Goal: Information Seeking & Learning: Learn about a topic

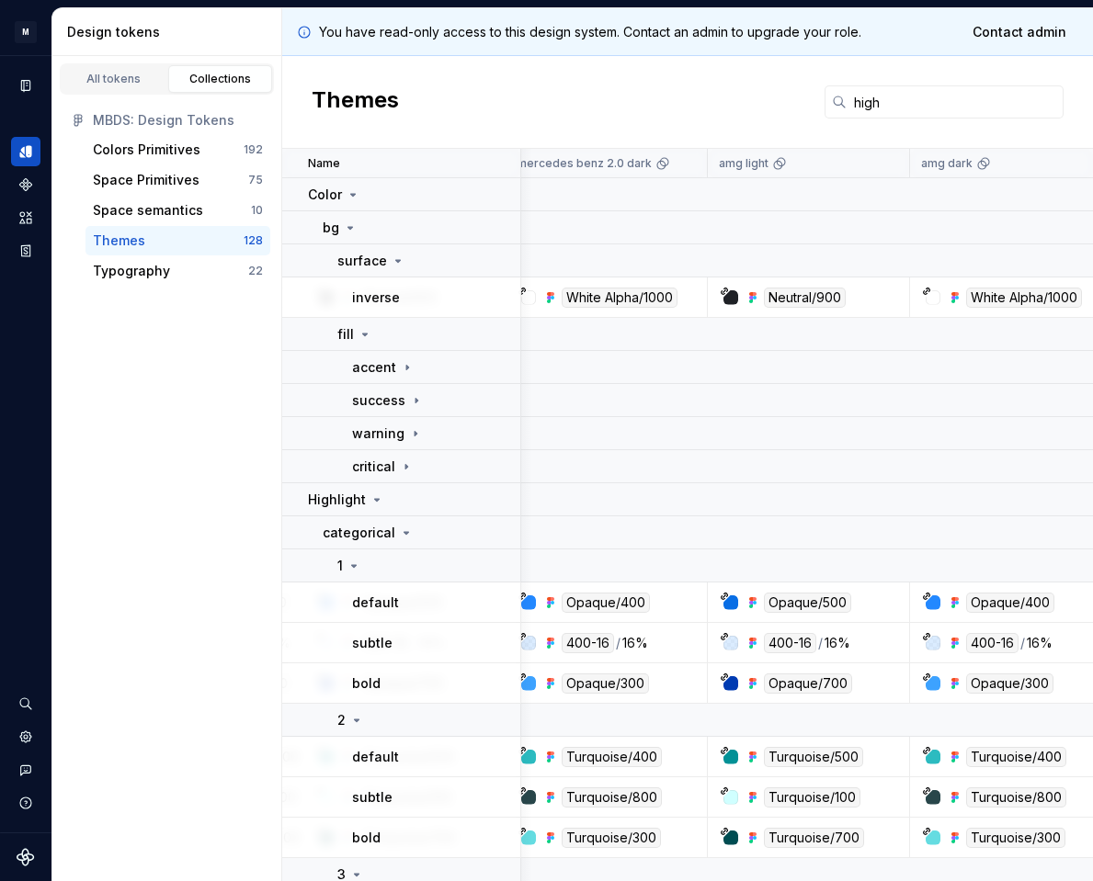
scroll to position [0, 373]
click at [884, 96] on input "high" at bounding box center [954, 101] width 217 height 33
type input "h"
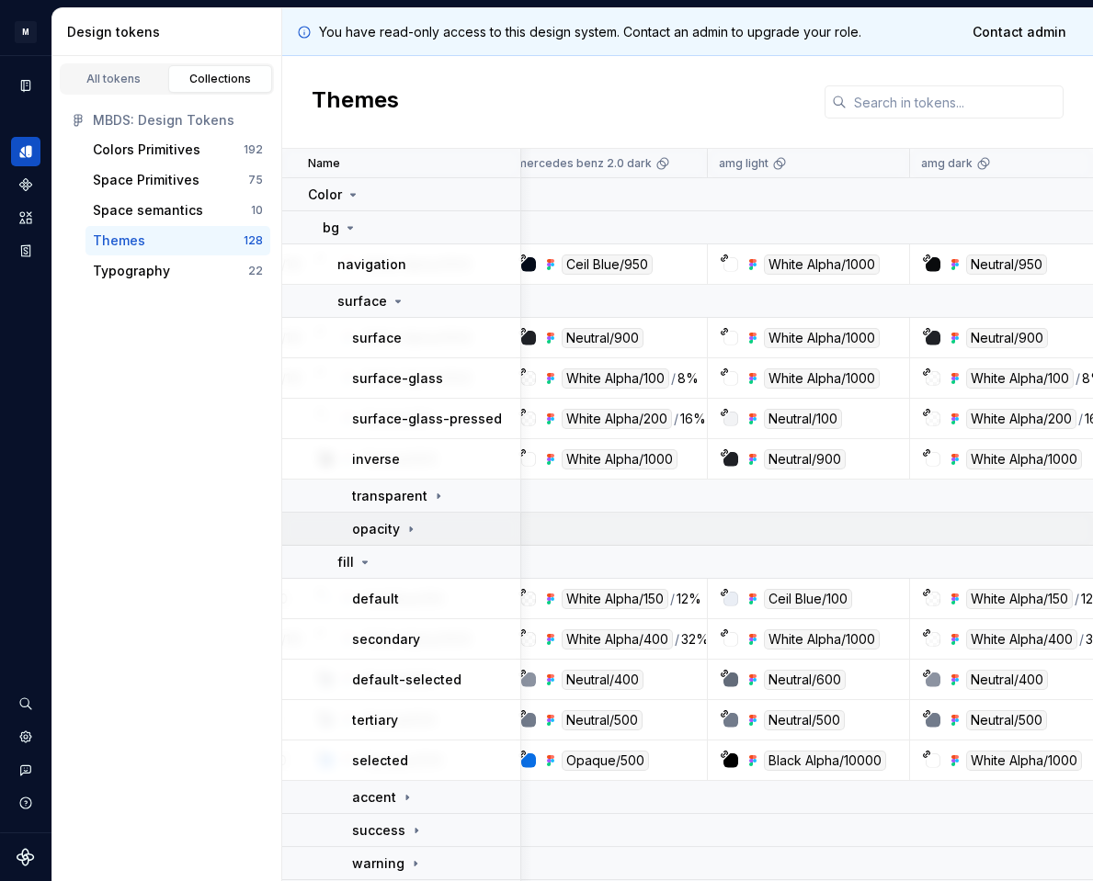
click at [404, 536] on icon at bounding box center [410, 529] width 15 height 15
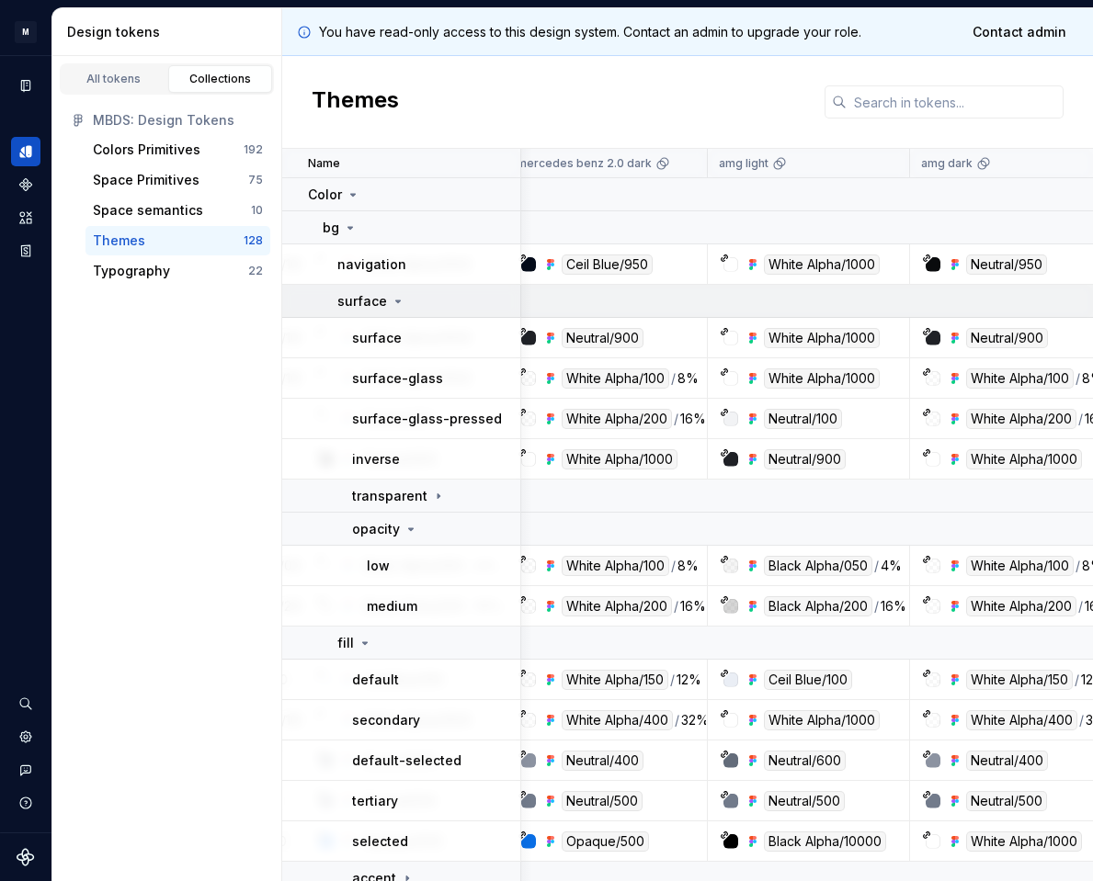
click at [381, 297] on p "surface" at bounding box center [362, 301] width 50 height 18
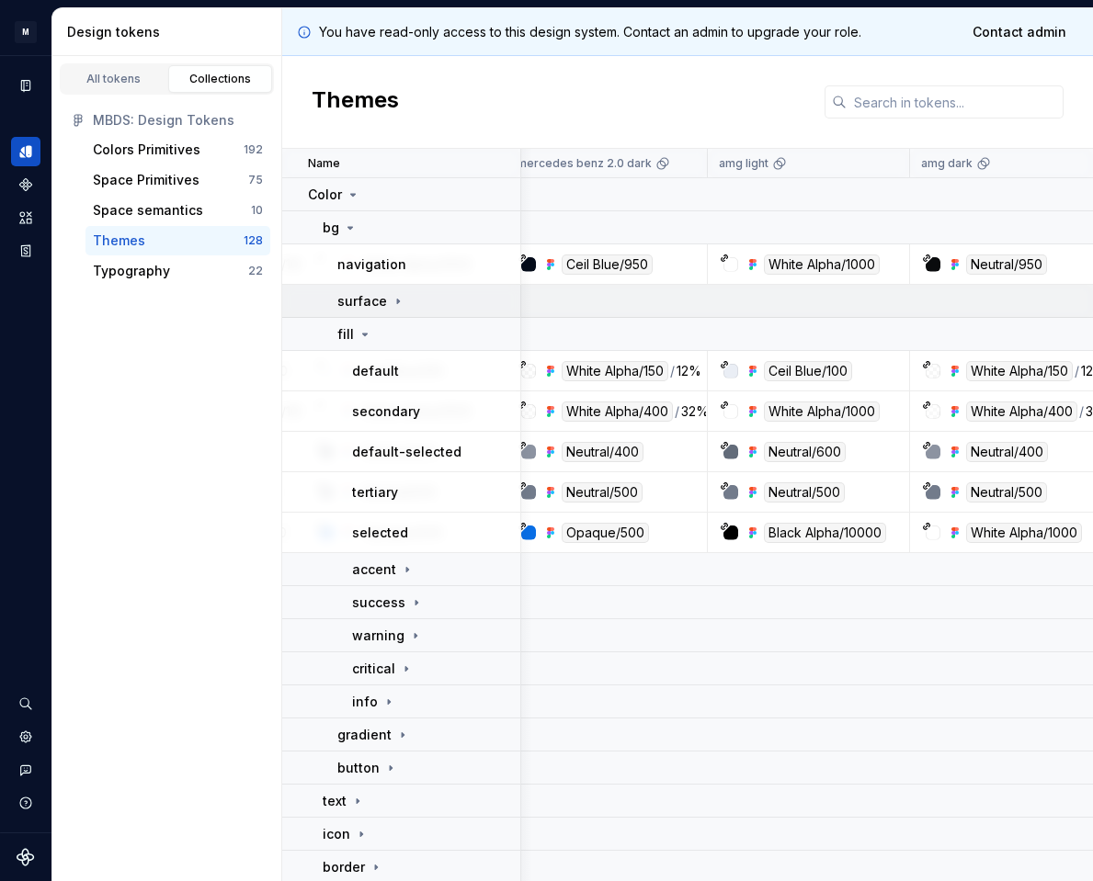
click at [381, 297] on p "surface" at bounding box center [362, 301] width 50 height 18
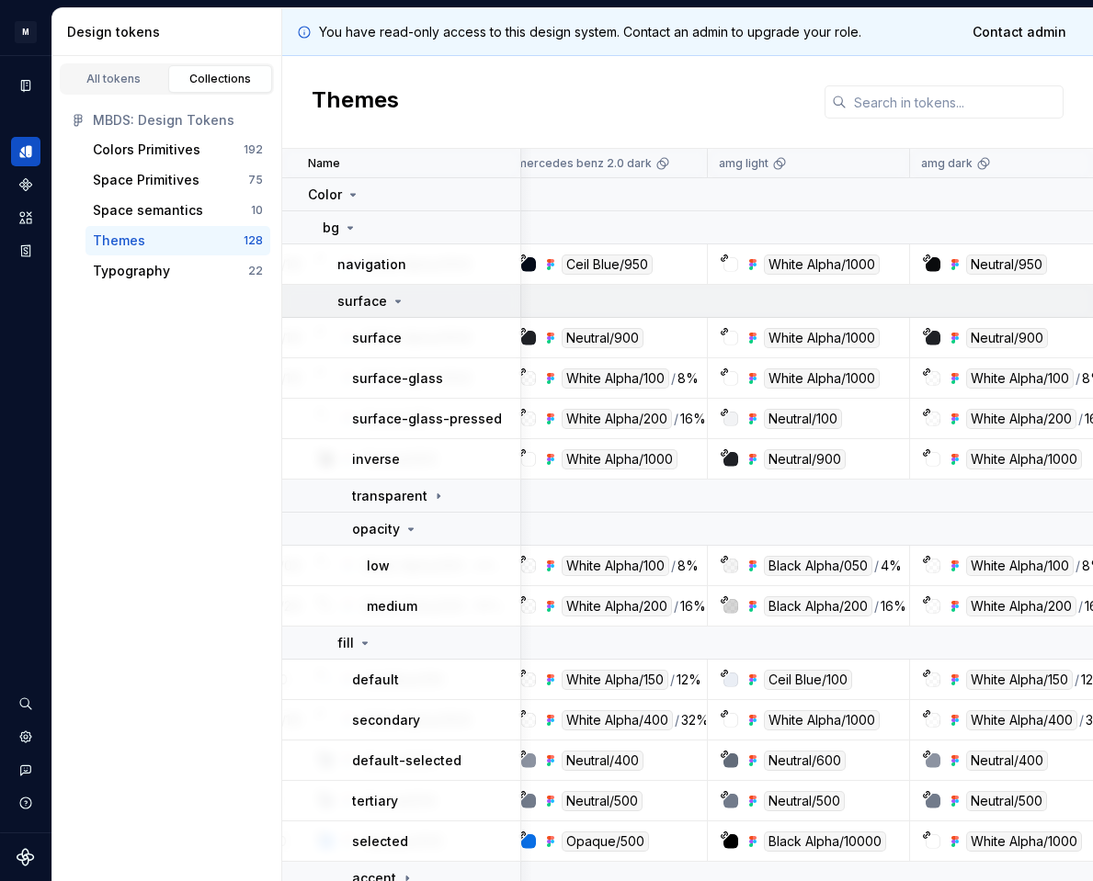
click at [393, 302] on icon at bounding box center [398, 301] width 15 height 15
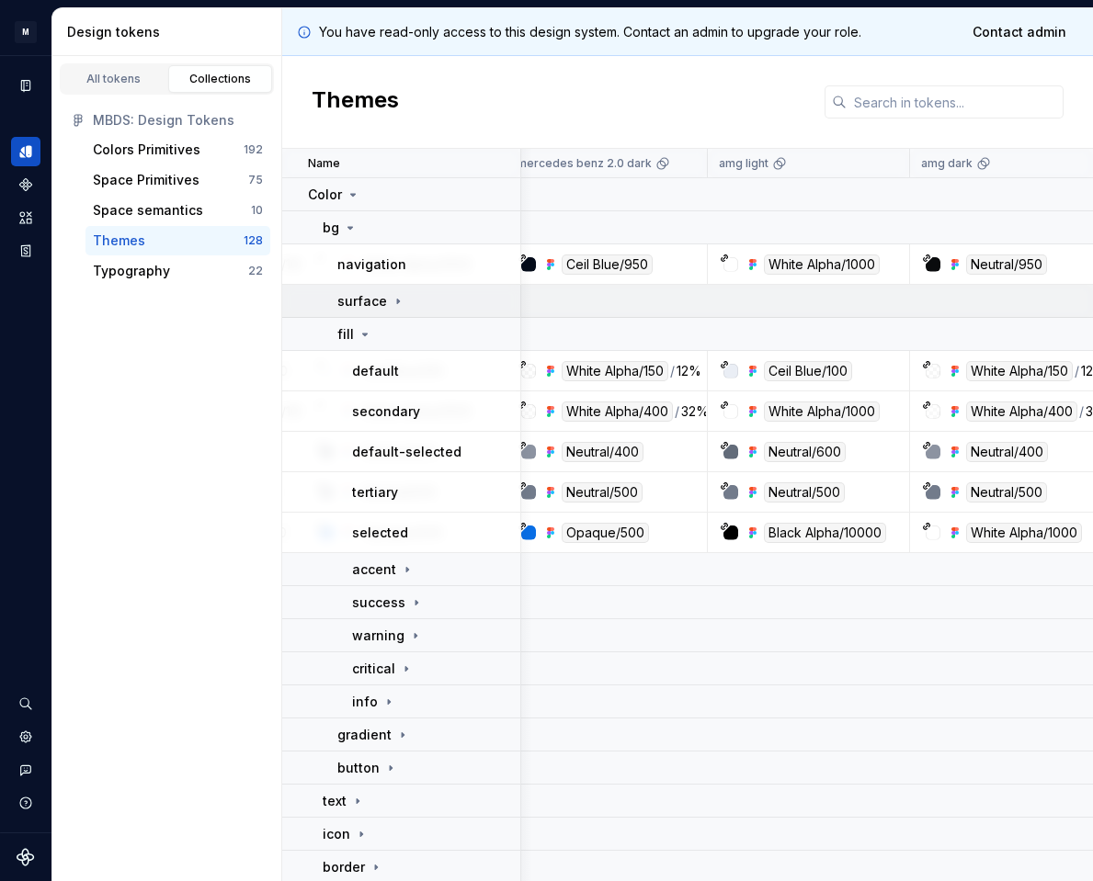
click at [393, 302] on icon at bounding box center [398, 301] width 15 height 15
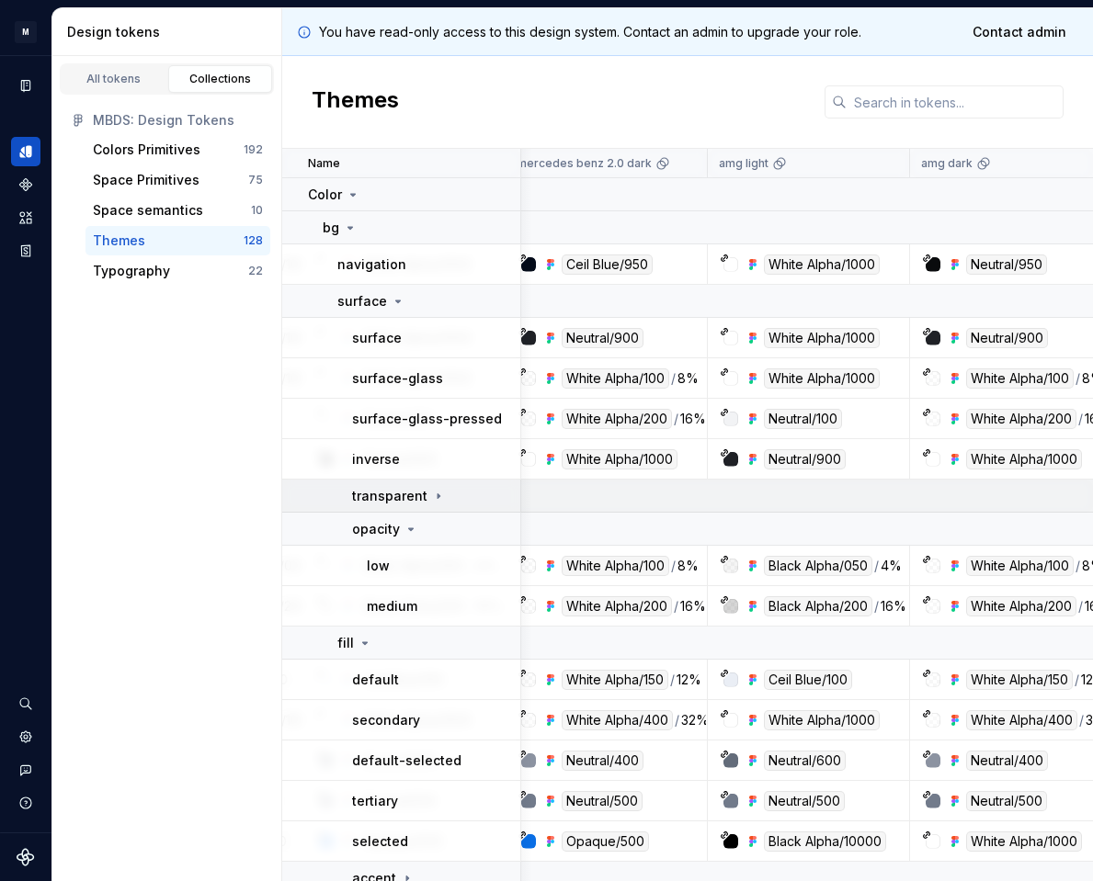
click at [420, 498] on p "transparent" at bounding box center [389, 496] width 75 height 18
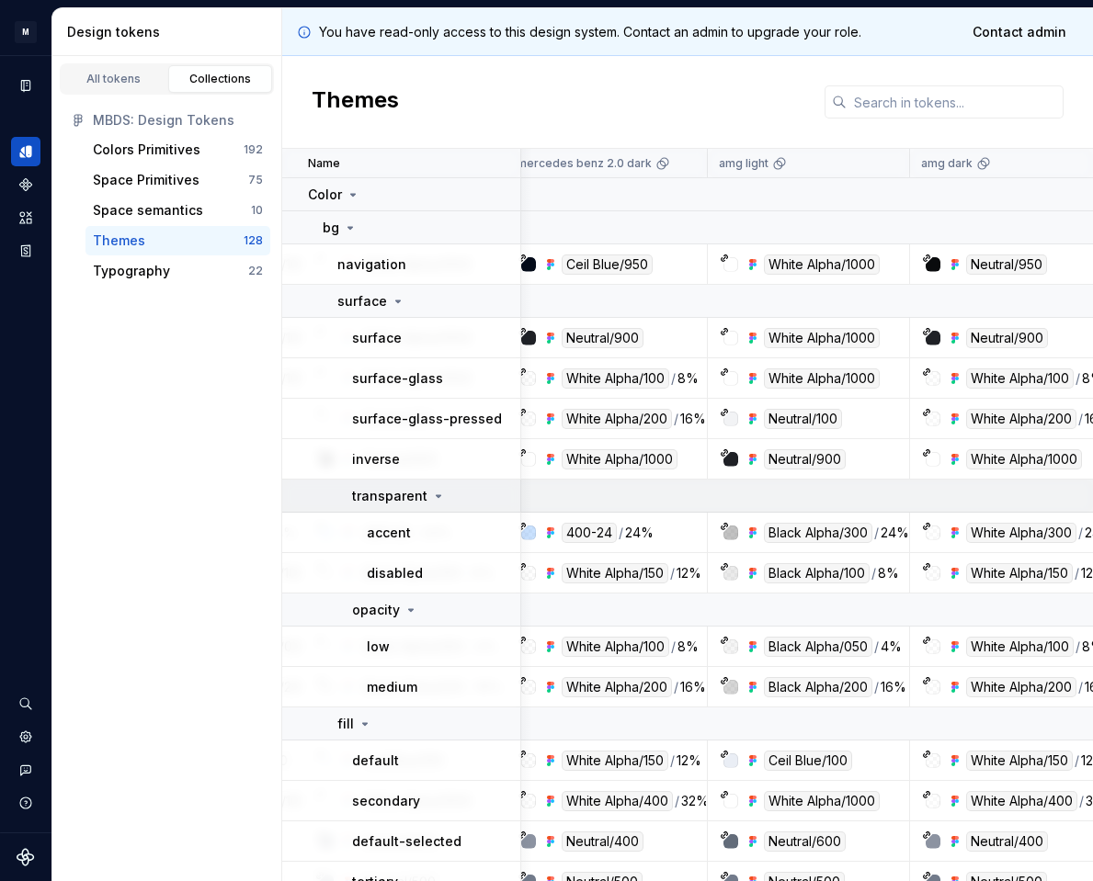
click at [431, 503] on icon at bounding box center [438, 496] width 15 height 15
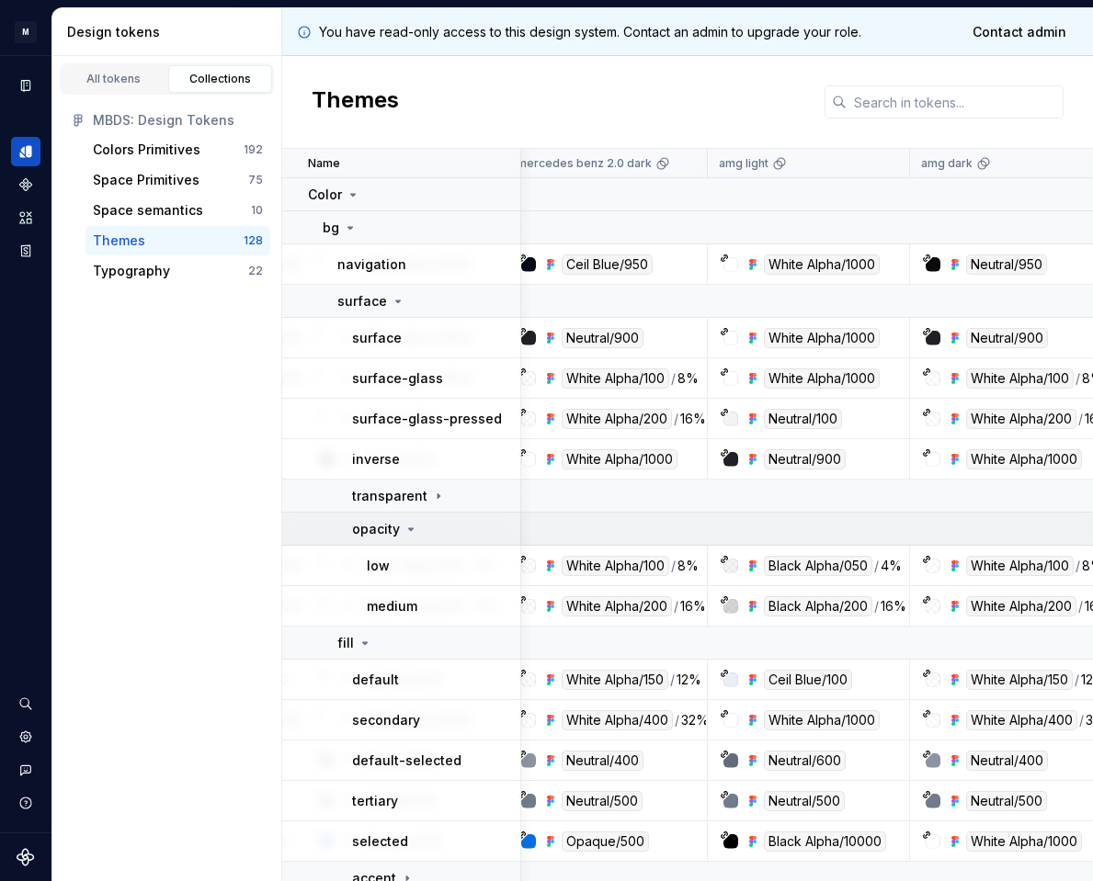
click at [417, 536] on div "opacity" at bounding box center [435, 529] width 167 height 18
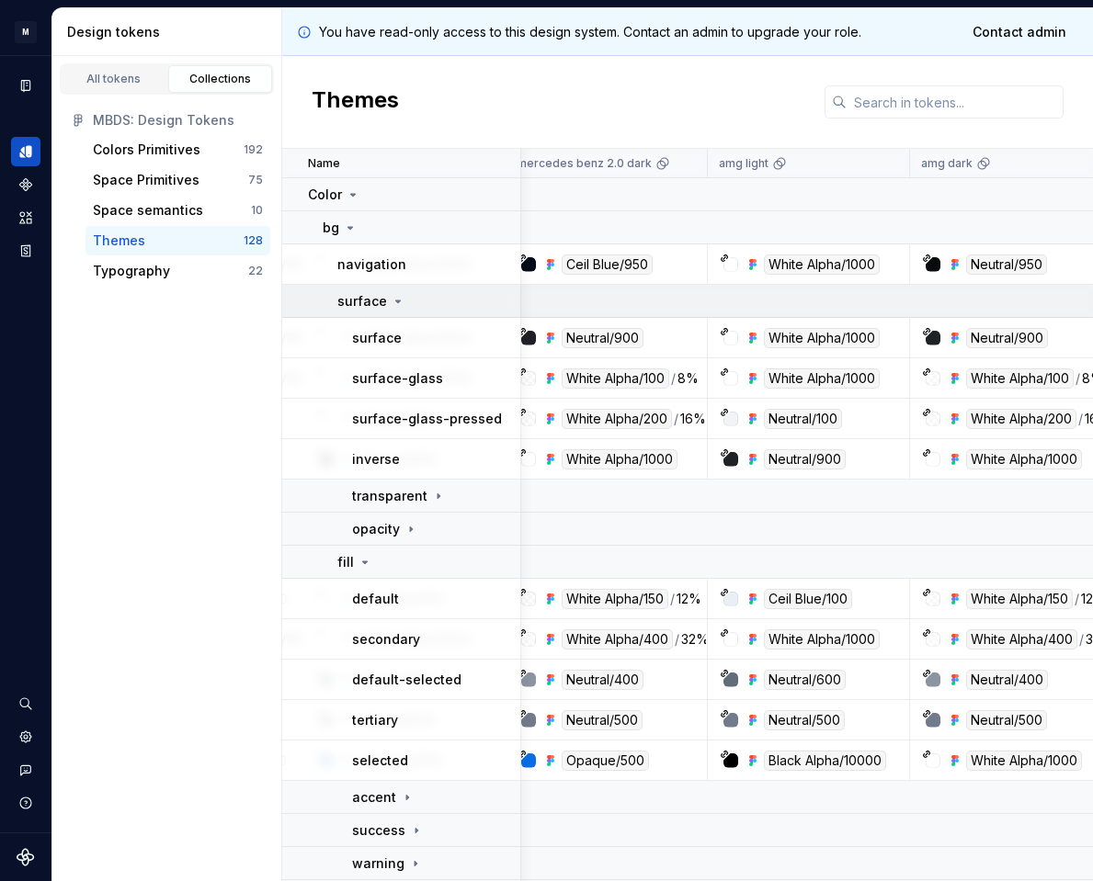
click at [393, 307] on icon at bounding box center [398, 301] width 15 height 15
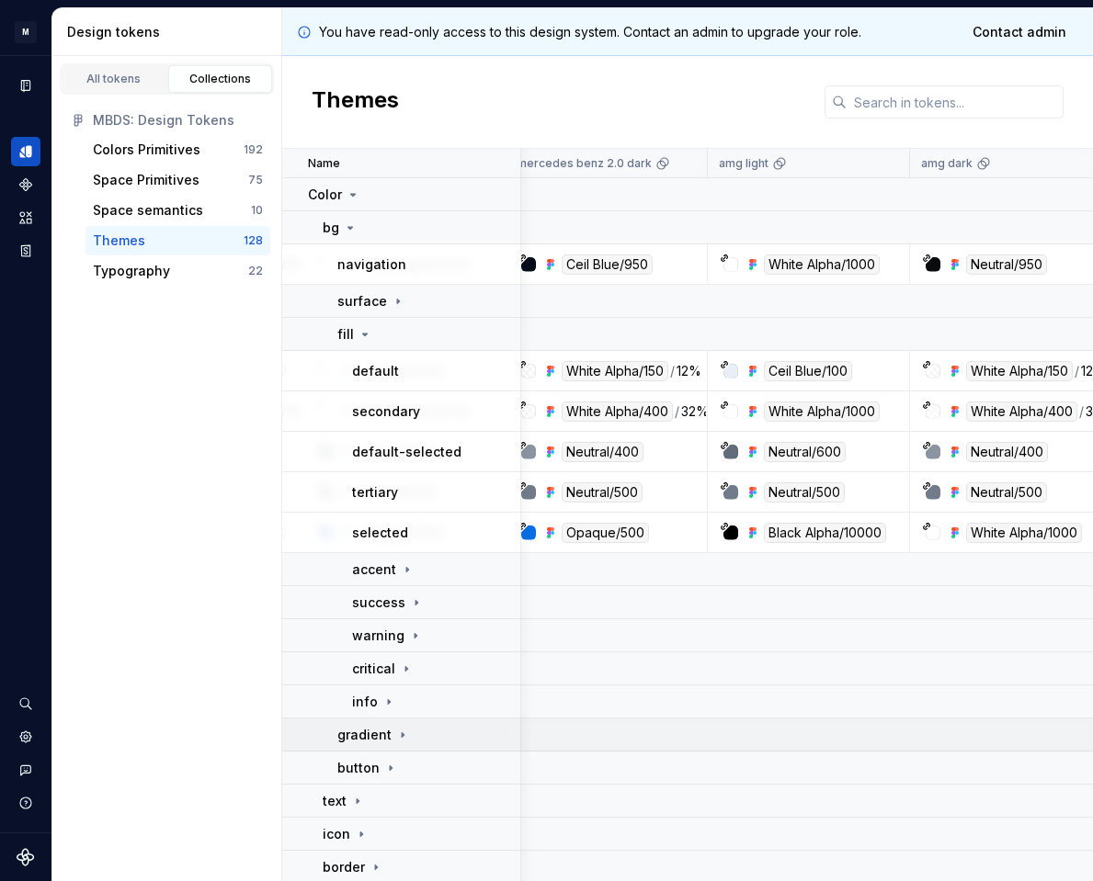
scroll to position [10, 373]
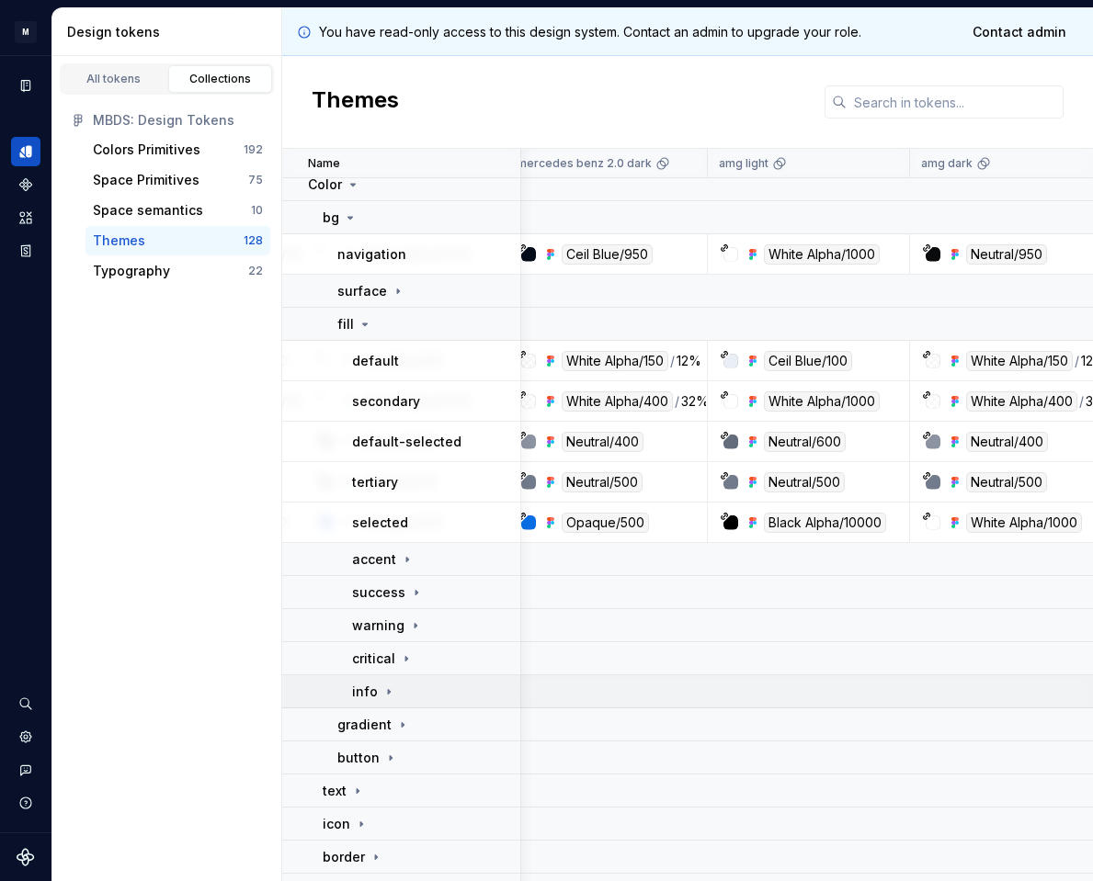
click at [381, 693] on icon at bounding box center [388, 692] width 15 height 15
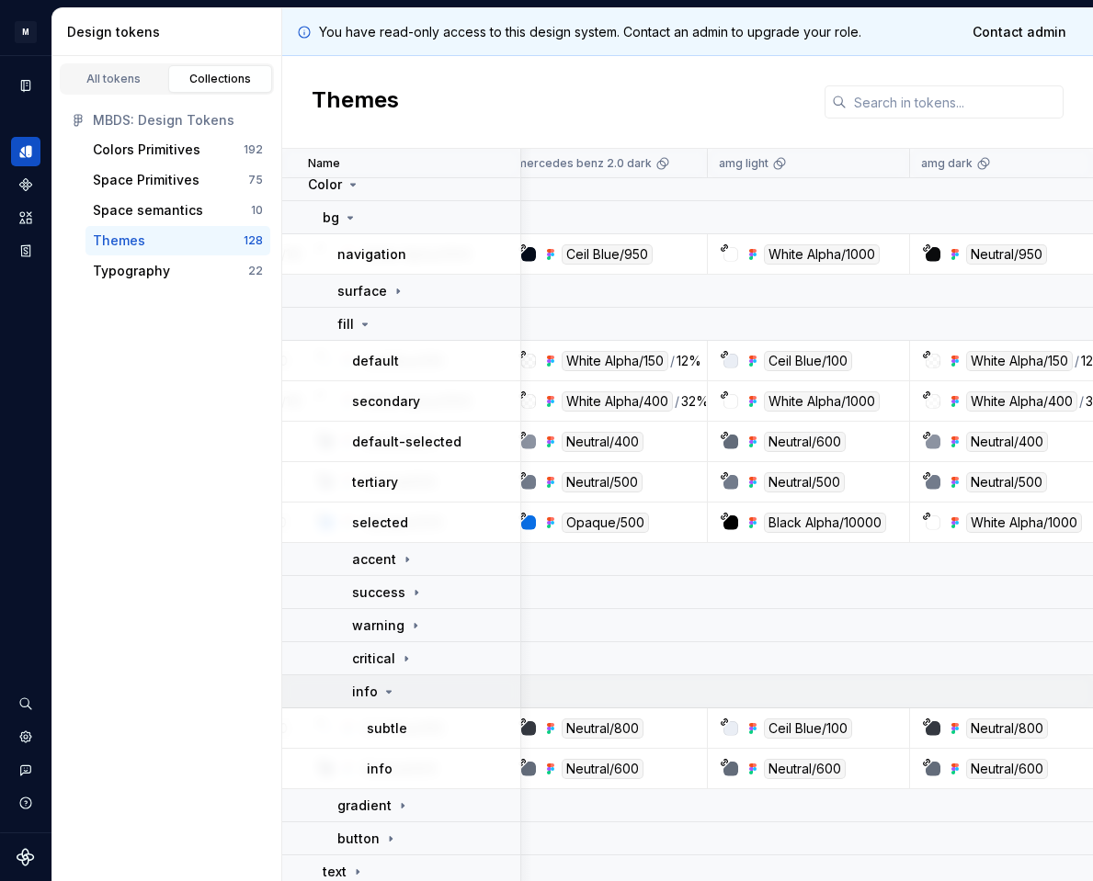
click at [387, 691] on icon at bounding box center [389, 692] width 5 height 2
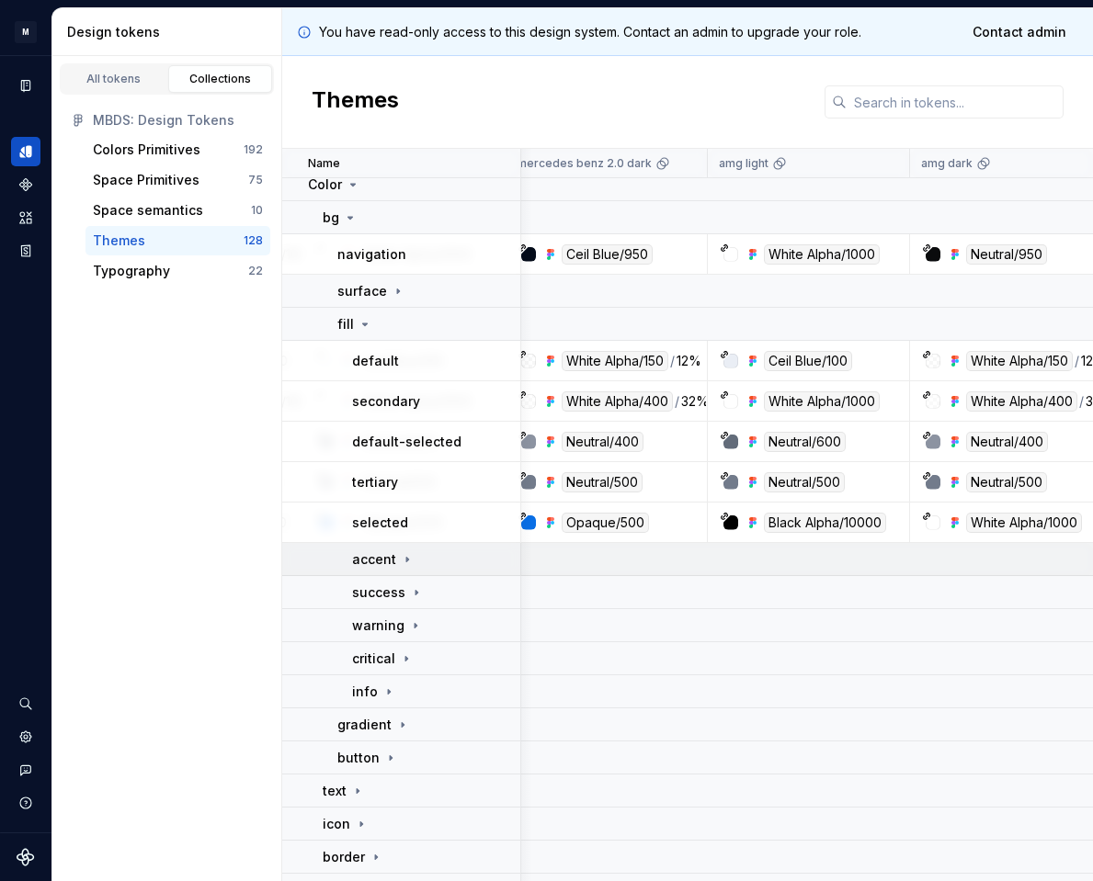
click at [405, 566] on icon at bounding box center [407, 559] width 15 height 15
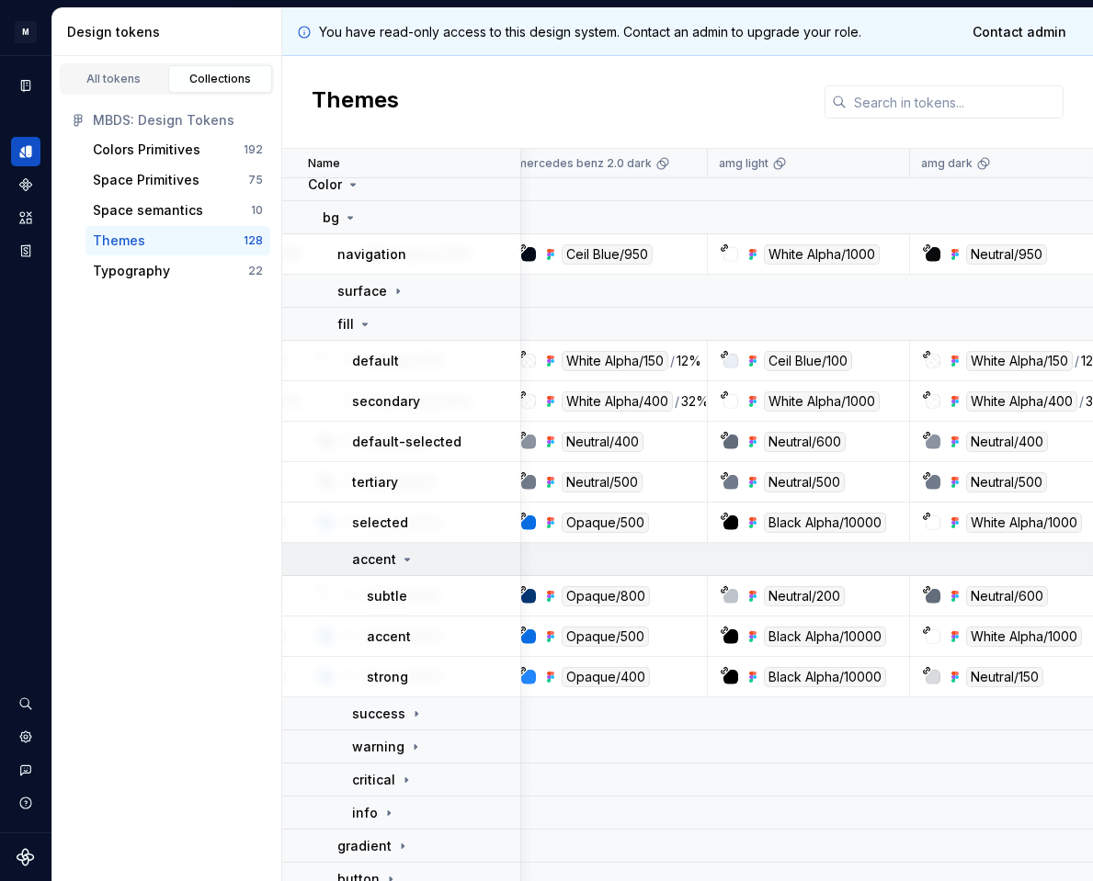
click at [408, 559] on icon at bounding box center [407, 559] width 15 height 15
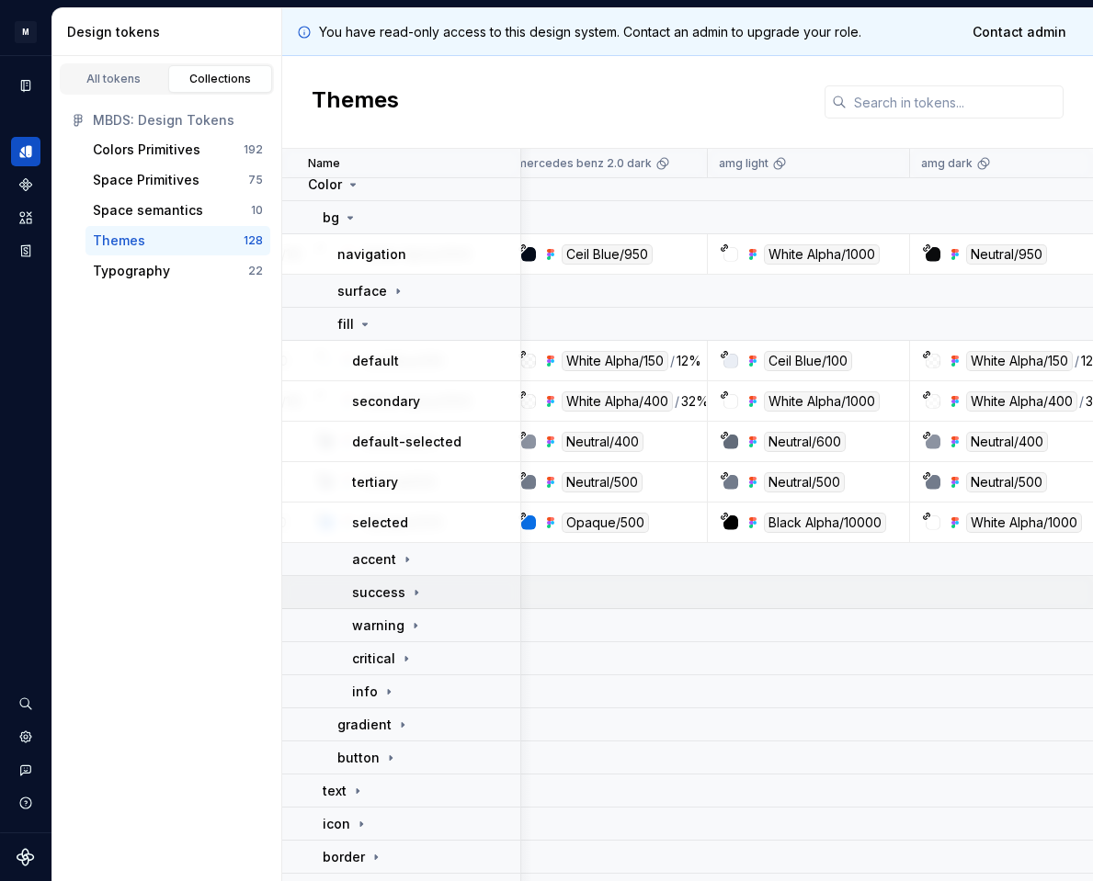
click at [410, 596] on icon at bounding box center [416, 592] width 15 height 15
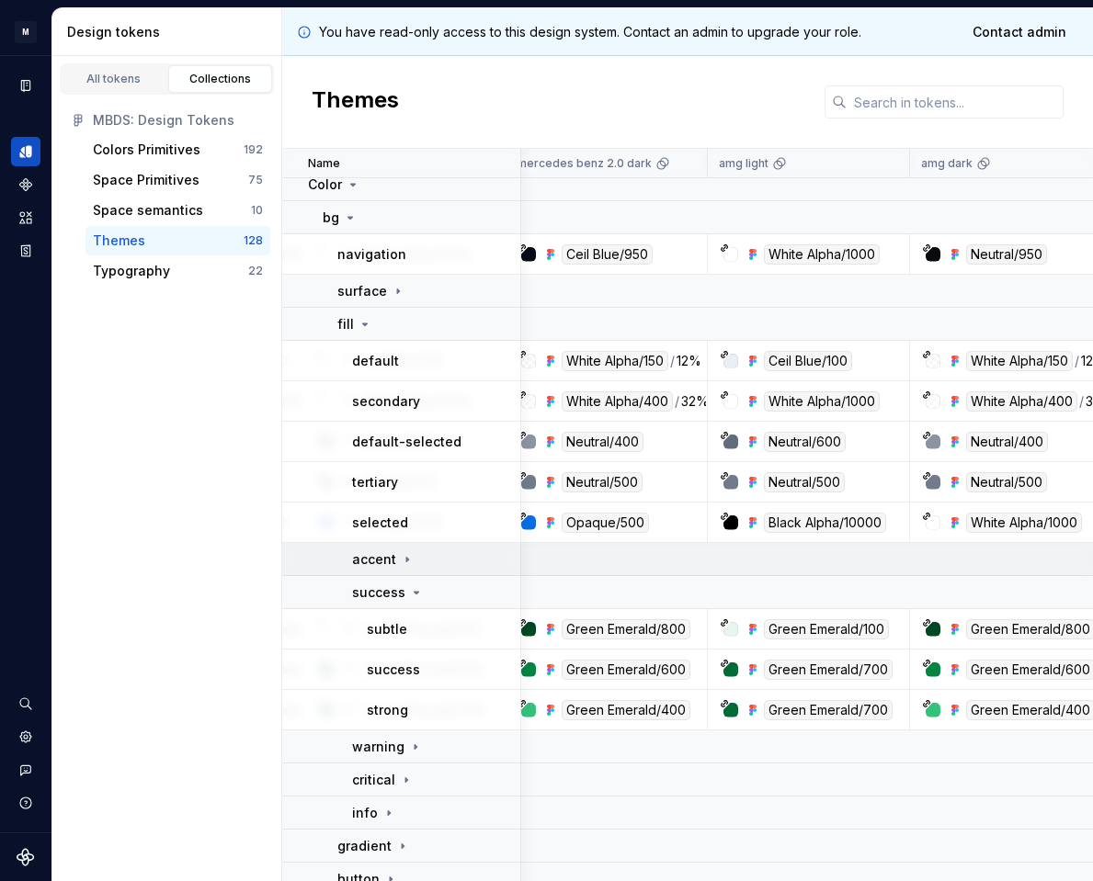
click at [400, 557] on icon at bounding box center [407, 559] width 15 height 15
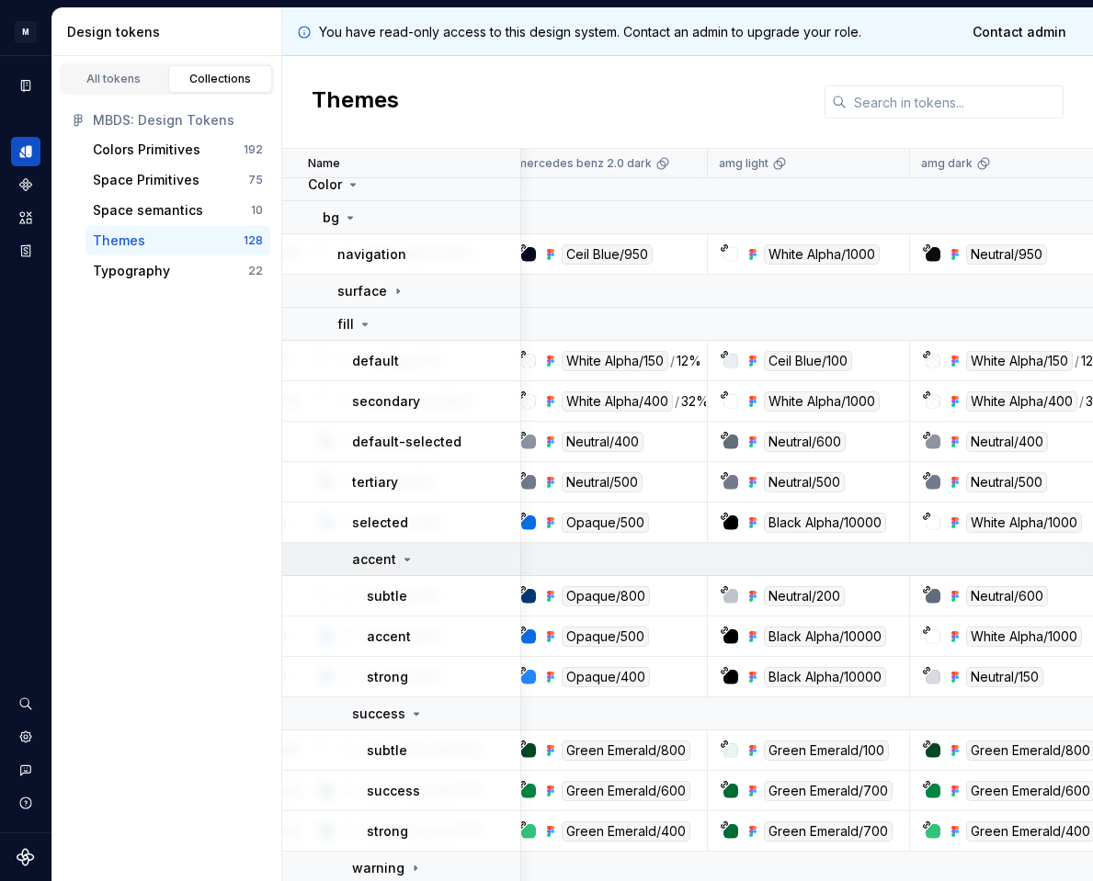
click at [423, 560] on div "accent" at bounding box center [435, 559] width 167 height 18
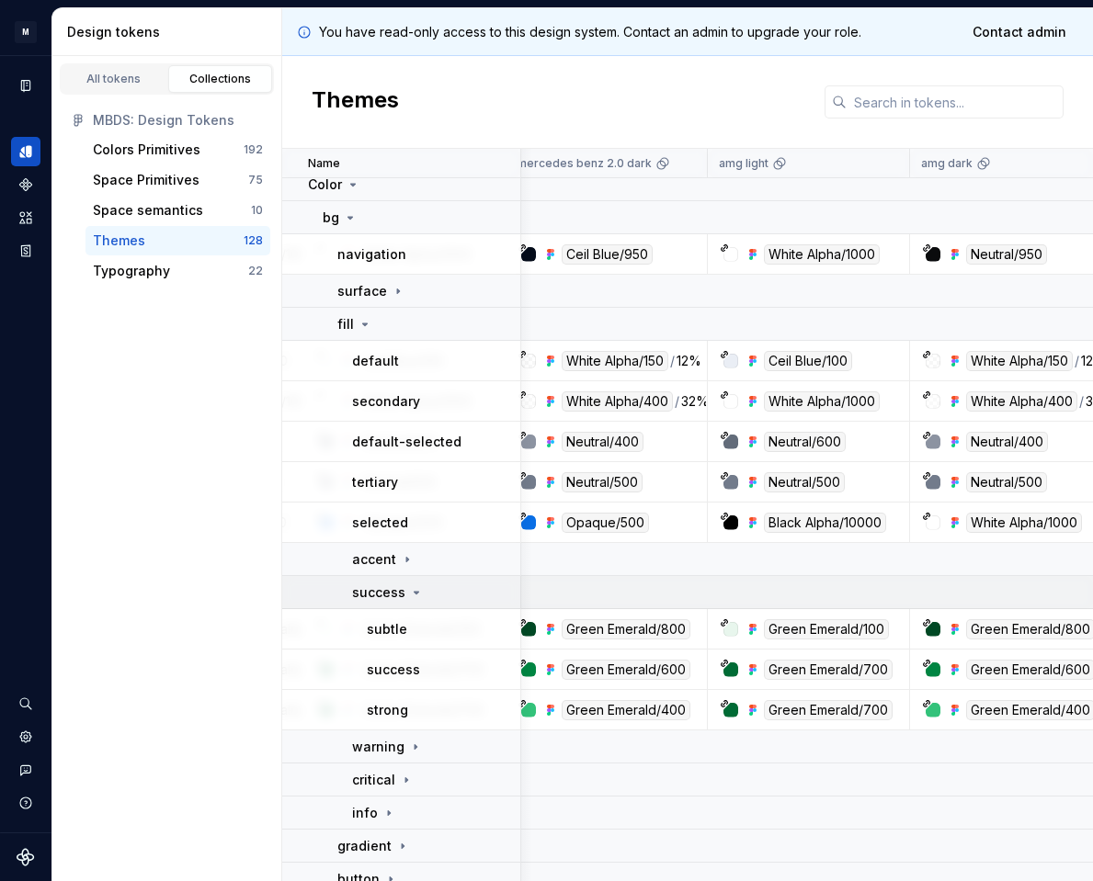
click at [412, 599] on icon at bounding box center [416, 592] width 15 height 15
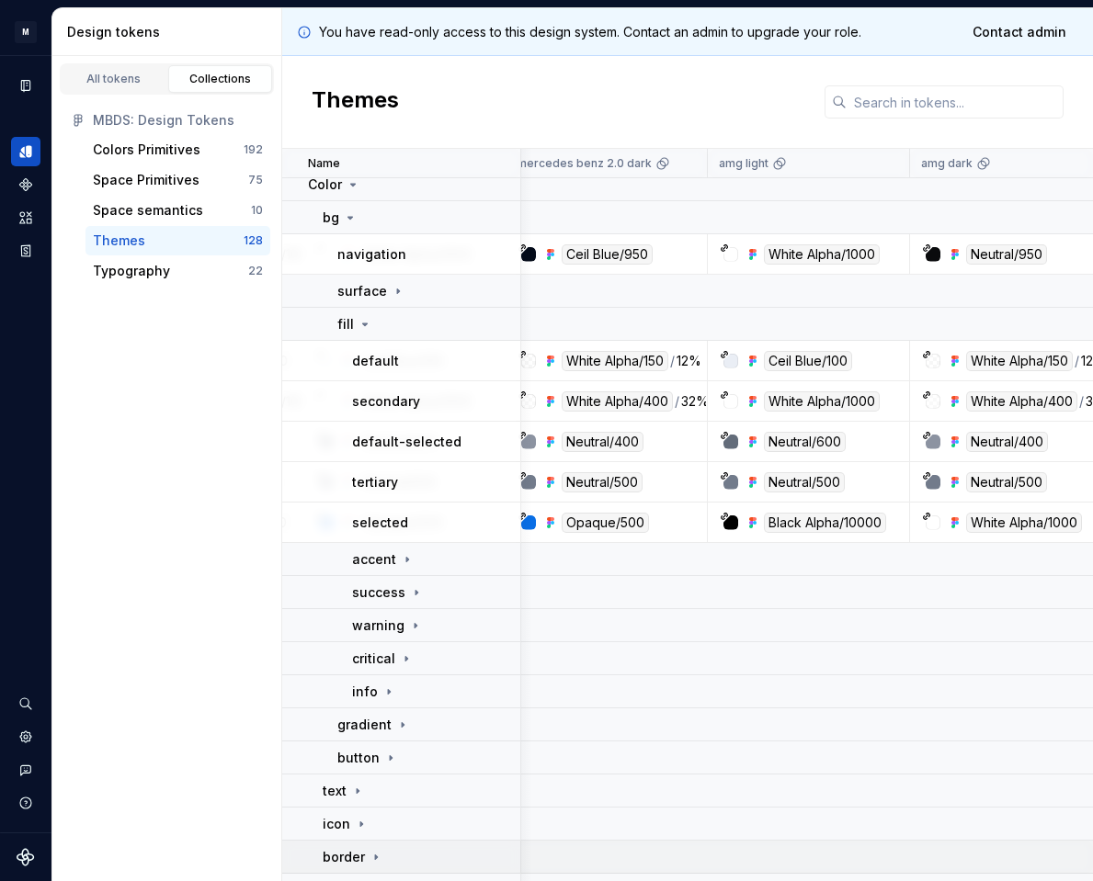
click at [408, 623] on icon at bounding box center [415, 625] width 15 height 15
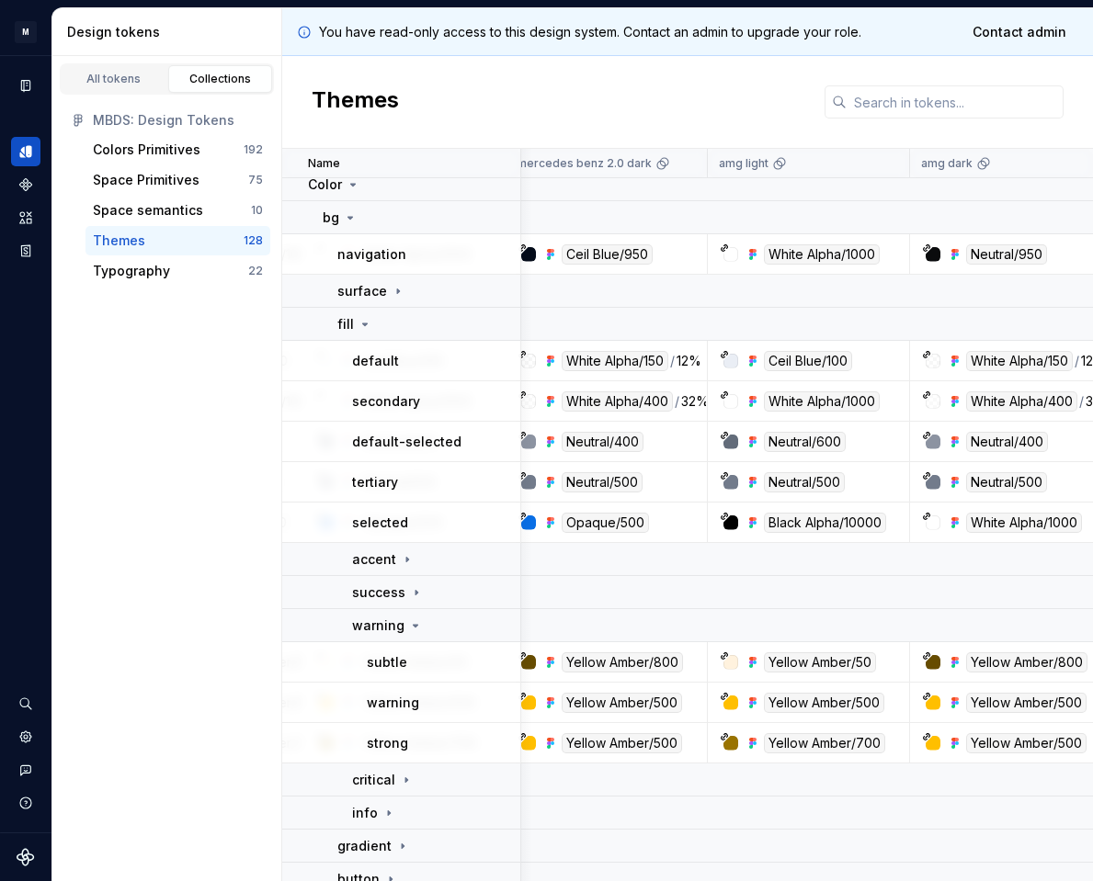
click at [410, 625] on icon at bounding box center [415, 625] width 15 height 15
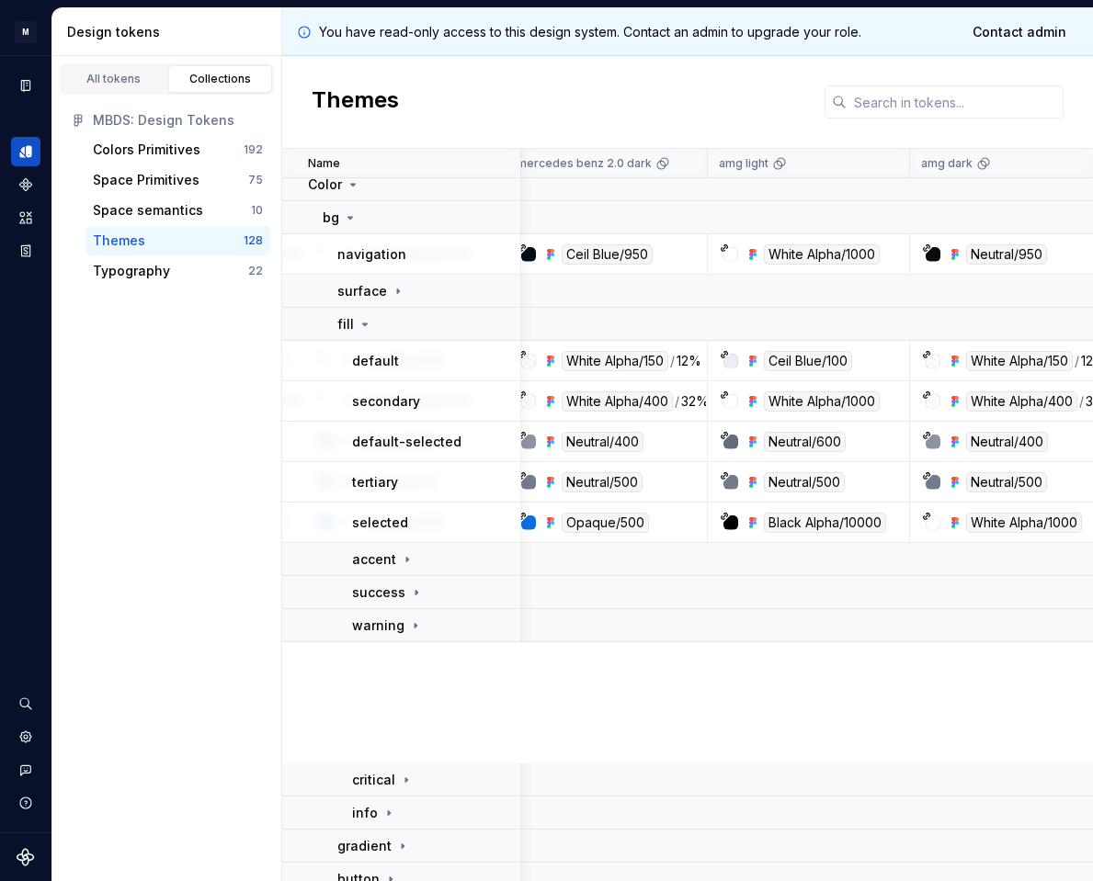
click at [410, 625] on icon at bounding box center [415, 625] width 15 height 15
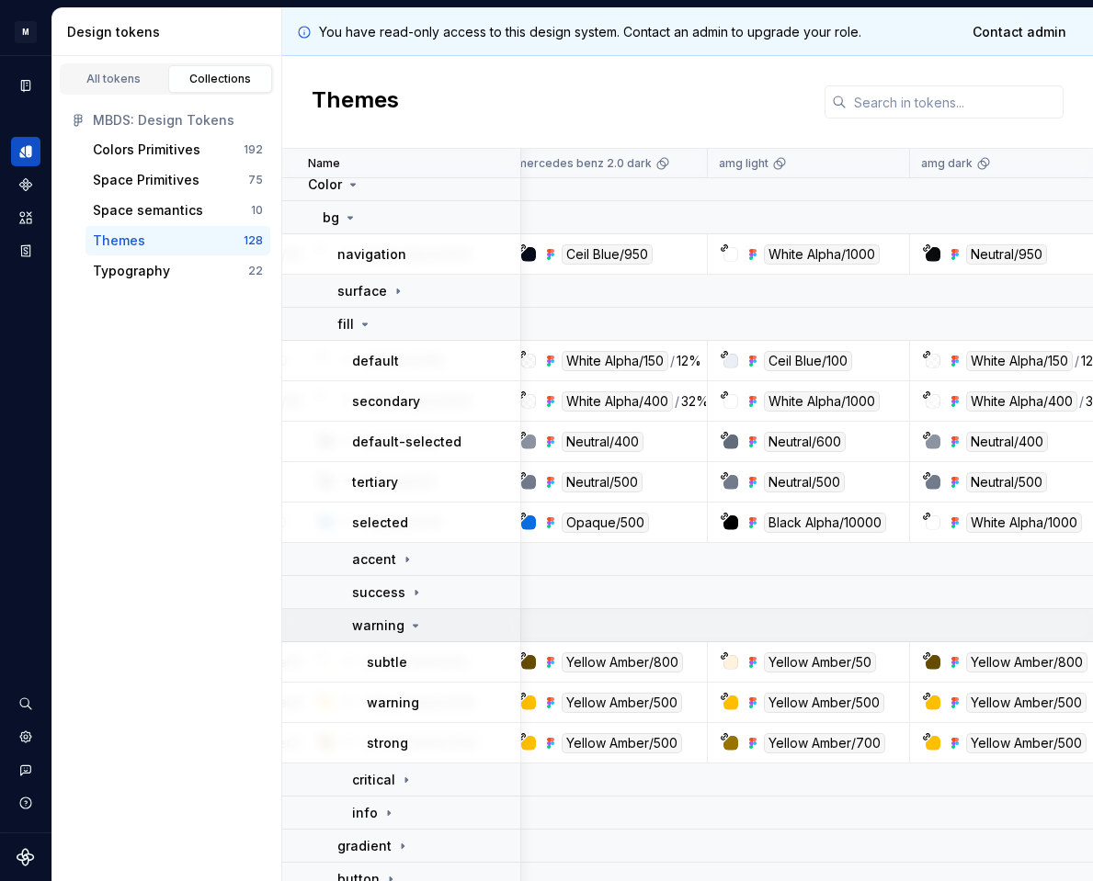
click at [414, 621] on icon at bounding box center [415, 625] width 15 height 15
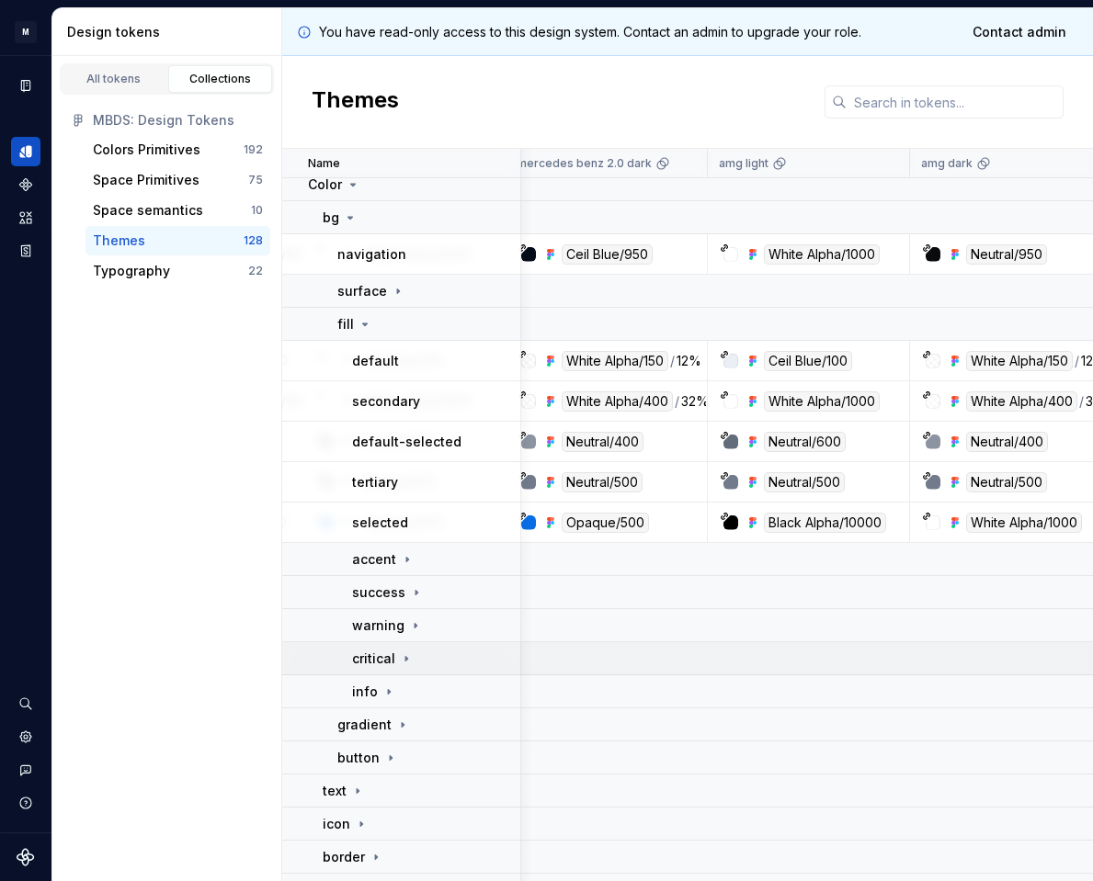
click at [411, 650] on div "critical" at bounding box center [383, 659] width 62 height 18
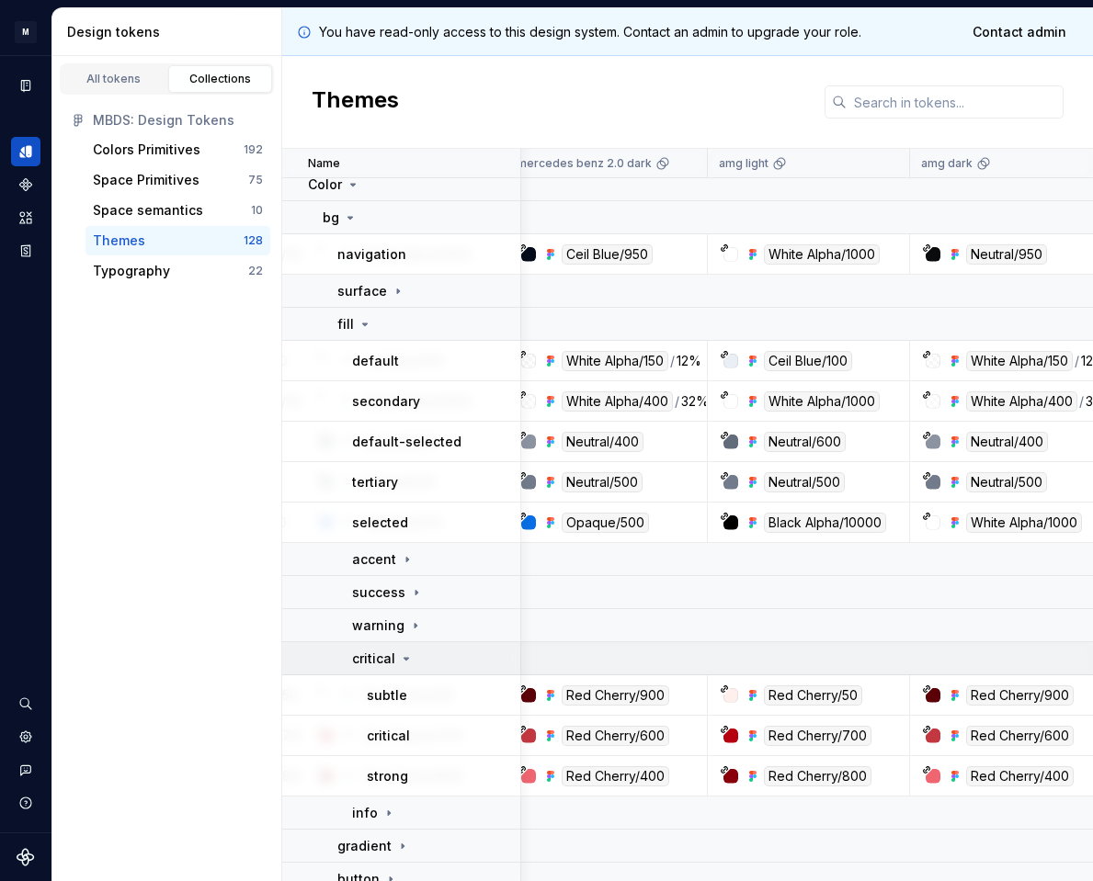
click at [399, 658] on icon at bounding box center [406, 659] width 15 height 15
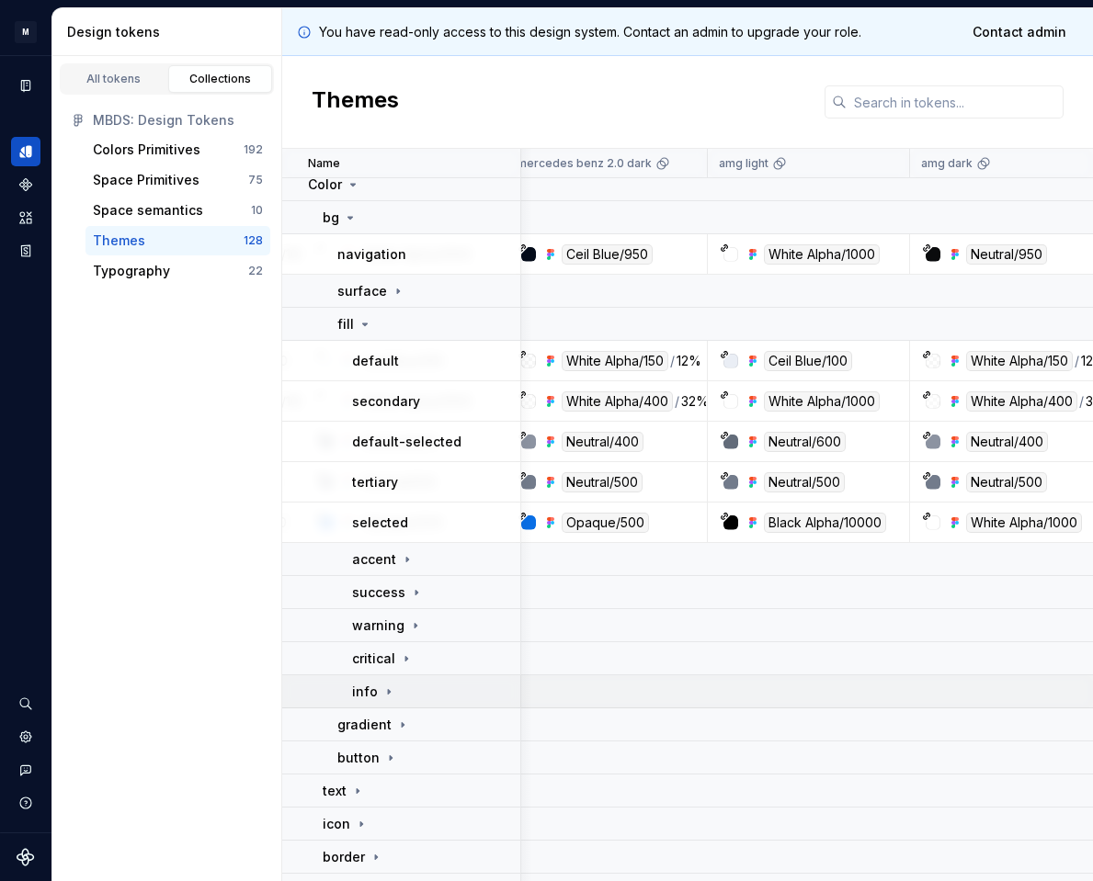
click at [394, 680] on td "info" at bounding box center [401, 691] width 239 height 33
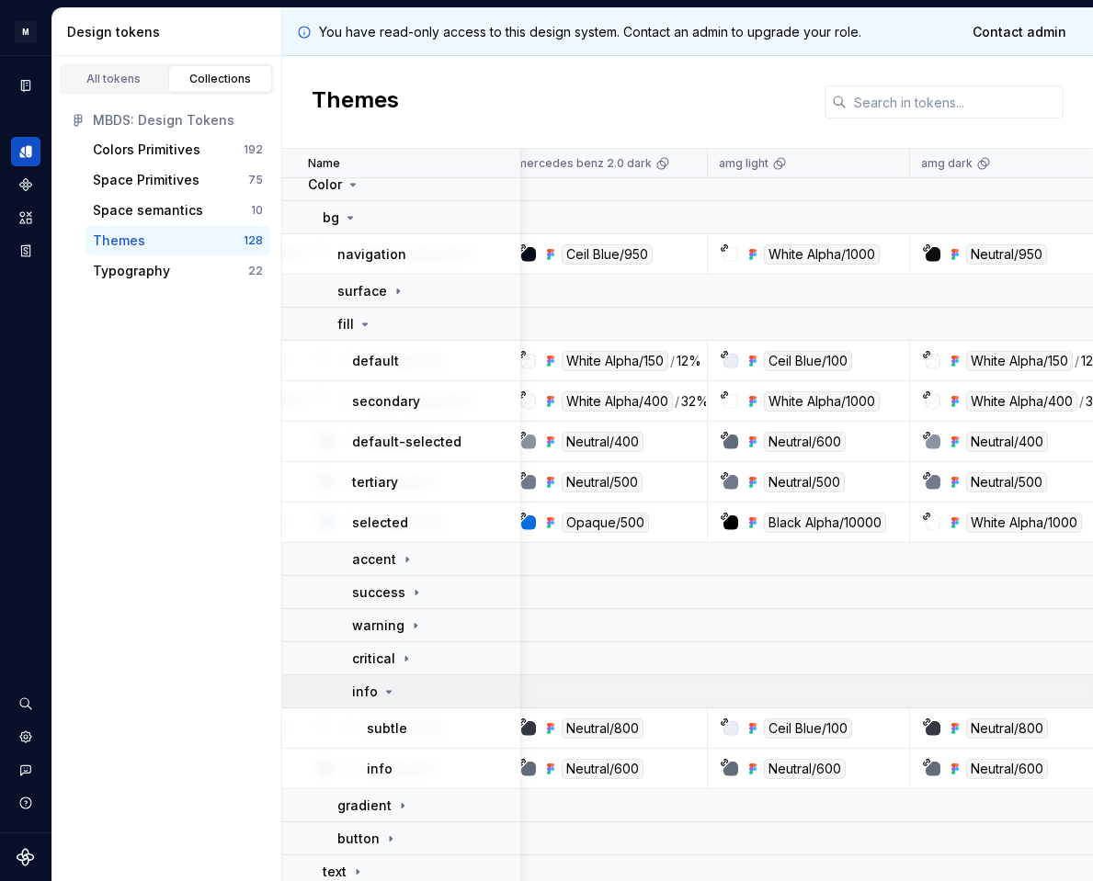
click at [392, 695] on icon at bounding box center [388, 692] width 15 height 15
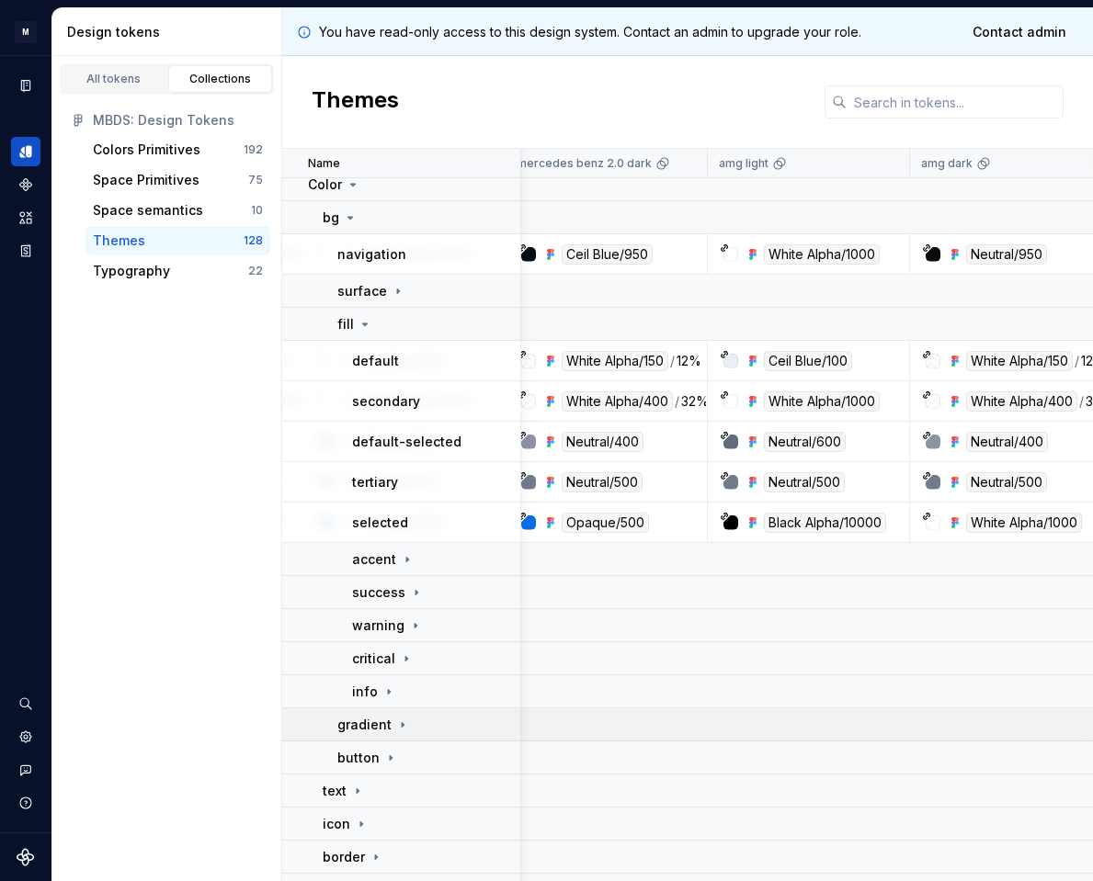
click at [399, 728] on icon at bounding box center [402, 725] width 15 height 15
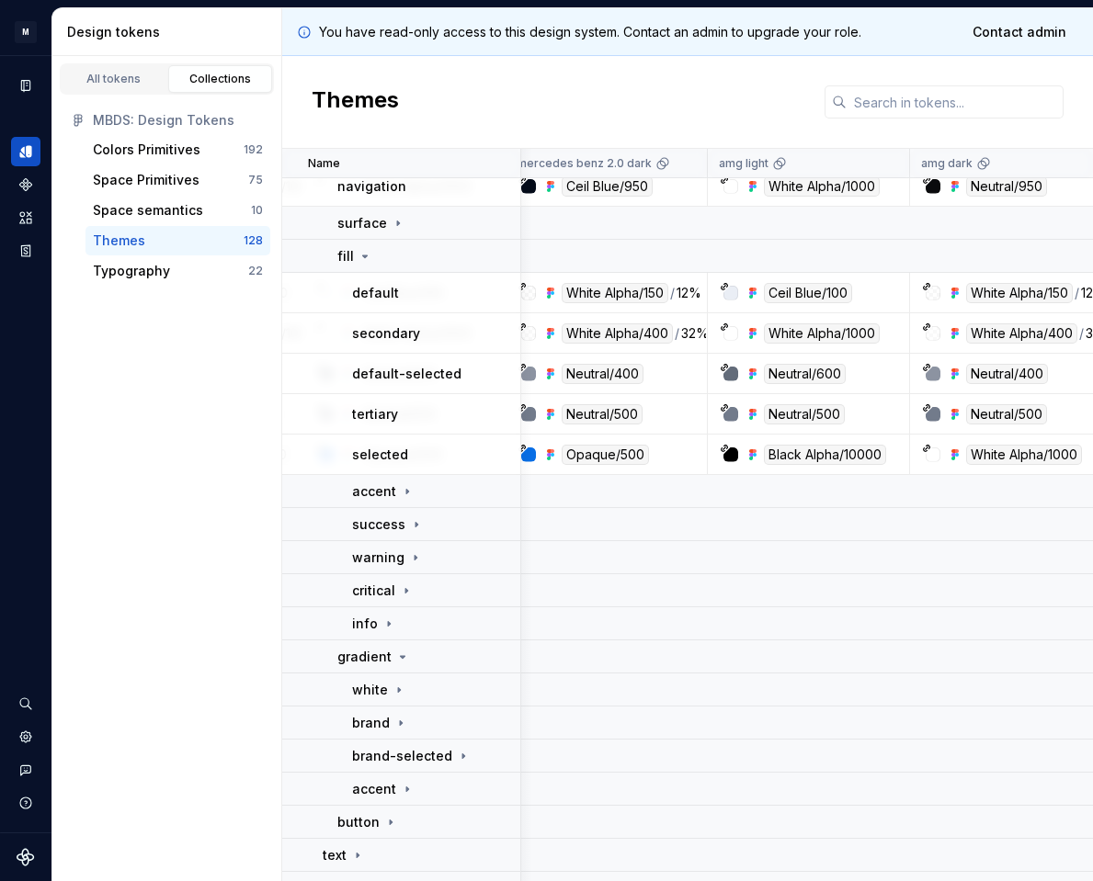
scroll to position [77, 373]
click at [366, 256] on icon at bounding box center [364, 257] width 15 height 15
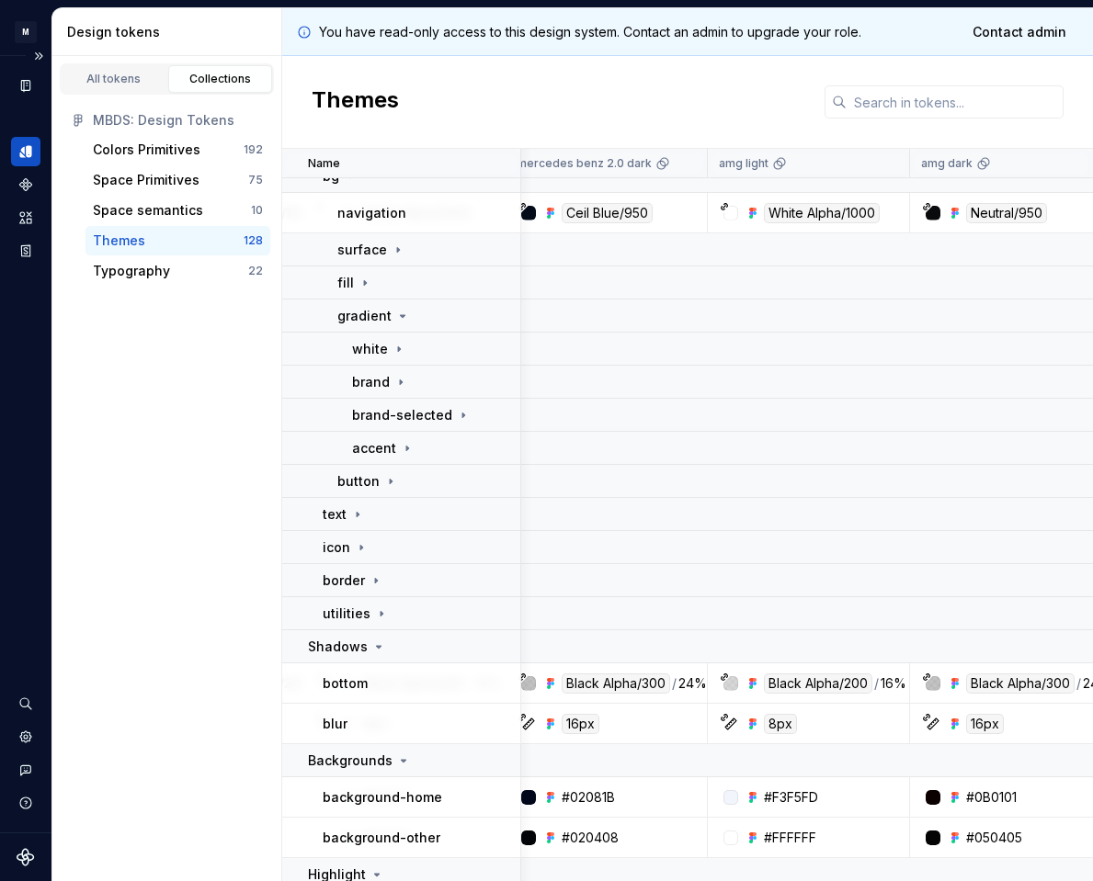
scroll to position [28, 373]
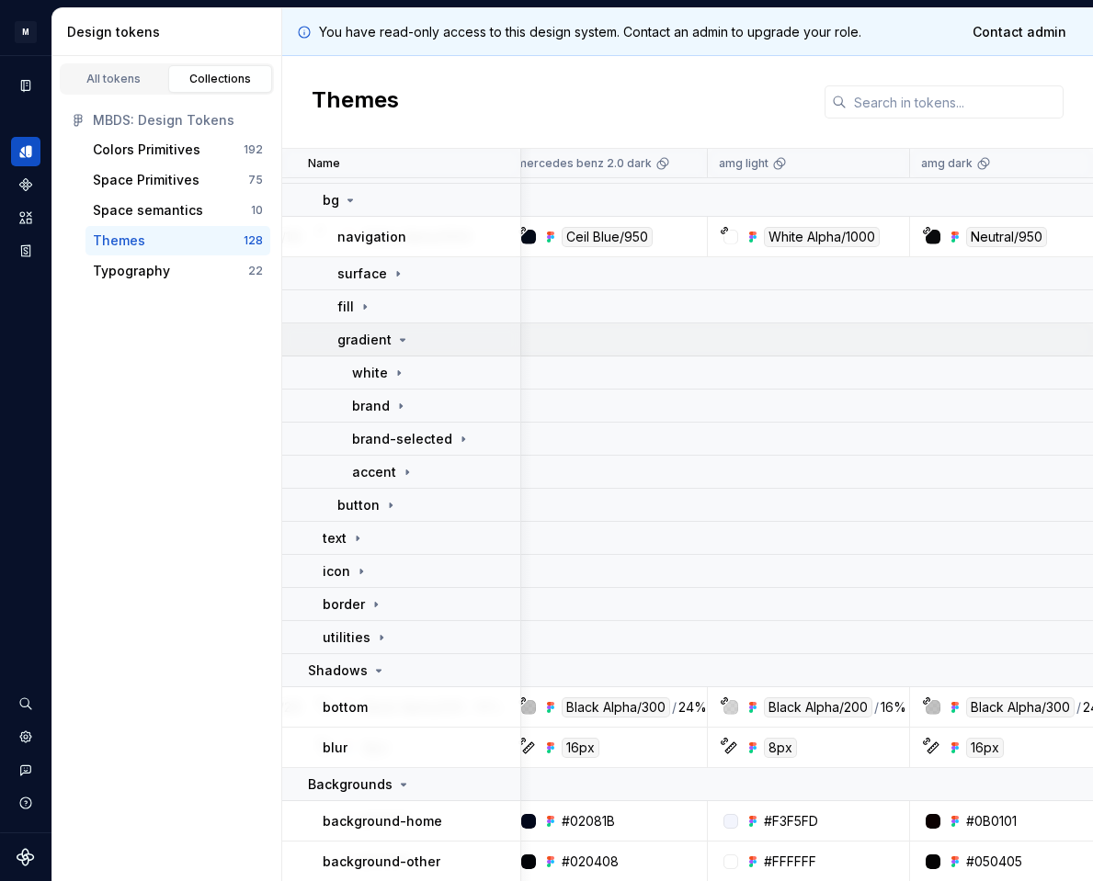
click at [395, 342] on icon at bounding box center [402, 340] width 15 height 15
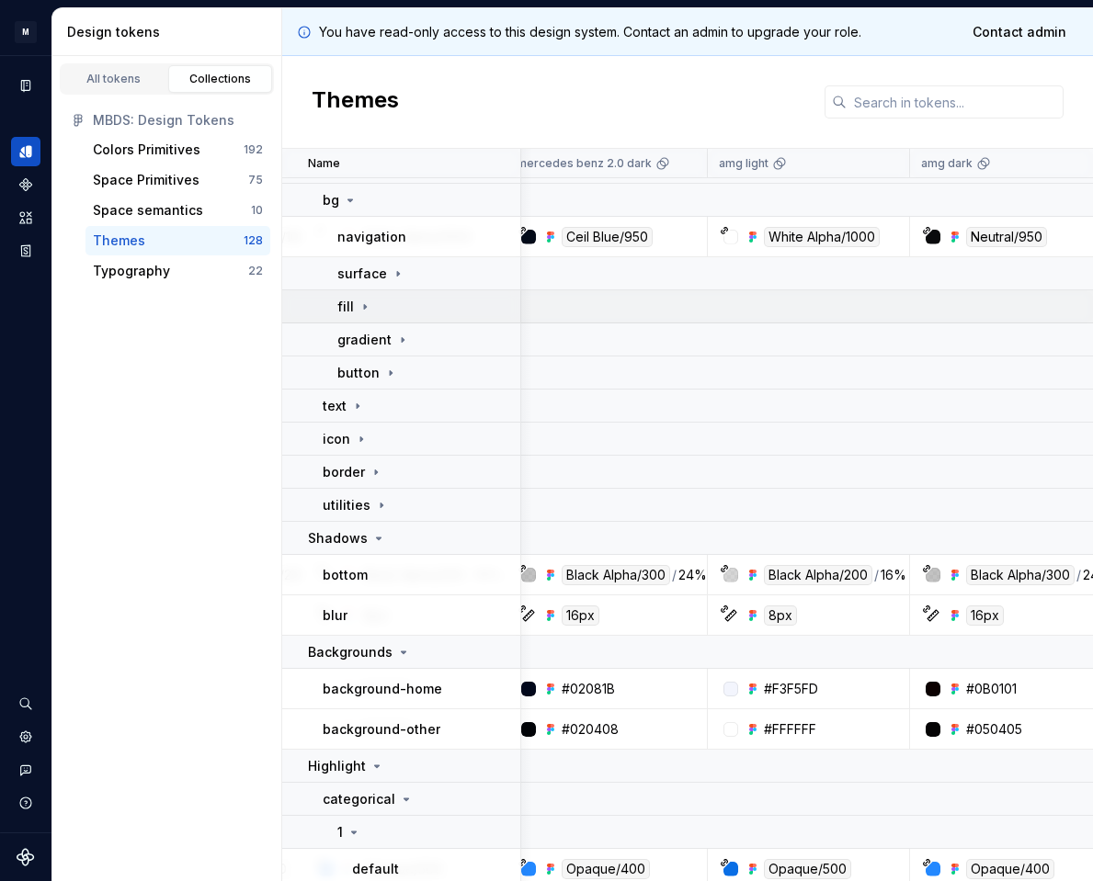
click at [357, 303] on icon at bounding box center [364, 307] width 15 height 15
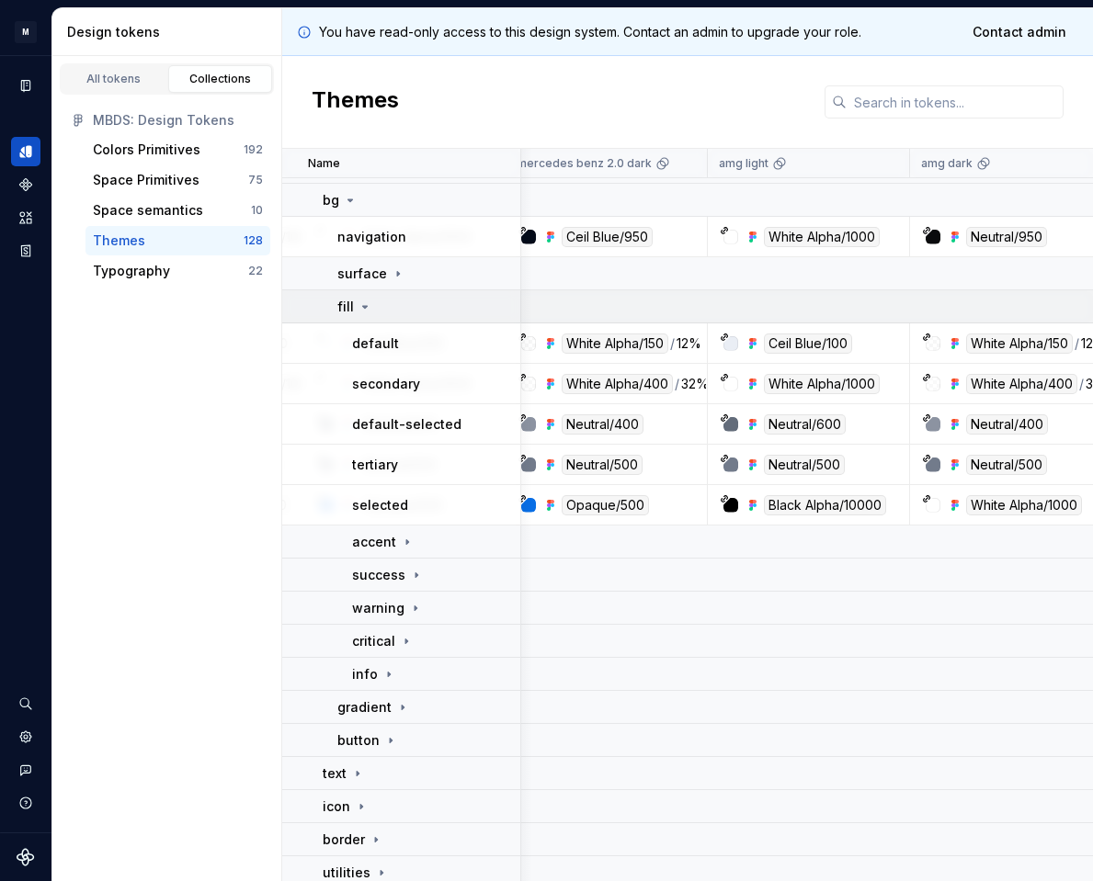
click at [363, 306] on icon at bounding box center [365, 307] width 5 height 2
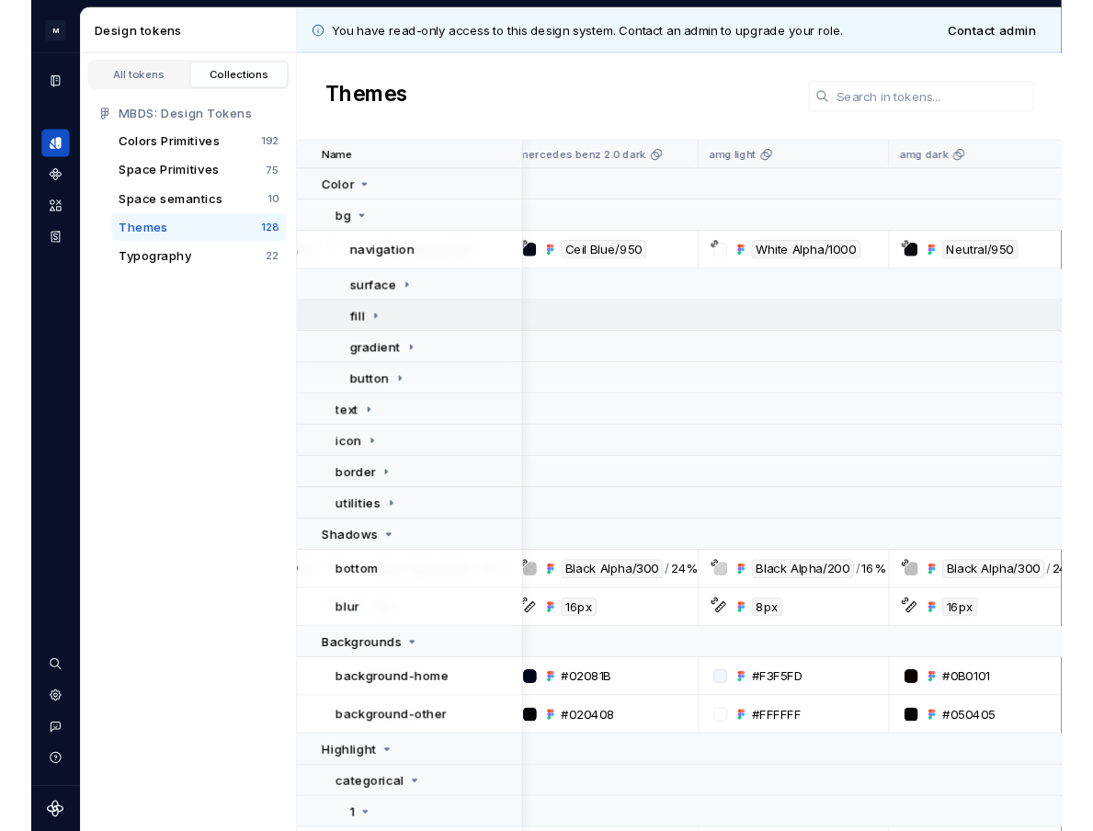
scroll to position [0, 373]
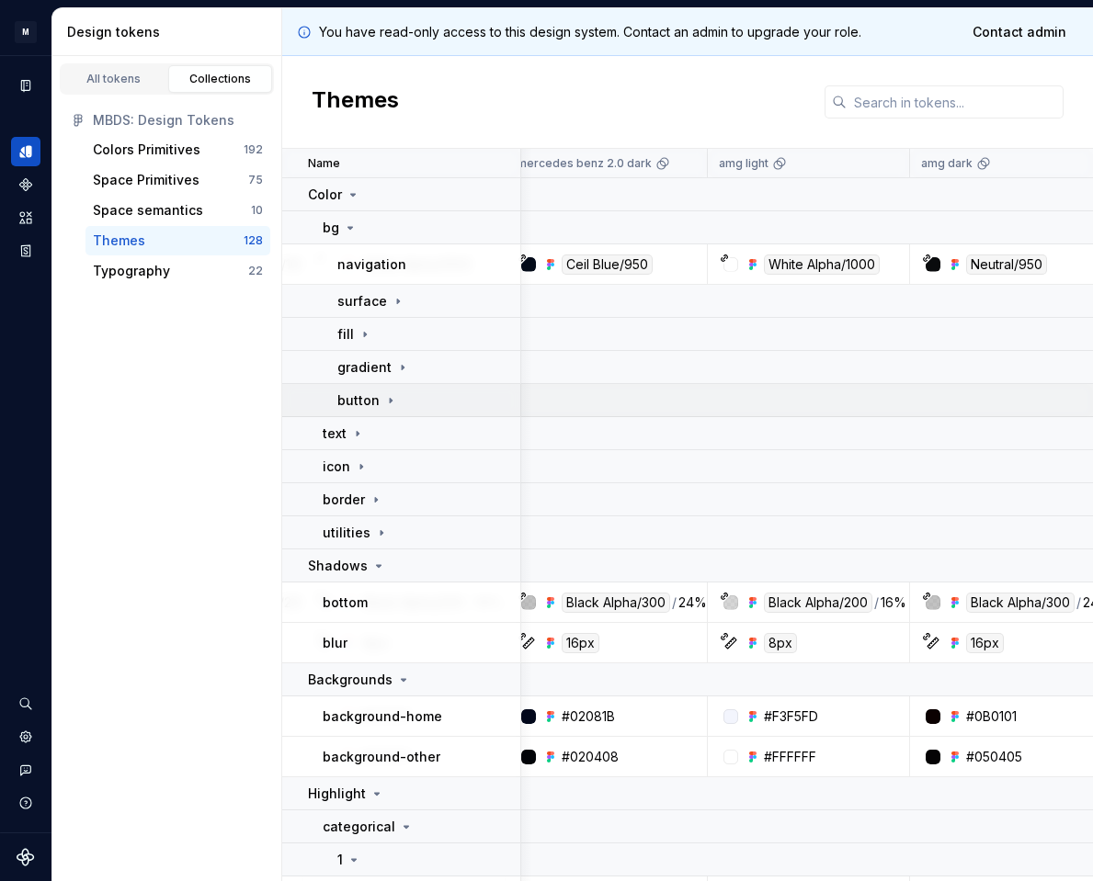
click at [380, 408] on div "button" at bounding box center [367, 400] width 61 height 18
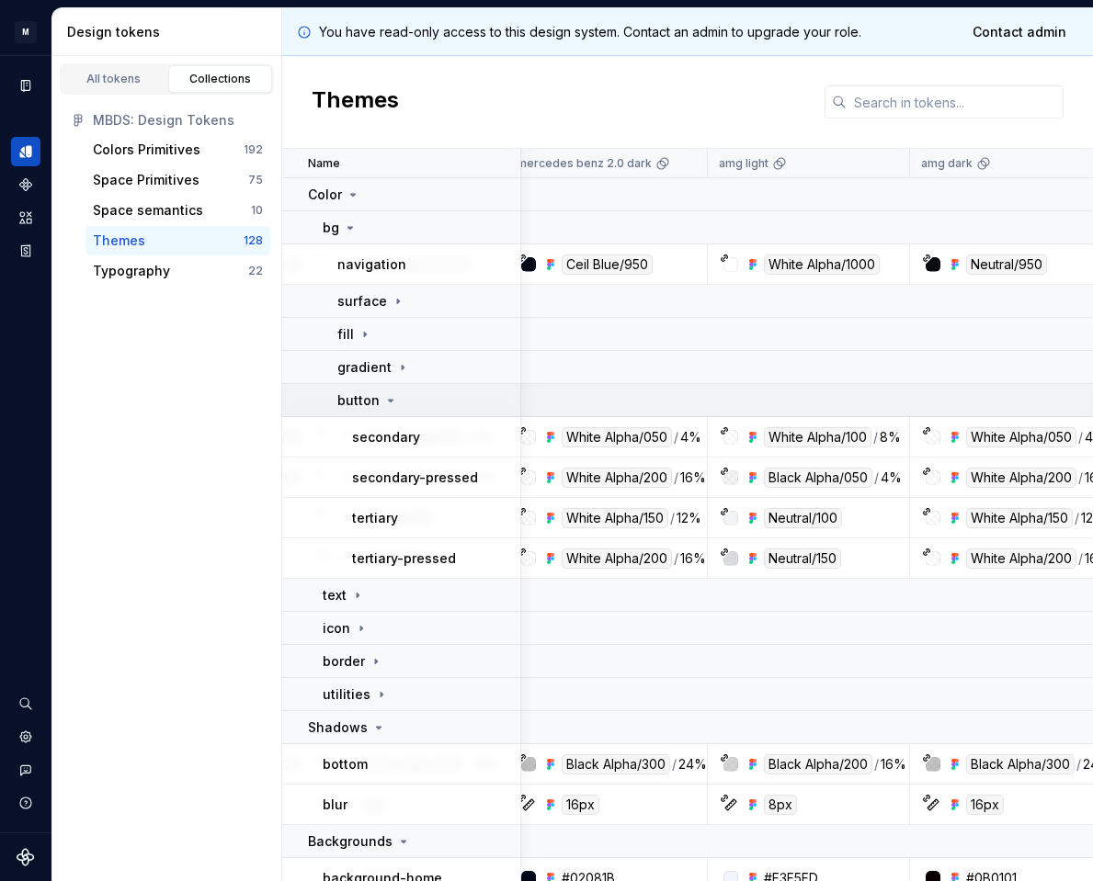
click at [379, 404] on div "button" at bounding box center [367, 400] width 61 height 18
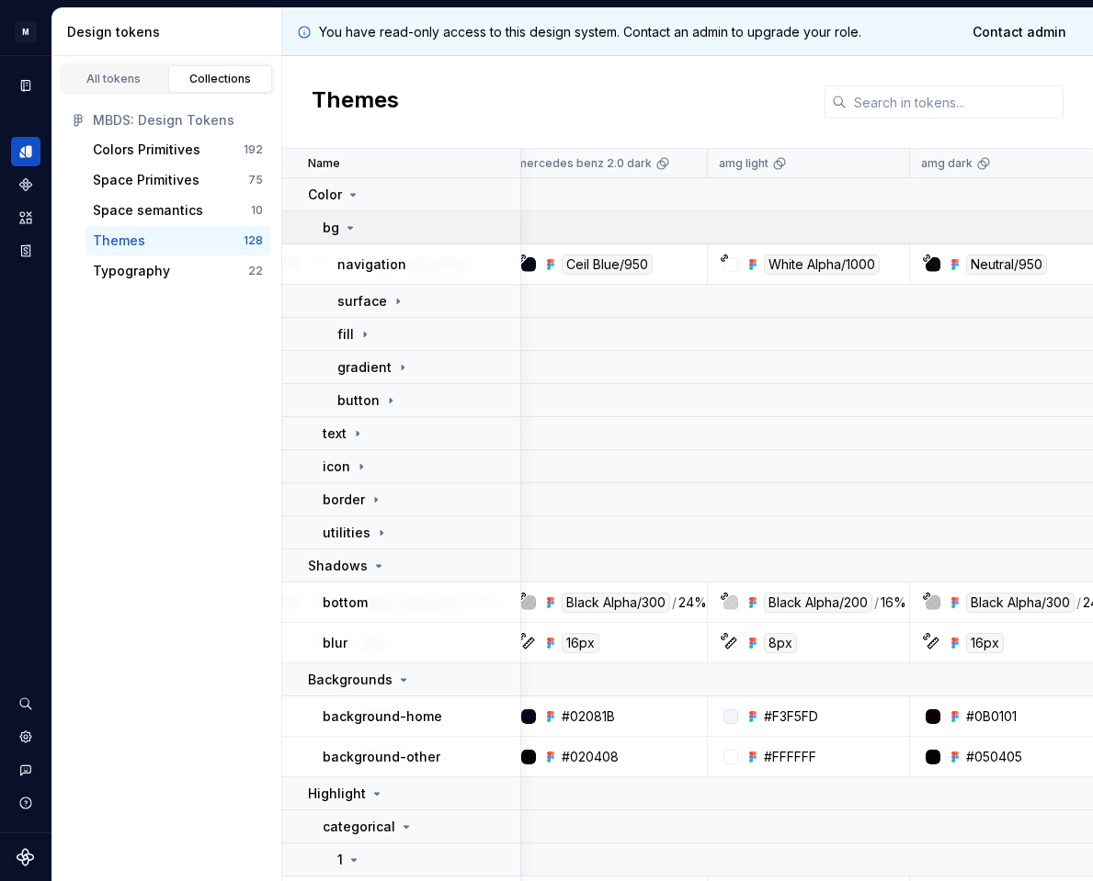
click at [357, 226] on div "bg" at bounding box center [421, 228] width 197 height 18
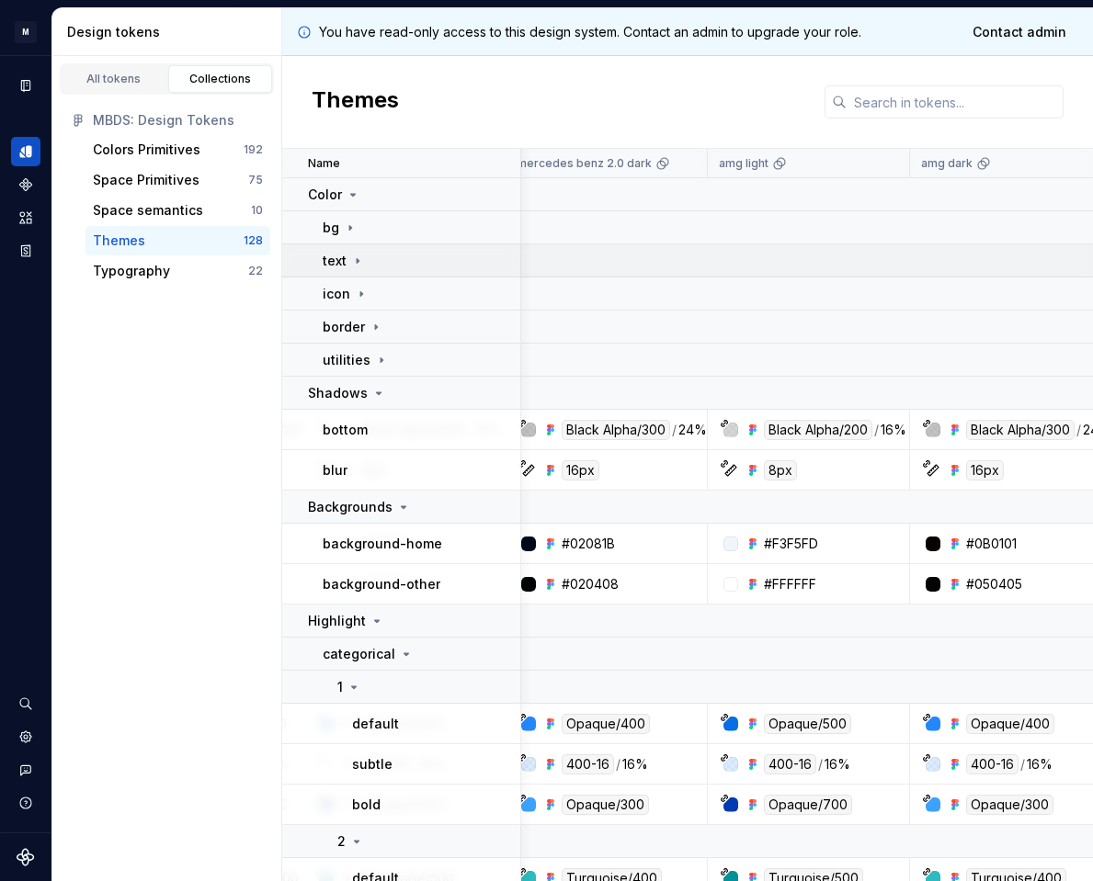
click at [356, 254] on icon at bounding box center [357, 261] width 15 height 15
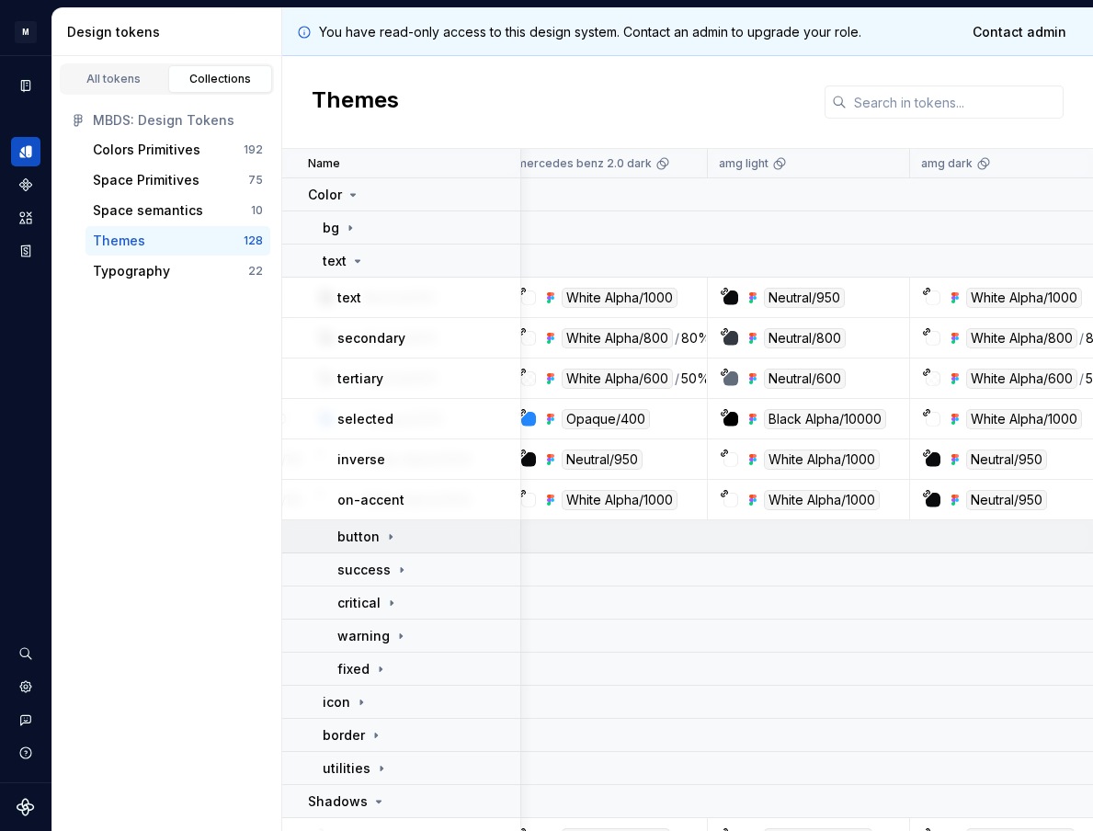
click at [375, 535] on p "button" at bounding box center [358, 537] width 42 height 18
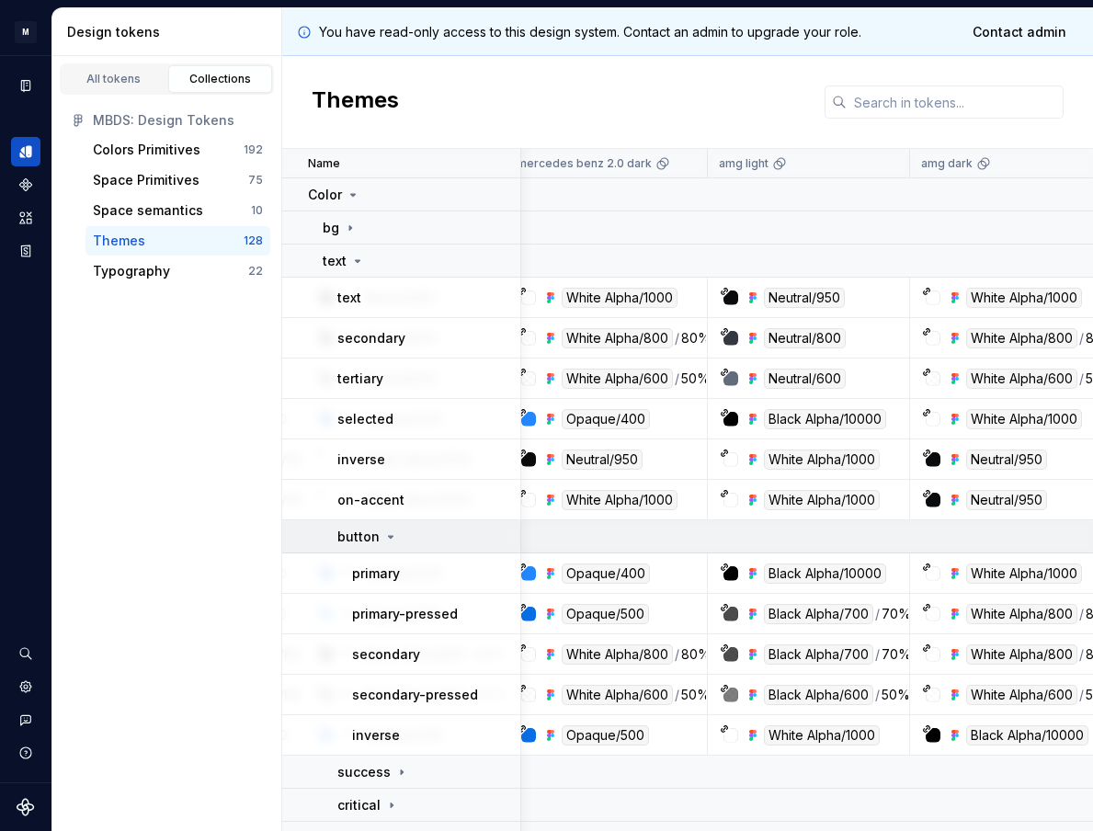
click at [386, 538] on icon at bounding box center [390, 536] width 15 height 15
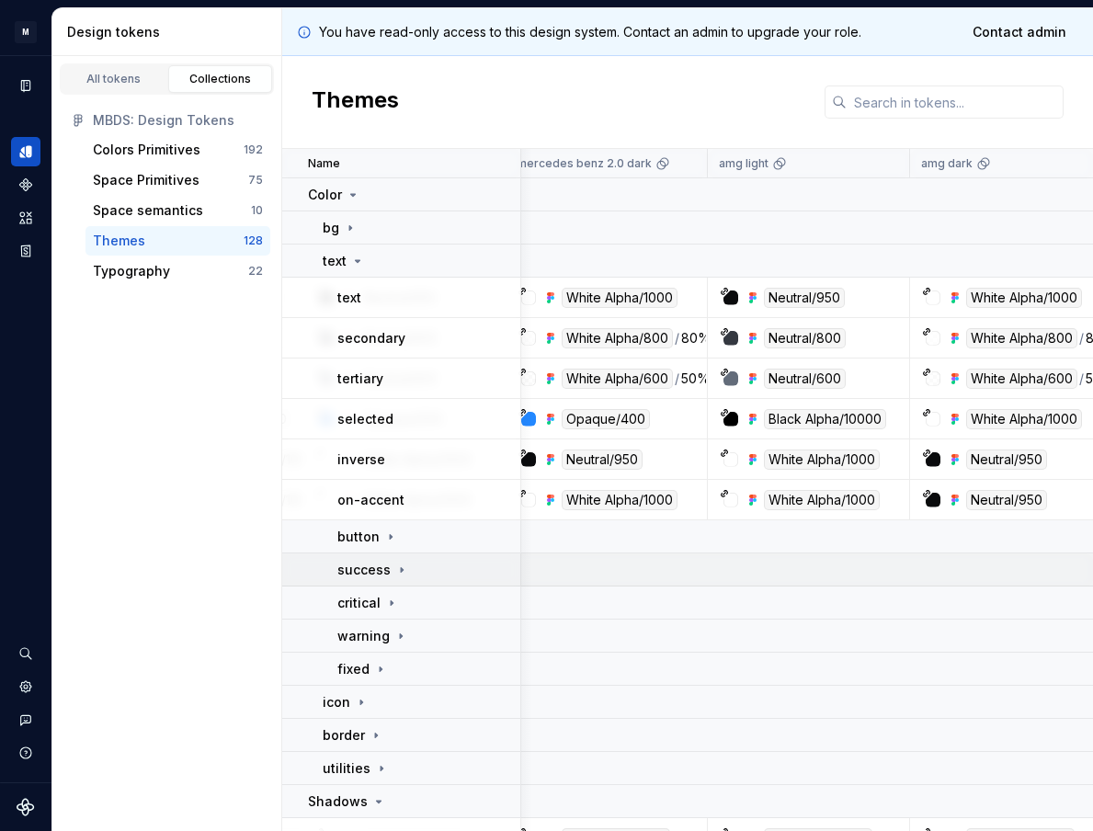
click at [391, 569] on div "success" at bounding box center [373, 570] width 72 height 18
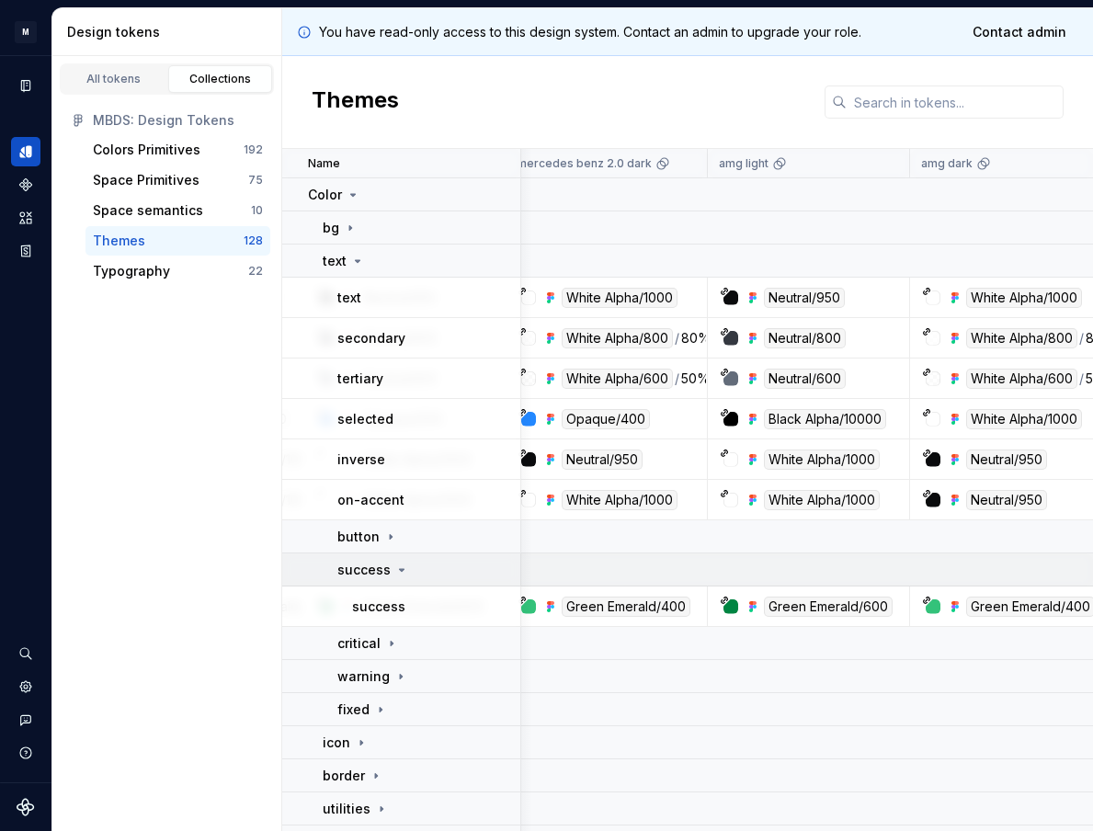
click at [394, 572] on icon at bounding box center [401, 569] width 15 height 15
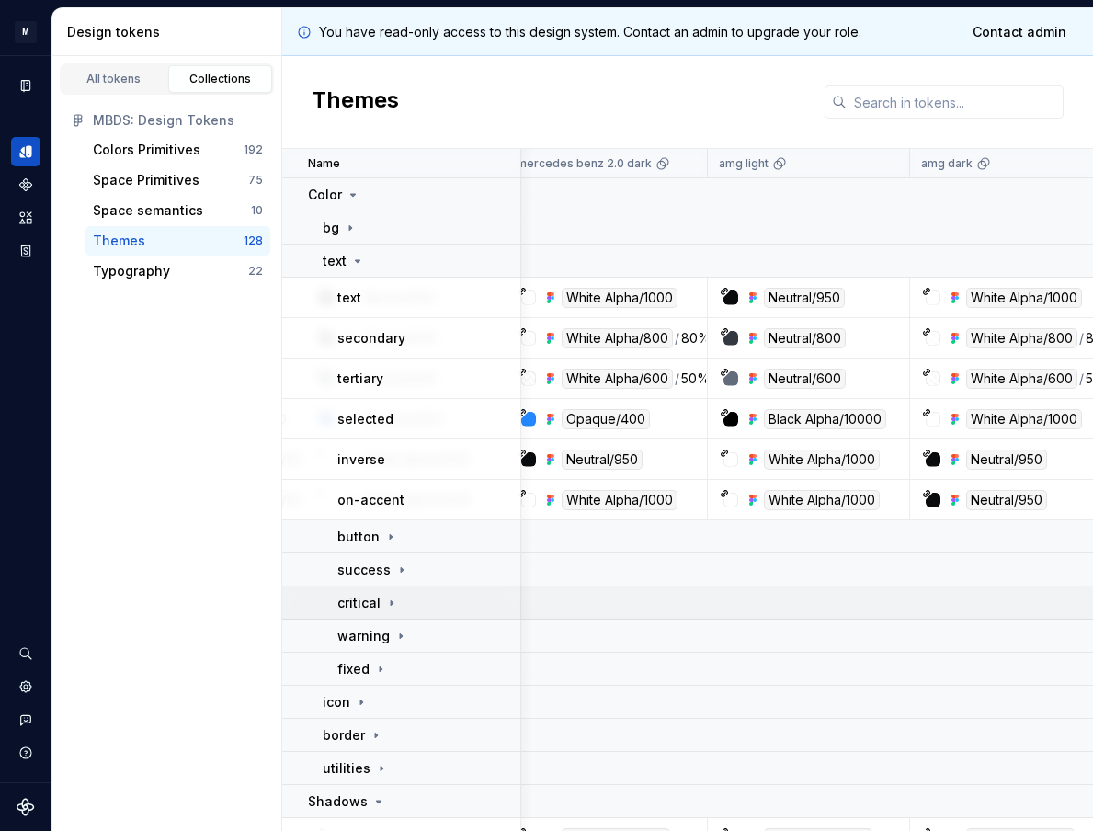
click at [391, 596] on icon at bounding box center [391, 603] width 15 height 15
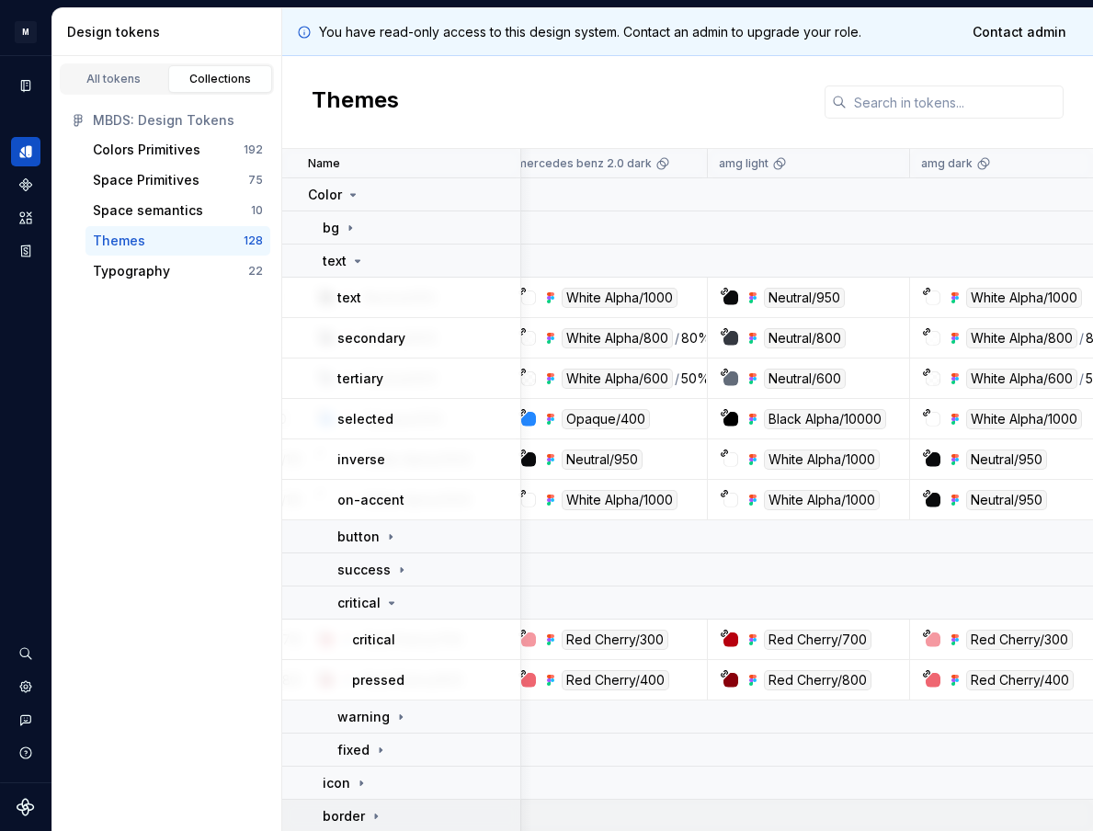
click at [390, 604] on icon at bounding box center [392, 603] width 5 height 2
click at [384, 596] on icon at bounding box center [391, 603] width 15 height 15
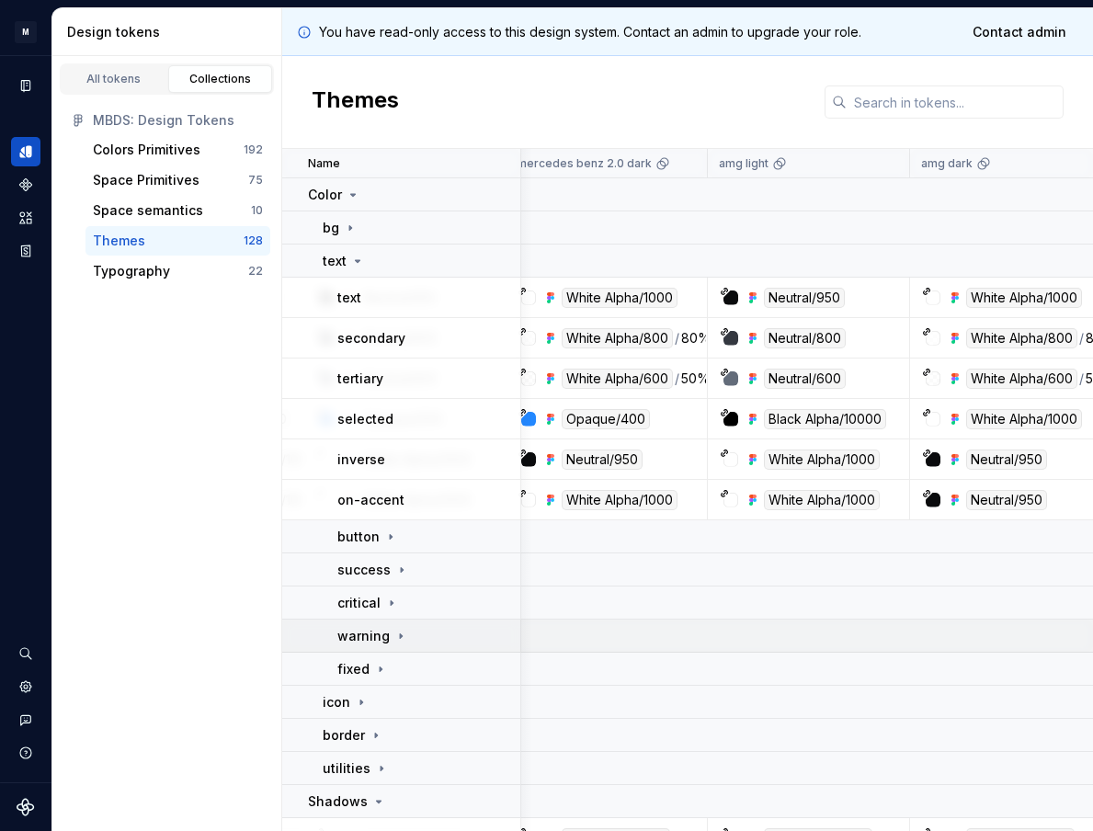
click at [384, 636] on p "warning" at bounding box center [363, 636] width 52 height 18
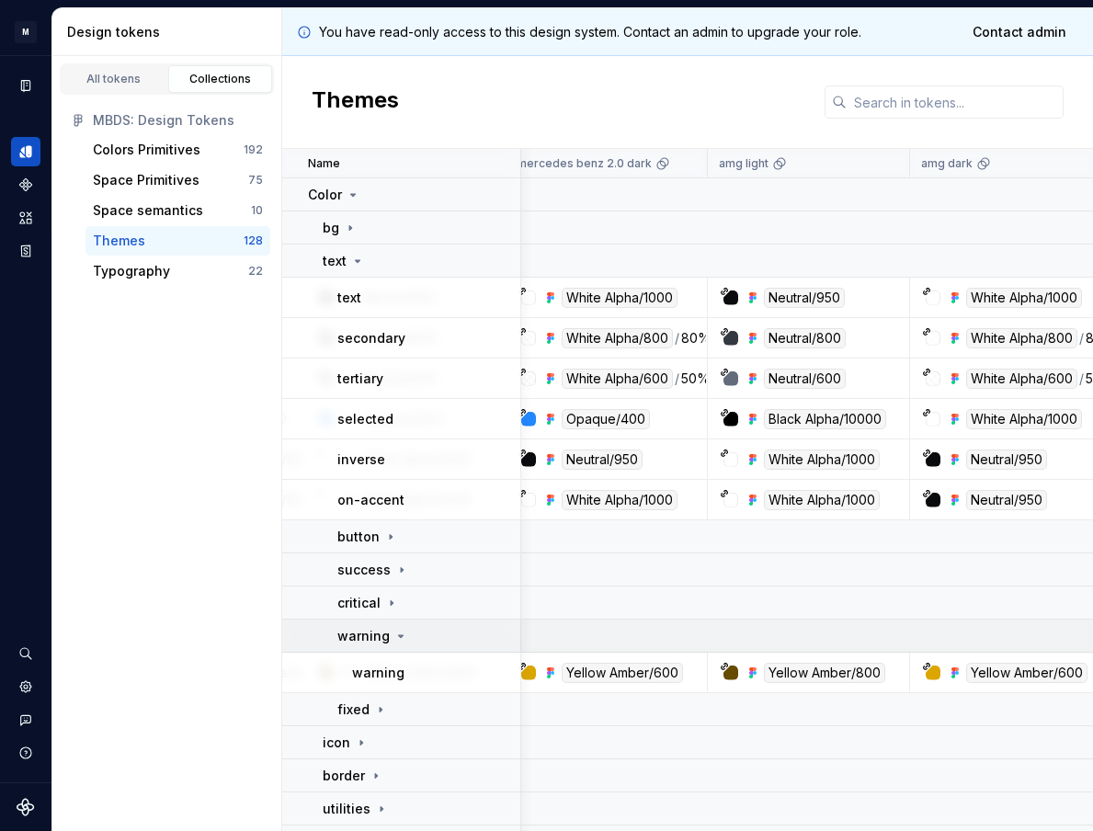
click at [394, 641] on icon at bounding box center [400, 636] width 15 height 15
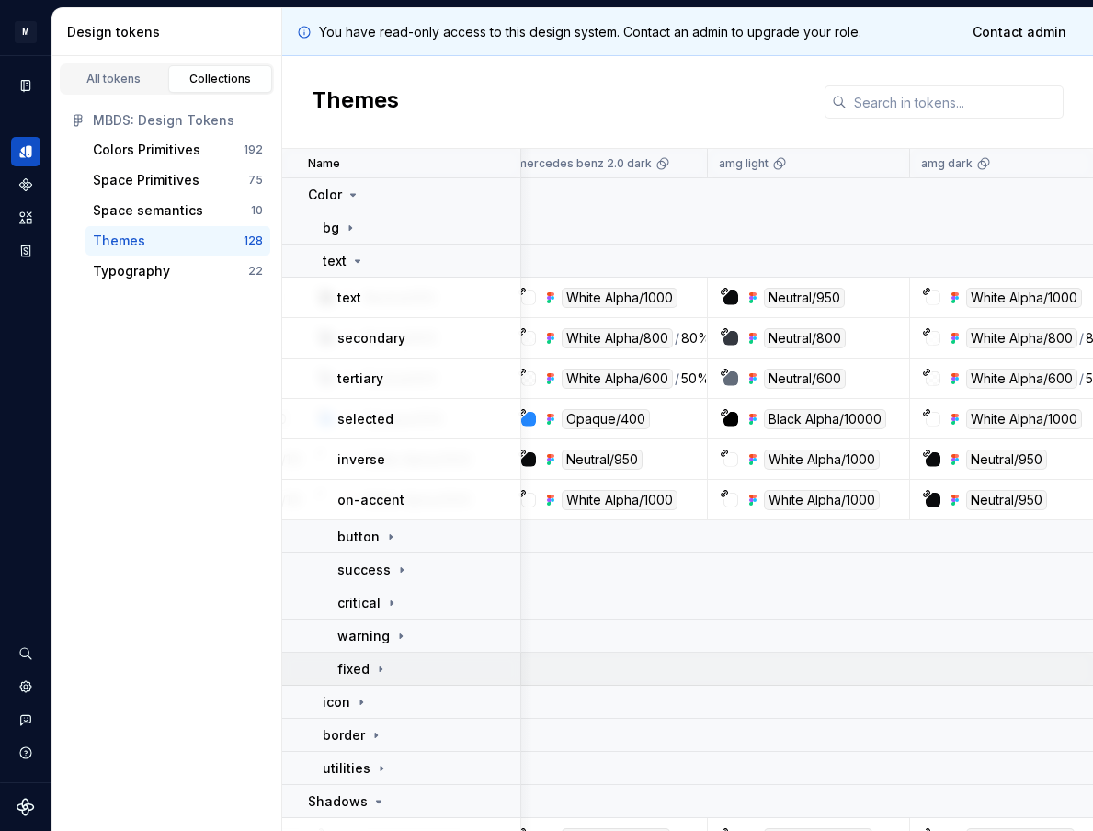
click at [391, 654] on td "fixed" at bounding box center [401, 668] width 239 height 33
click at [386, 703] on div "black" at bounding box center [378, 702] width 53 height 18
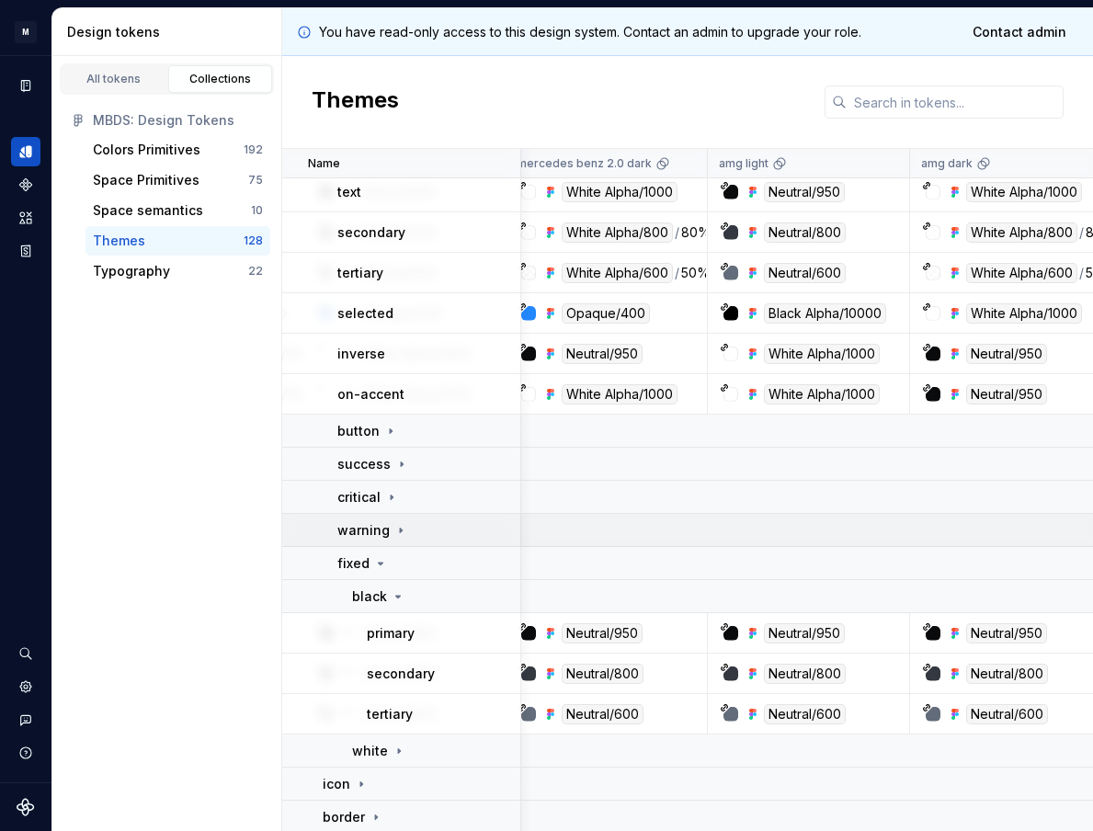
scroll to position [118, 373]
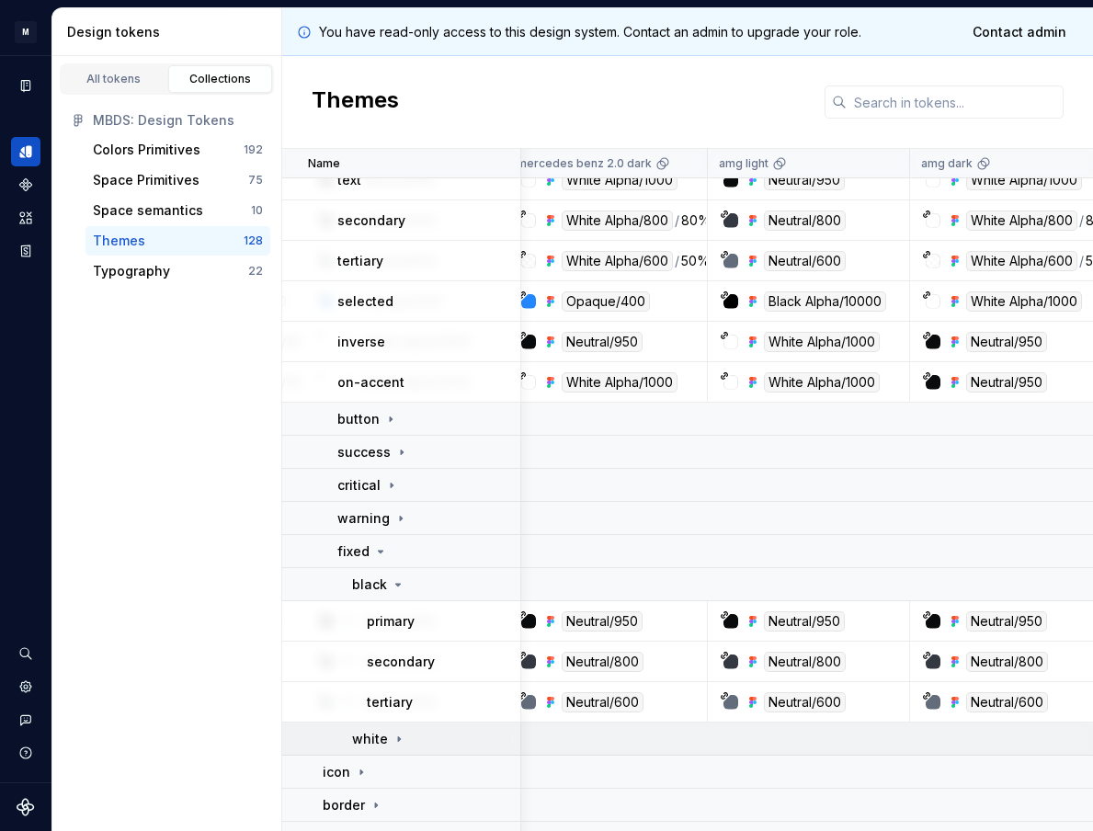
click at [402, 741] on icon at bounding box center [398, 739] width 15 height 15
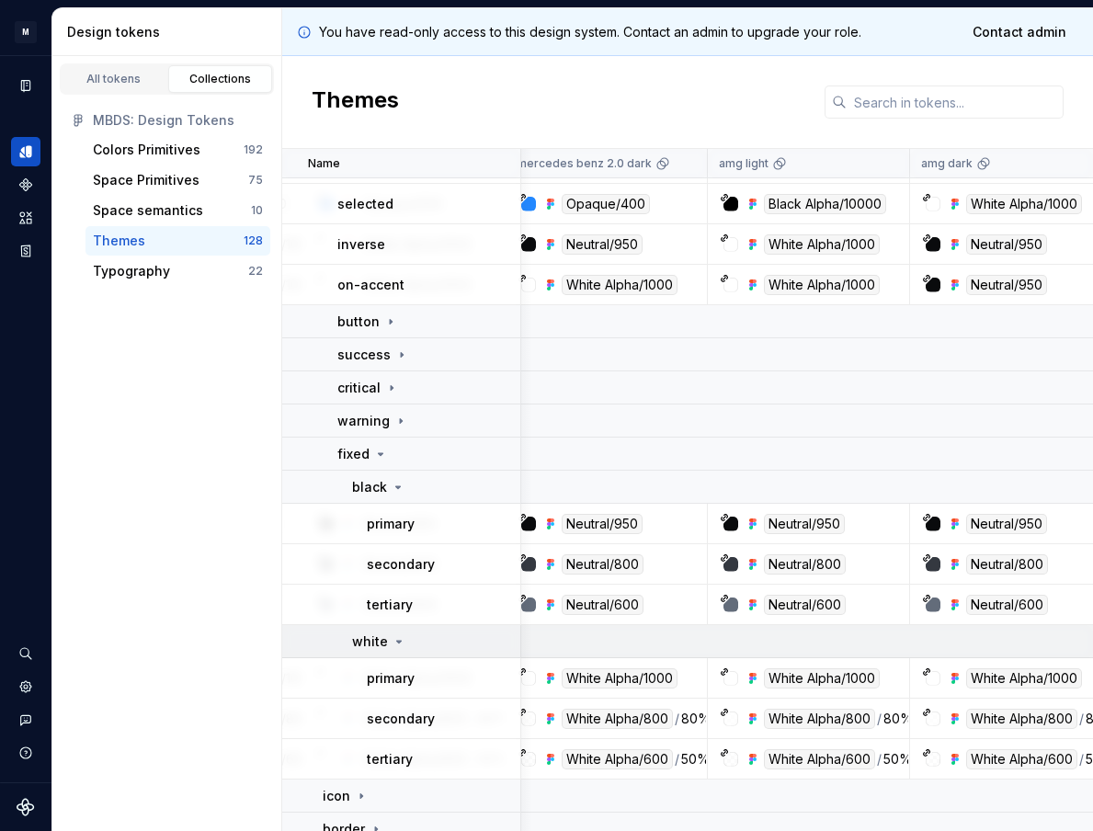
scroll to position [217, 373]
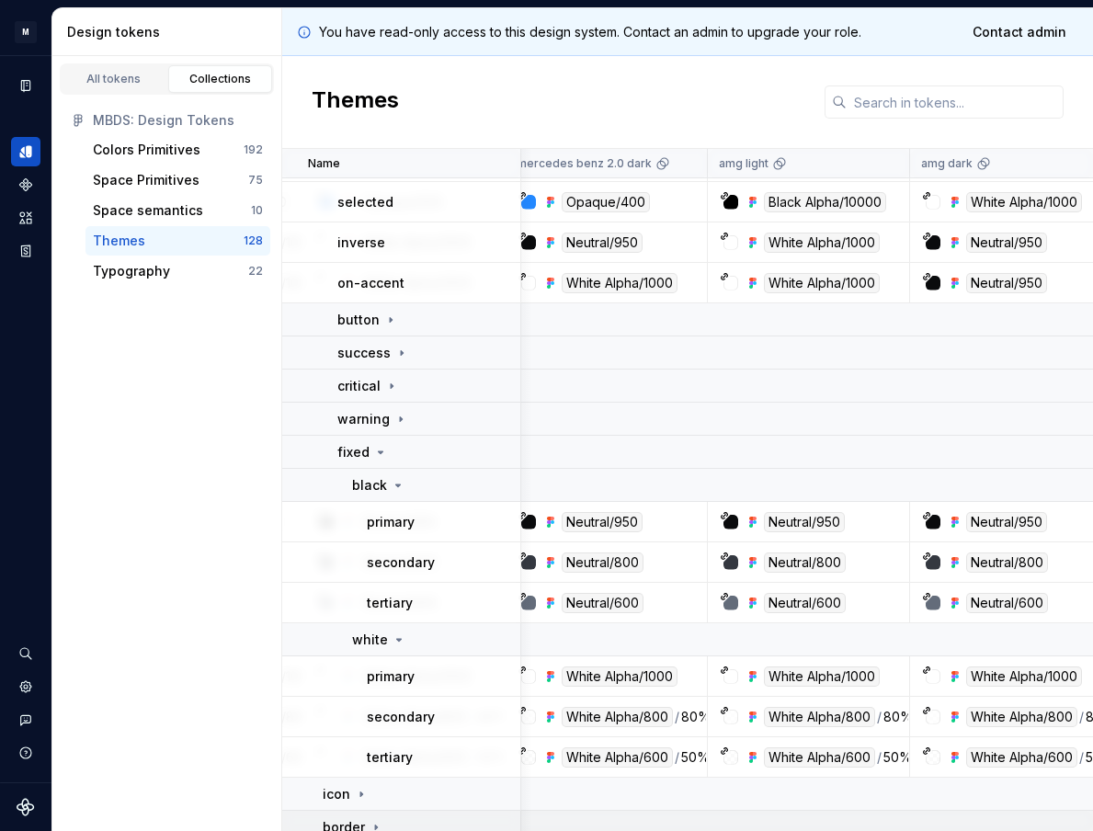
click at [398, 639] on icon at bounding box center [399, 640] width 5 height 2
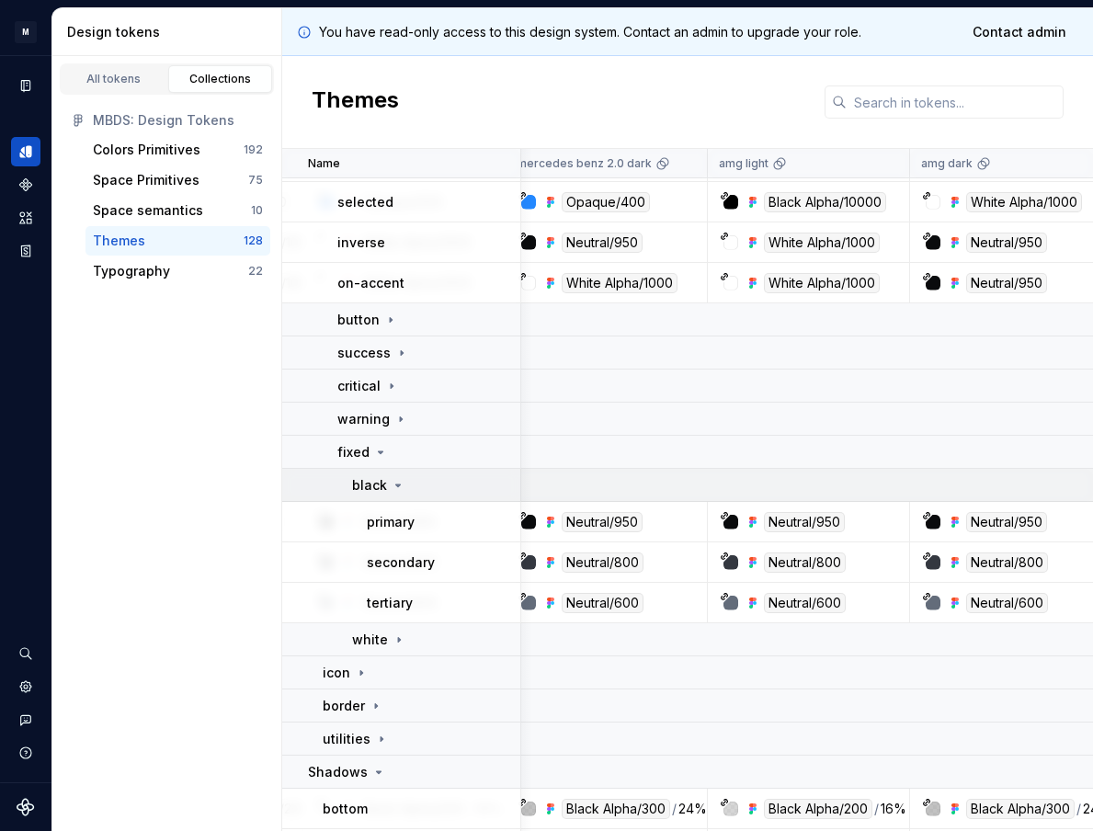
click at [411, 482] on div "black" at bounding box center [435, 485] width 167 height 18
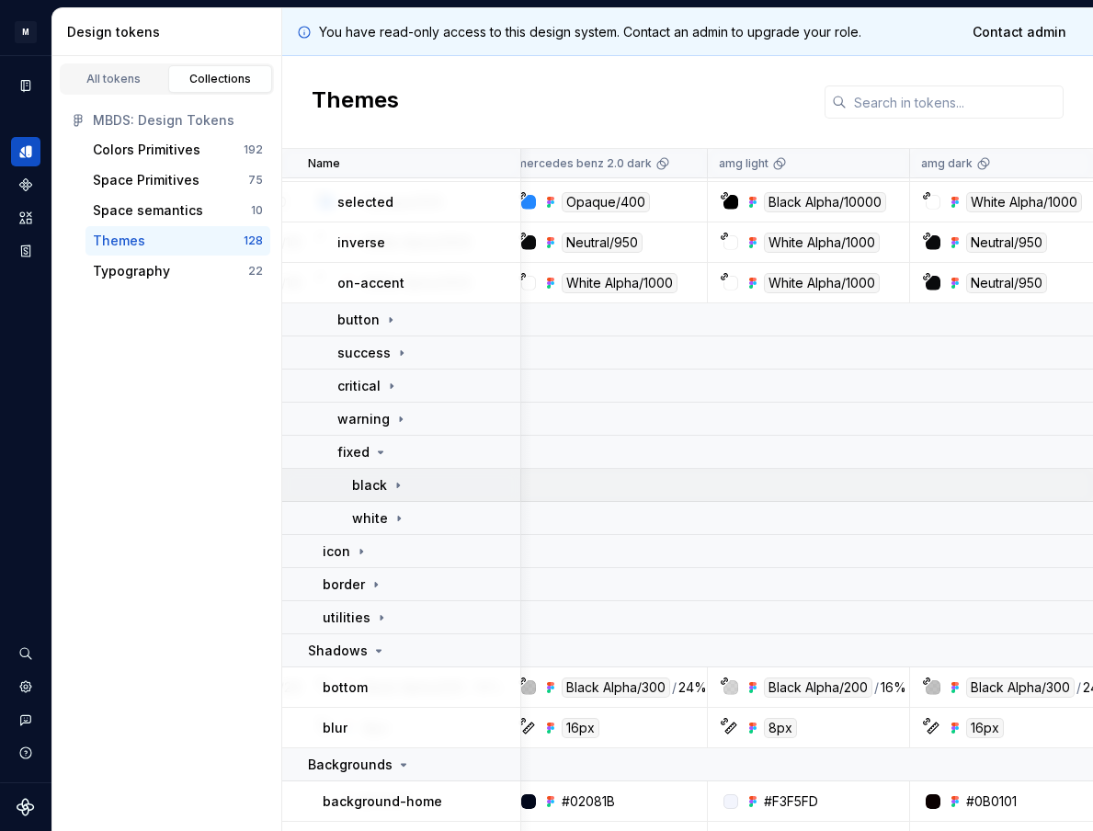
scroll to position [172, 373]
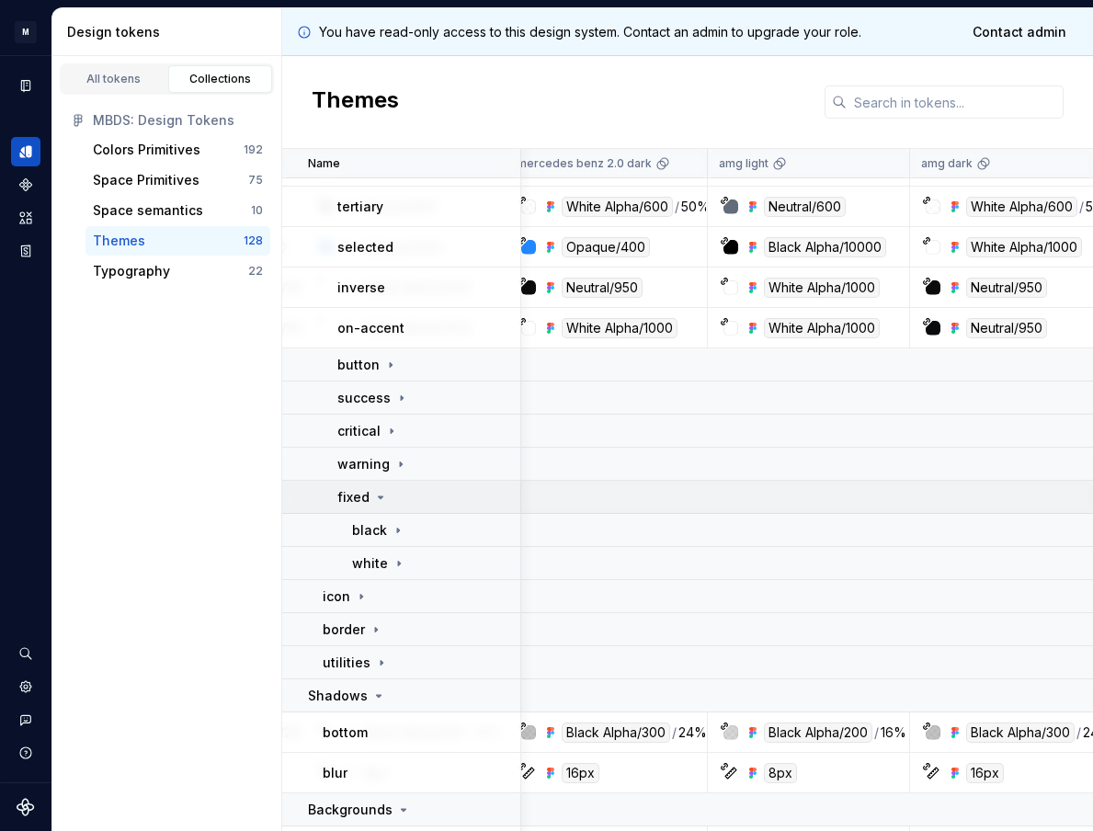
click at [369, 491] on div "fixed" at bounding box center [362, 497] width 51 height 18
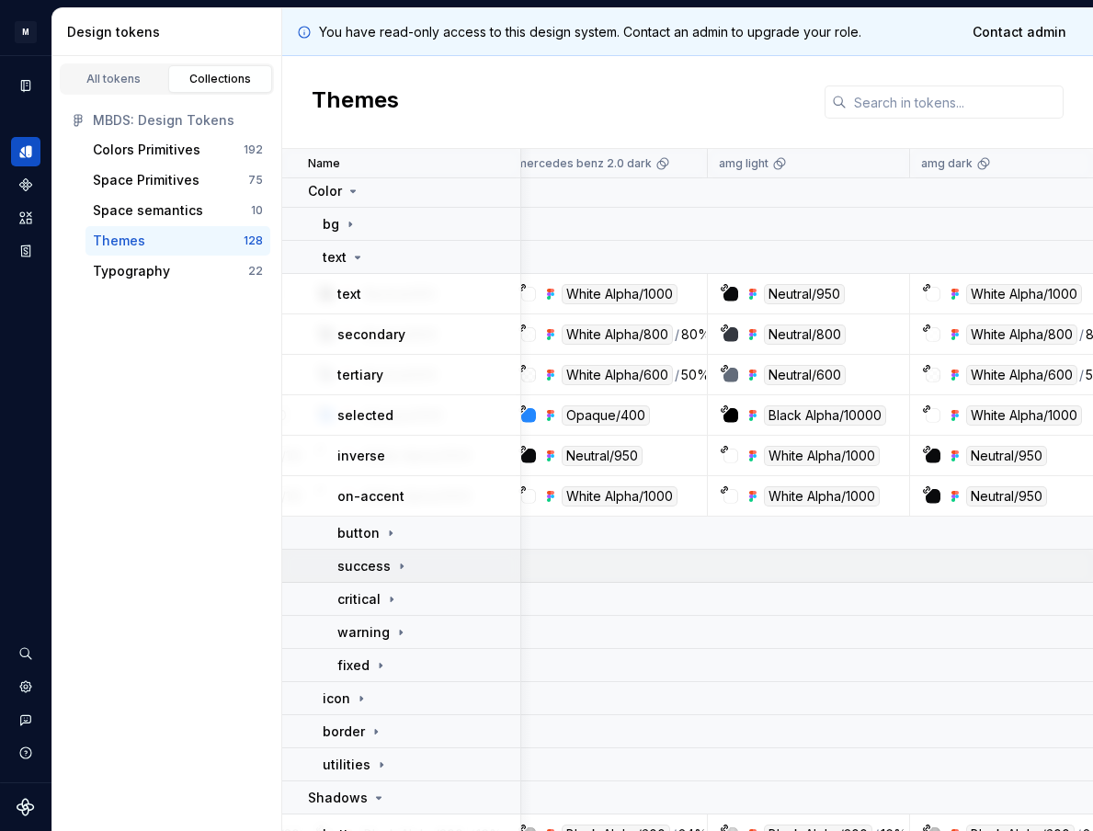
scroll to position [0, 373]
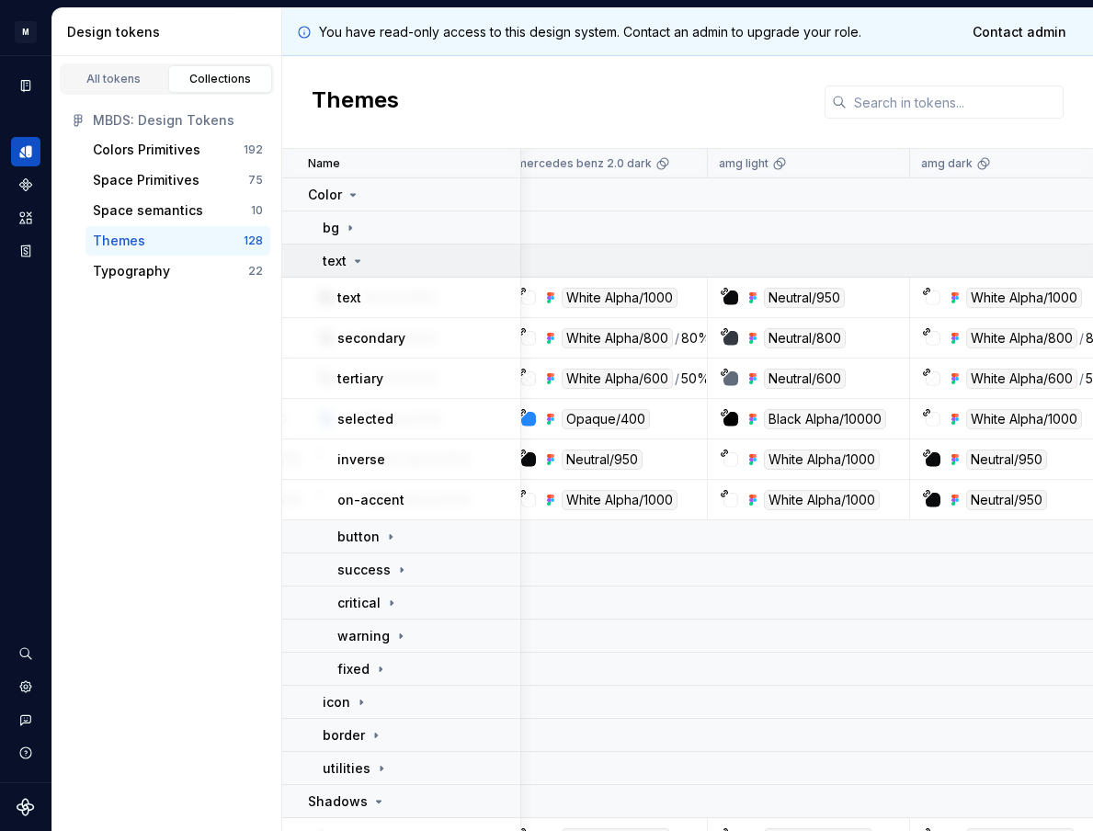
click at [363, 266] on icon at bounding box center [357, 261] width 15 height 15
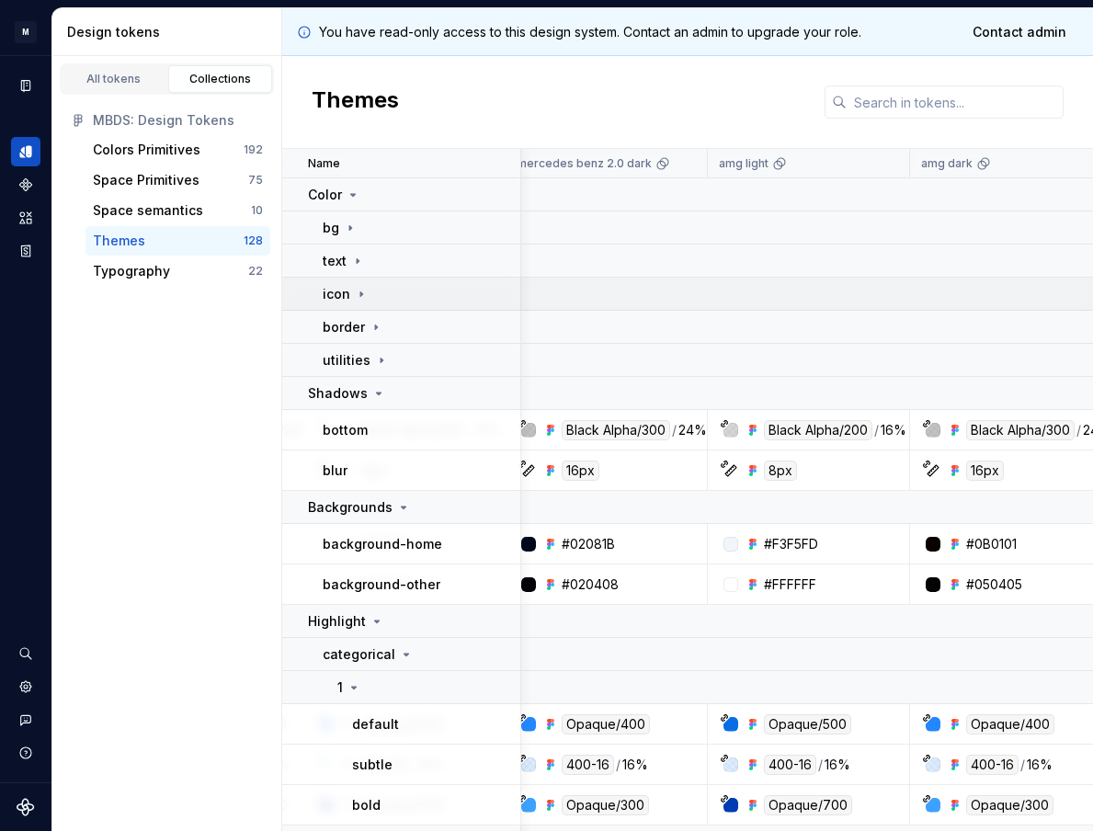
click at [362, 288] on icon at bounding box center [361, 294] width 15 height 15
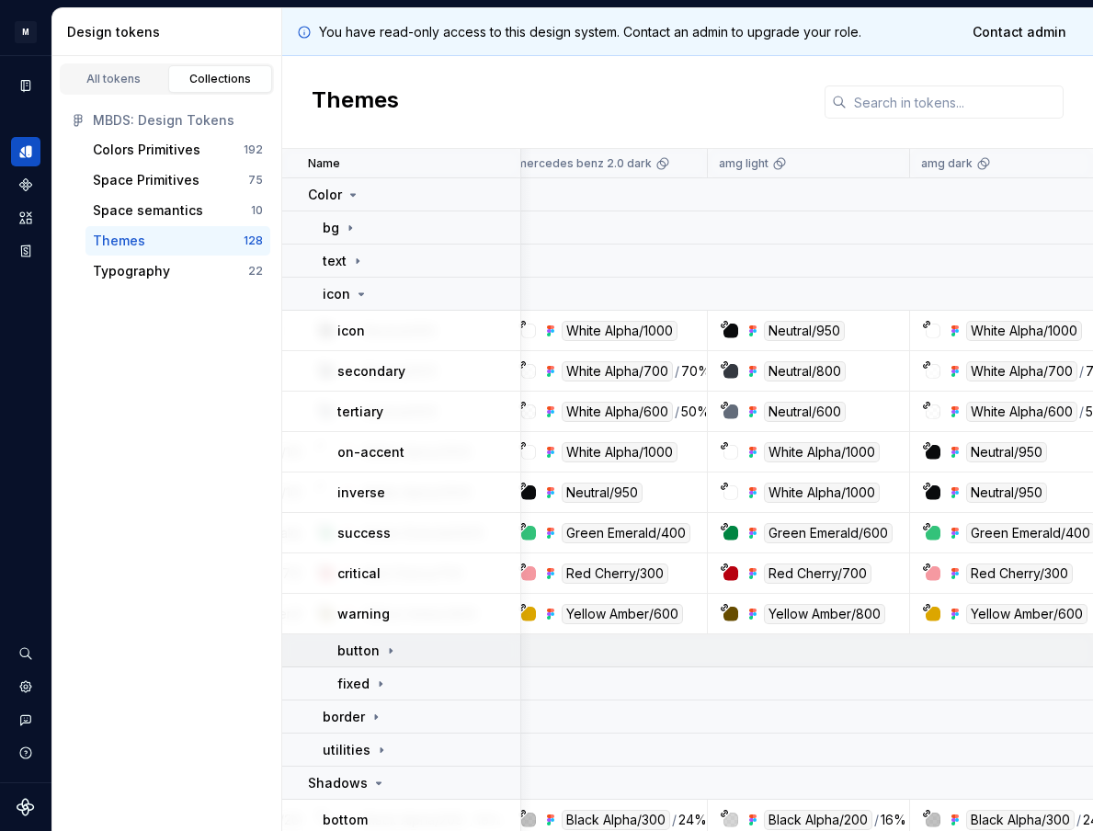
click at [390, 652] on icon at bounding box center [390, 650] width 15 height 15
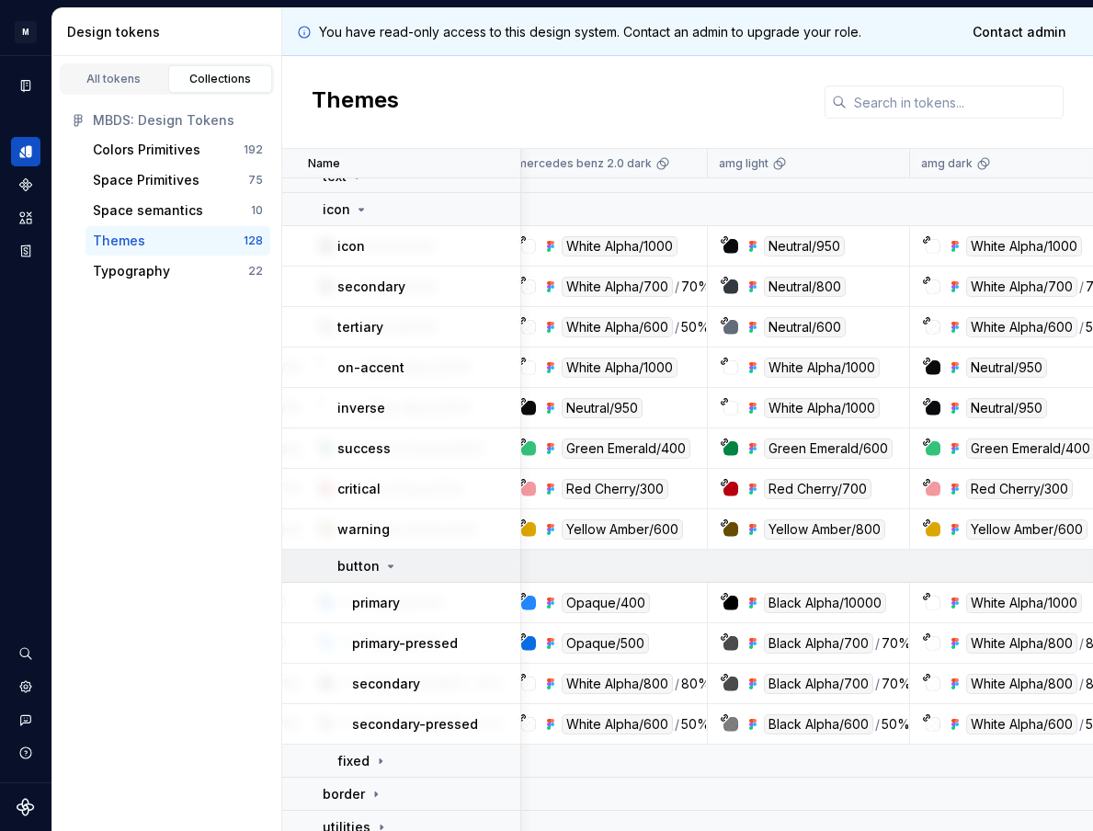
scroll to position [98, 373]
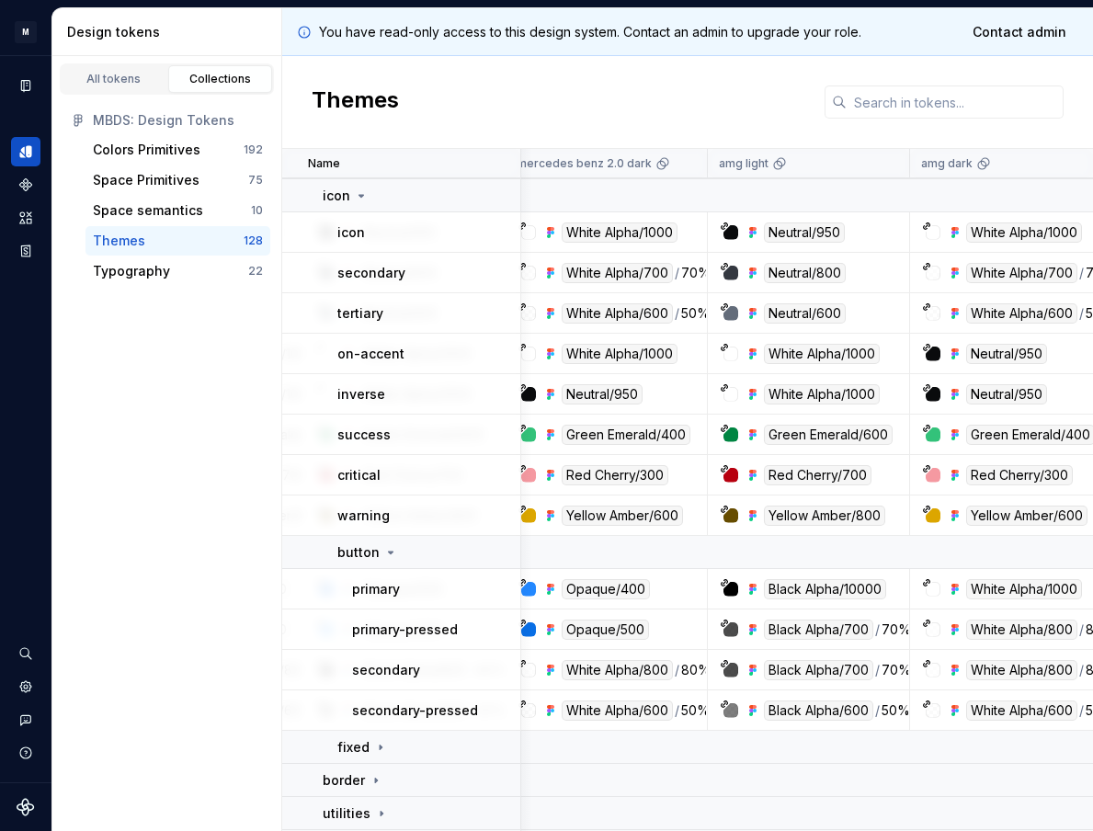
click at [386, 667] on p "secondary" at bounding box center [386, 670] width 68 height 18
copy p "secondary"
click at [380, 743] on icon at bounding box center [380, 747] width 15 height 15
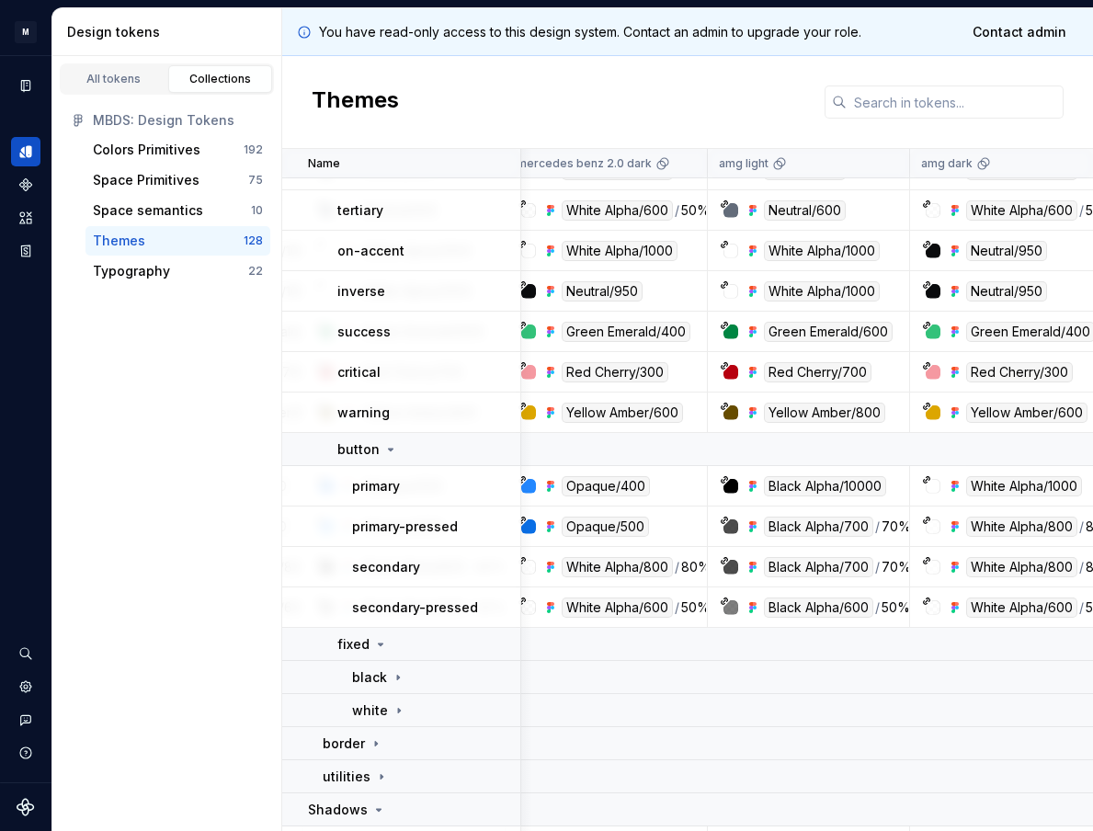
scroll to position [233, 373]
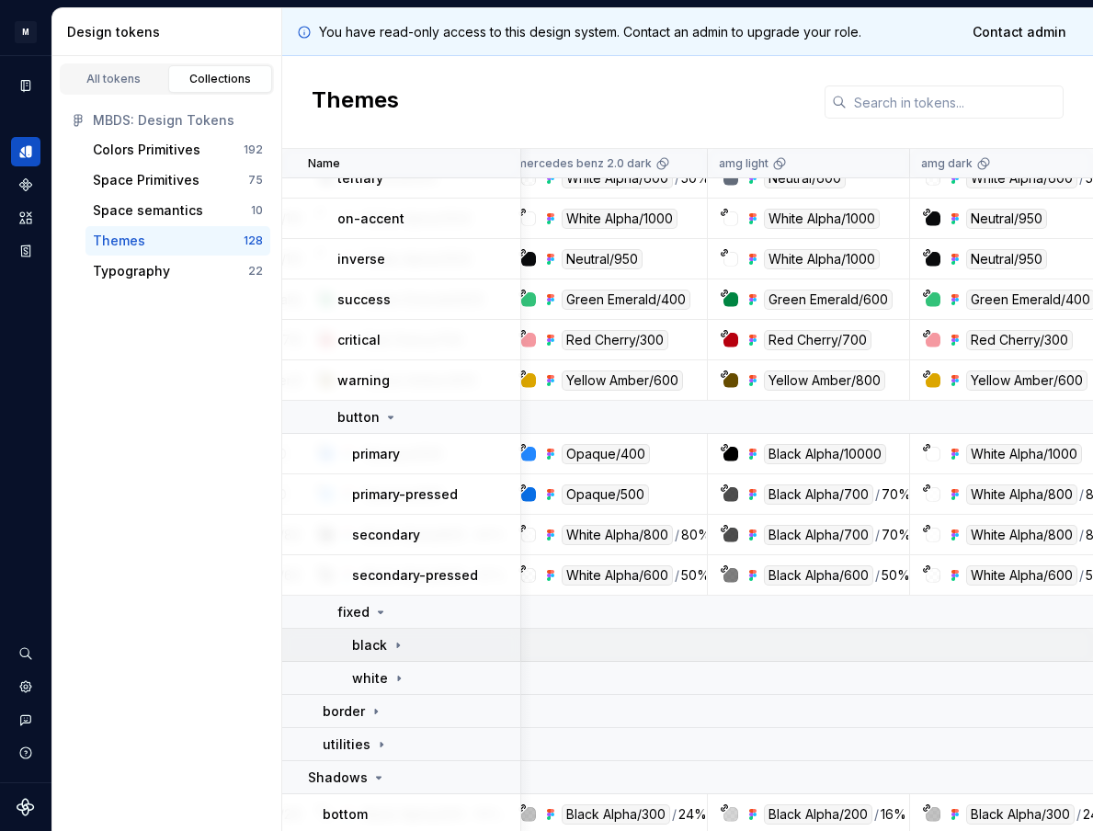
click at [393, 643] on icon at bounding box center [398, 645] width 15 height 15
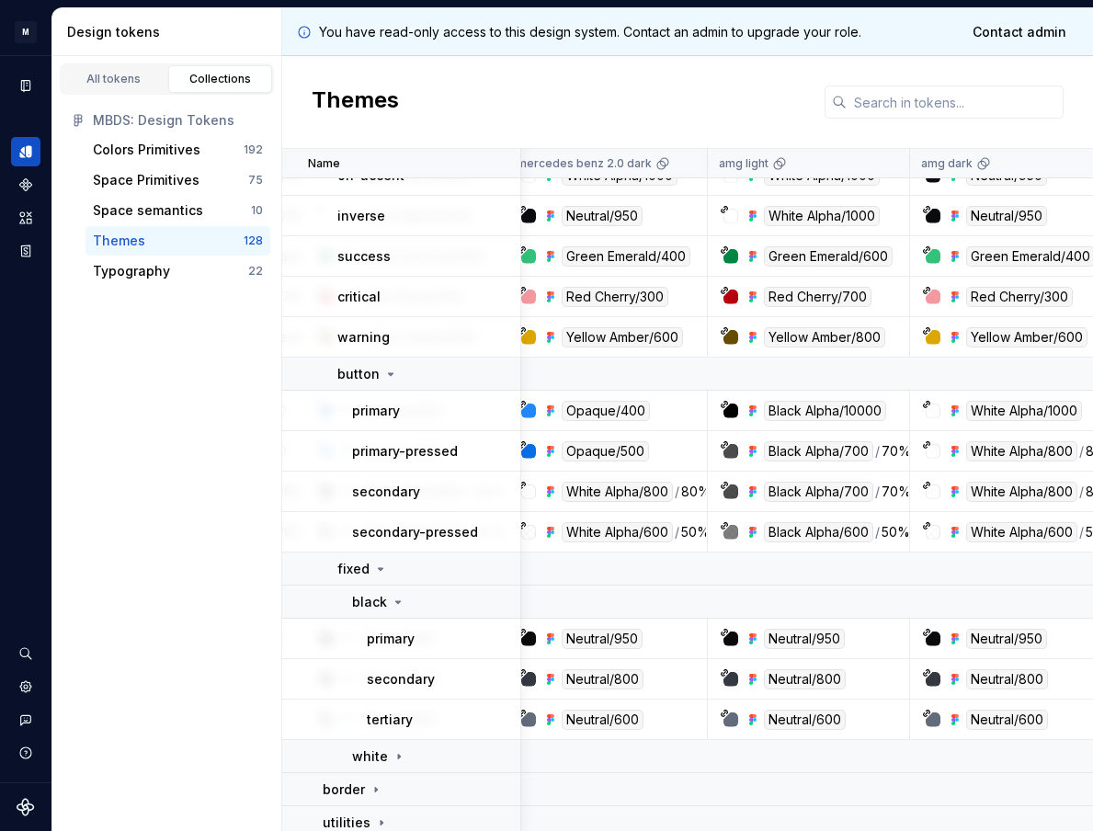
scroll to position [315, 373]
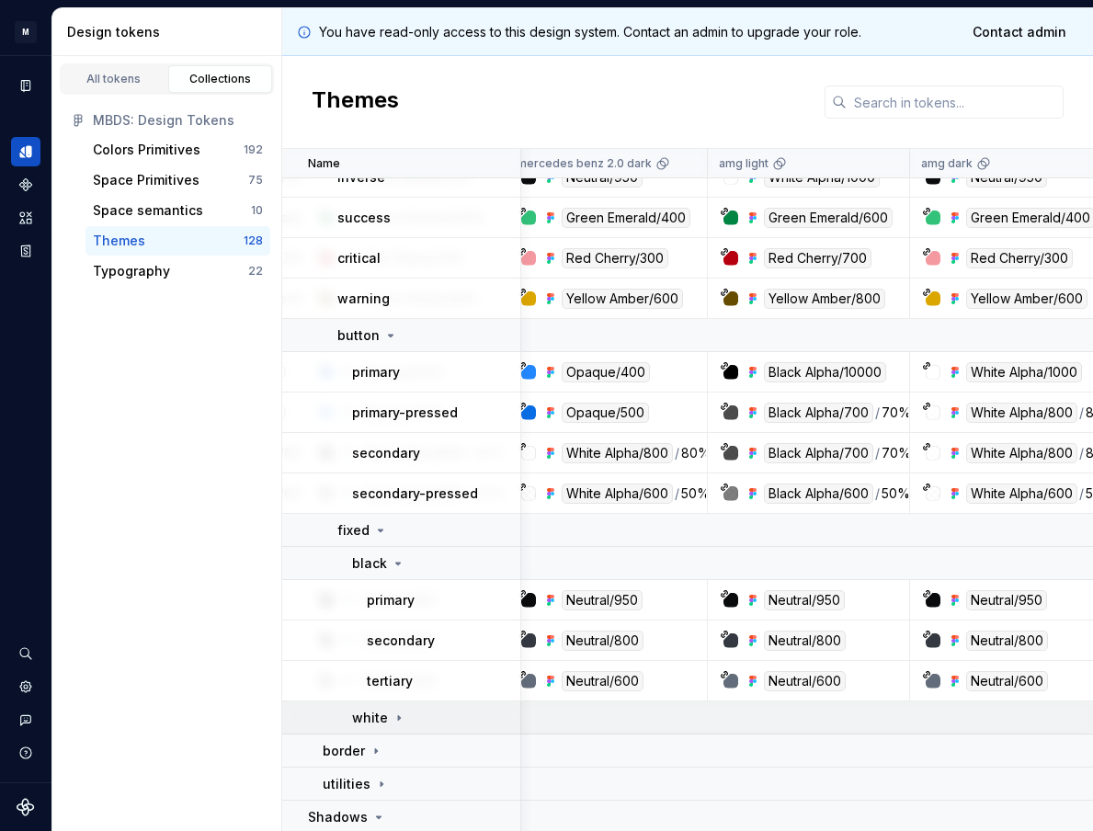
click at [391, 712] on icon at bounding box center [398, 717] width 15 height 15
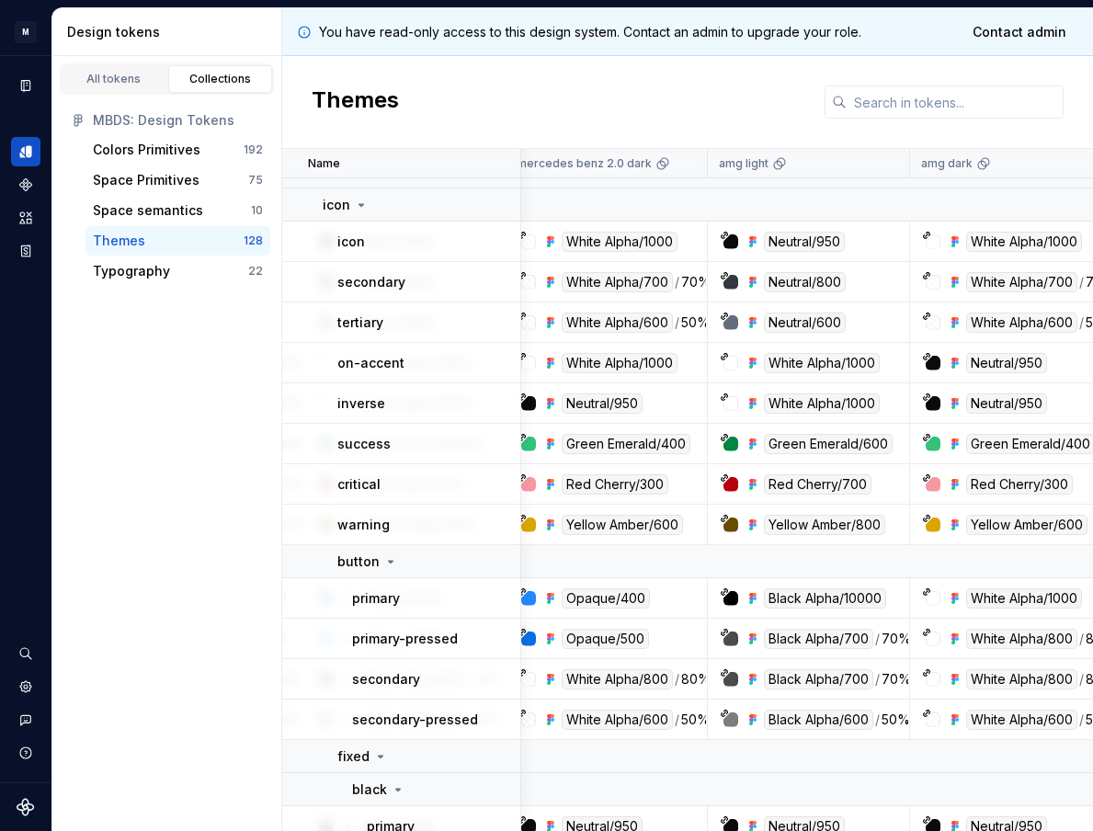
scroll to position [89, 374]
click at [384, 560] on icon at bounding box center [390, 561] width 15 height 15
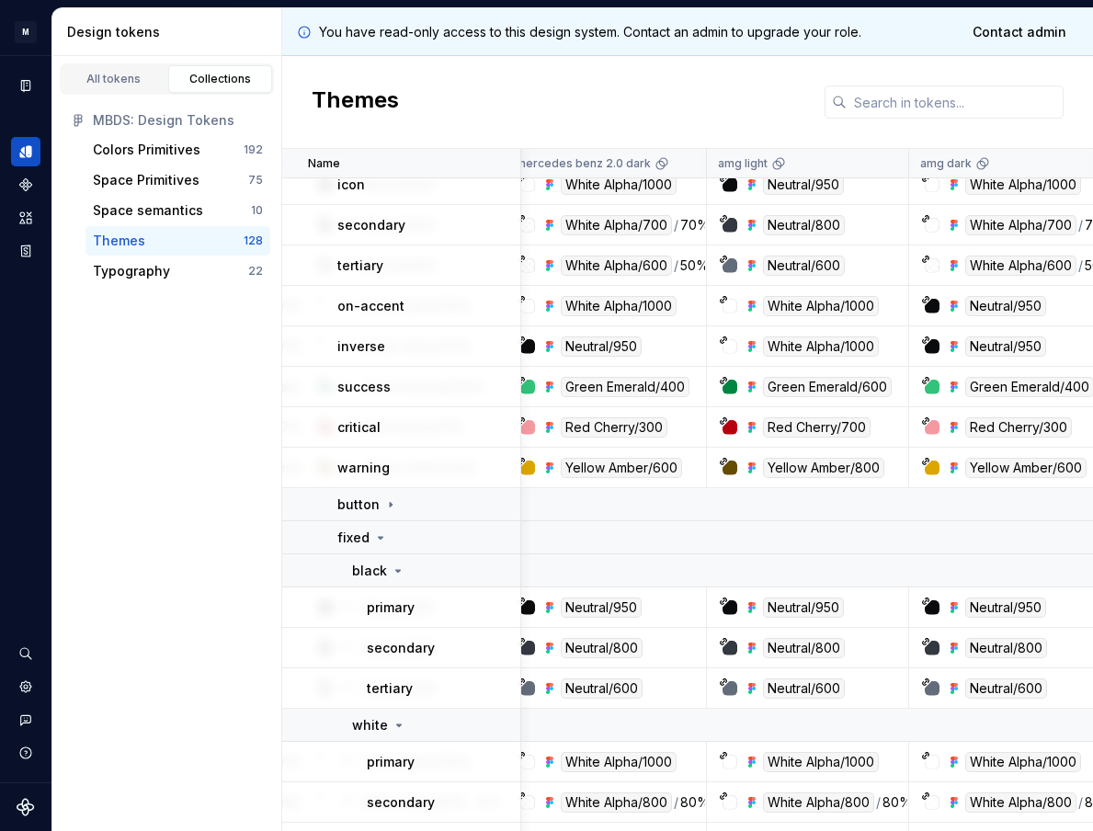
scroll to position [280, 374]
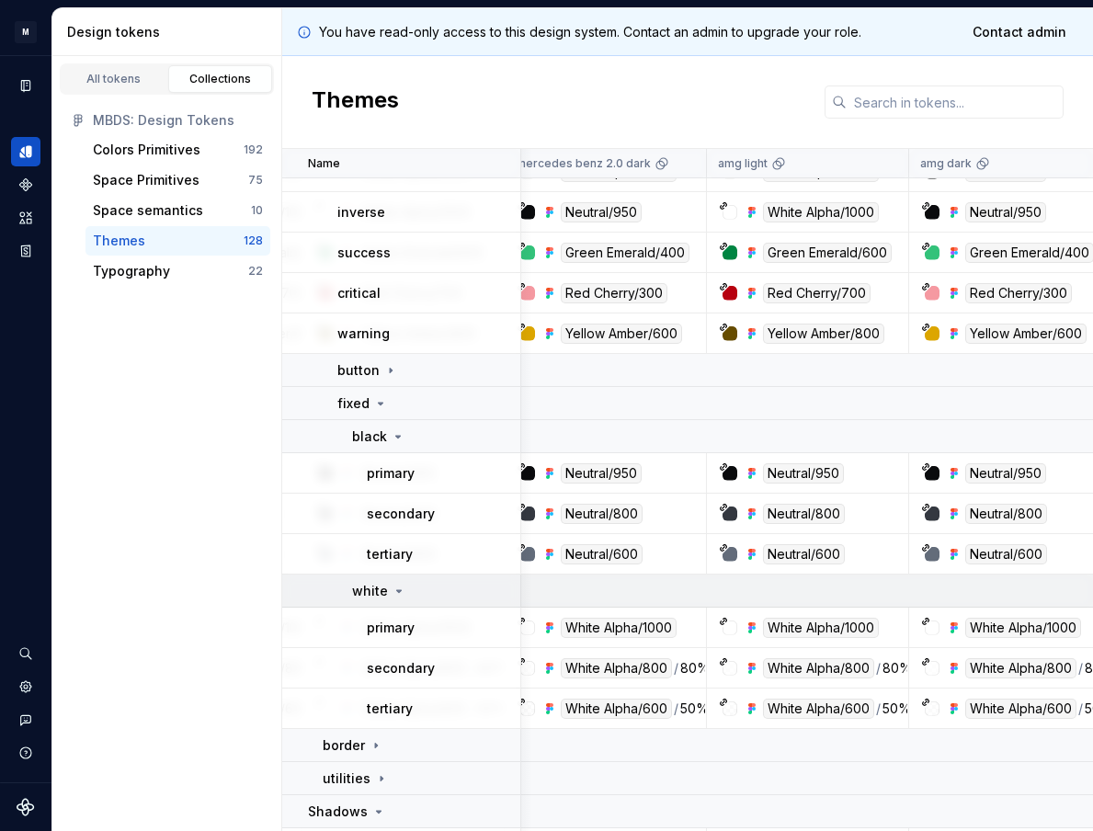
click at [395, 593] on icon at bounding box center [398, 591] width 15 height 15
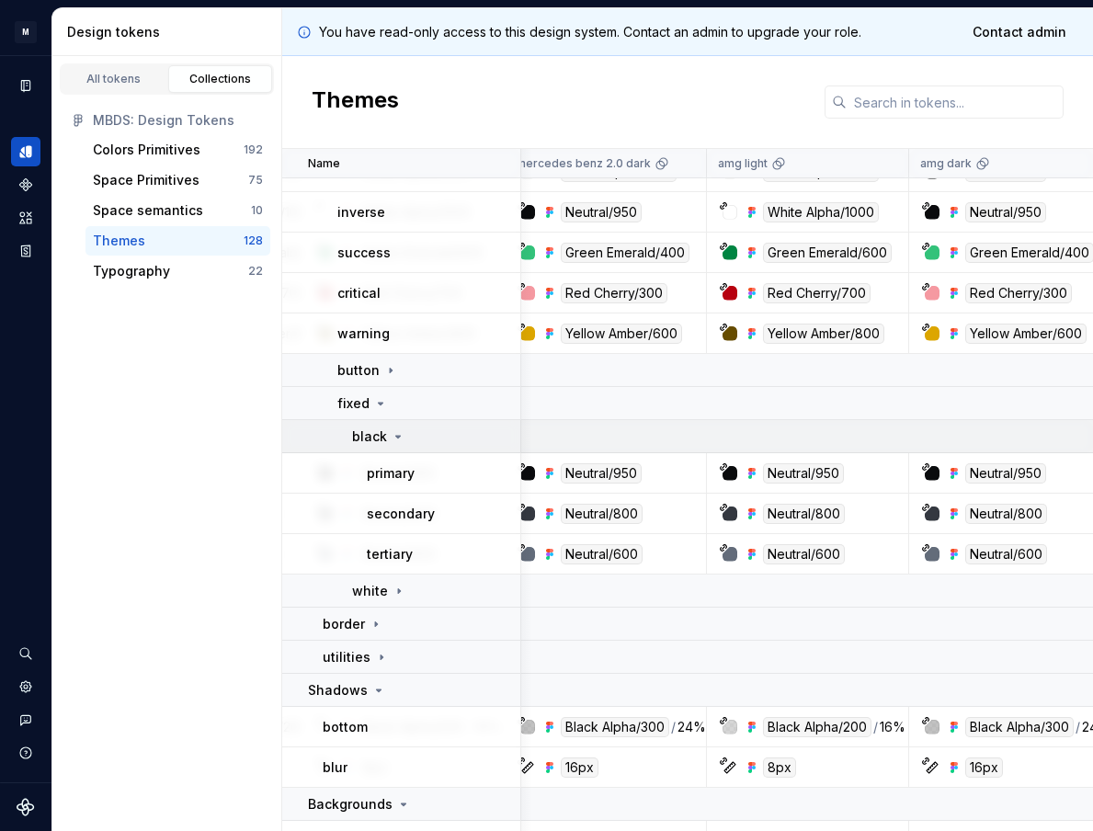
click at [403, 437] on icon at bounding box center [398, 436] width 15 height 15
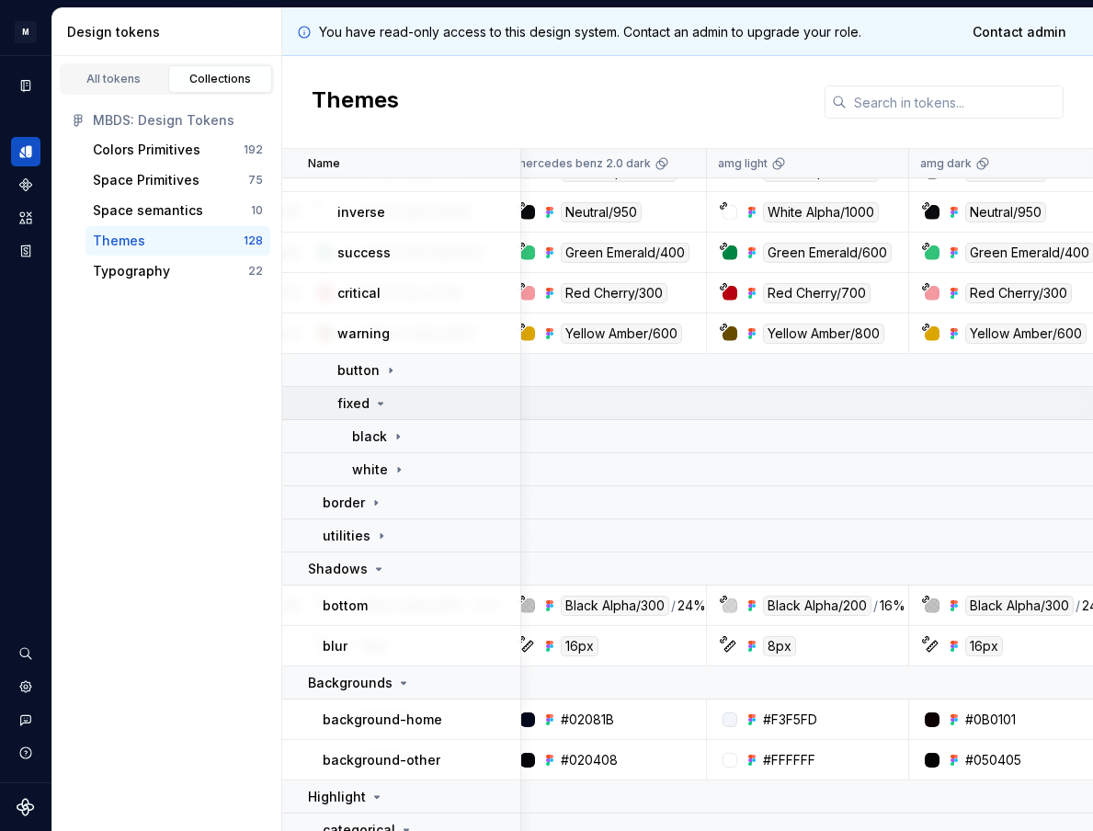
click at [378, 405] on icon at bounding box center [380, 403] width 15 height 15
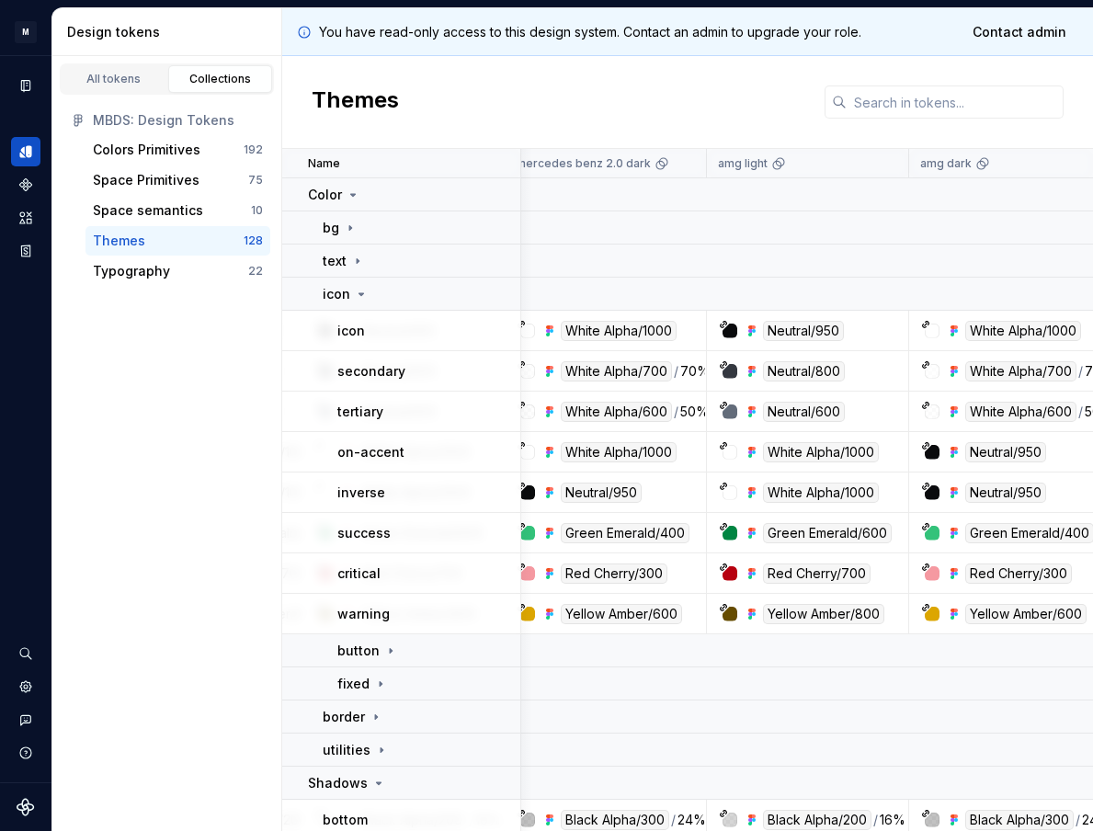
scroll to position [0, 374]
click at [356, 289] on icon at bounding box center [361, 294] width 15 height 15
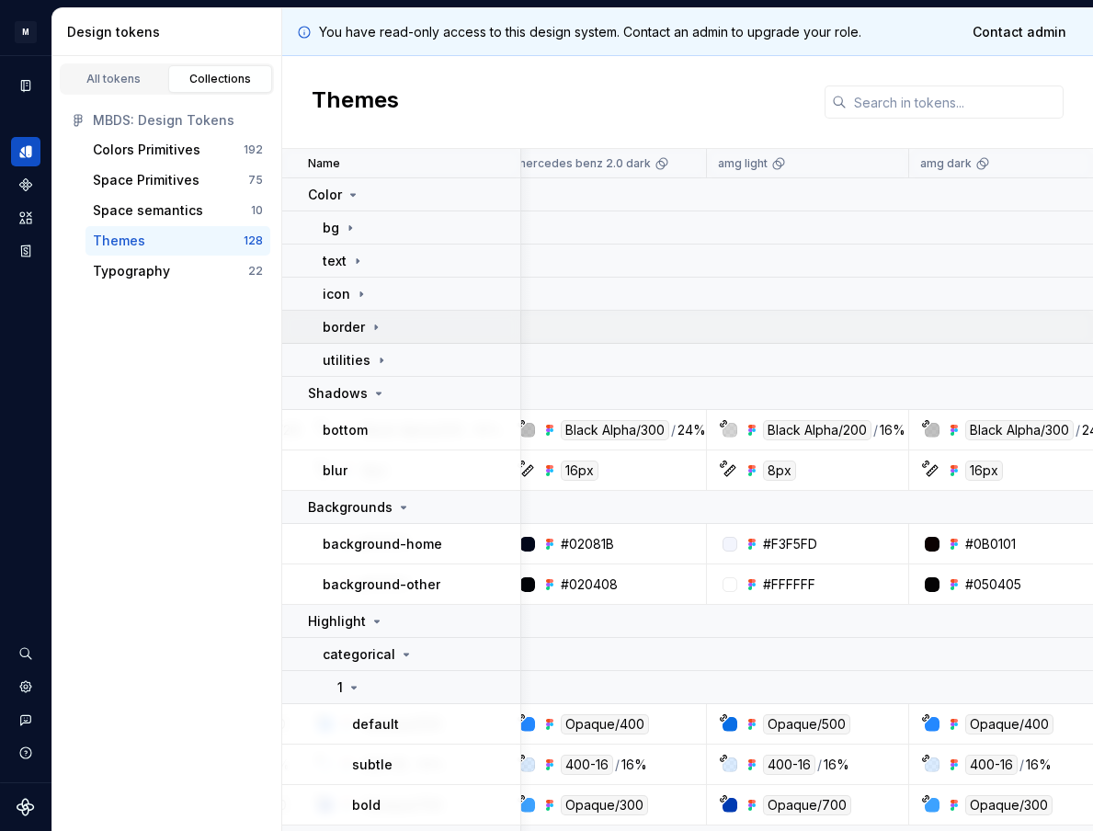
click at [356, 342] on td "border" at bounding box center [401, 327] width 239 height 33
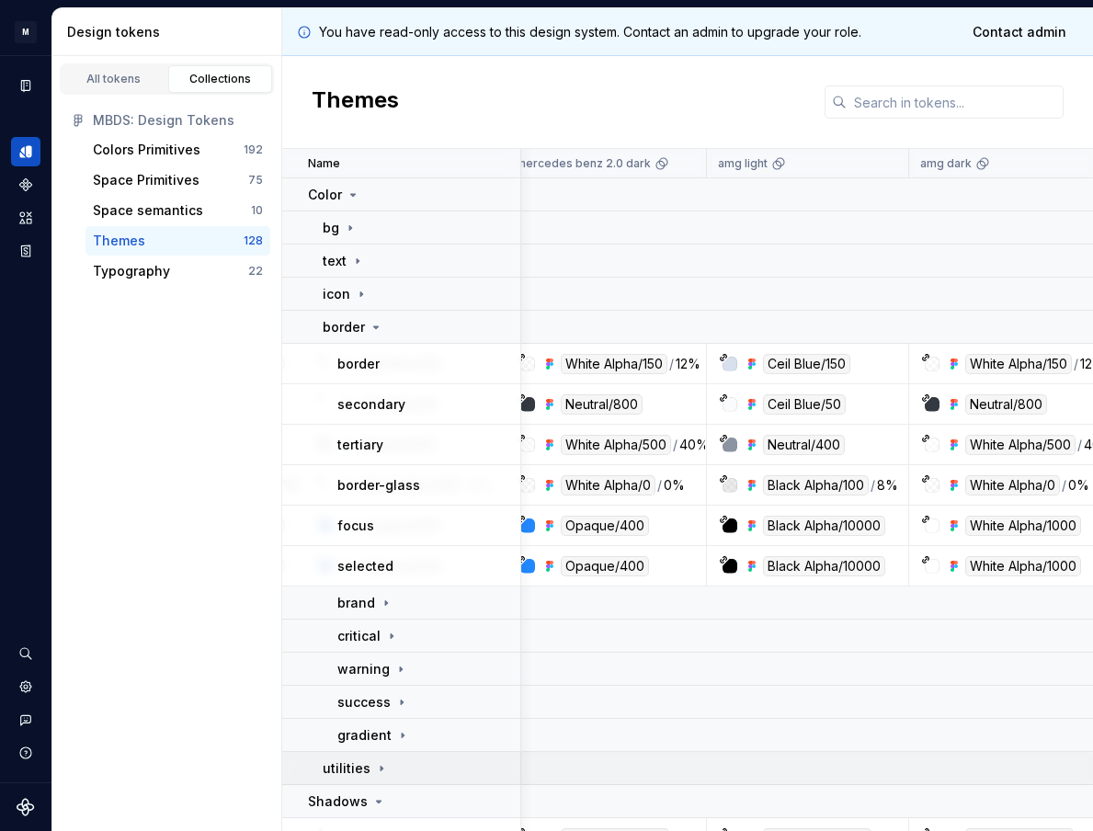
click at [385, 601] on icon at bounding box center [386, 602] width 2 height 5
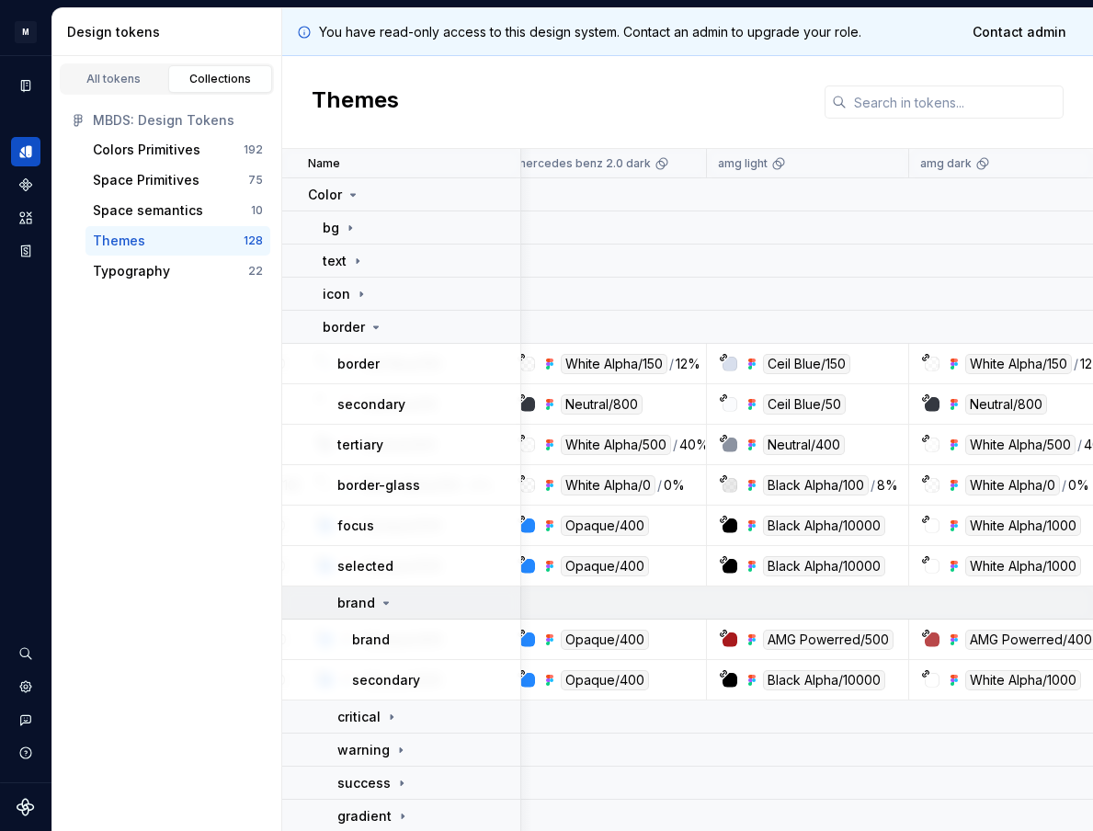
click at [396, 602] on div "brand" at bounding box center [428, 603] width 182 height 18
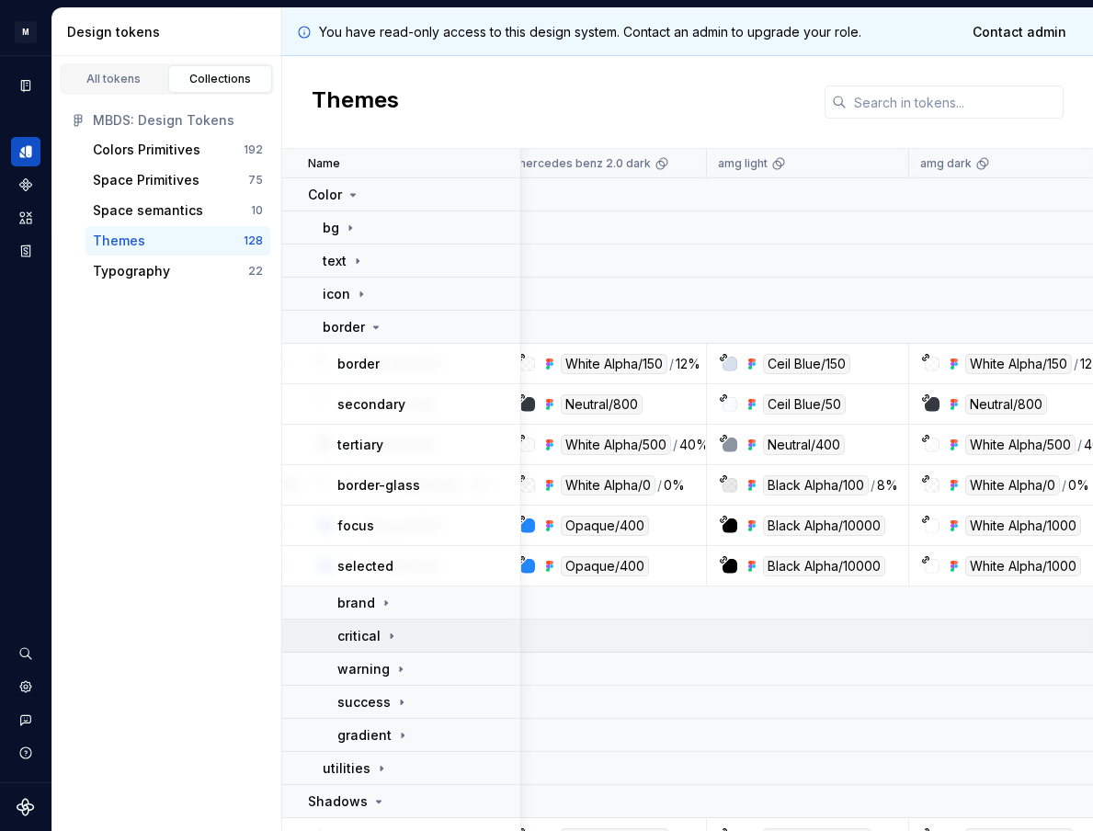
click at [397, 629] on icon at bounding box center [391, 636] width 15 height 15
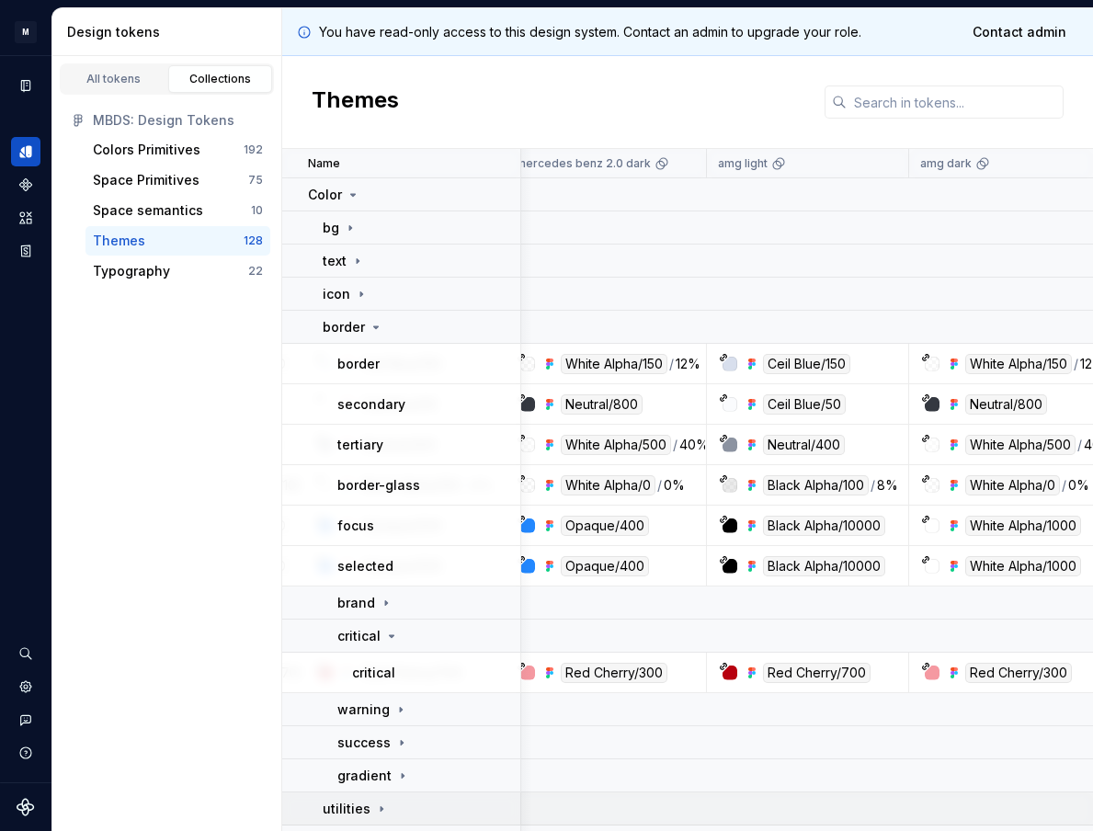
click at [388, 637] on icon at bounding box center [391, 636] width 15 height 15
click at [388, 643] on div "critical" at bounding box center [368, 636] width 62 height 18
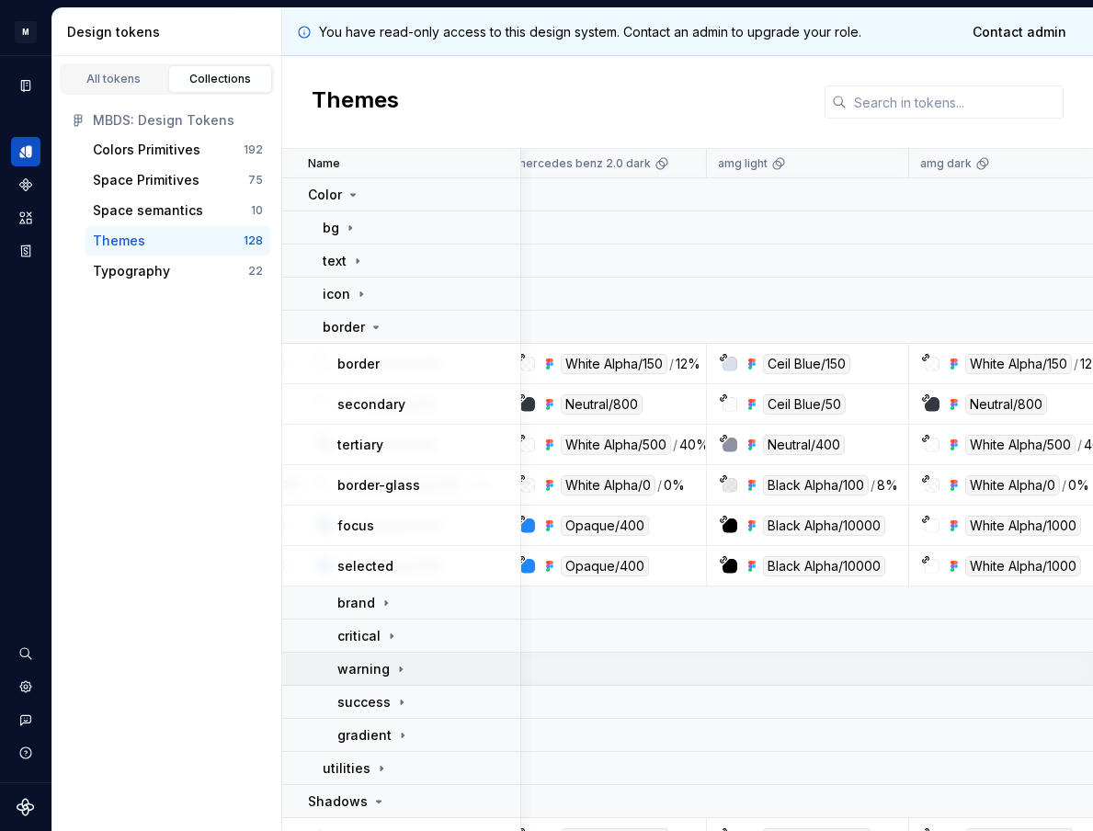
click at [401, 671] on icon at bounding box center [400, 669] width 15 height 15
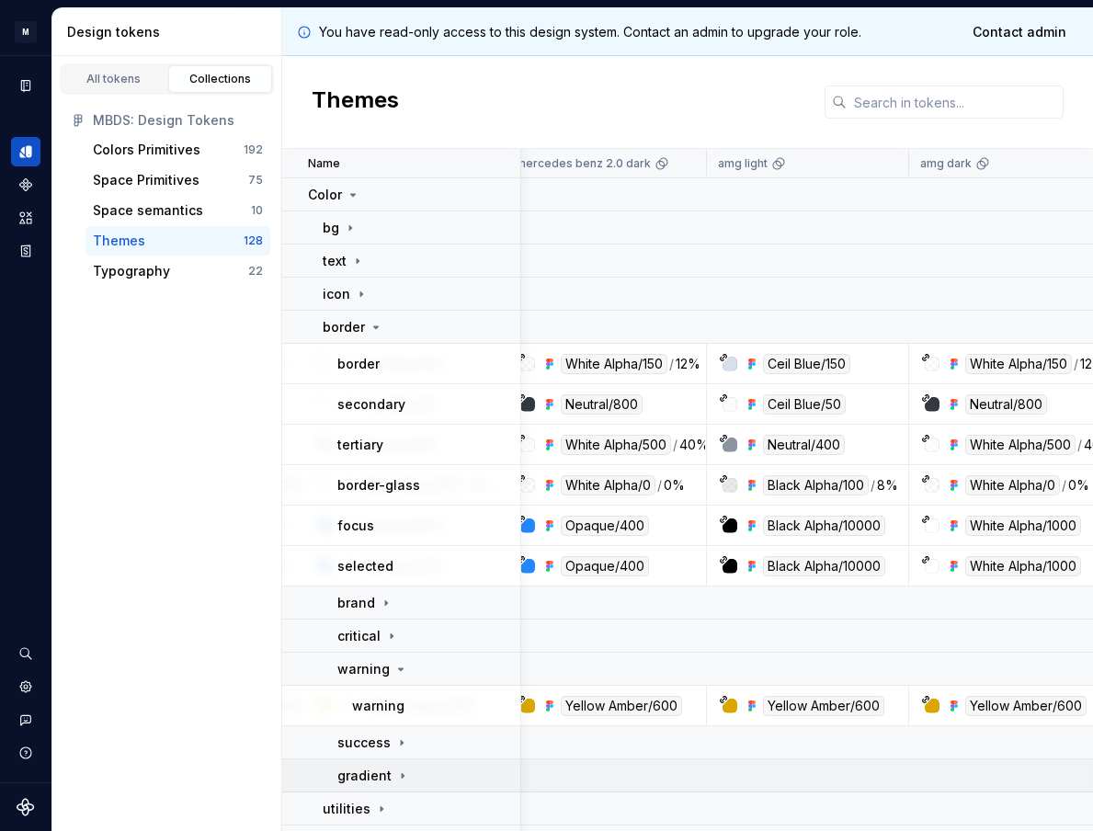
click at [396, 772] on icon at bounding box center [402, 775] width 15 height 15
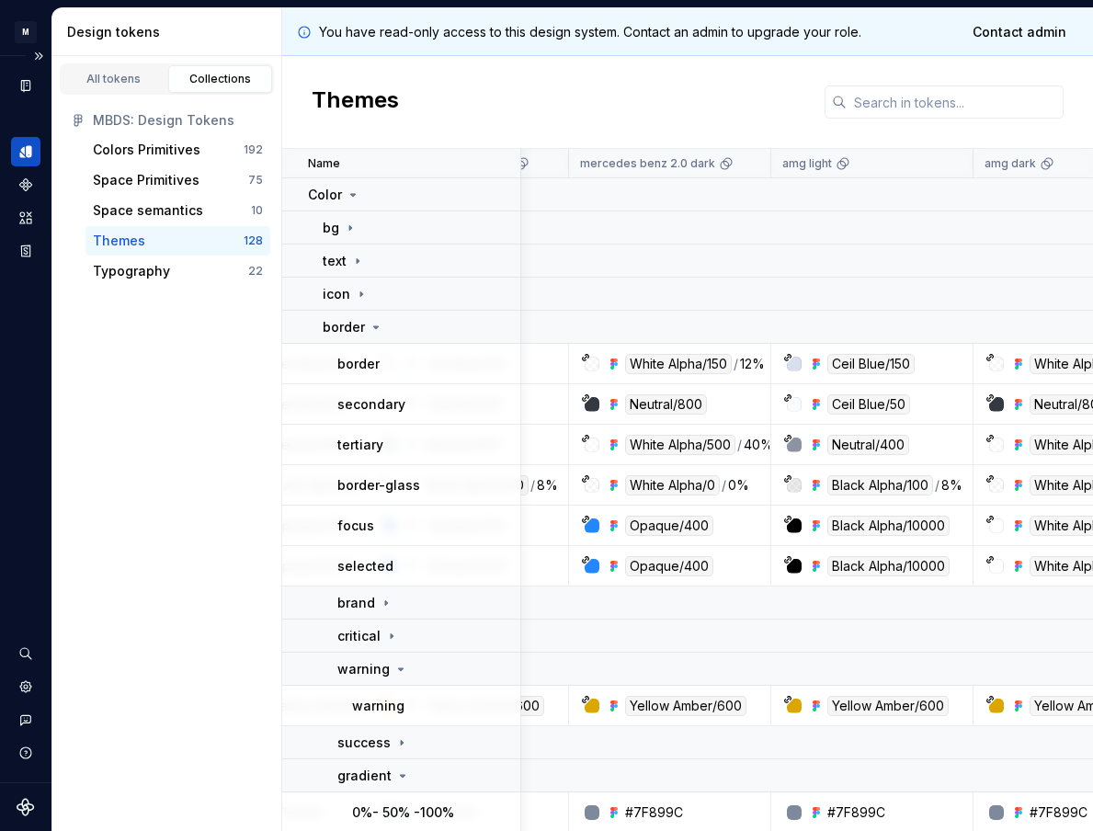
scroll to position [0, 310]
click at [357, 262] on icon at bounding box center [358, 260] width 2 height 5
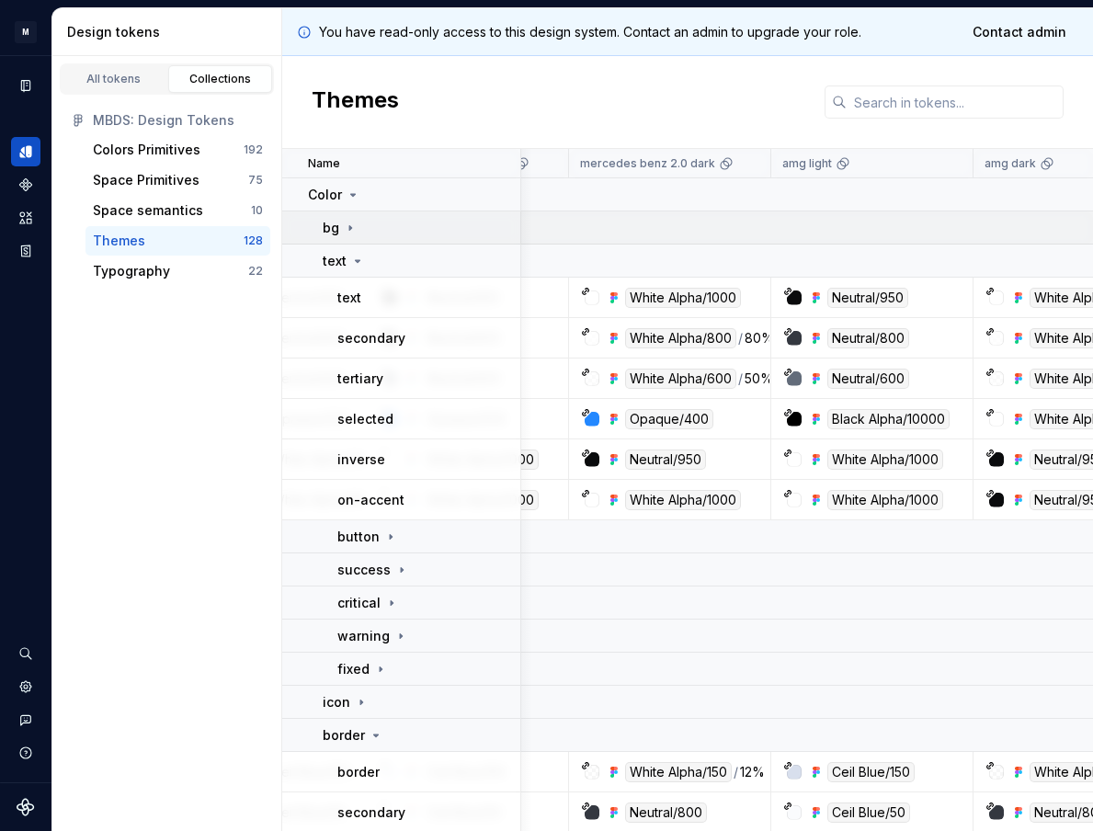
click at [346, 235] on div "bg" at bounding box center [340, 228] width 35 height 18
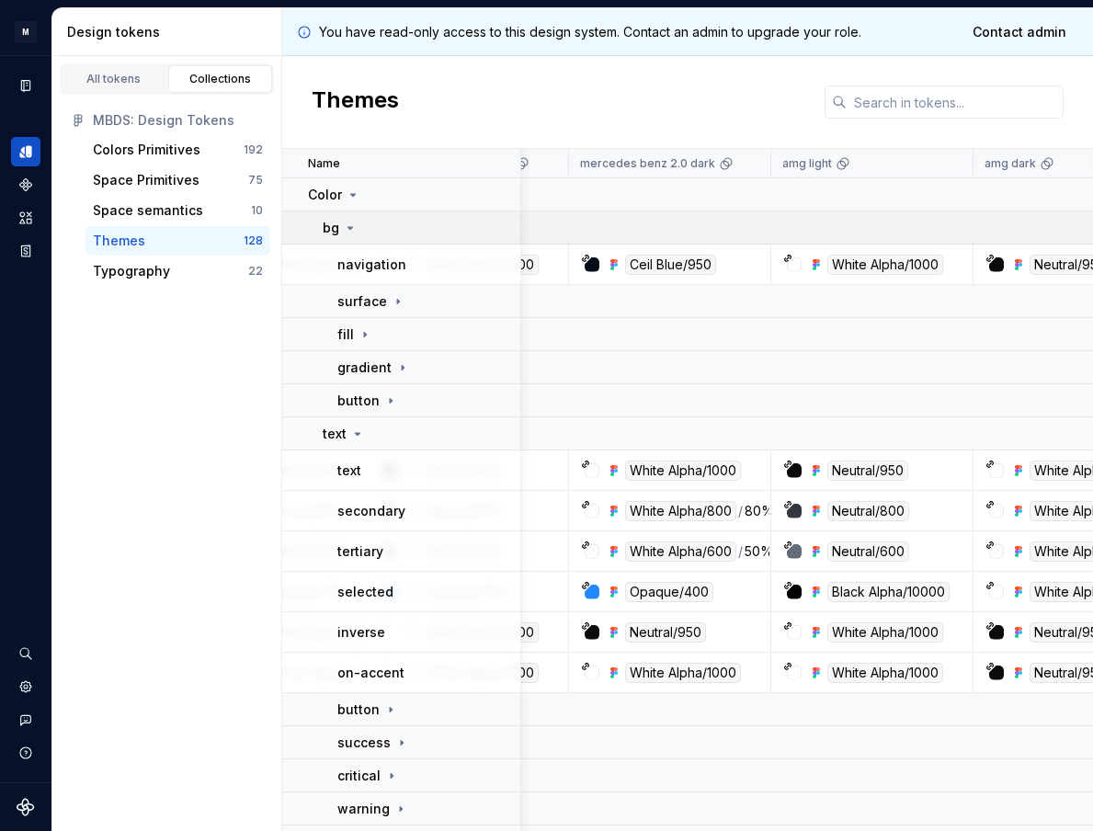
click at [346, 235] on div "bg" at bounding box center [340, 228] width 35 height 18
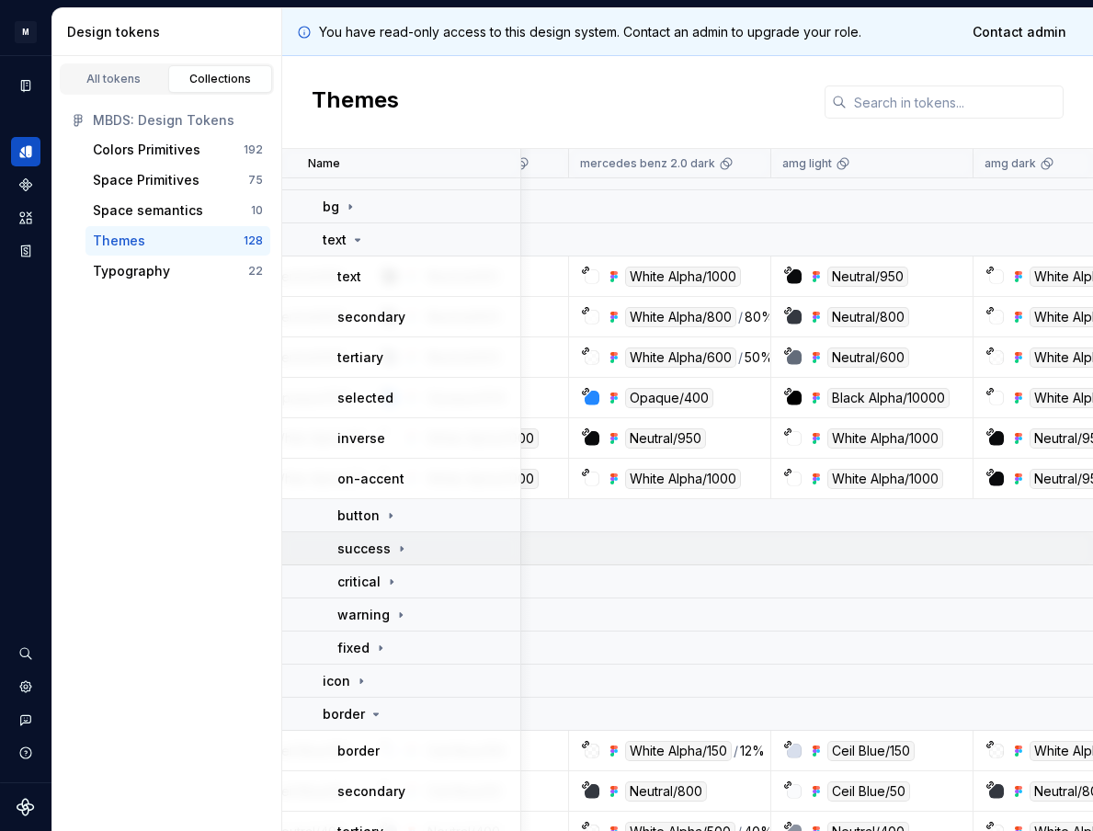
scroll to position [25, 309]
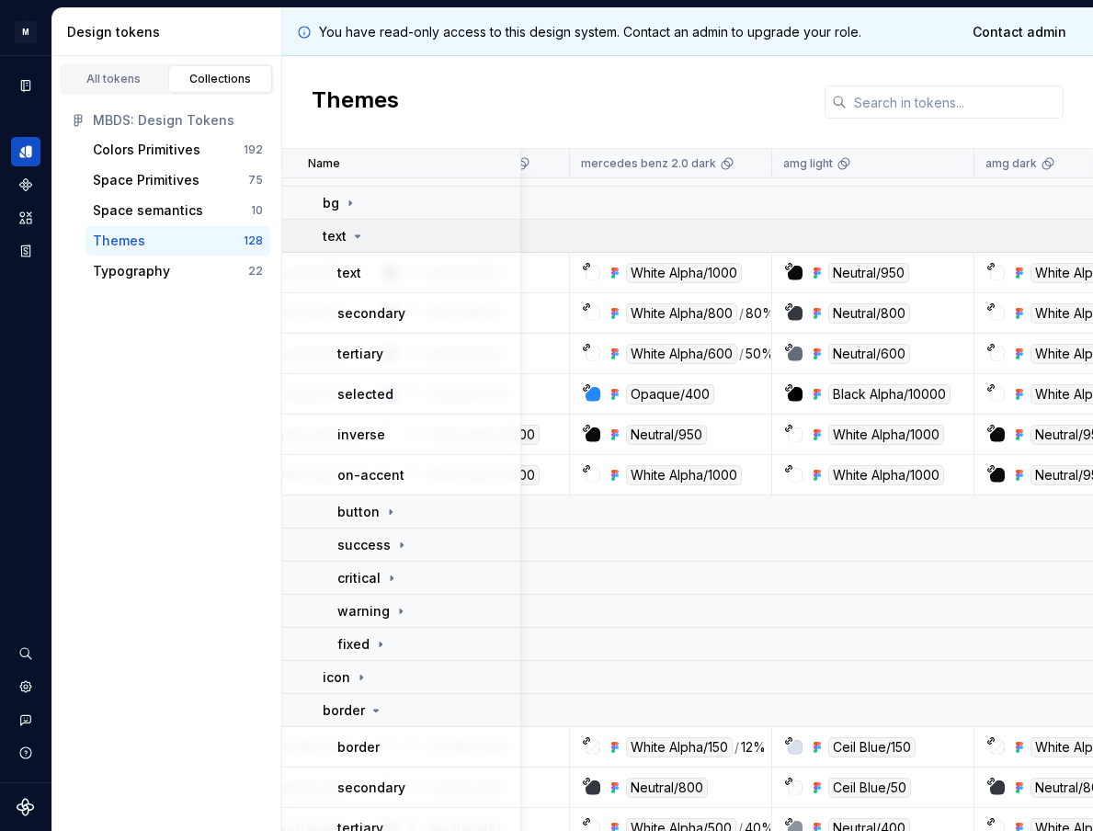
click at [337, 241] on p "text" at bounding box center [335, 236] width 24 height 18
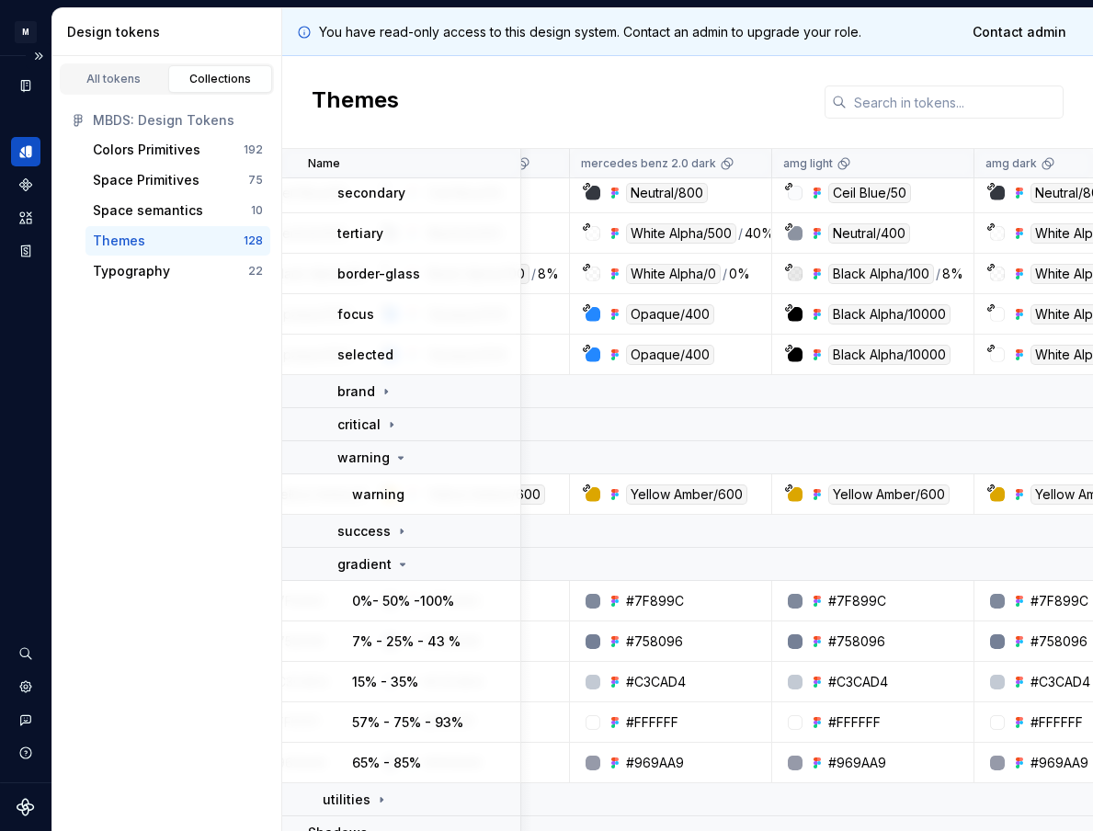
scroll to position [220, 309]
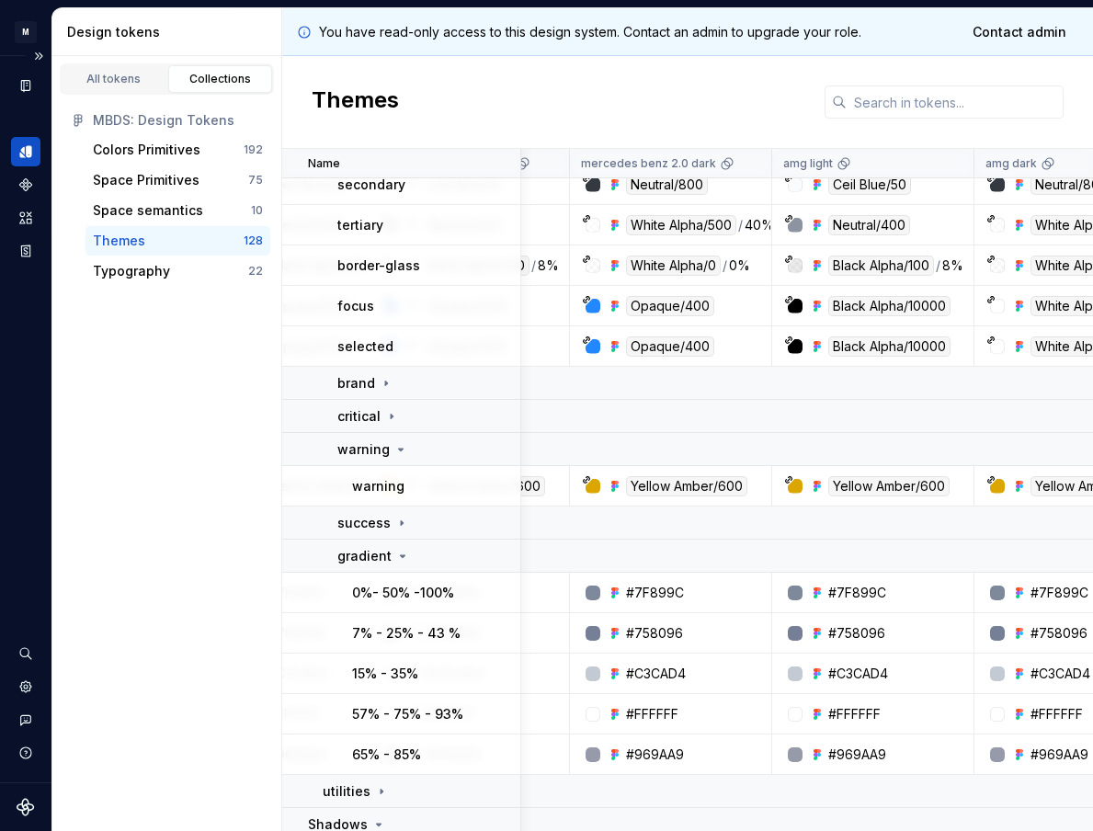
click at [401, 556] on icon at bounding box center [403, 556] width 5 height 2
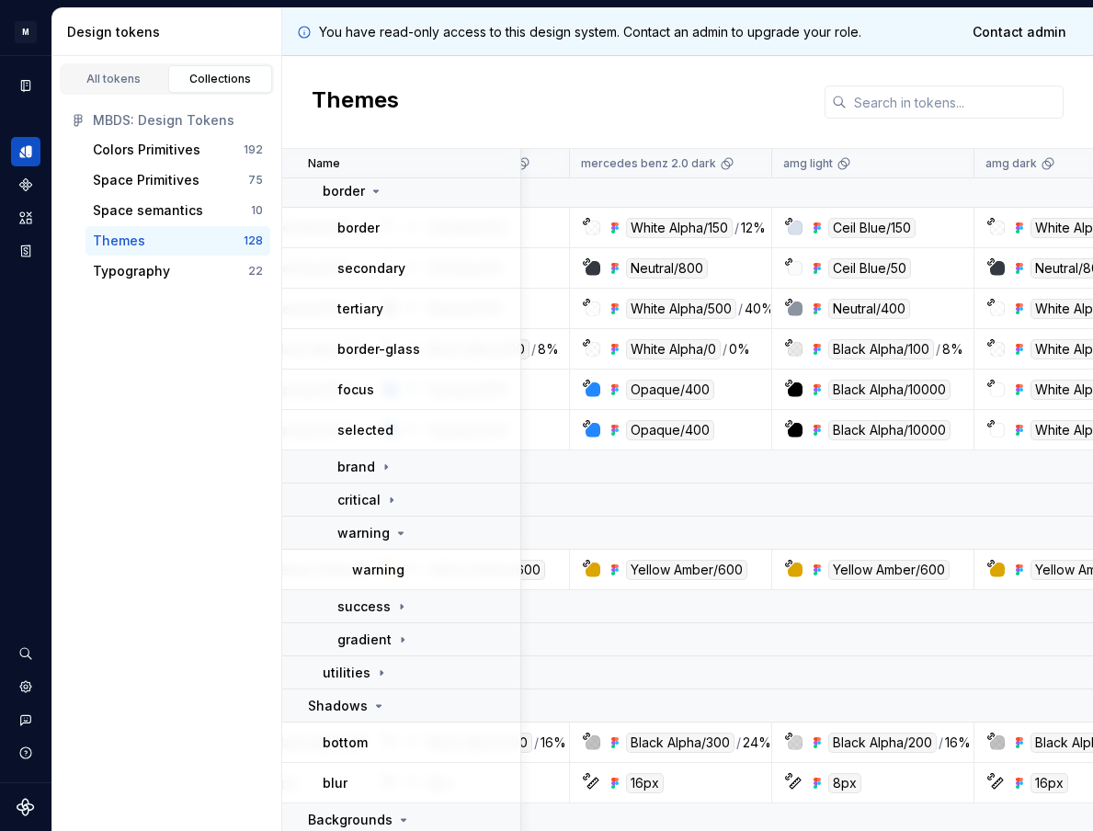
scroll to position [128, 309]
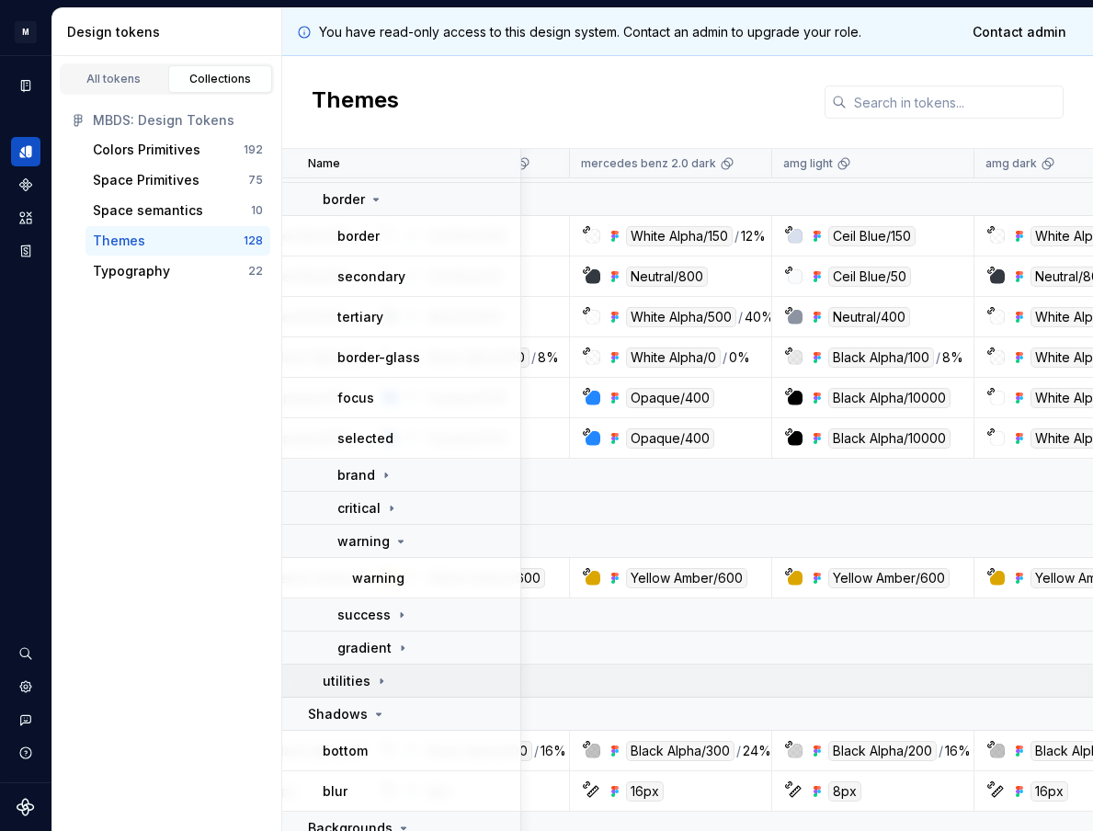
click at [379, 683] on icon at bounding box center [381, 681] width 15 height 15
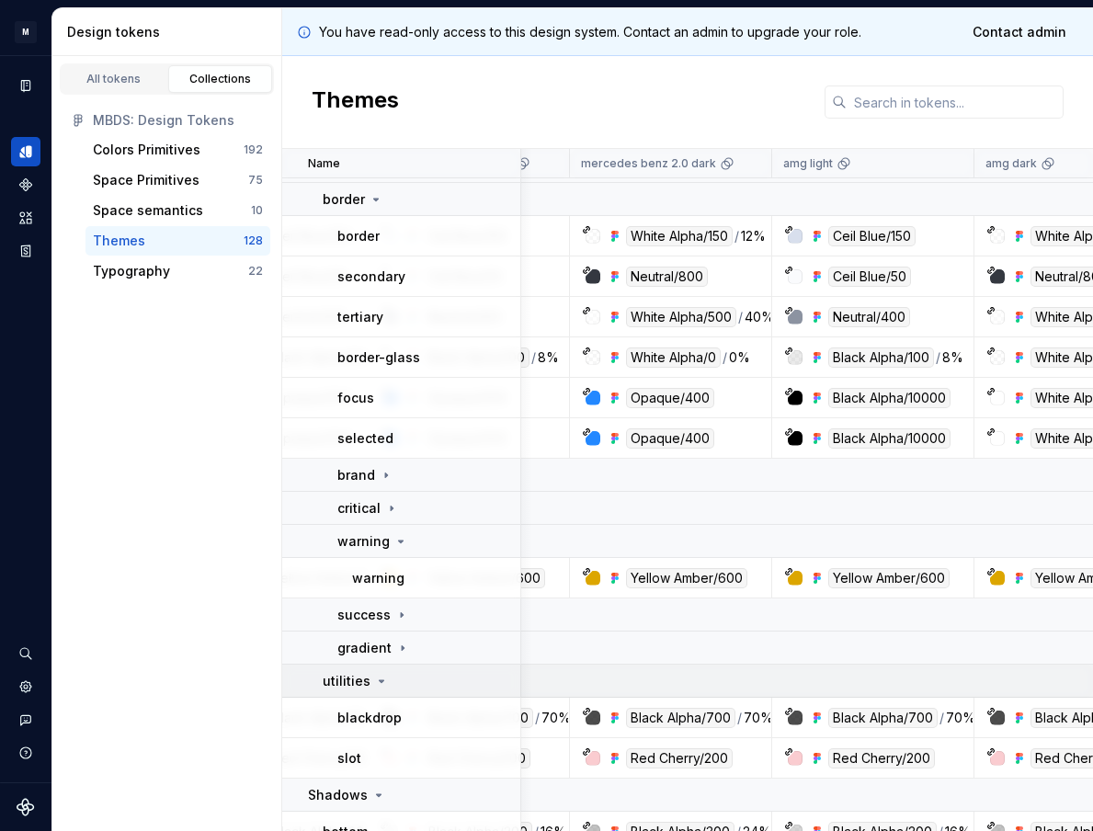
click at [382, 678] on icon at bounding box center [381, 681] width 15 height 15
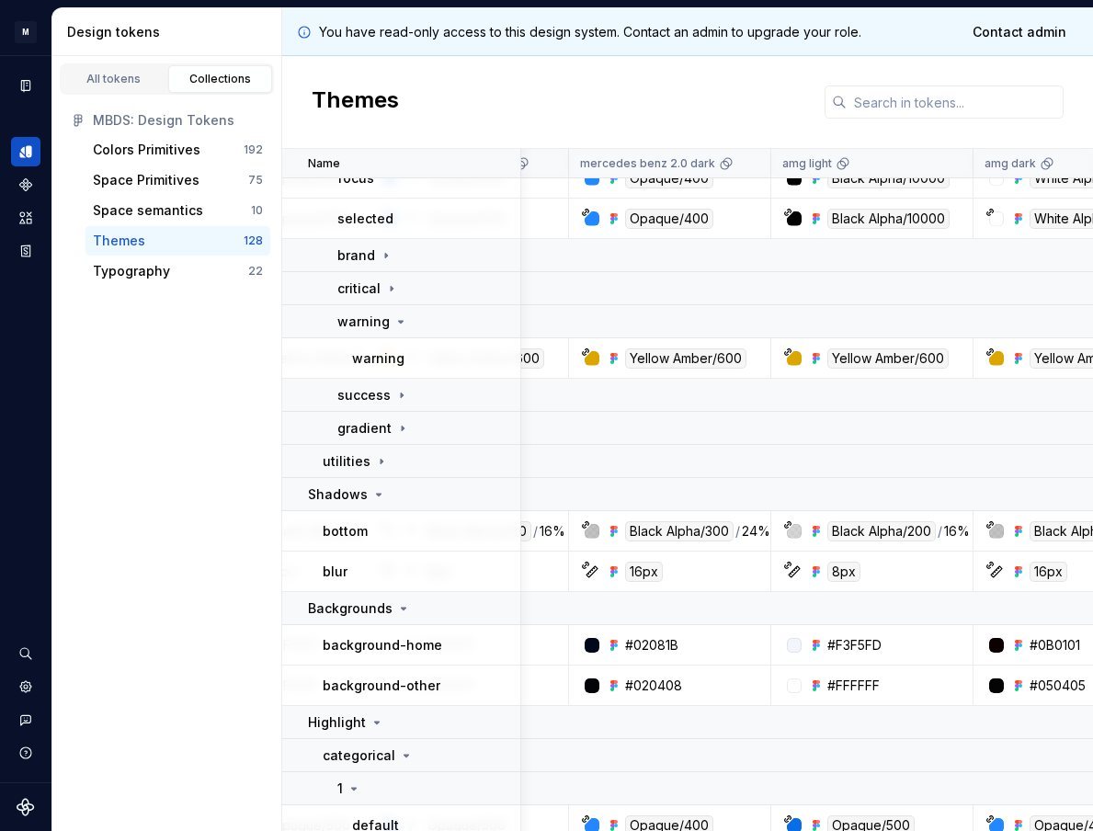
scroll to position [349, 310]
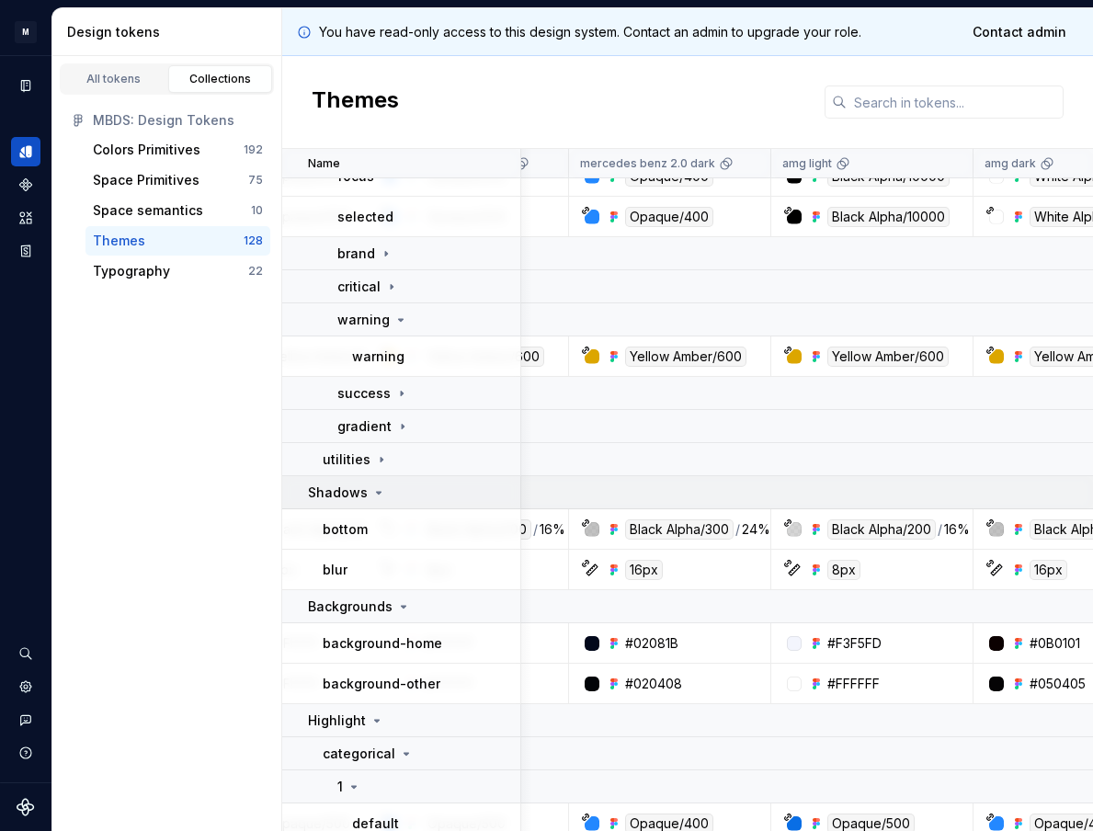
click at [377, 492] on icon at bounding box center [379, 493] width 5 height 2
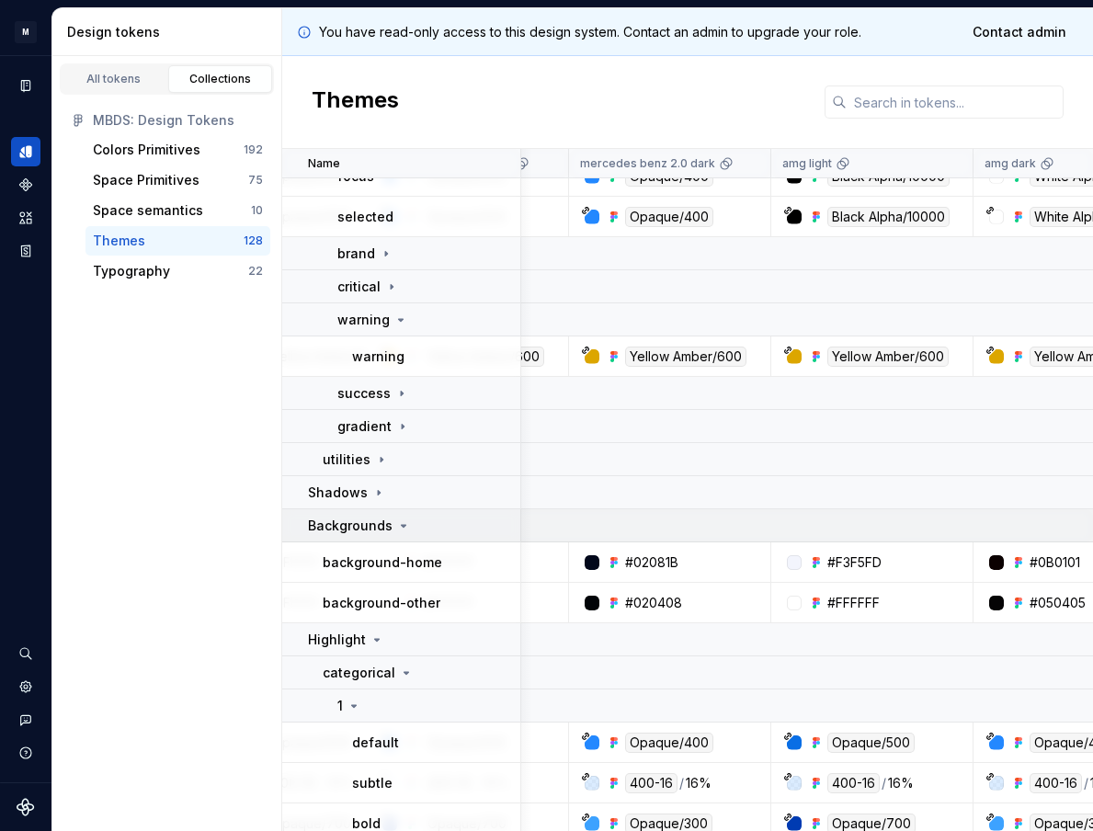
click at [391, 524] on div "Backgrounds" at bounding box center [359, 525] width 103 height 18
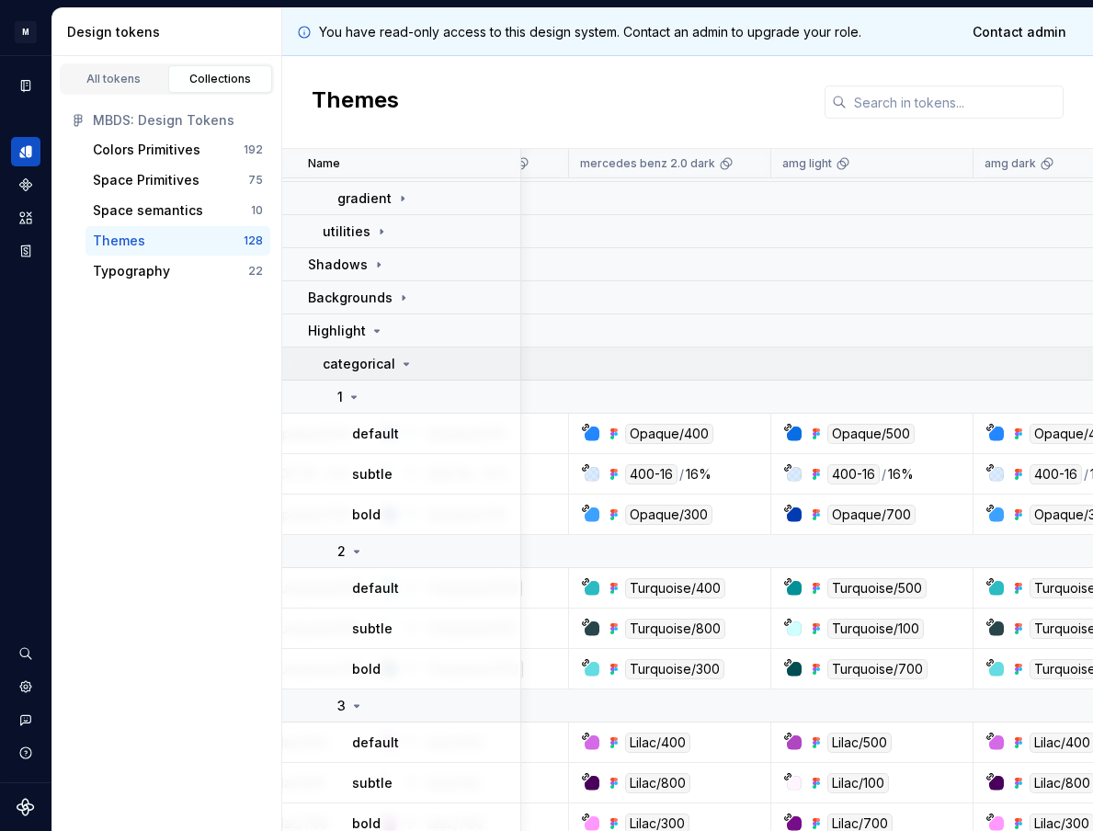
click at [370, 364] on p "categorical" at bounding box center [359, 364] width 73 height 18
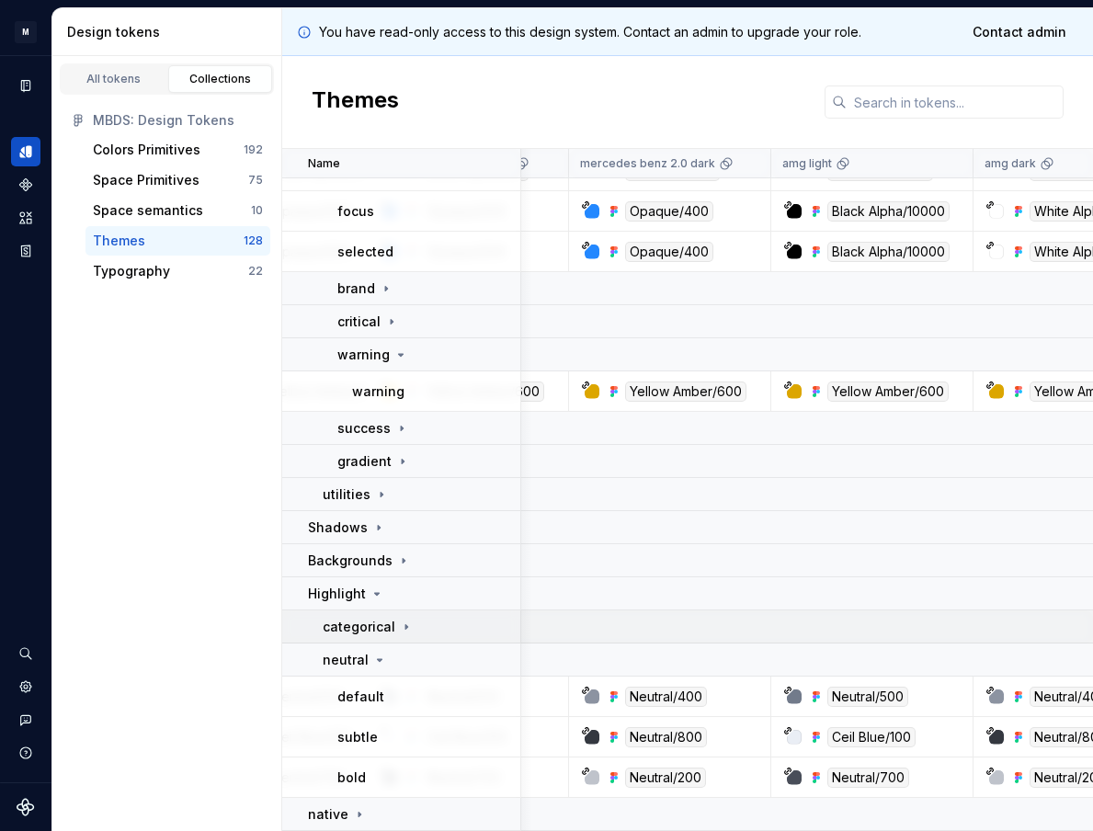
scroll to position [314, 310]
click at [373, 653] on icon at bounding box center [379, 659] width 15 height 15
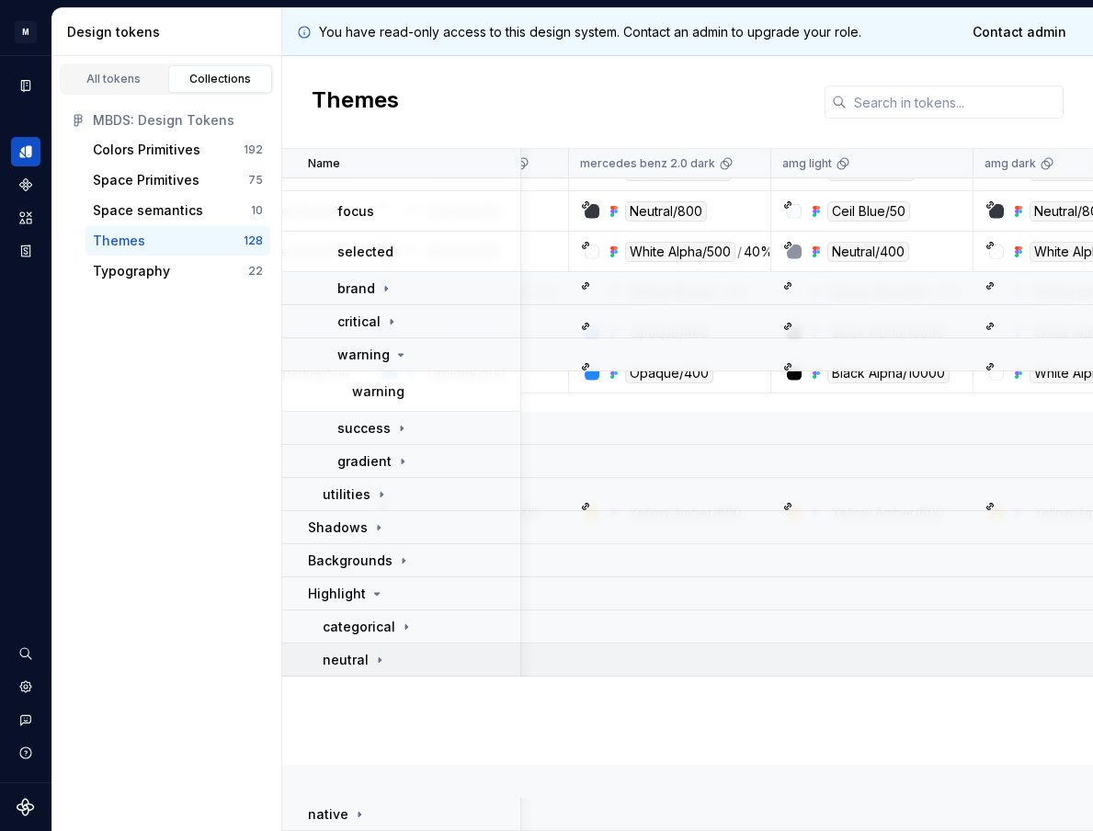
scroll to position [193, 310]
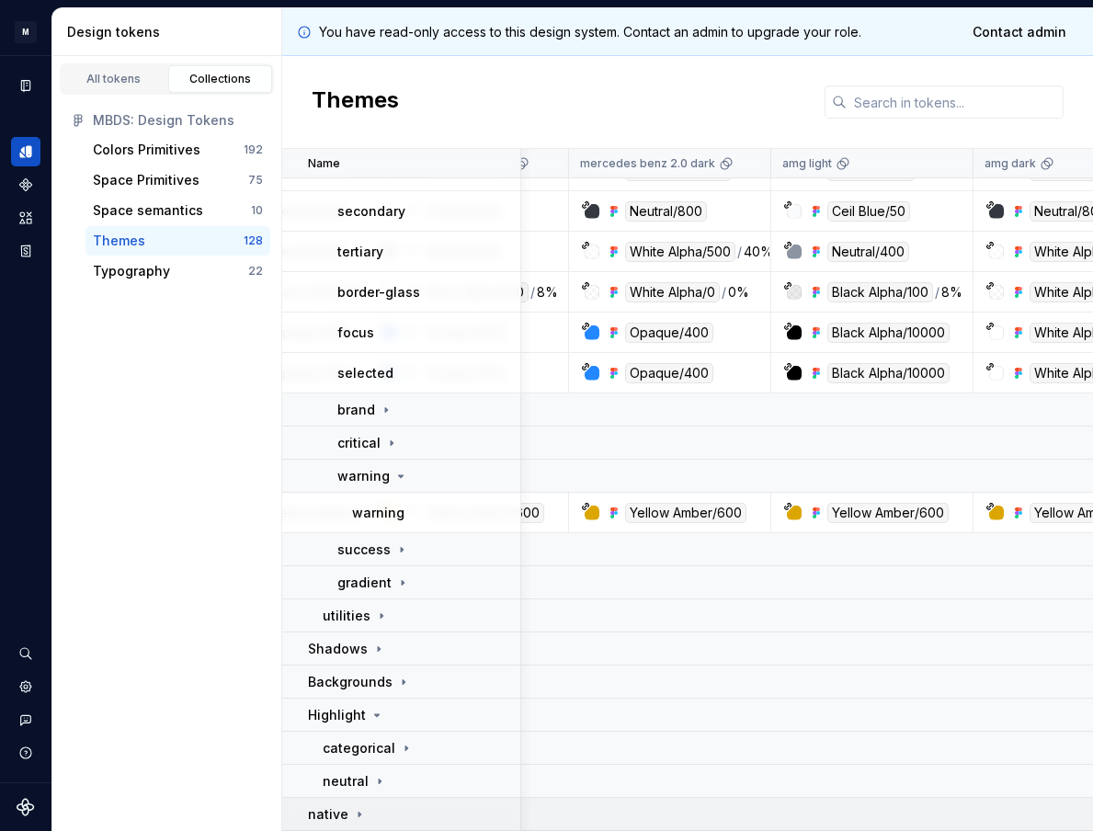
click at [373, 813] on div "native" at bounding box center [413, 814] width 211 height 18
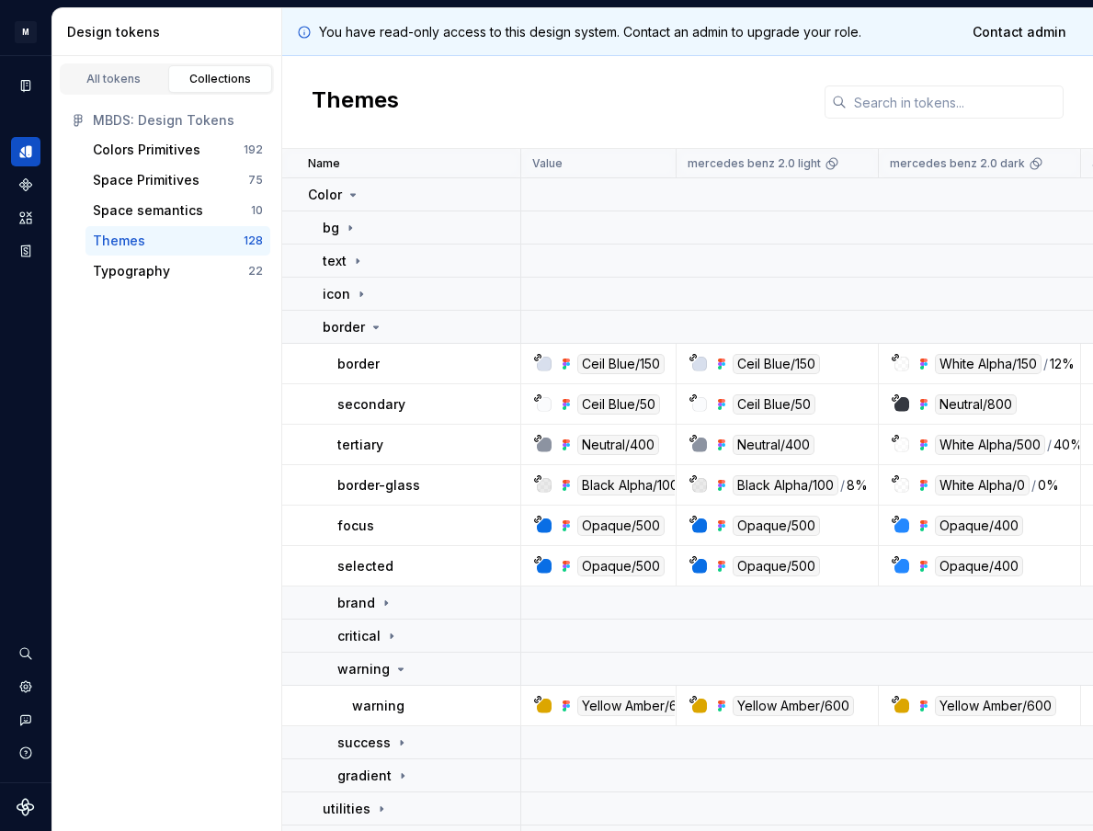
scroll to position [0, 0]
click at [375, 325] on icon at bounding box center [376, 327] width 15 height 15
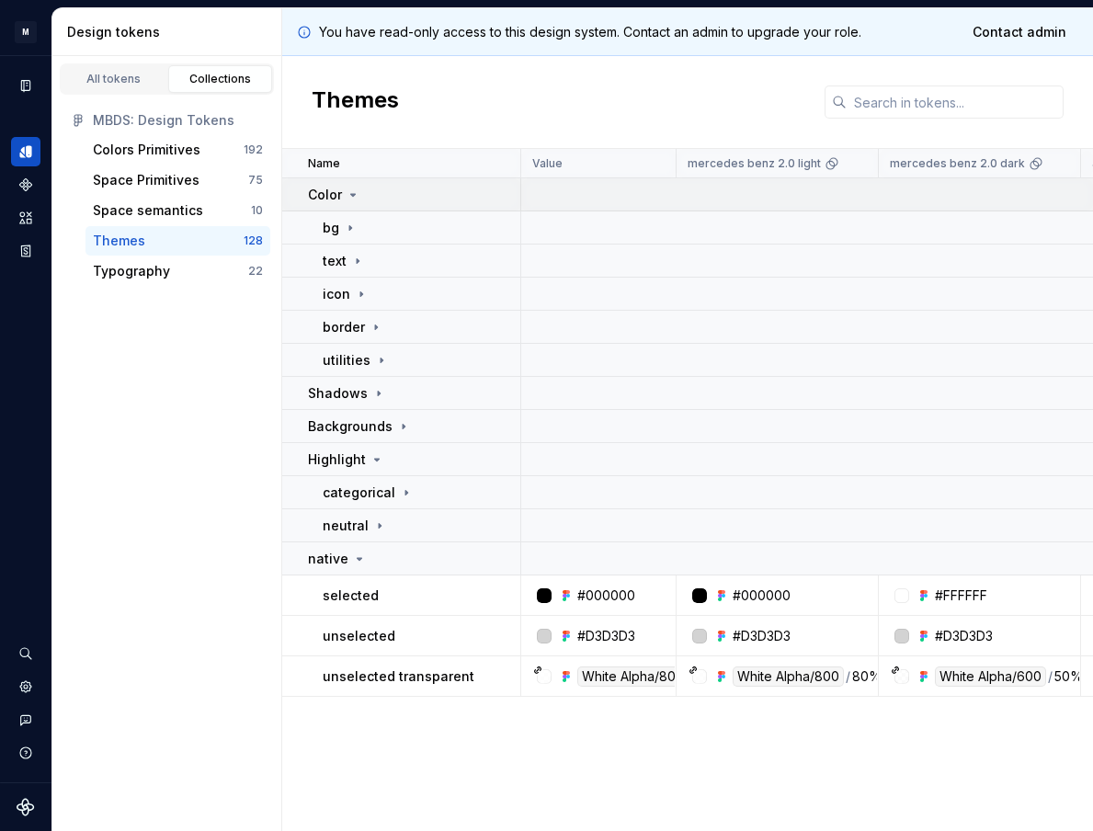
click at [353, 196] on icon at bounding box center [353, 195] width 5 height 2
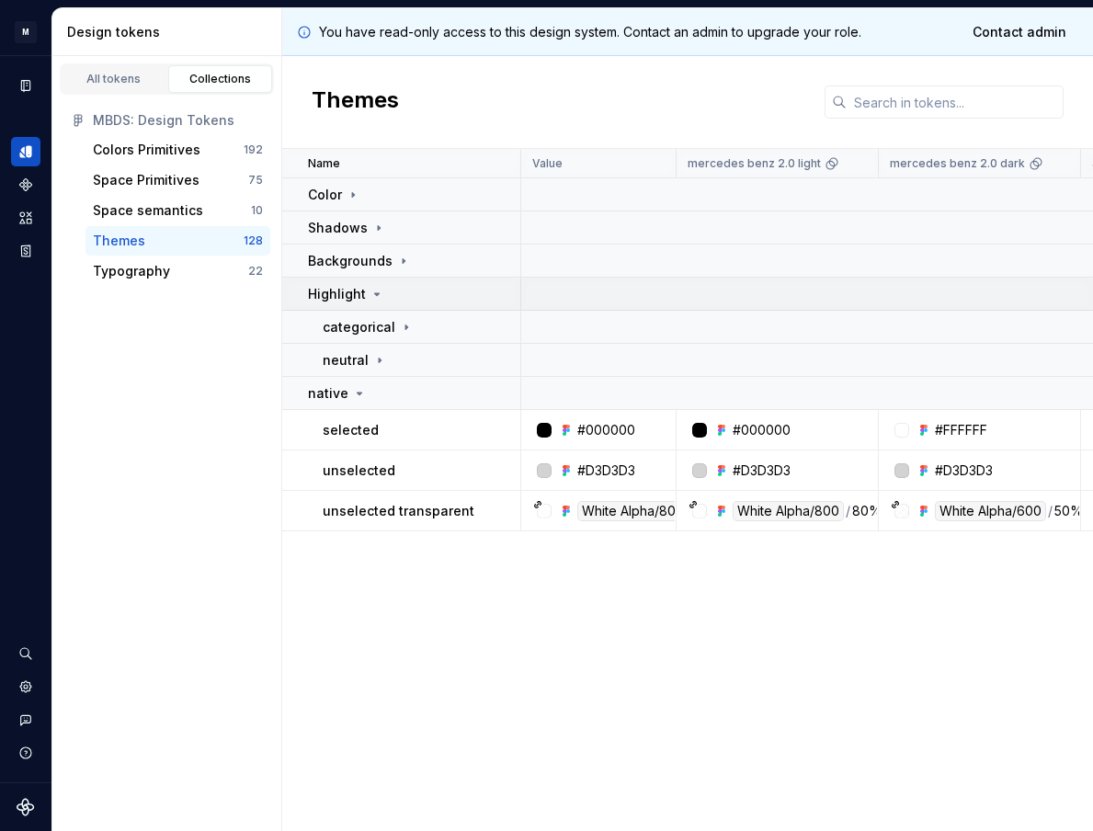
click at [375, 295] on icon at bounding box center [377, 294] width 5 height 2
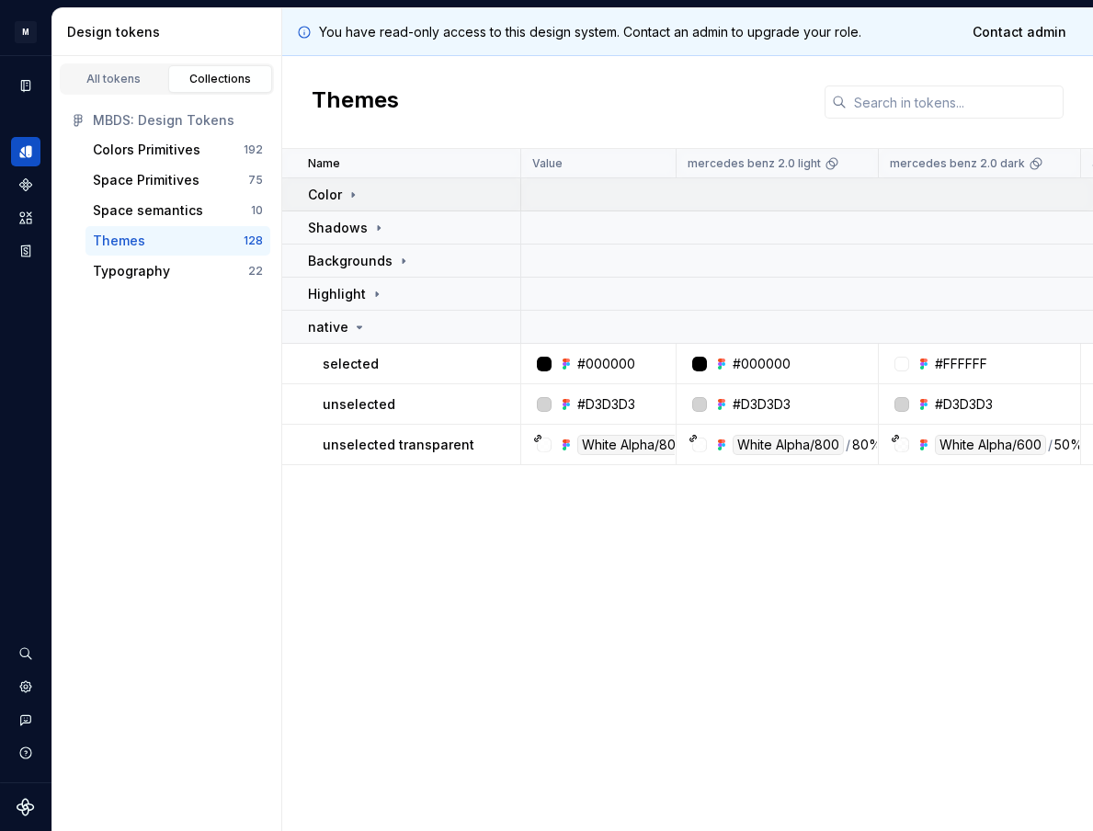
click at [357, 199] on icon at bounding box center [353, 194] width 15 height 15
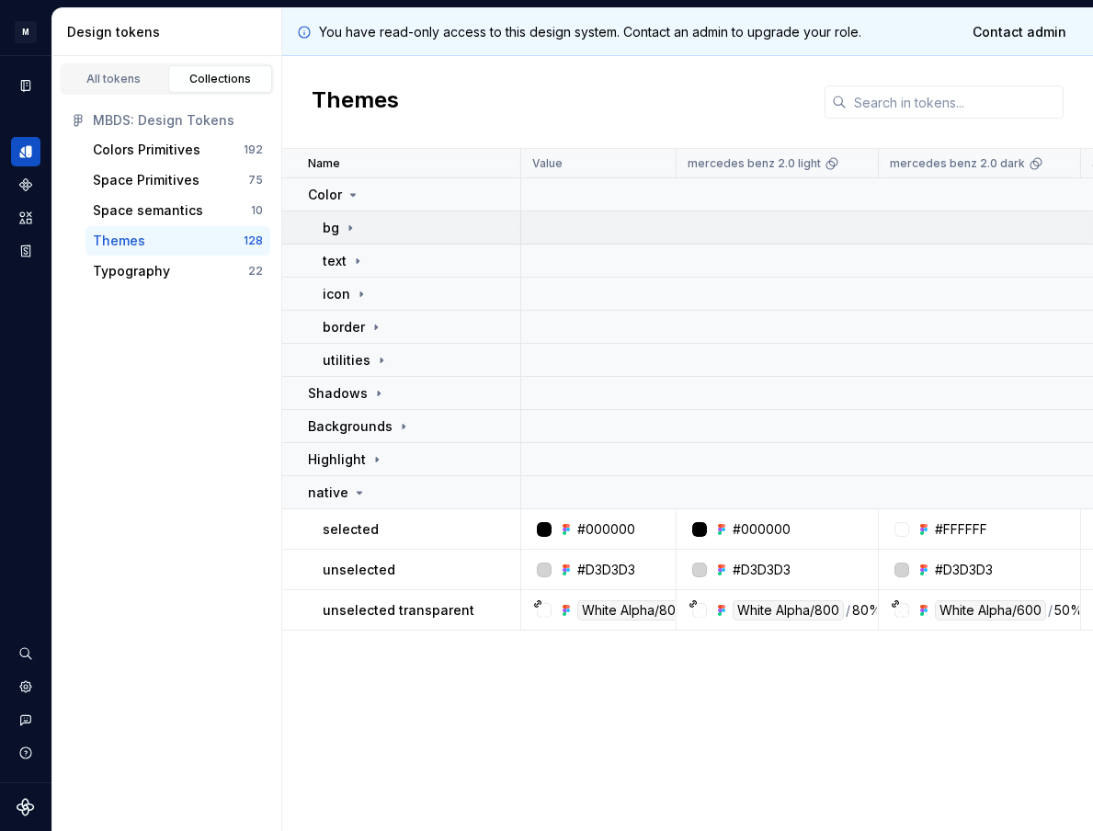
click at [362, 220] on div "bg" at bounding box center [421, 228] width 197 height 18
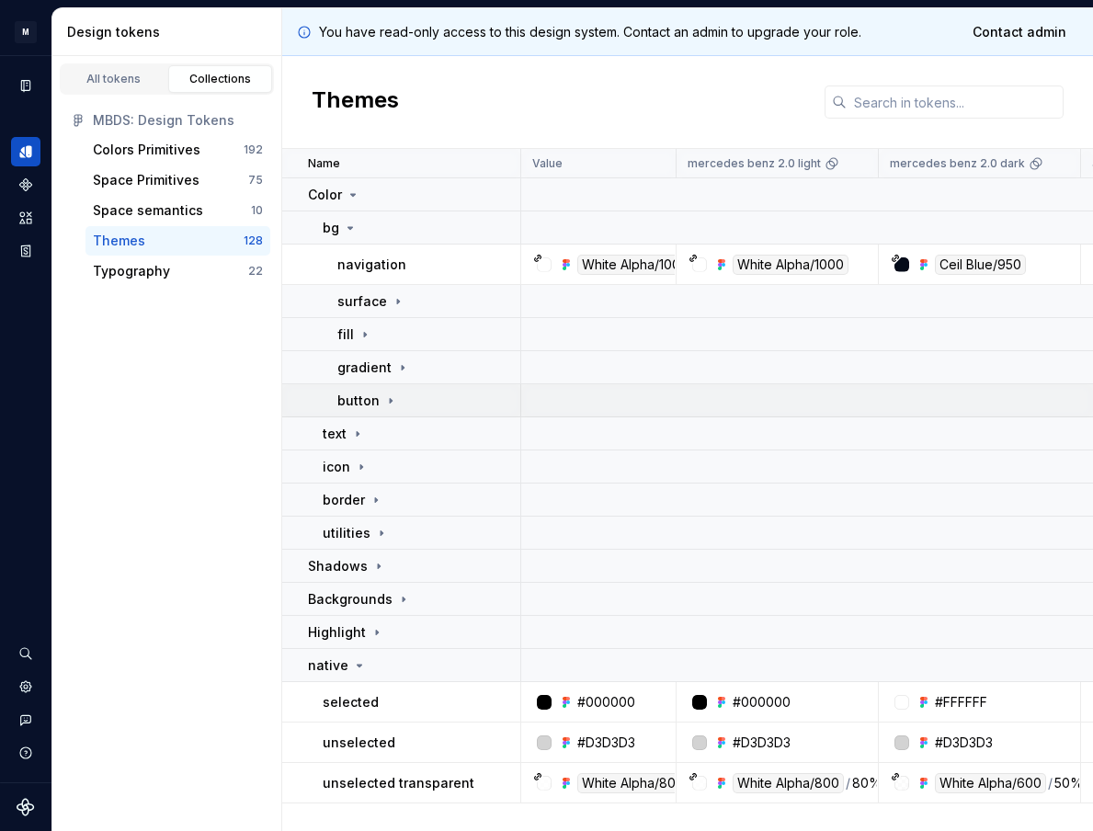
click at [380, 398] on div "button" at bounding box center [367, 400] width 61 height 18
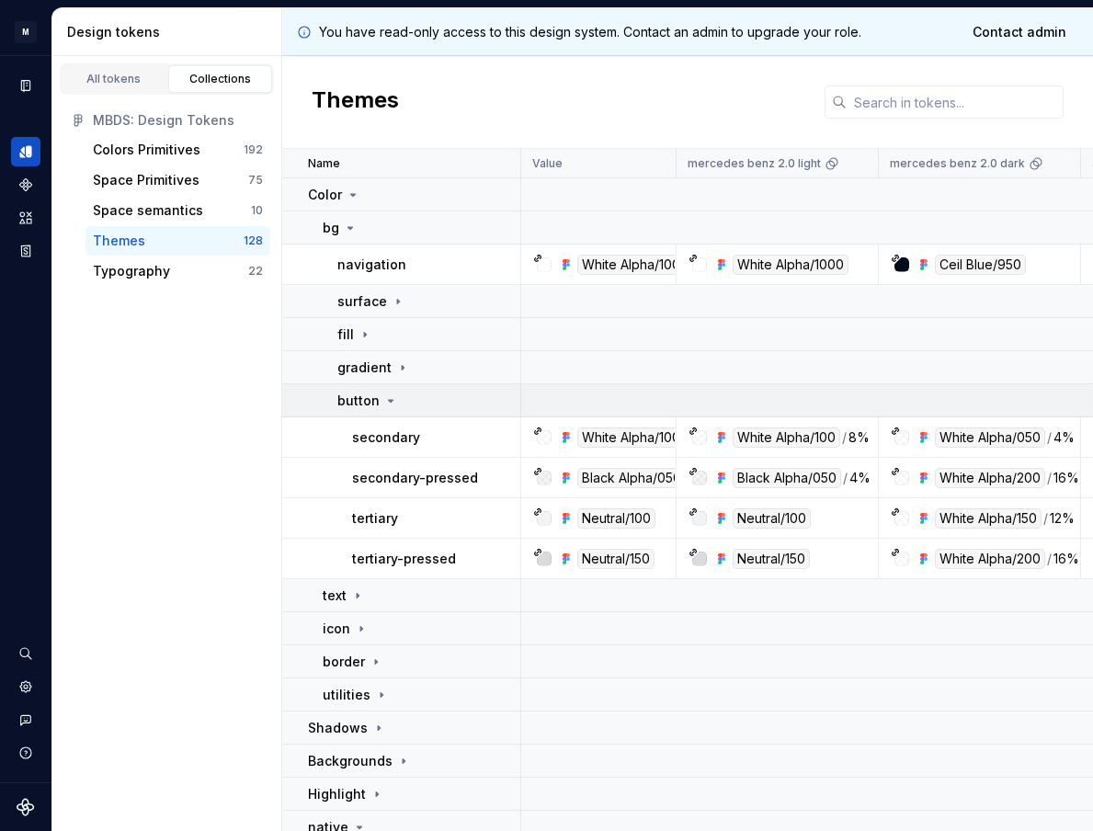
click at [380, 398] on div "button" at bounding box center [367, 400] width 61 height 18
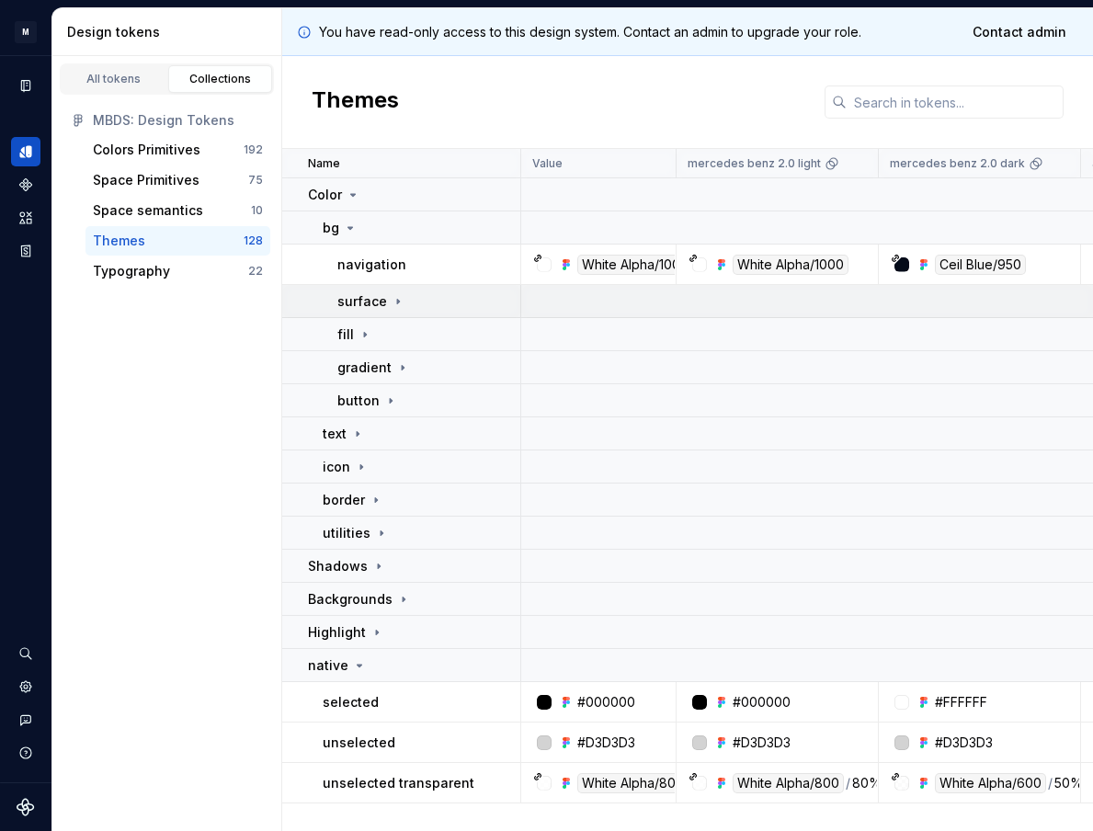
click at [386, 307] on div "surface" at bounding box center [371, 301] width 68 height 18
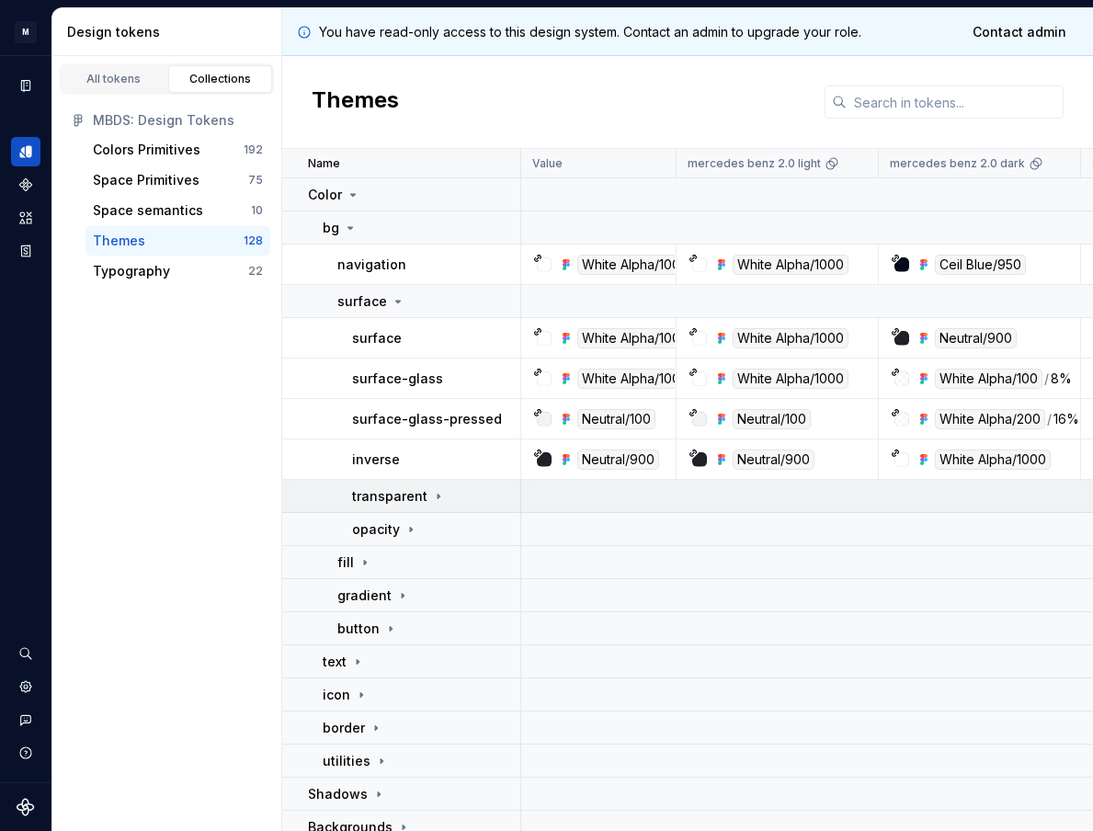
click at [393, 495] on p "transparent" at bounding box center [389, 496] width 75 height 18
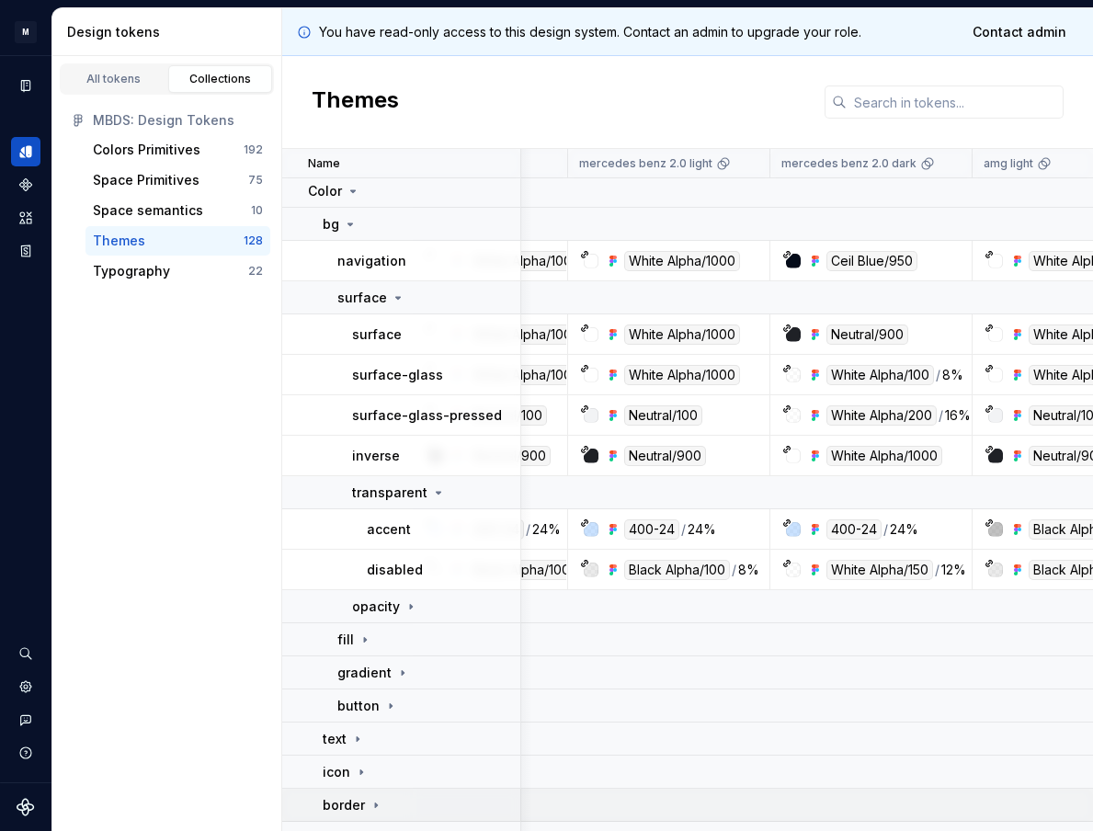
scroll to position [5, 109]
click at [431, 488] on icon at bounding box center [438, 491] width 15 height 15
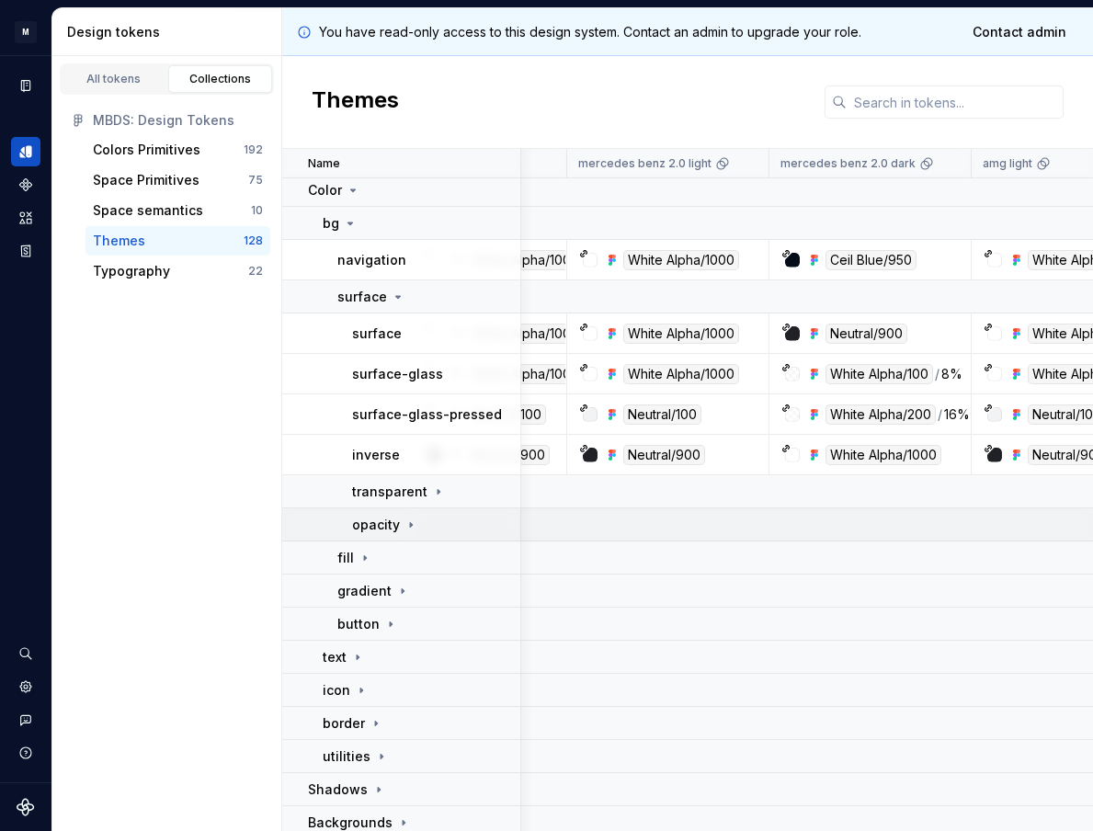
click at [418, 533] on div "opacity" at bounding box center [435, 525] width 167 height 18
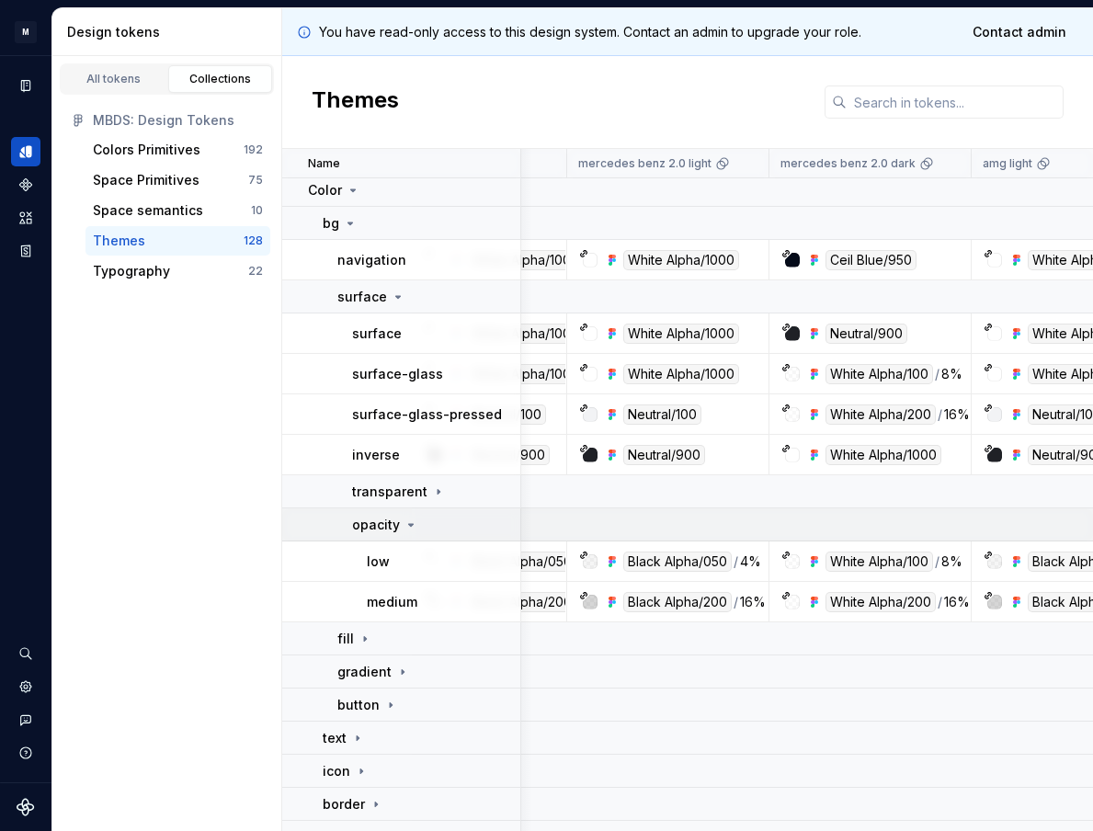
click at [418, 528] on div "opacity" at bounding box center [435, 525] width 167 height 18
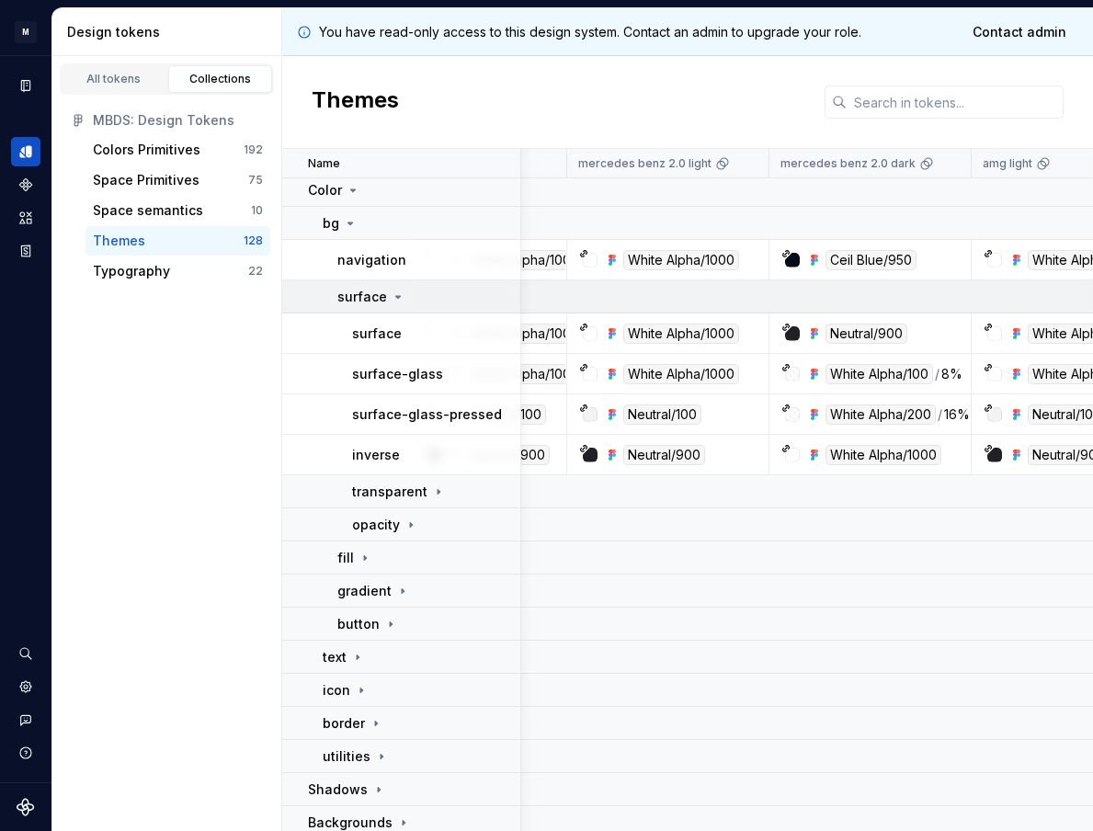
click at [391, 299] on icon at bounding box center [398, 296] width 15 height 15
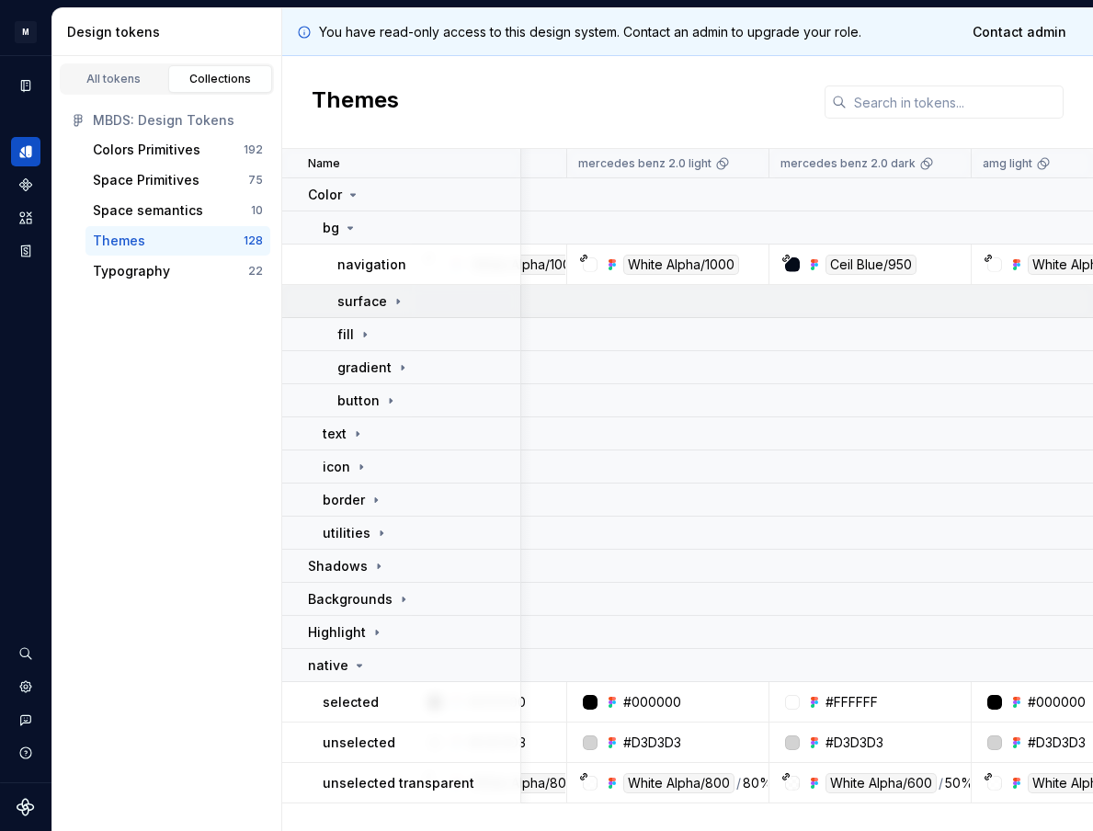
scroll to position [0, 109]
click at [378, 337] on div "fill" at bounding box center [428, 334] width 182 height 18
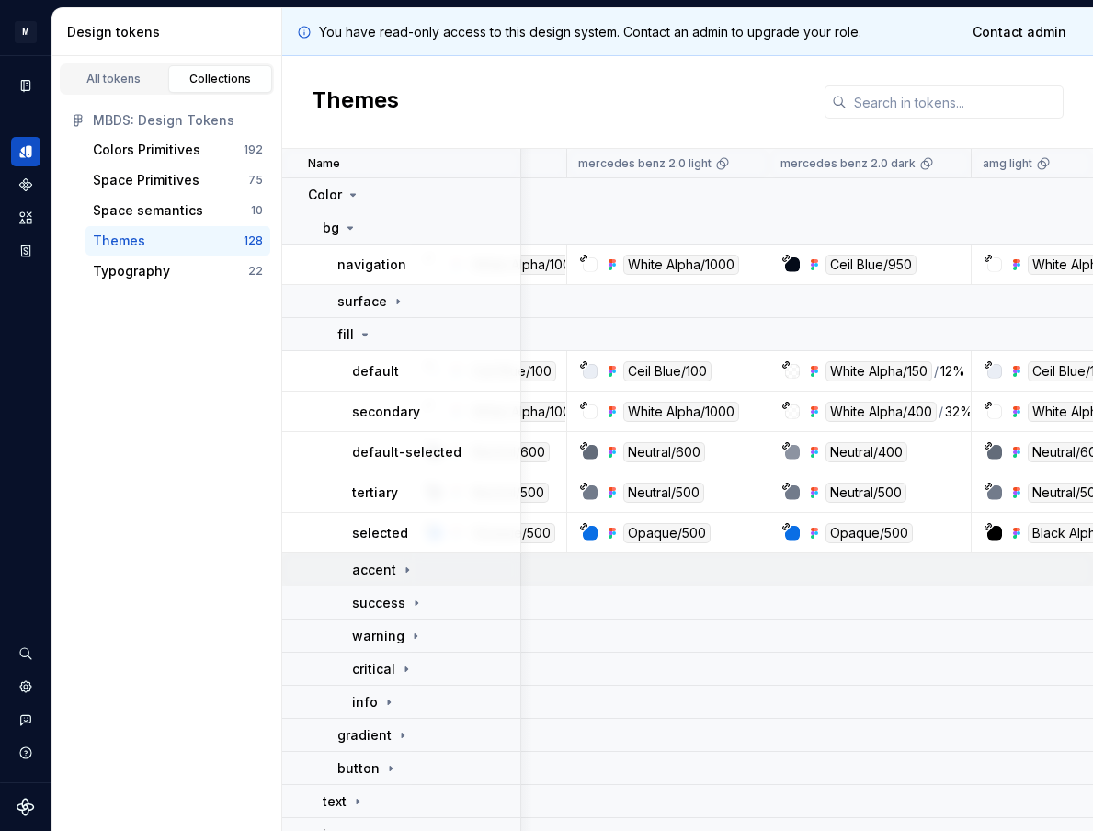
click at [400, 567] on icon at bounding box center [407, 569] width 15 height 15
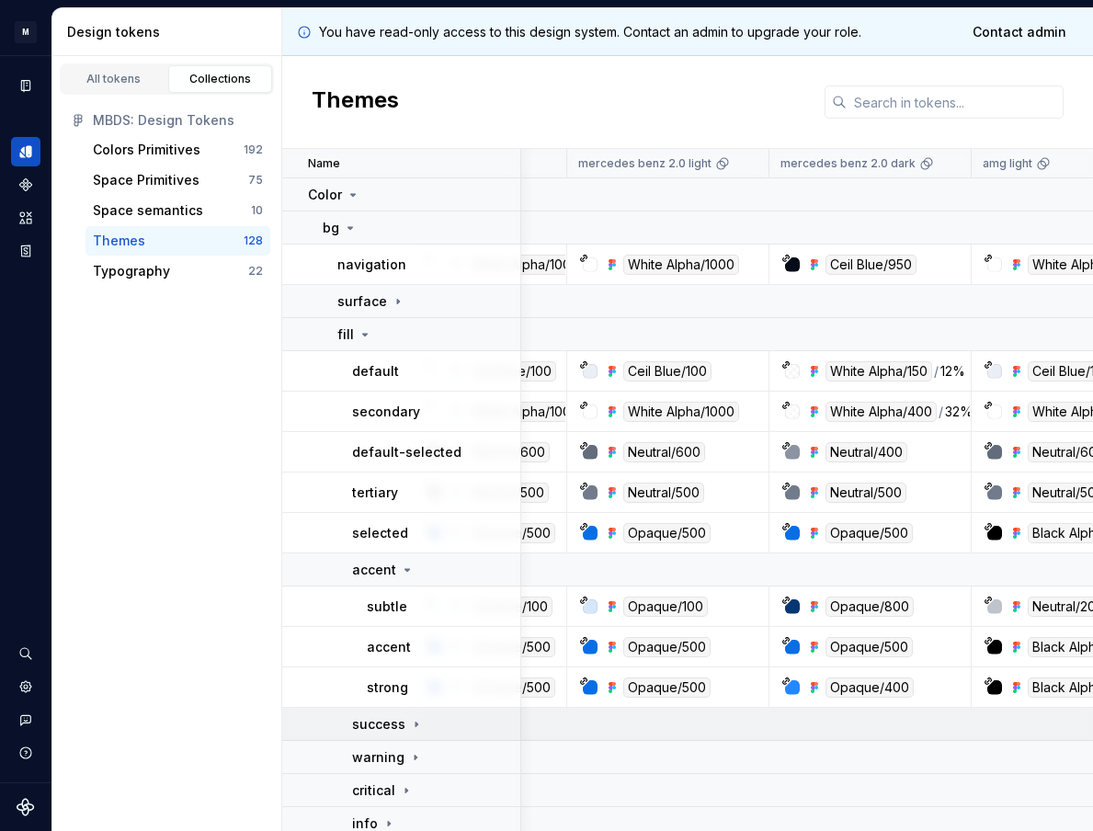
click at [412, 720] on icon at bounding box center [416, 724] width 15 height 15
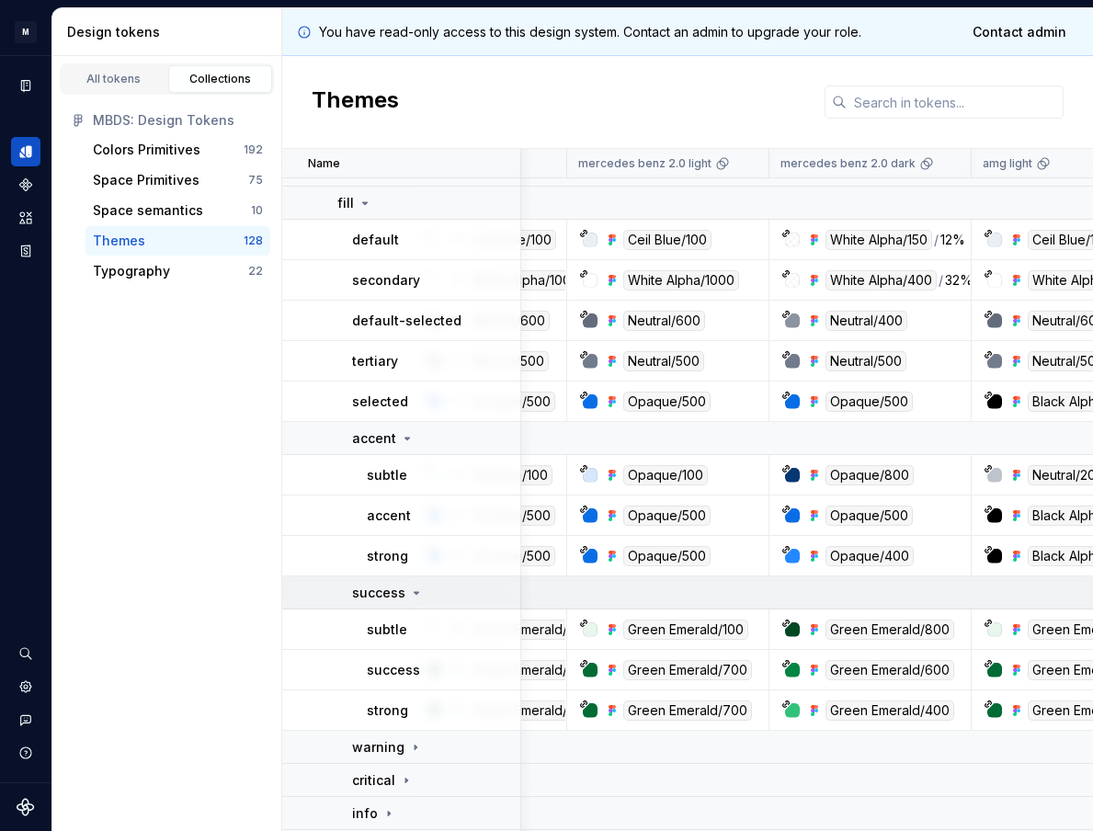
scroll to position [135, 109]
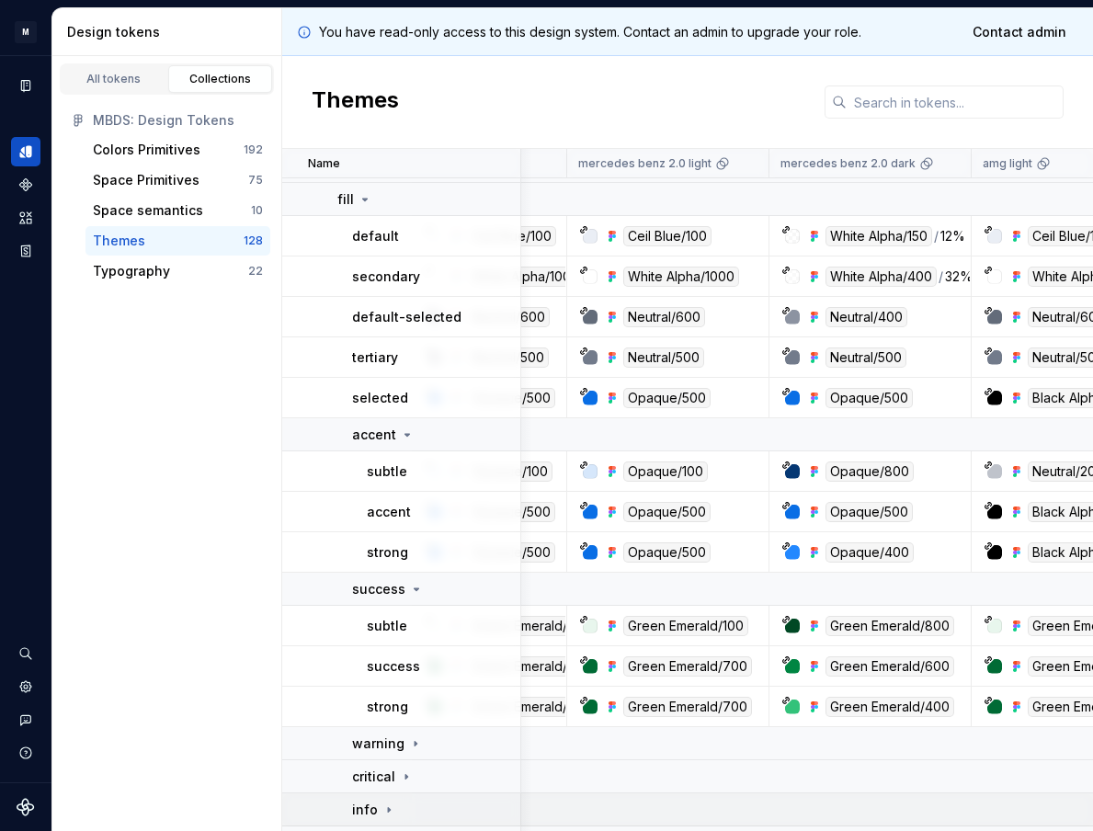
click at [384, 805] on icon at bounding box center [388, 809] width 15 height 15
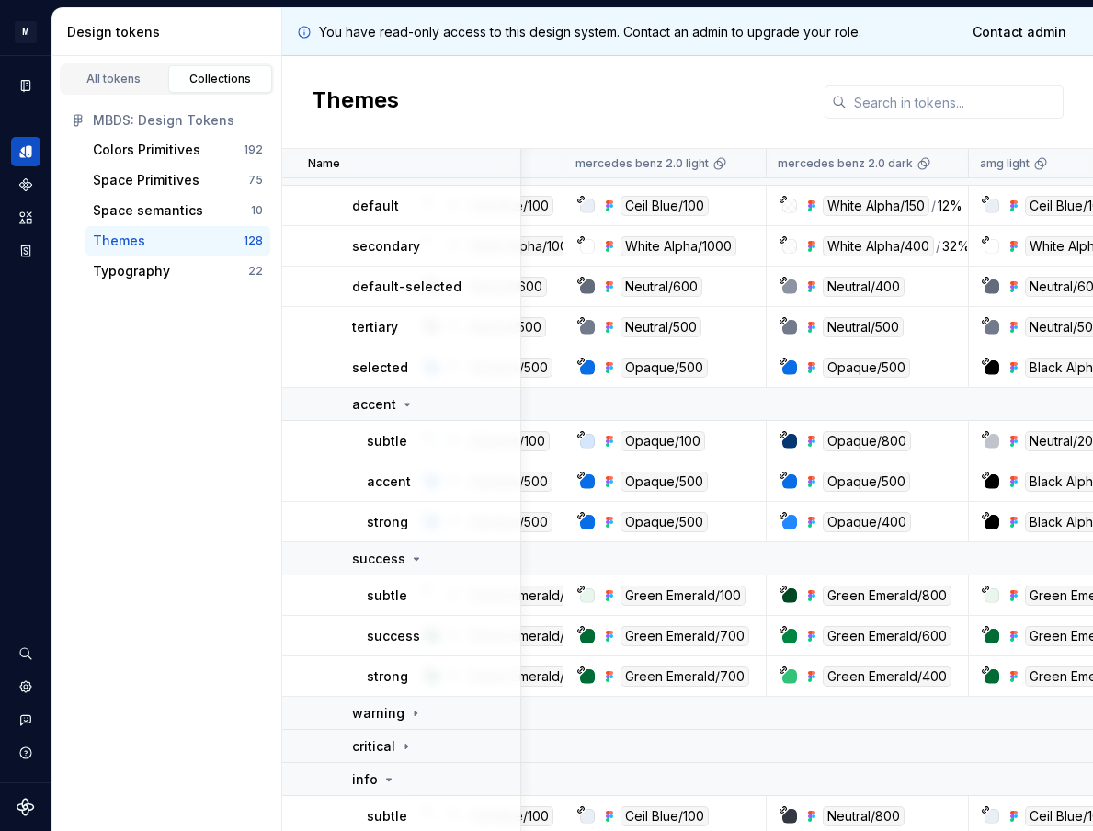
scroll to position [176, 112]
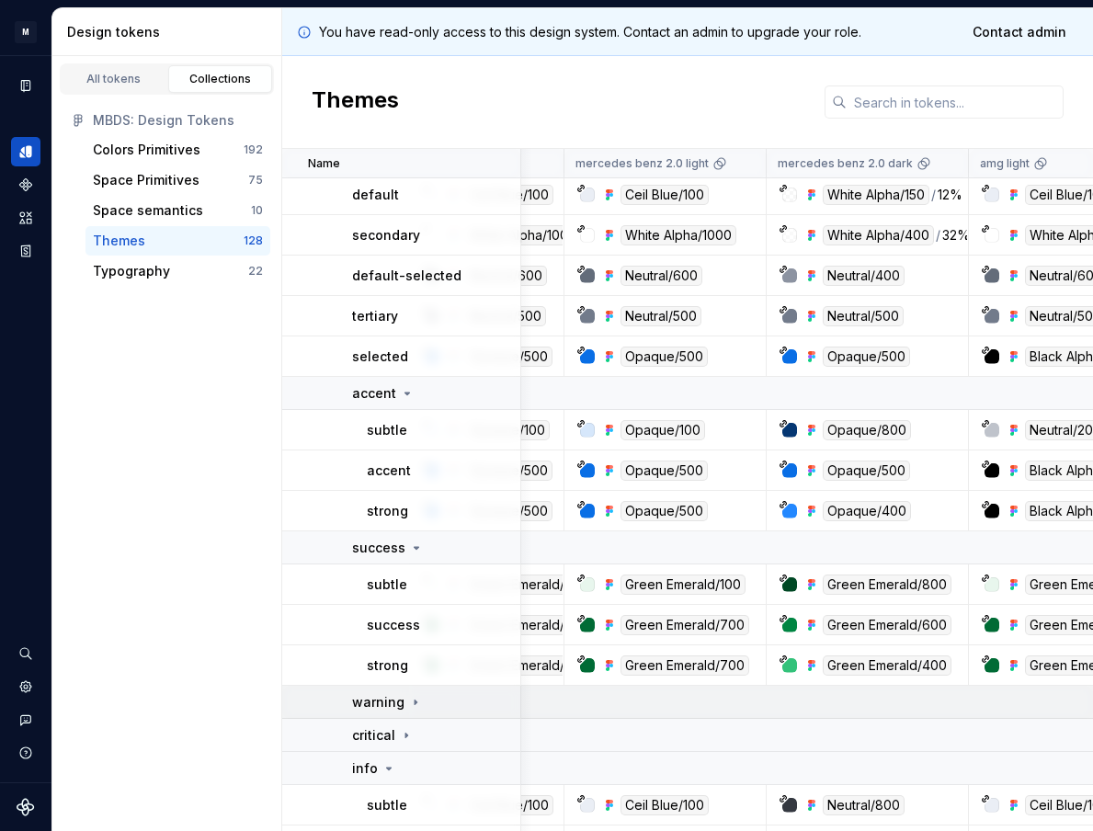
click at [414, 705] on icon at bounding box center [415, 702] width 15 height 15
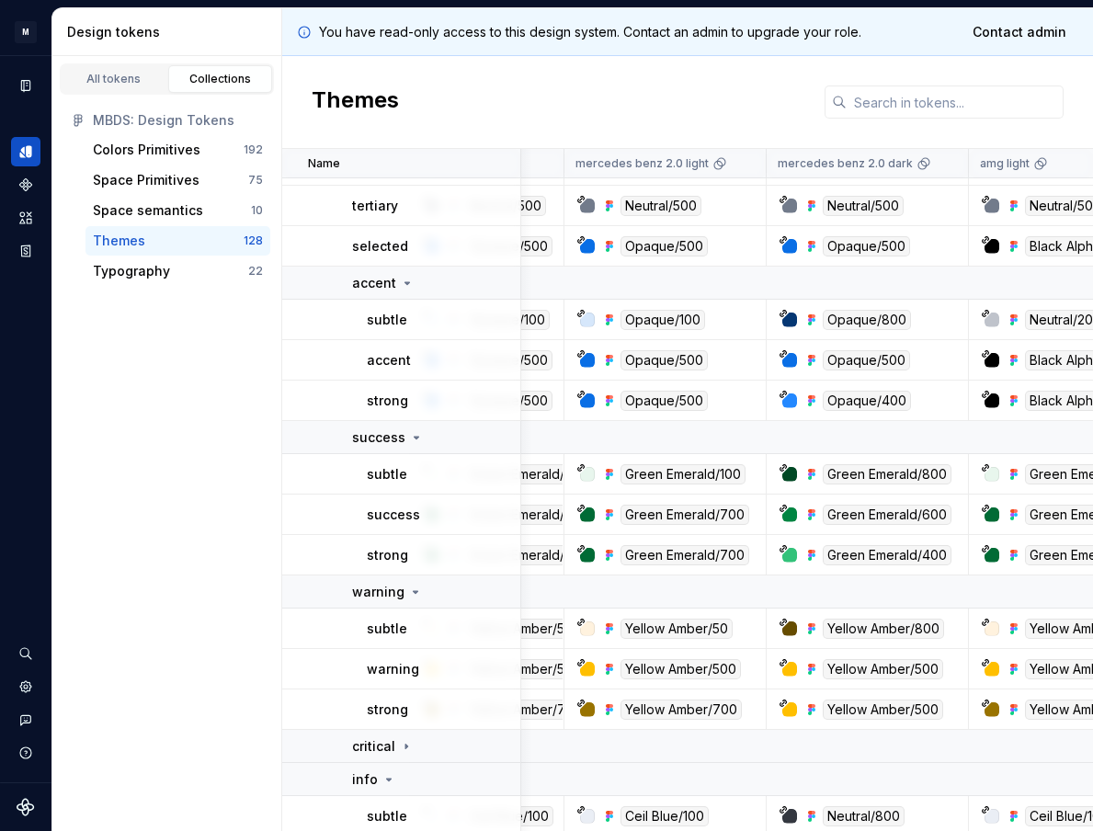
scroll to position [304, 112]
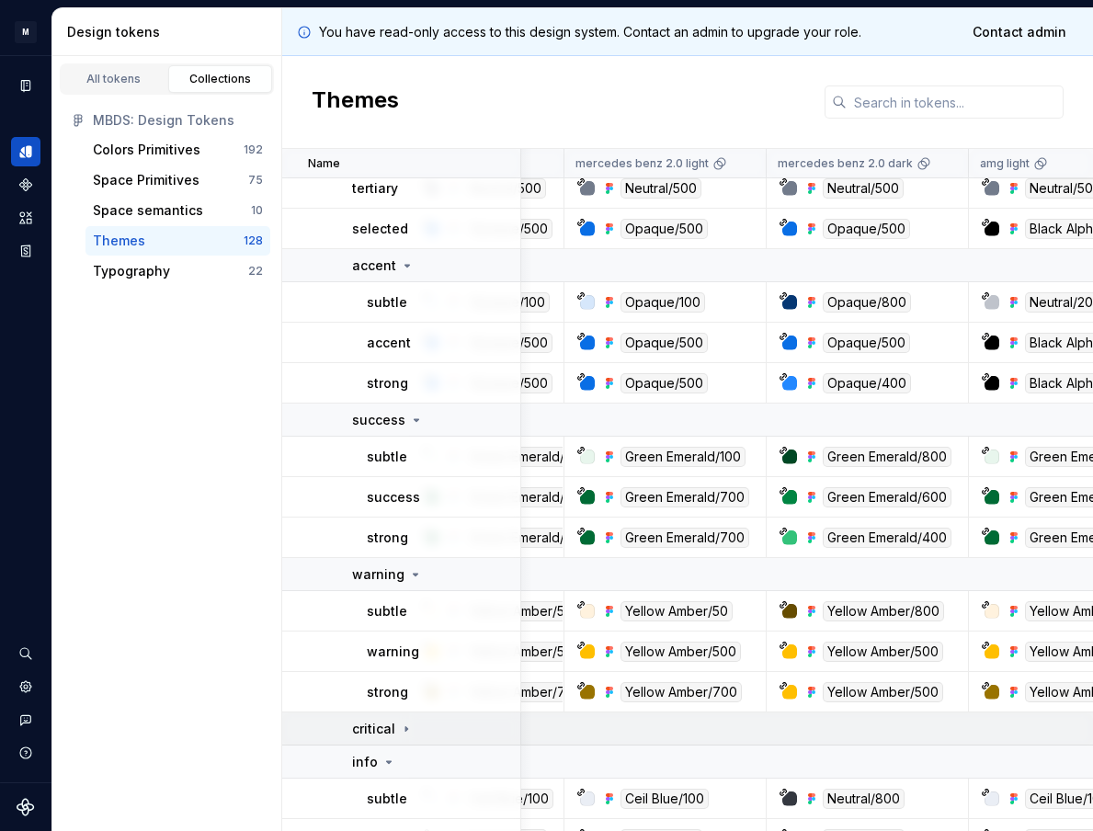
click at [413, 725] on div "critical" at bounding box center [435, 729] width 167 height 18
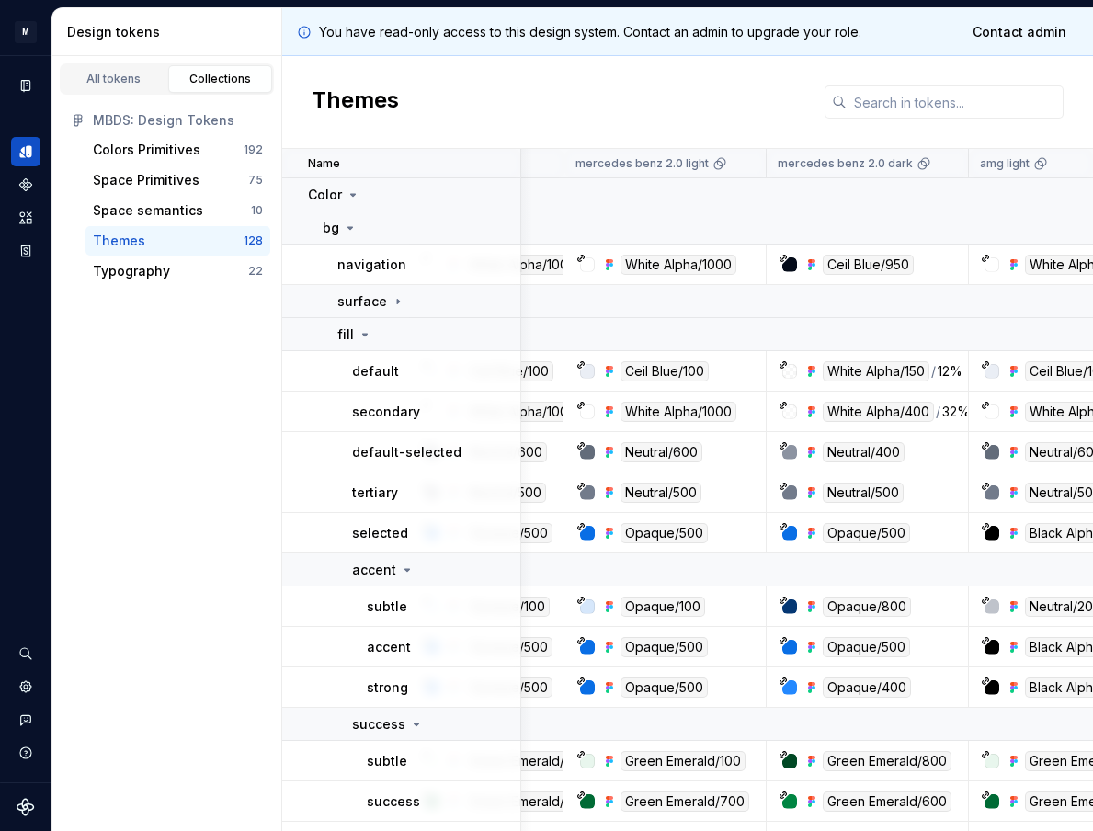
scroll to position [0, 112]
click at [363, 328] on icon at bounding box center [364, 334] width 15 height 15
click at [361, 340] on icon at bounding box center [364, 334] width 15 height 15
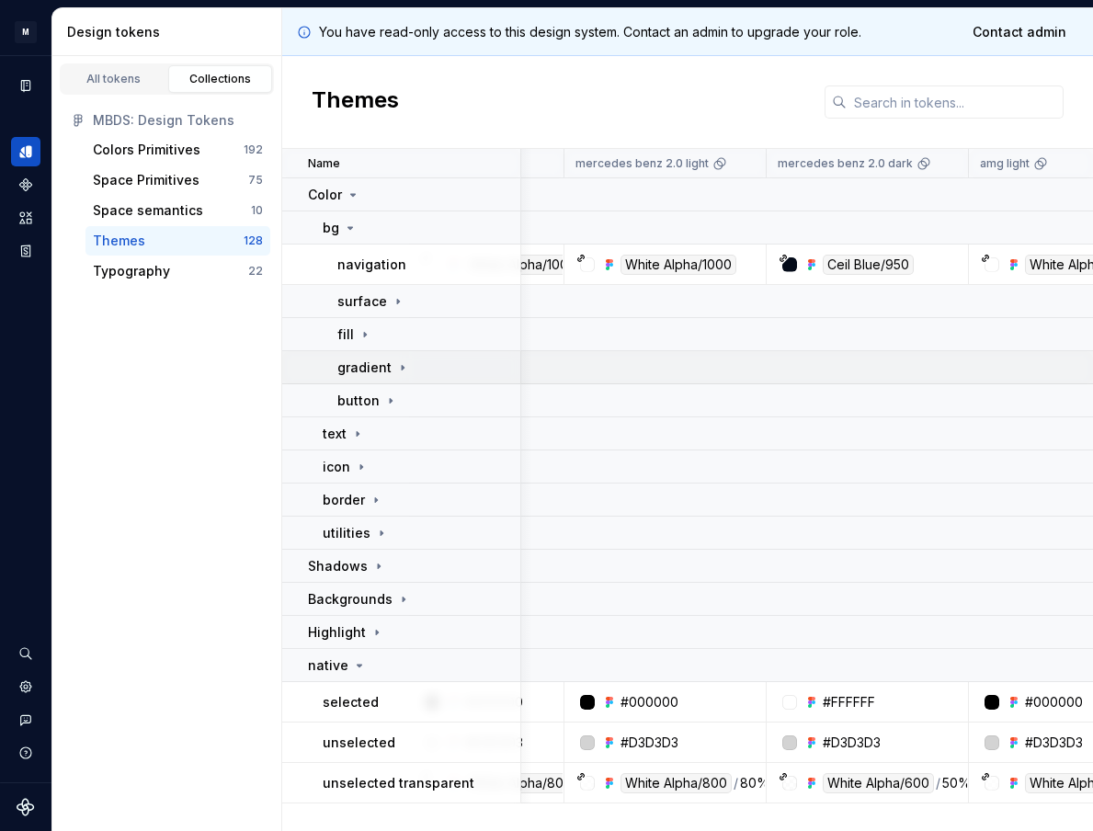
click at [365, 360] on p "gradient" at bounding box center [364, 367] width 54 height 18
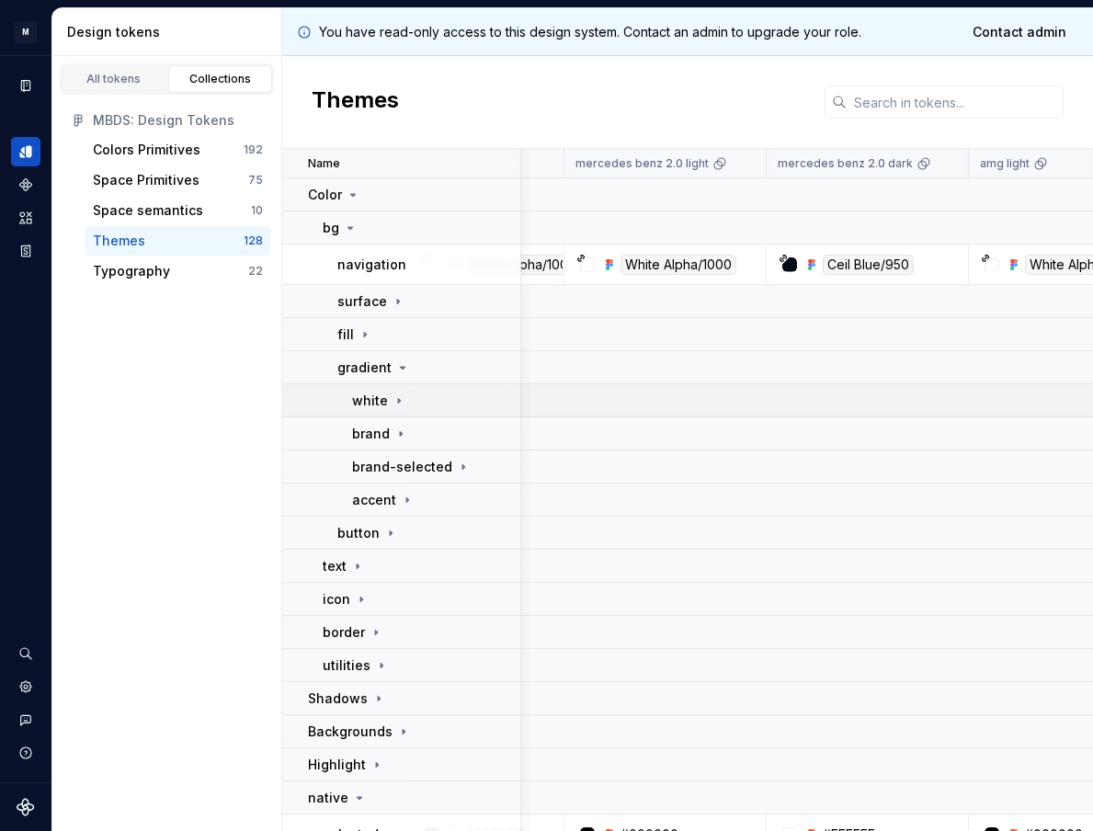
click at [380, 398] on p "white" at bounding box center [370, 400] width 36 height 18
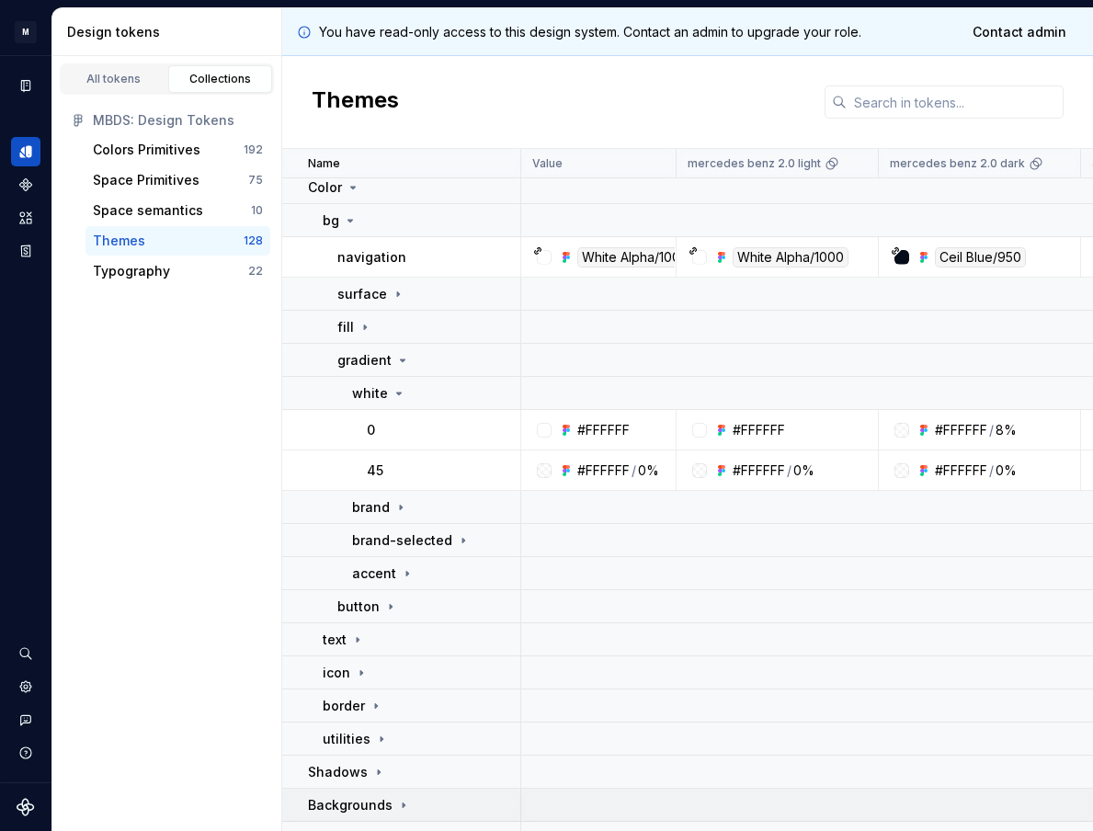
scroll to position [7, 0]
click at [406, 510] on icon at bounding box center [400, 507] width 15 height 15
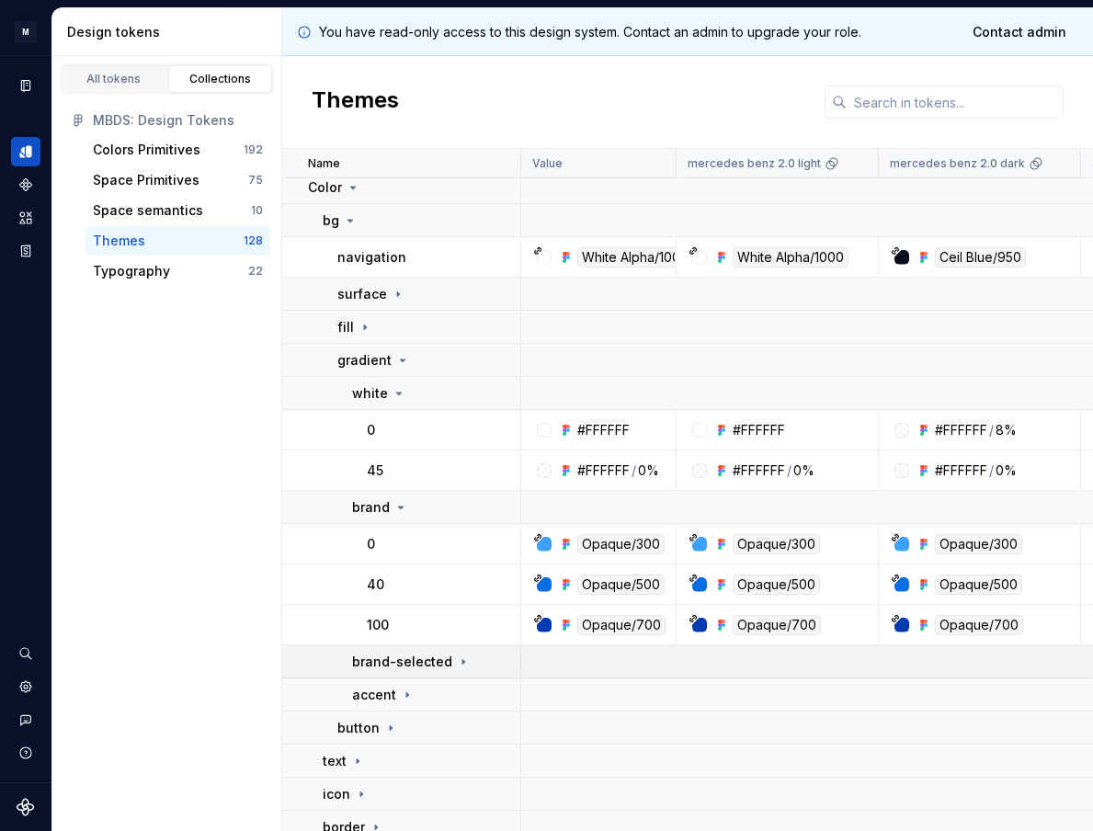
click at [425, 652] on p "brand-selected" at bounding box center [402, 661] width 100 height 18
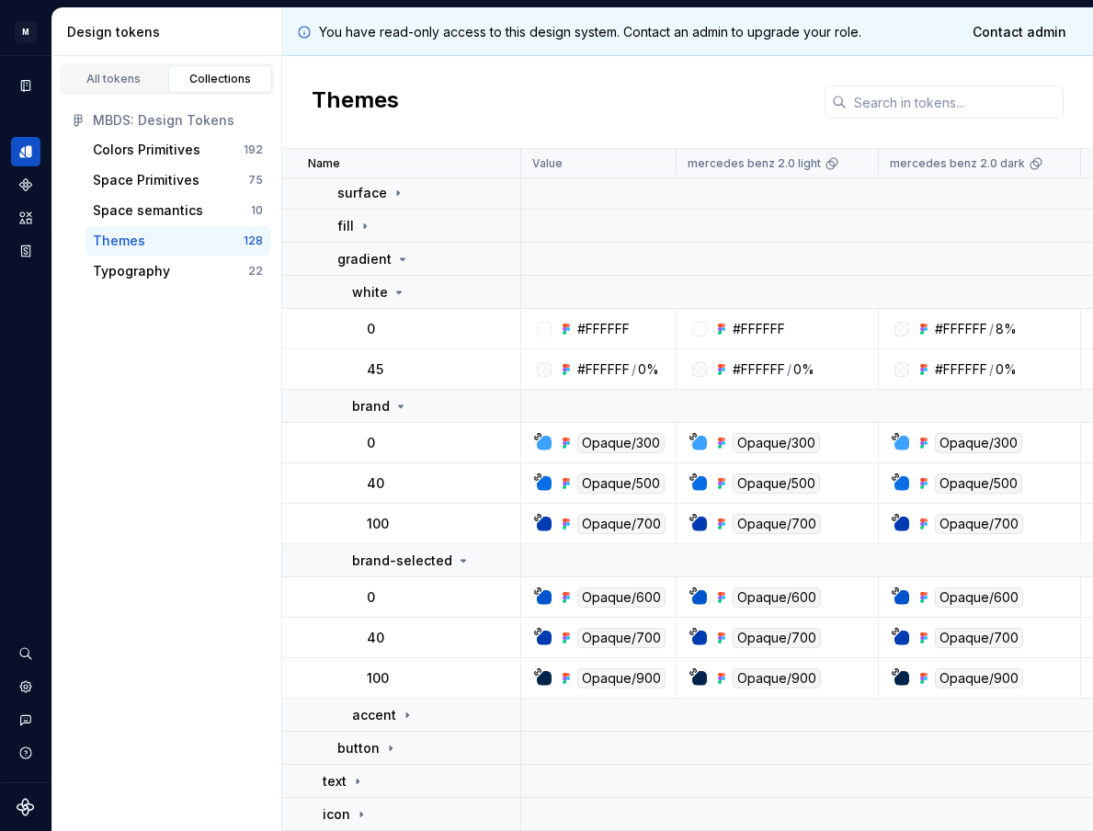
scroll to position [110, 0]
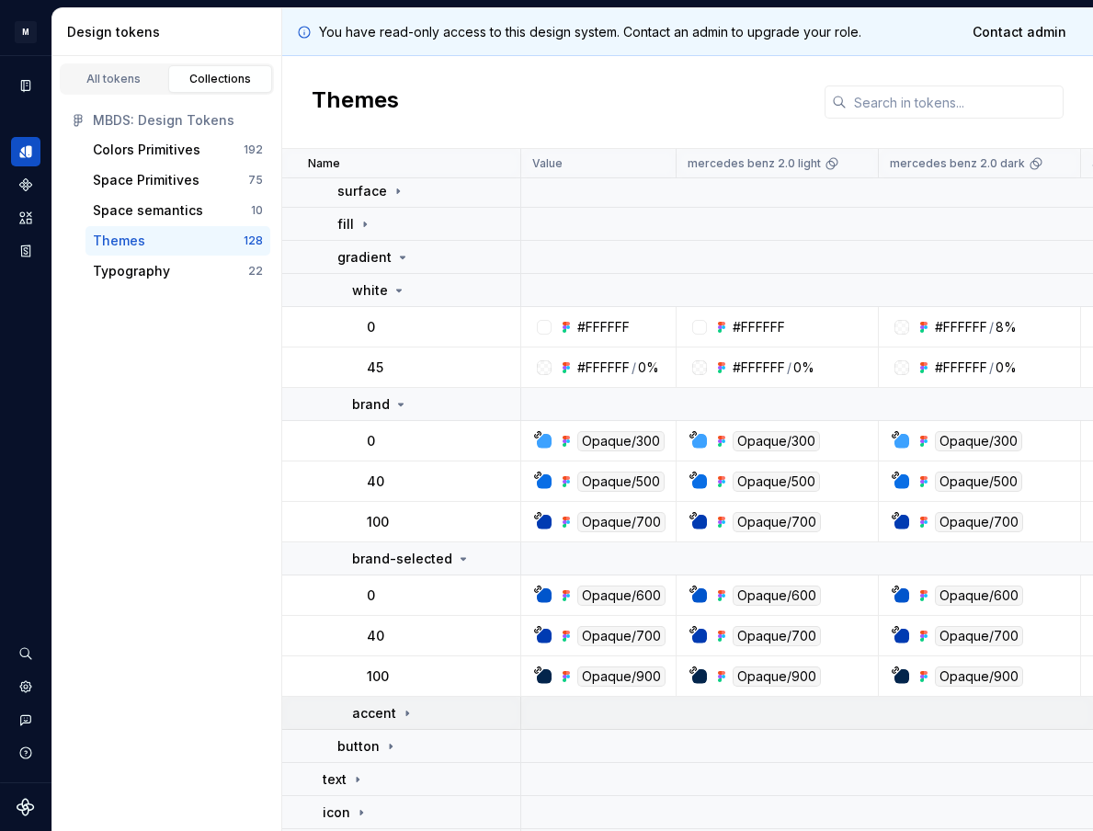
click at [403, 707] on icon at bounding box center [407, 713] width 15 height 15
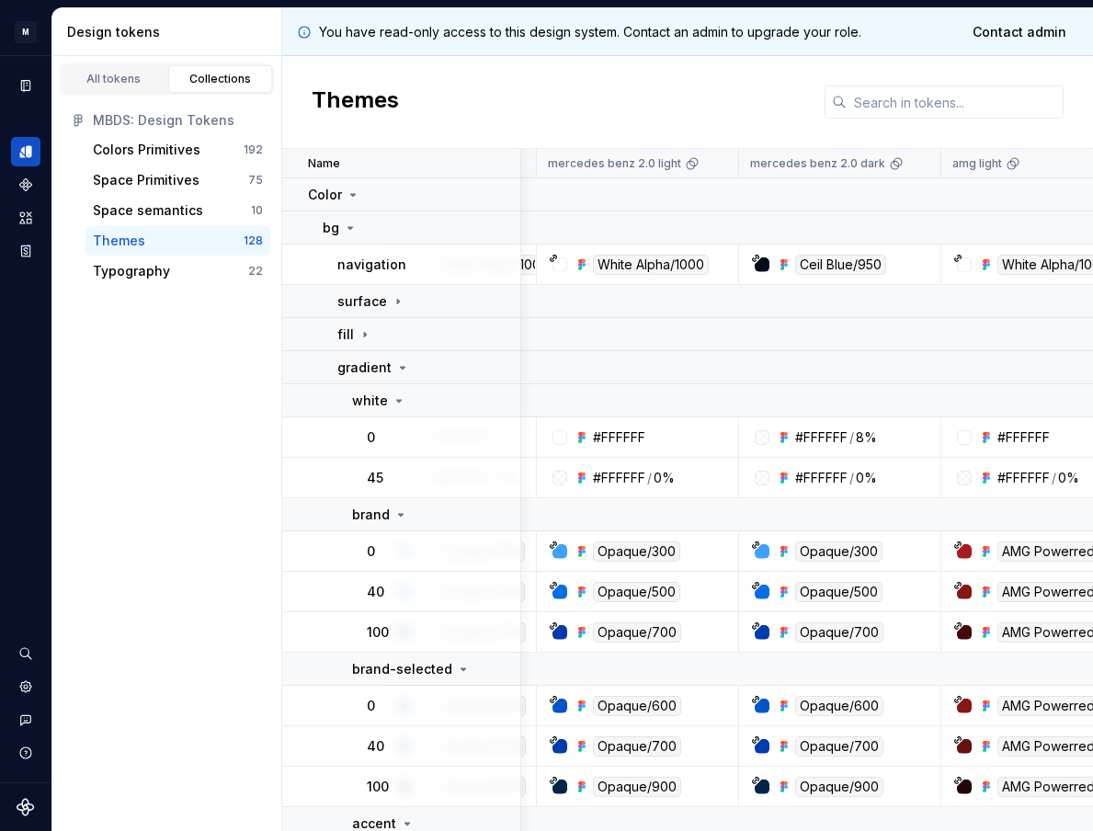
scroll to position [0, 140]
click at [372, 332] on div "fill" at bounding box center [428, 334] width 182 height 18
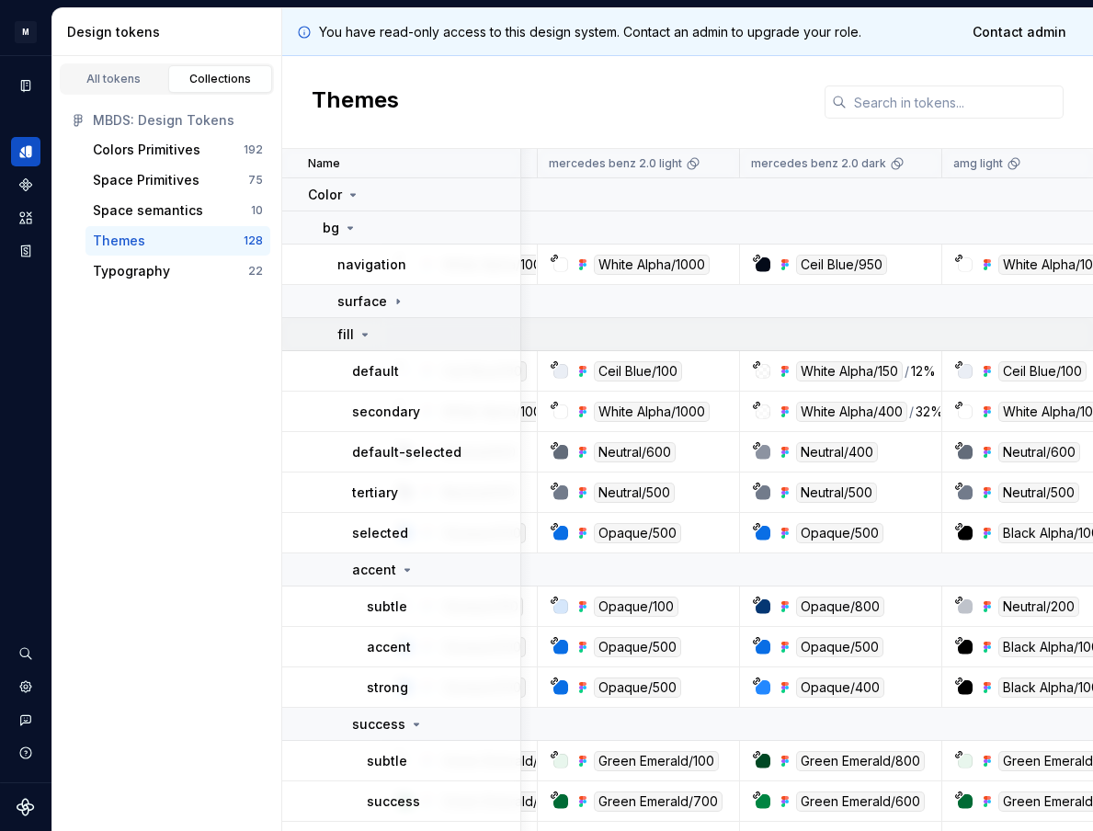
scroll to position [0, 139]
click at [387, 342] on div "fill" at bounding box center [428, 334] width 182 height 18
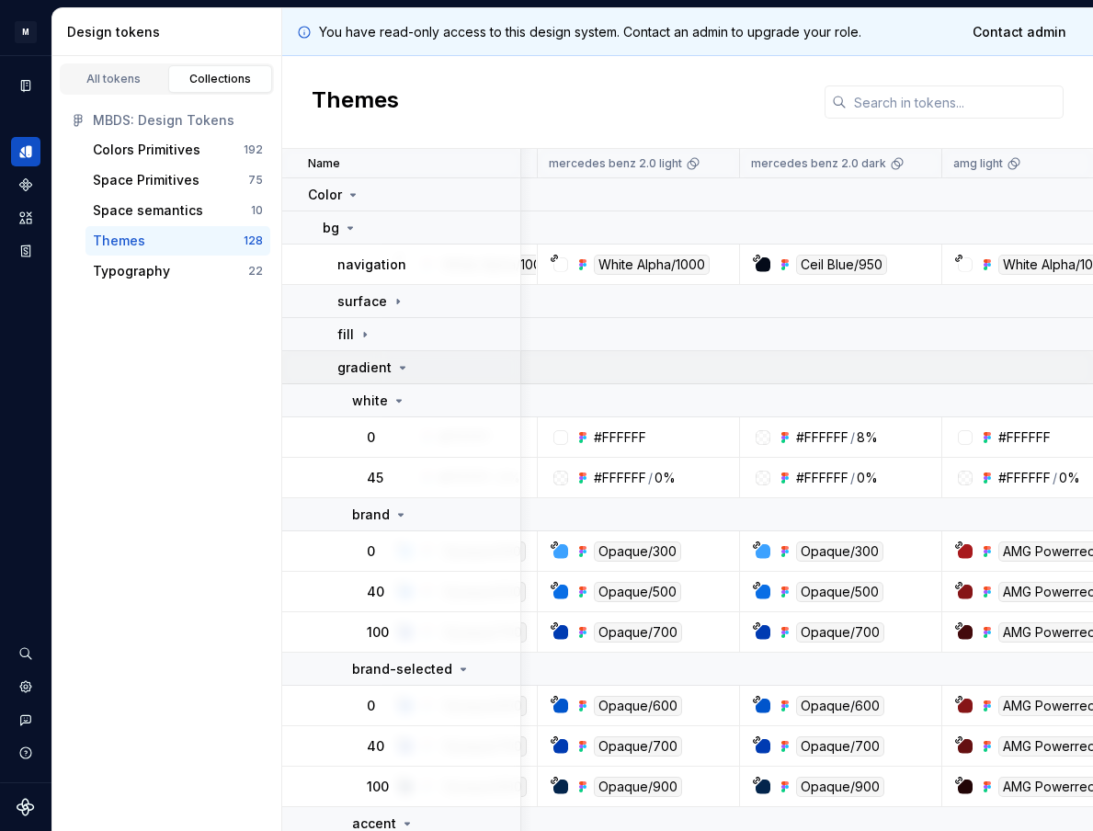
click at [392, 375] on div "gradient" at bounding box center [373, 367] width 73 height 18
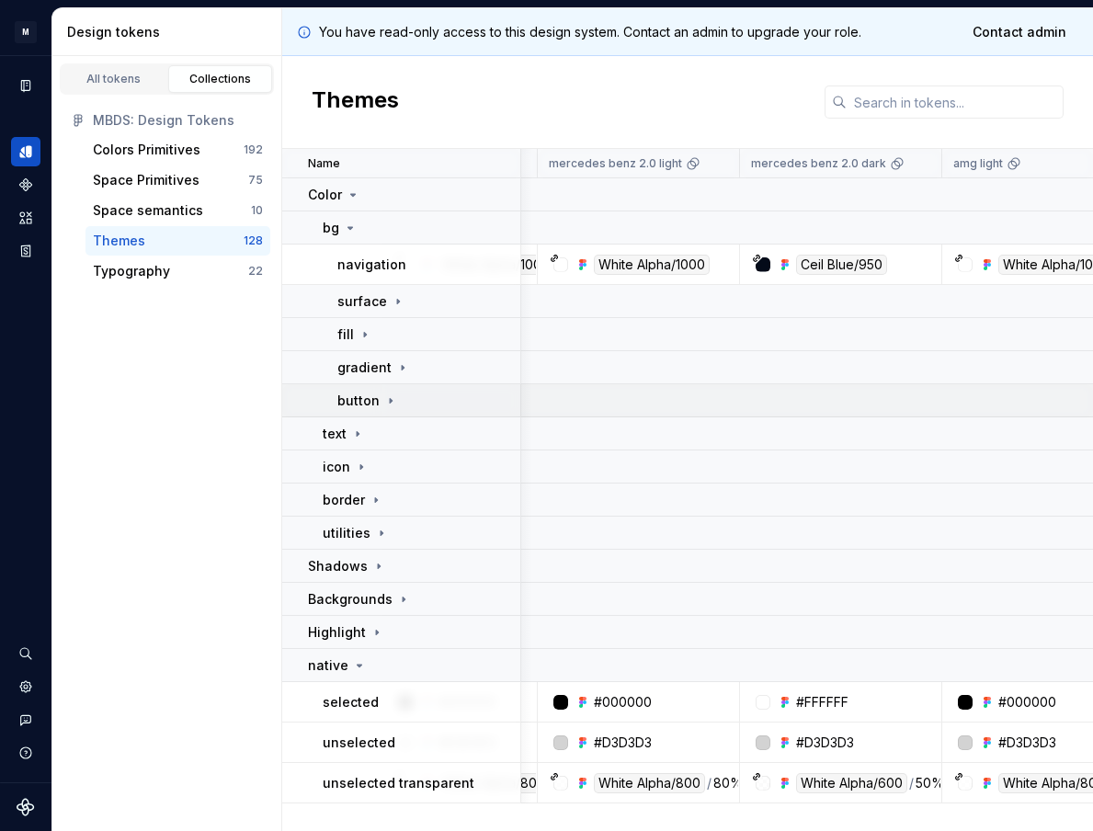
click at [391, 391] on div "button" at bounding box center [367, 400] width 61 height 18
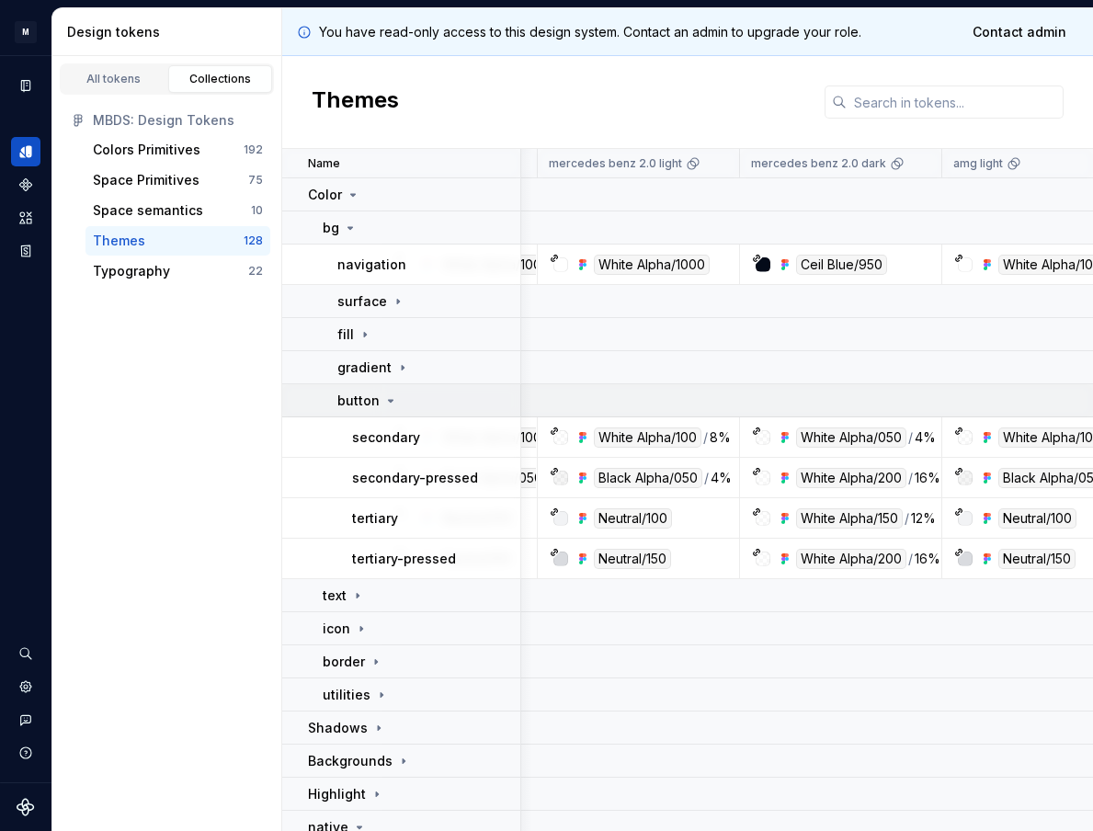
click at [389, 405] on icon at bounding box center [390, 400] width 15 height 15
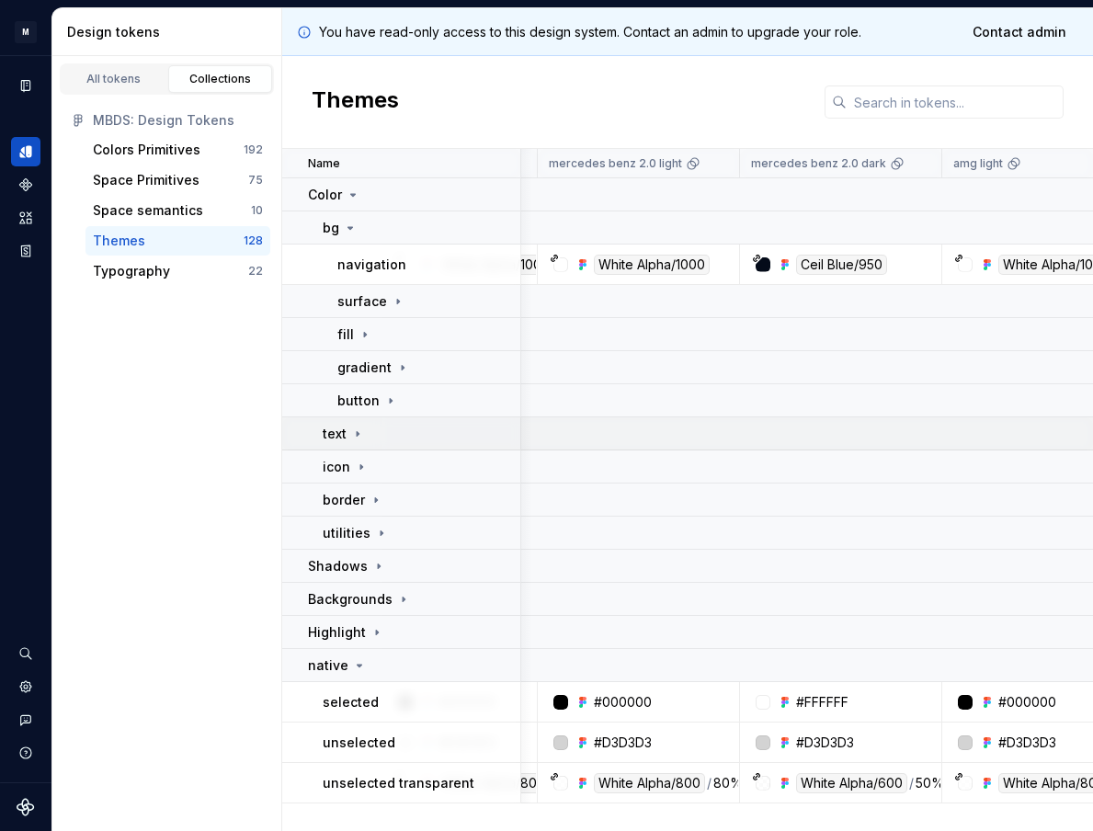
click at [352, 427] on icon at bounding box center [357, 433] width 15 height 15
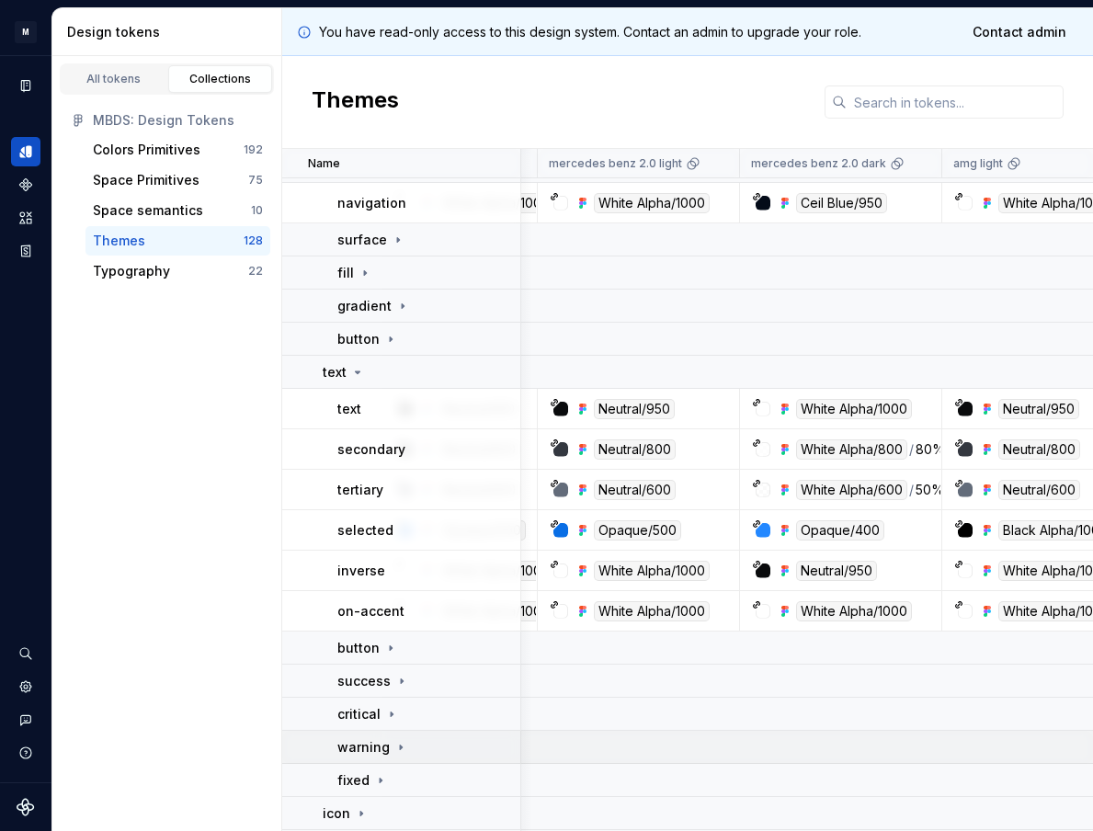
scroll to position [66, 139]
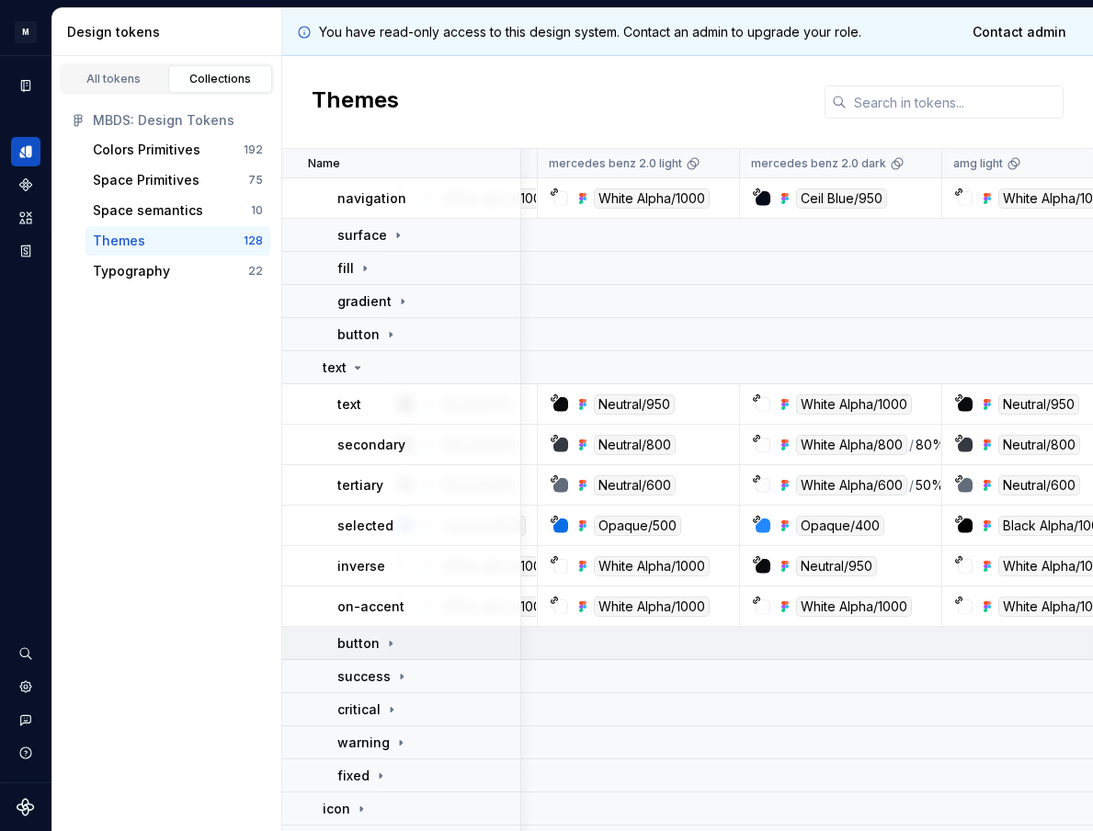
click at [391, 641] on icon at bounding box center [390, 643] width 15 height 15
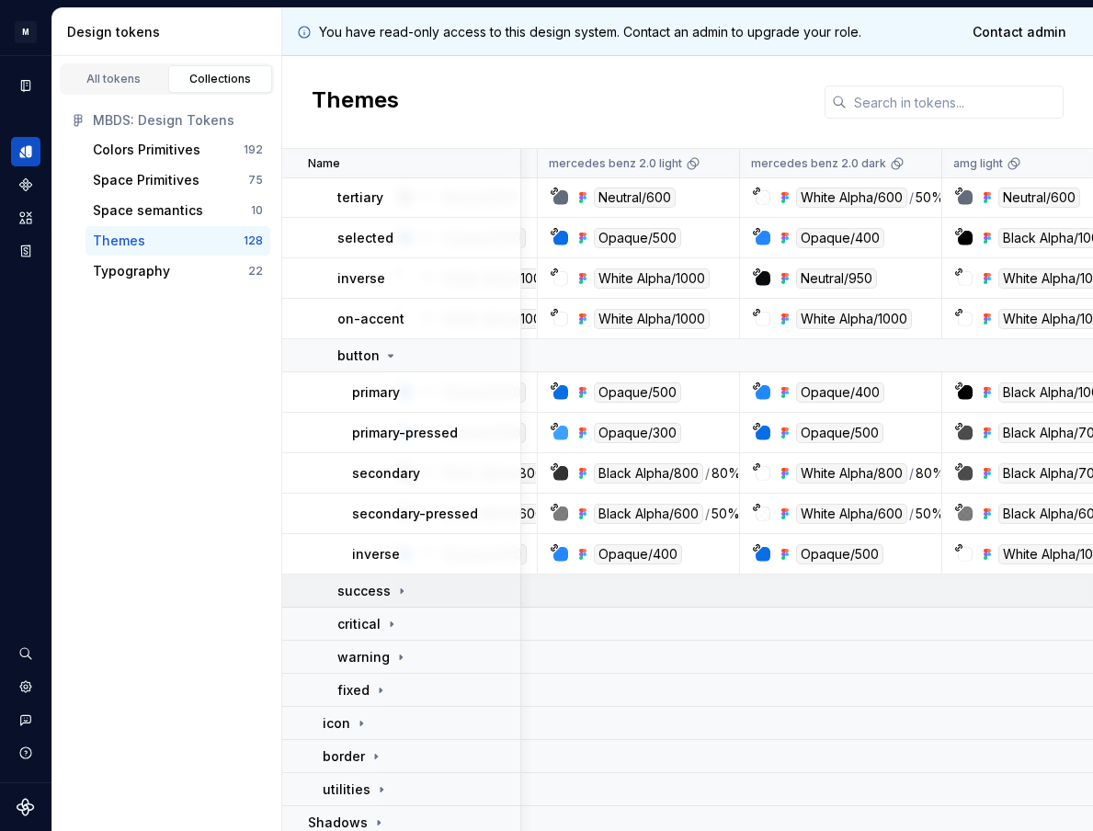
scroll to position [357, 139]
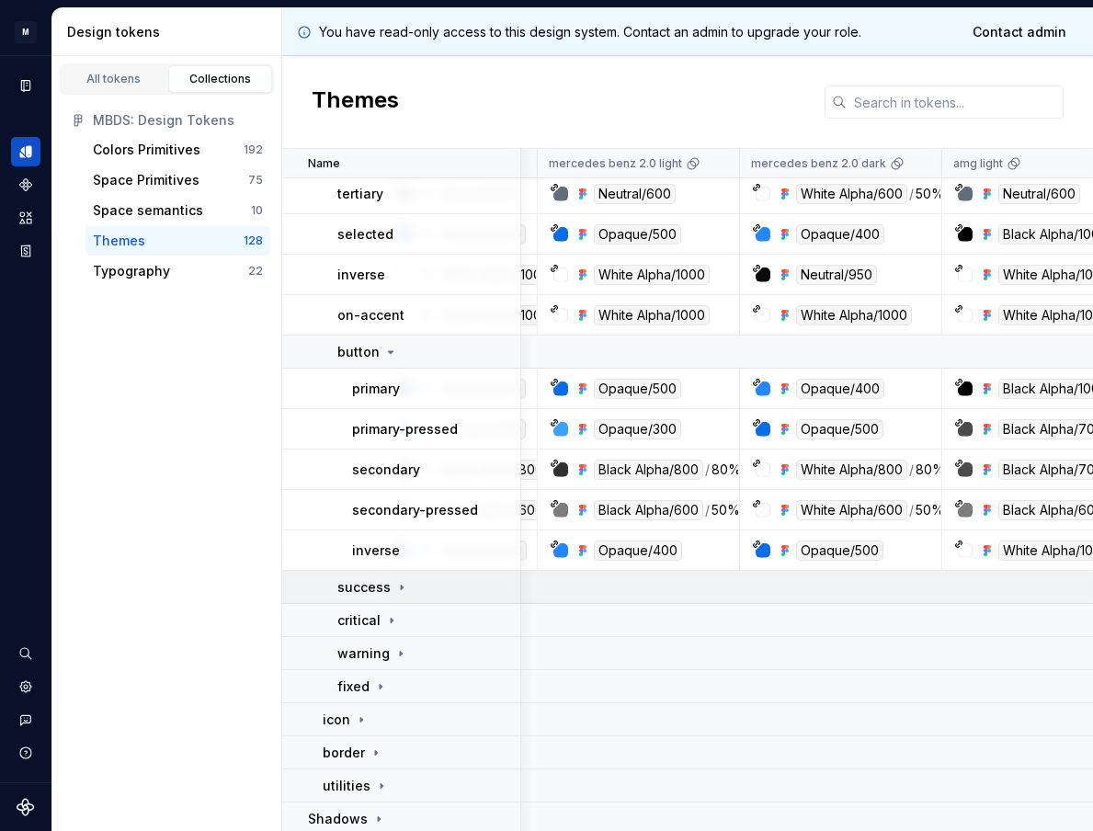
click at [403, 588] on icon at bounding box center [401, 587] width 15 height 15
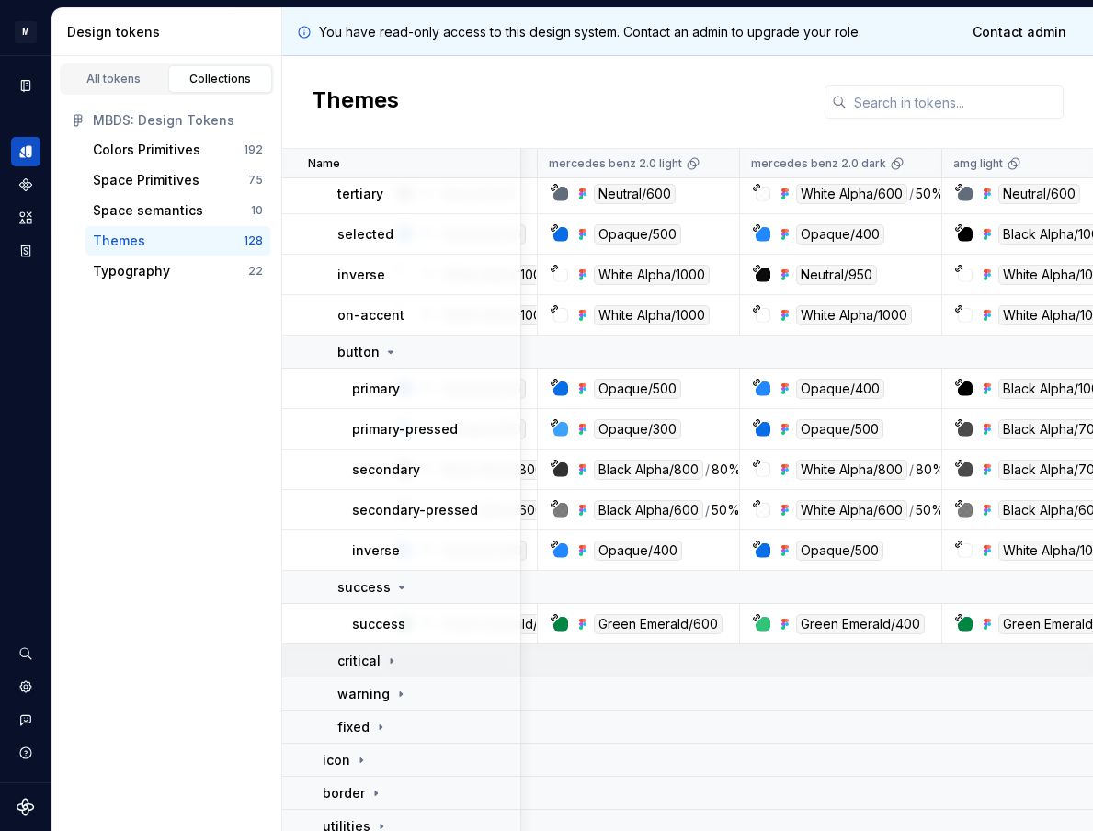
click at [392, 658] on icon at bounding box center [391, 660] width 15 height 15
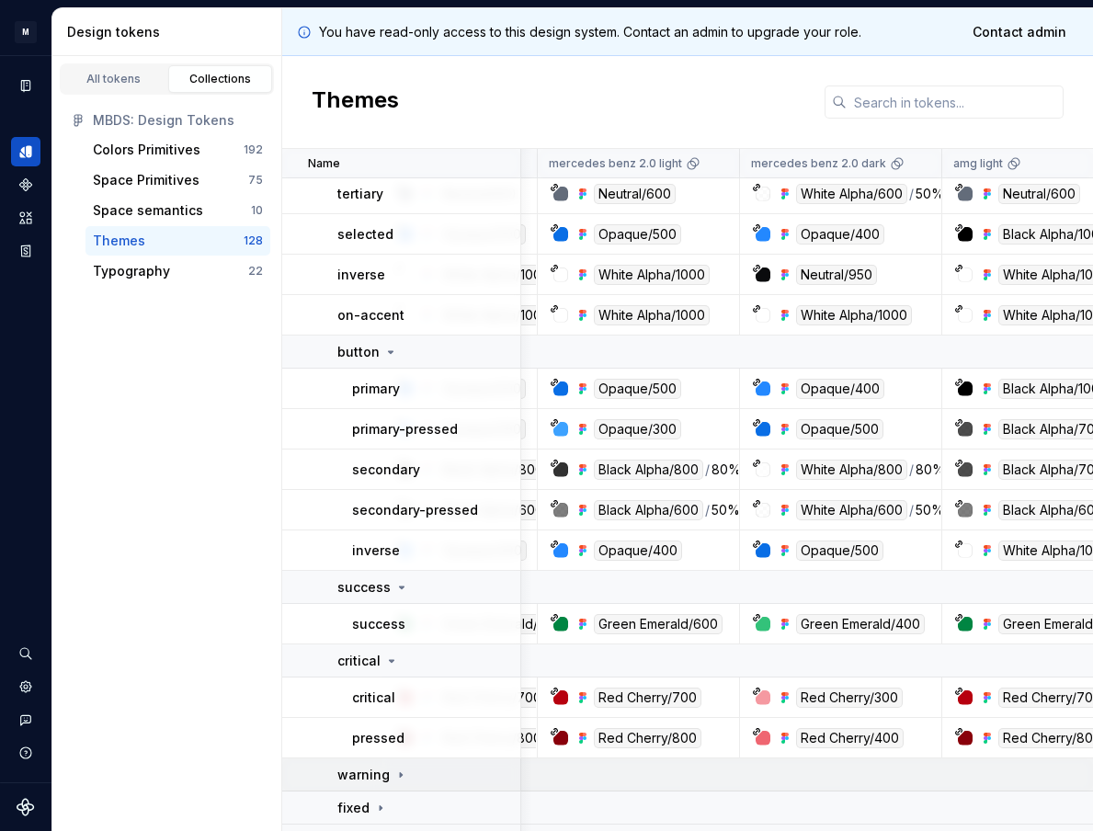
click at [400, 774] on icon at bounding box center [401, 774] width 2 height 5
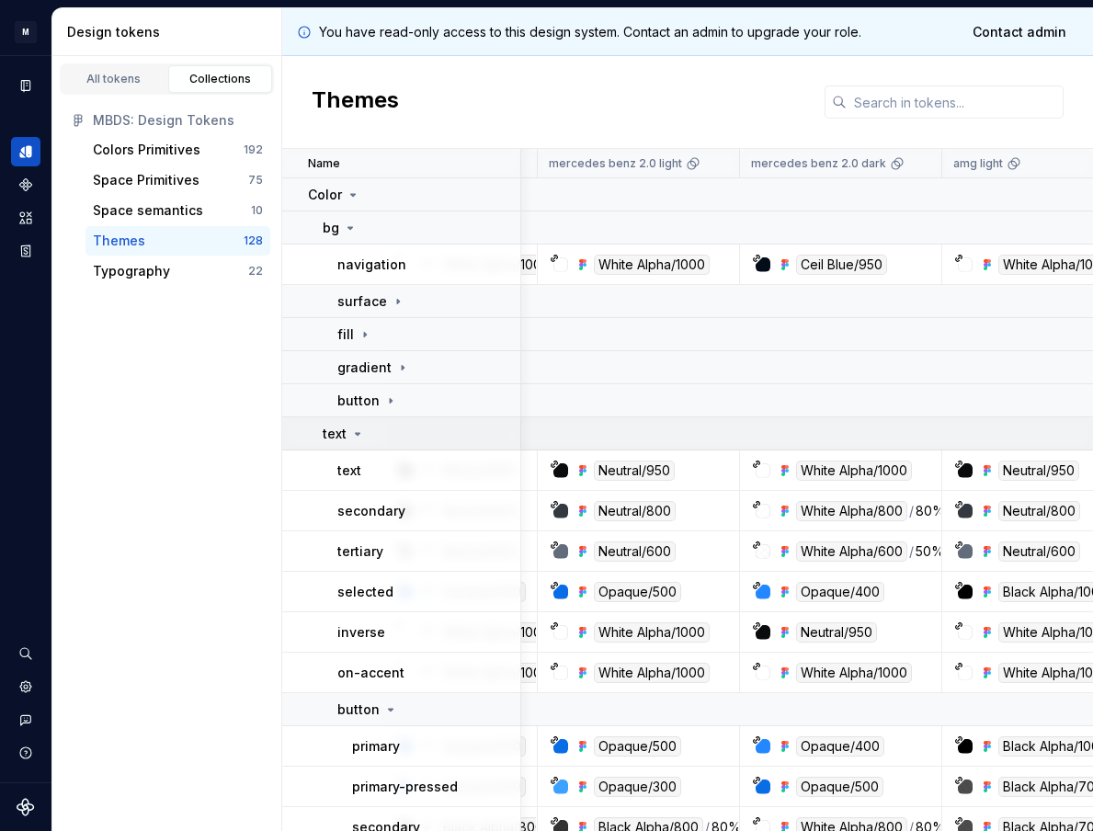
scroll to position [0, 139]
click at [356, 425] on div "text" at bounding box center [344, 434] width 42 height 18
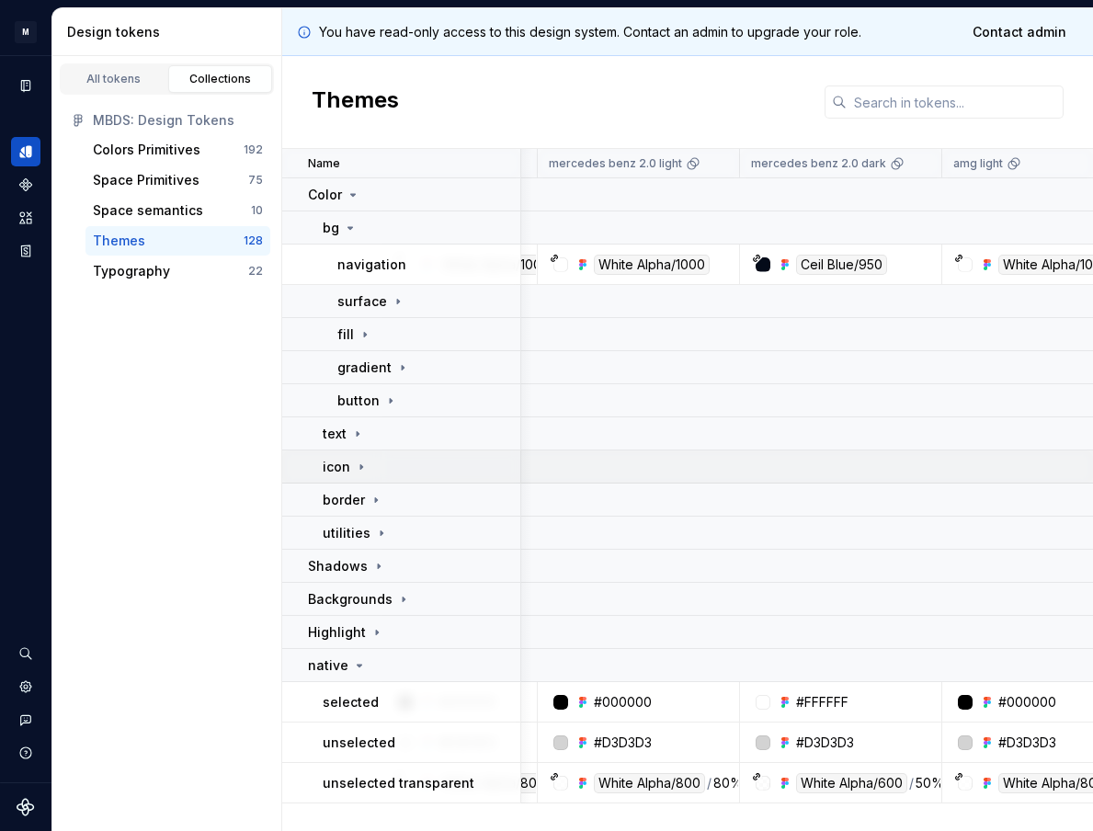
click at [358, 471] on icon at bounding box center [361, 467] width 15 height 15
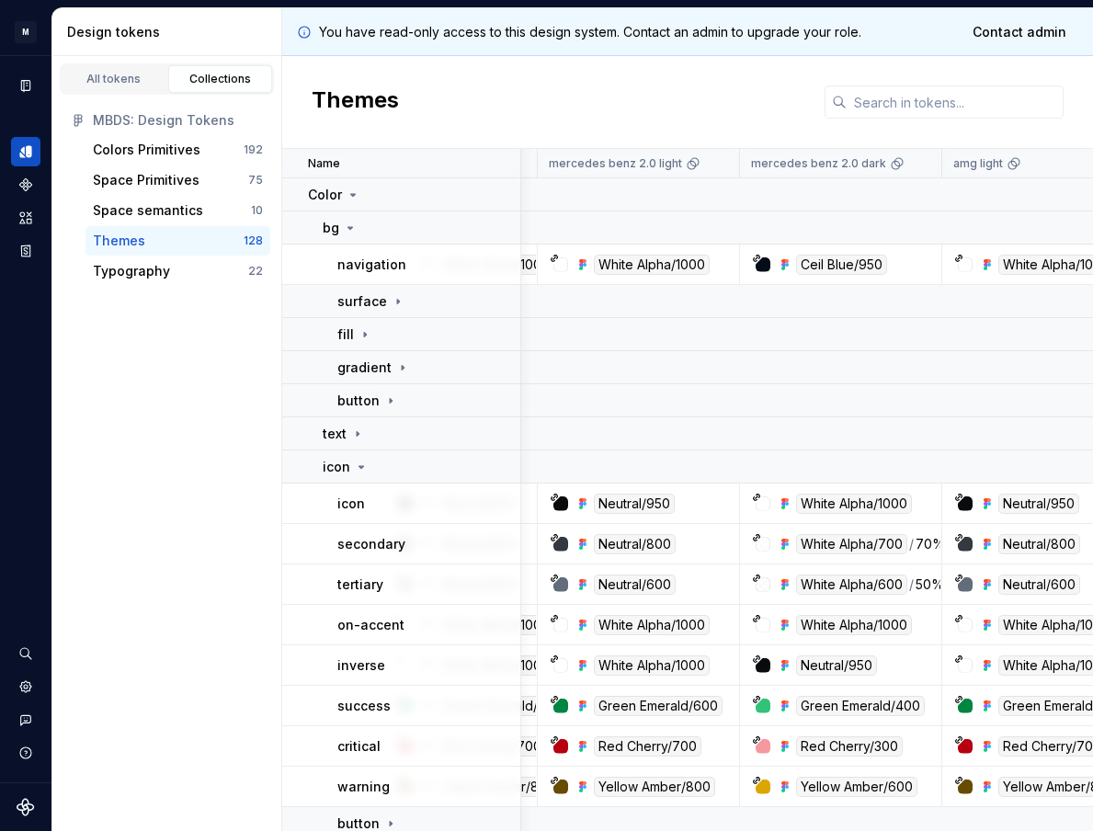
scroll to position [59, 139]
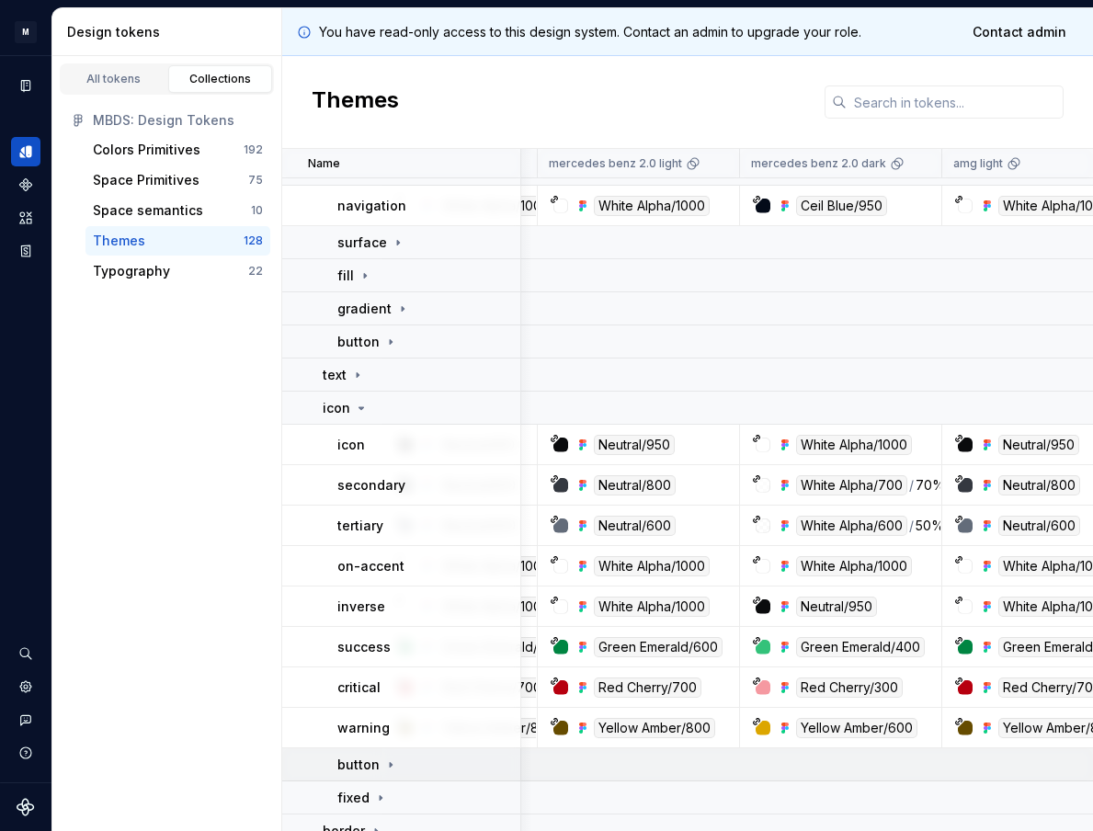
click at [388, 757] on icon at bounding box center [390, 764] width 15 height 15
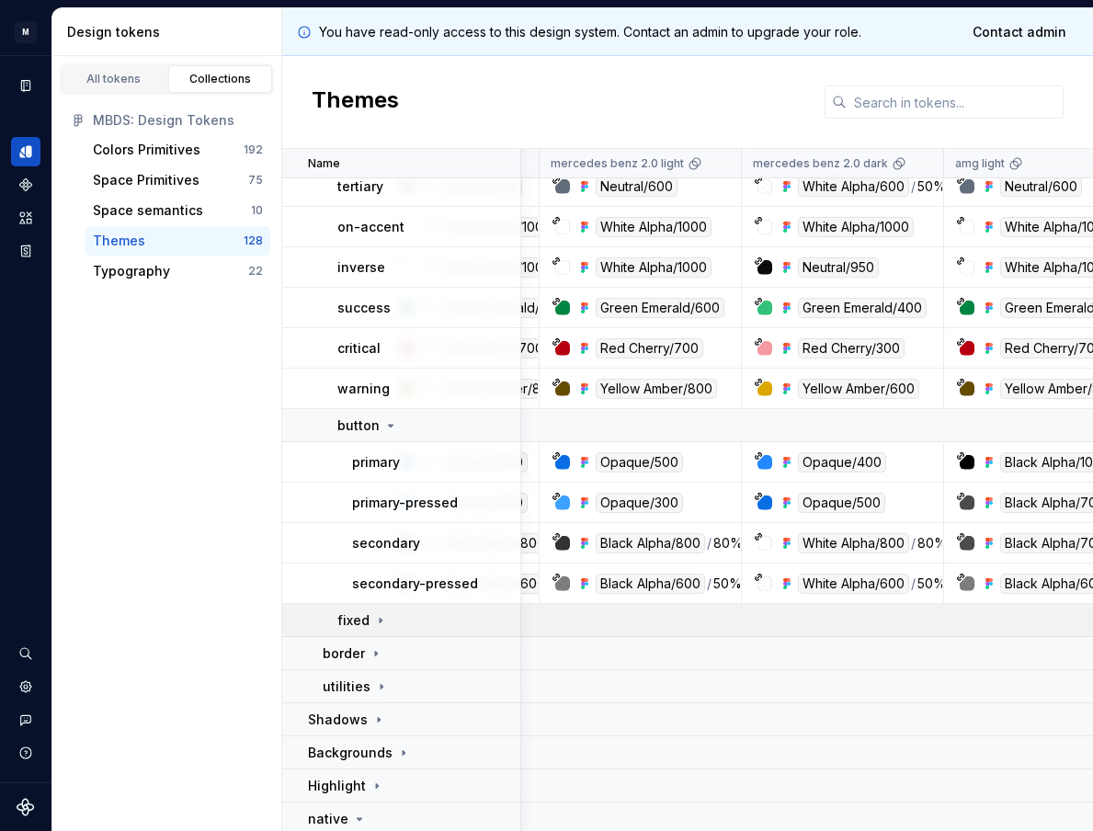
scroll to position [417, 137]
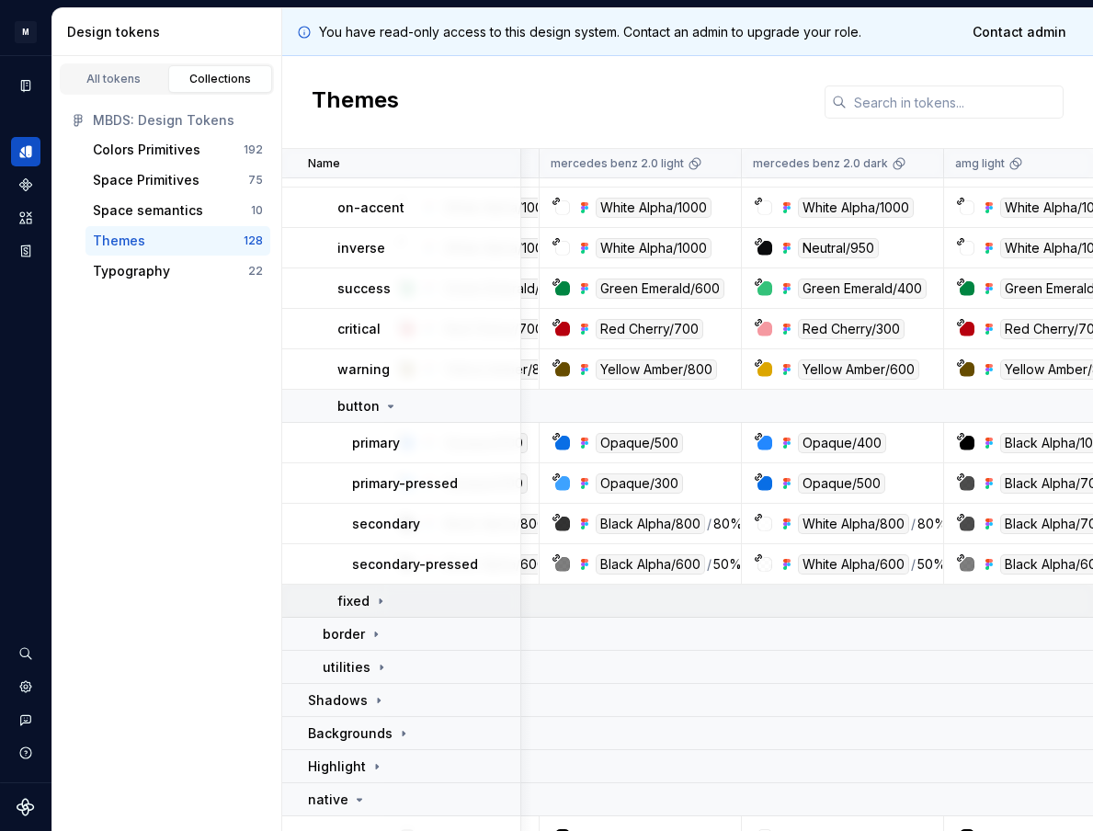
click at [381, 600] on icon at bounding box center [380, 601] width 15 height 15
click at [401, 622] on td "black" at bounding box center [401, 634] width 239 height 33
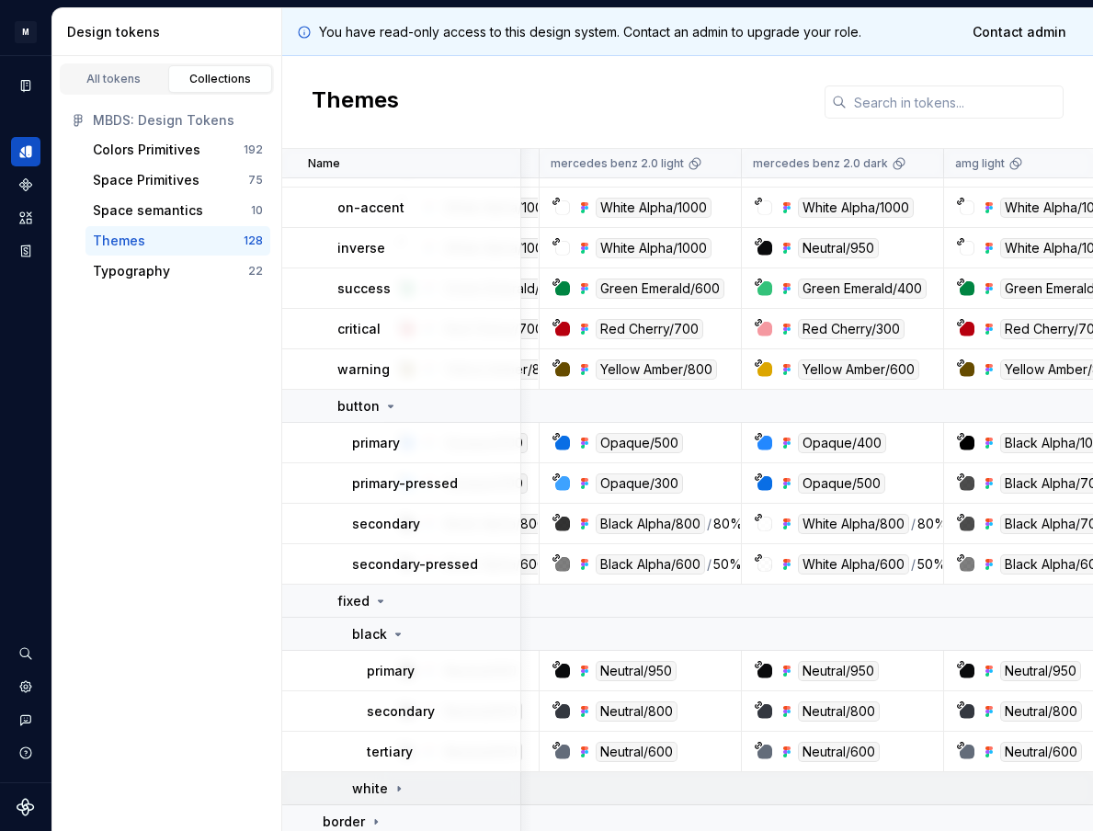
click at [400, 783] on icon at bounding box center [398, 788] width 15 height 15
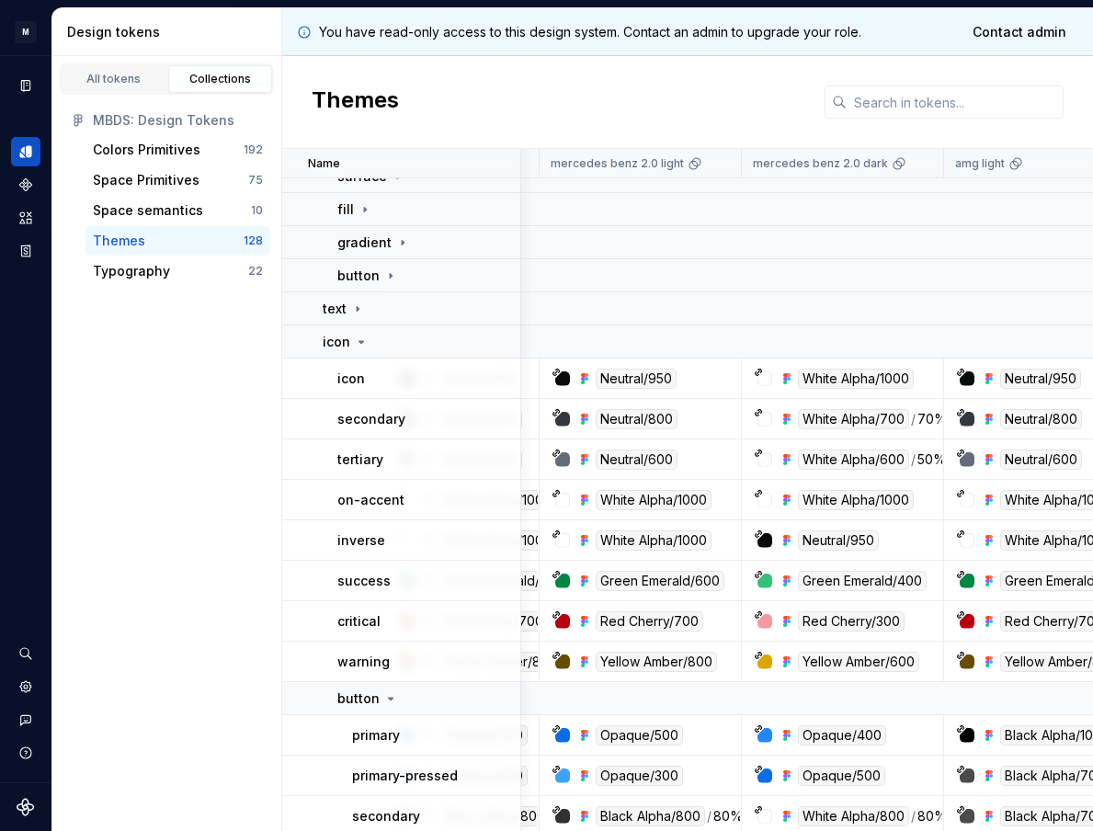
scroll to position [116, 137]
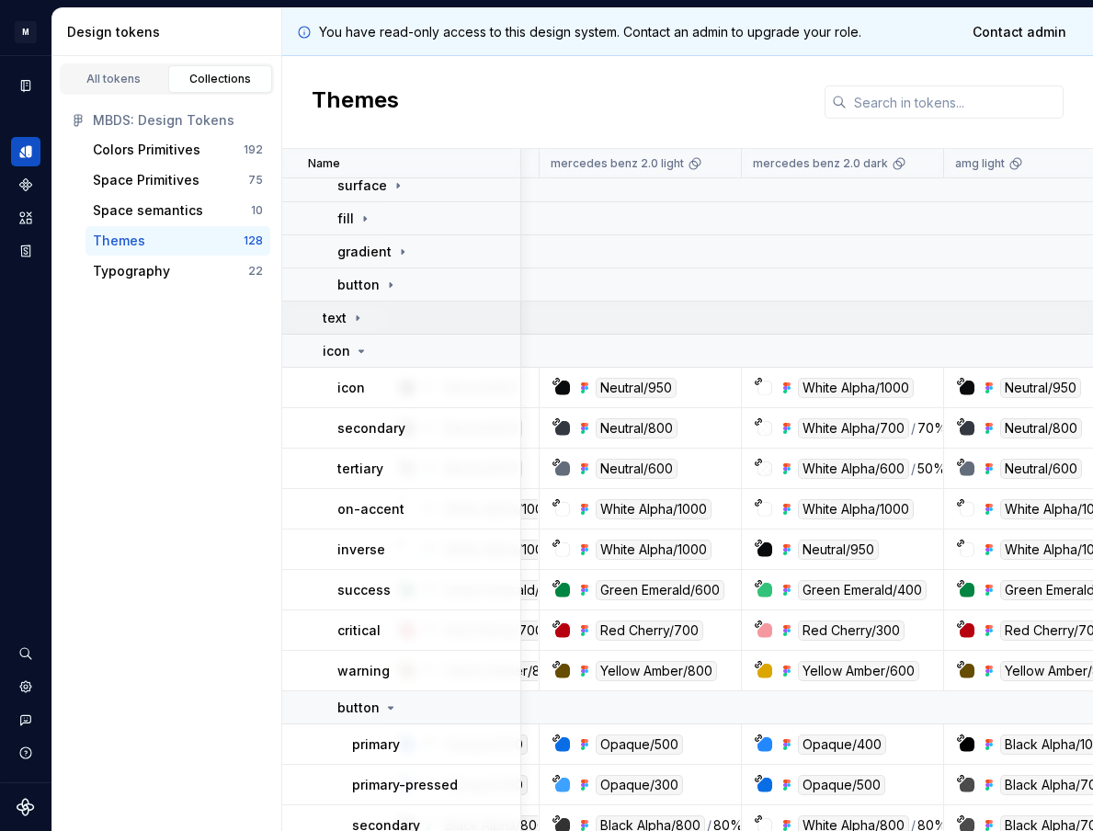
click at [357, 321] on icon at bounding box center [357, 318] width 15 height 15
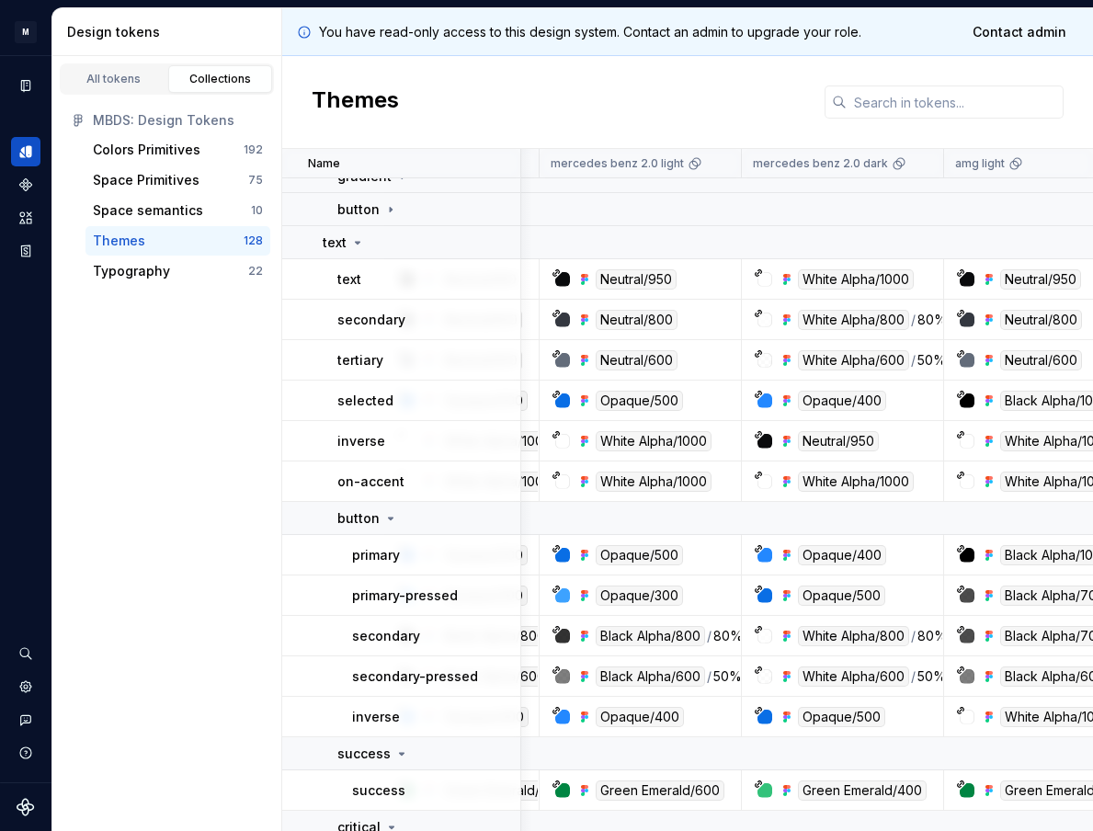
scroll to position [608, 137]
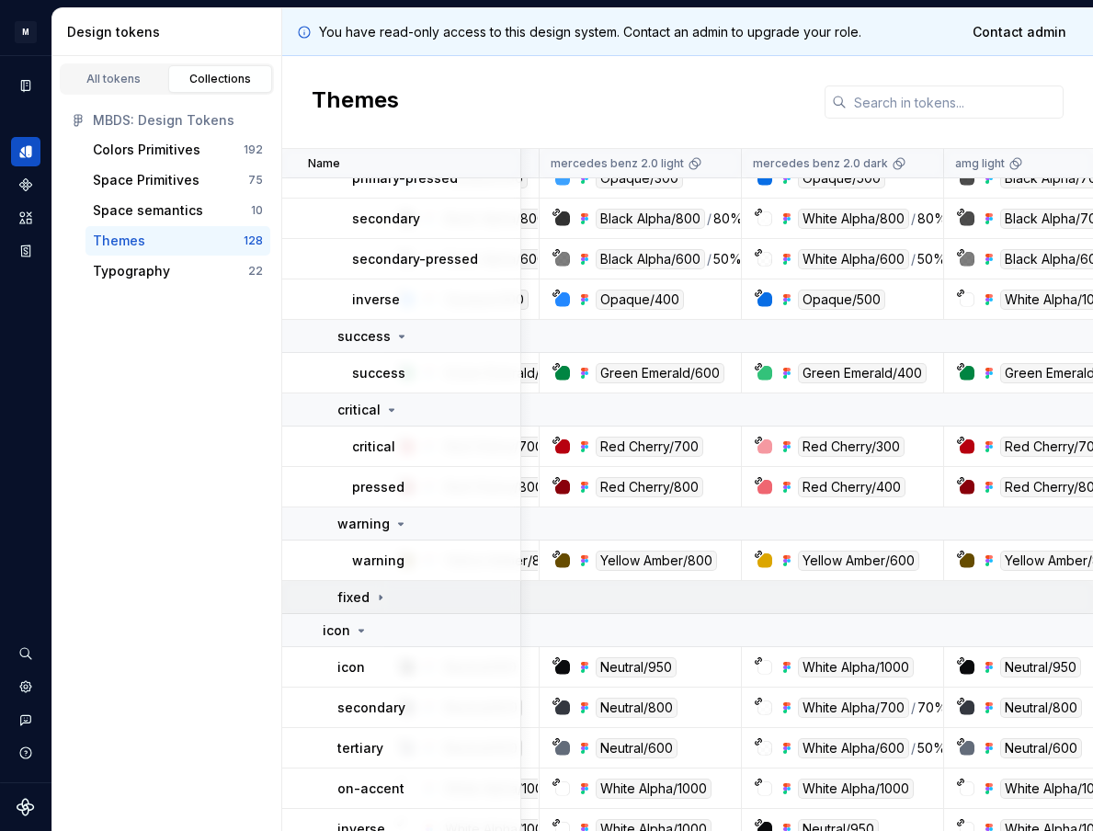
click at [385, 592] on icon at bounding box center [380, 597] width 15 height 15
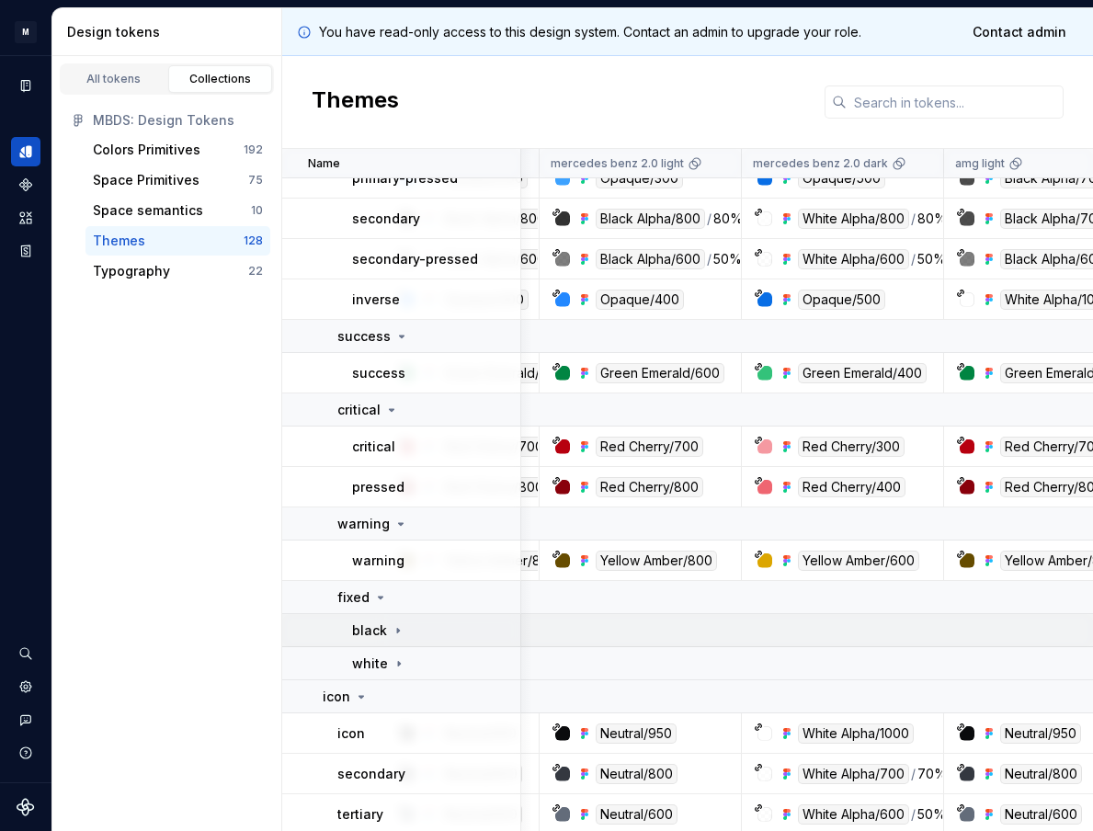
click at [391, 627] on icon at bounding box center [398, 630] width 15 height 15
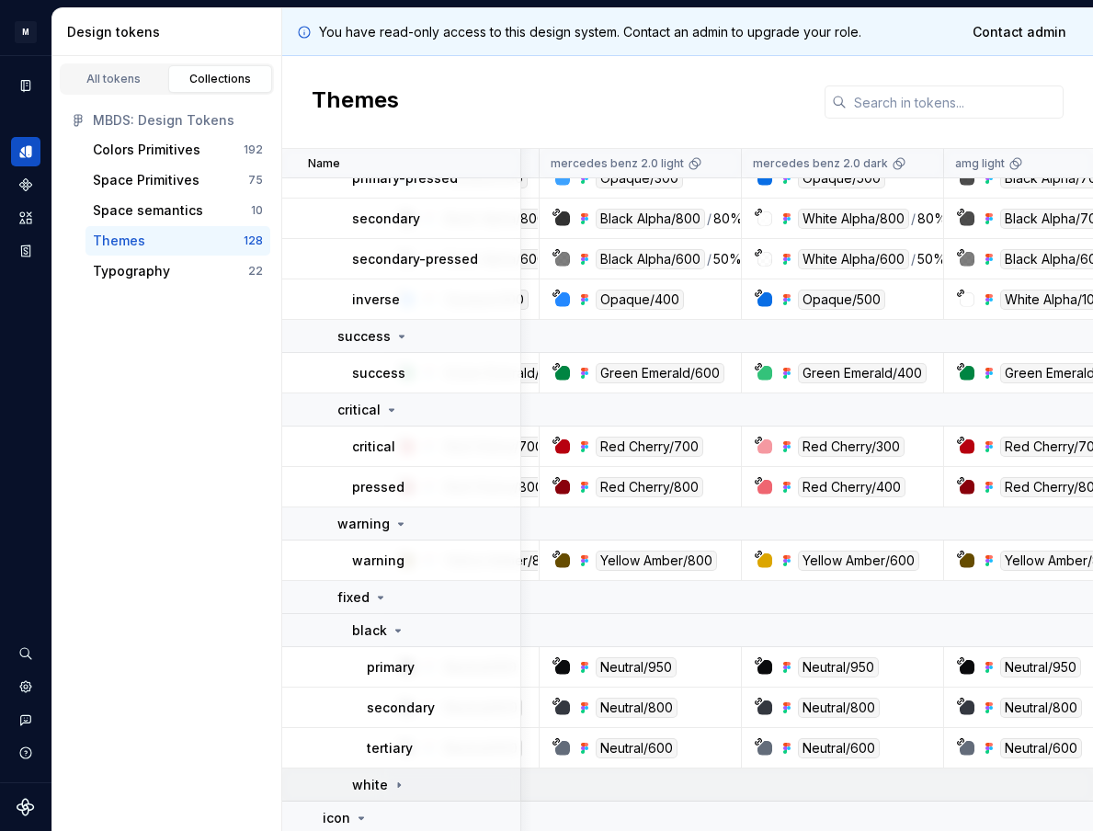
click at [400, 777] on icon at bounding box center [398, 784] width 15 height 15
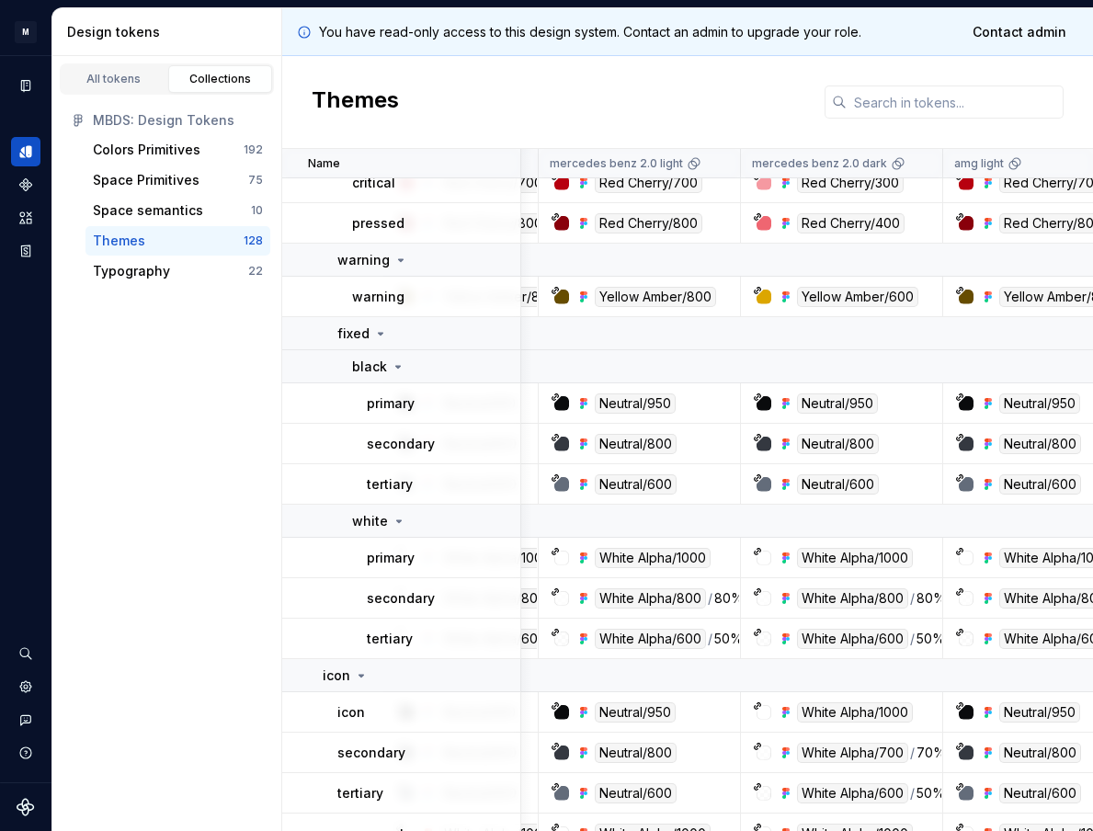
scroll to position [879, 138]
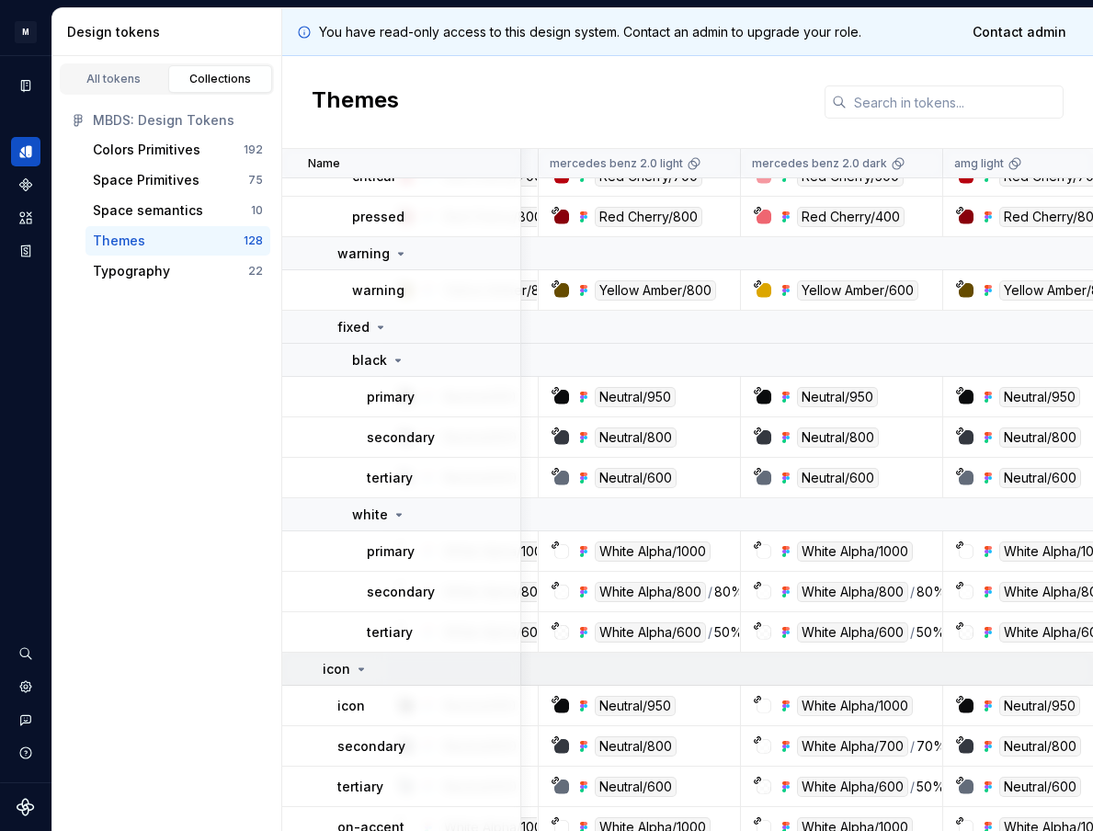
click at [361, 675] on div "icon" at bounding box center [346, 669] width 46 height 18
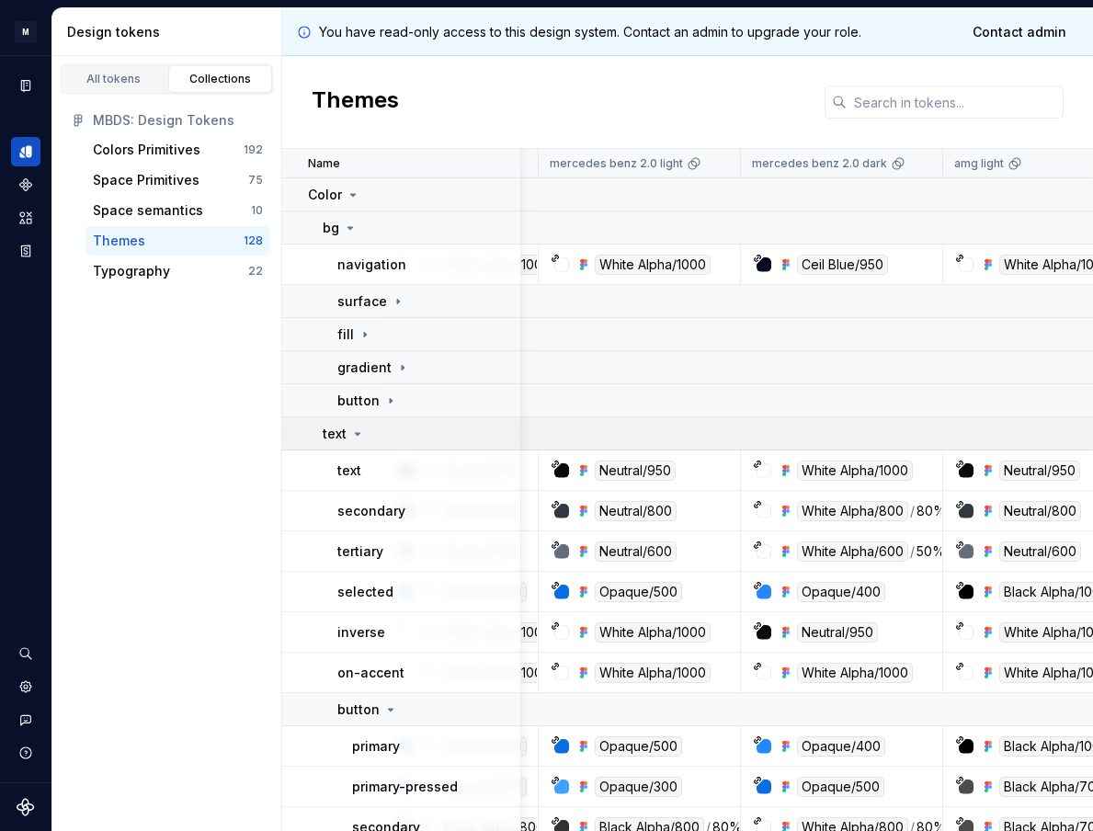
scroll to position [0, 138]
click at [355, 438] on icon at bounding box center [357, 433] width 15 height 15
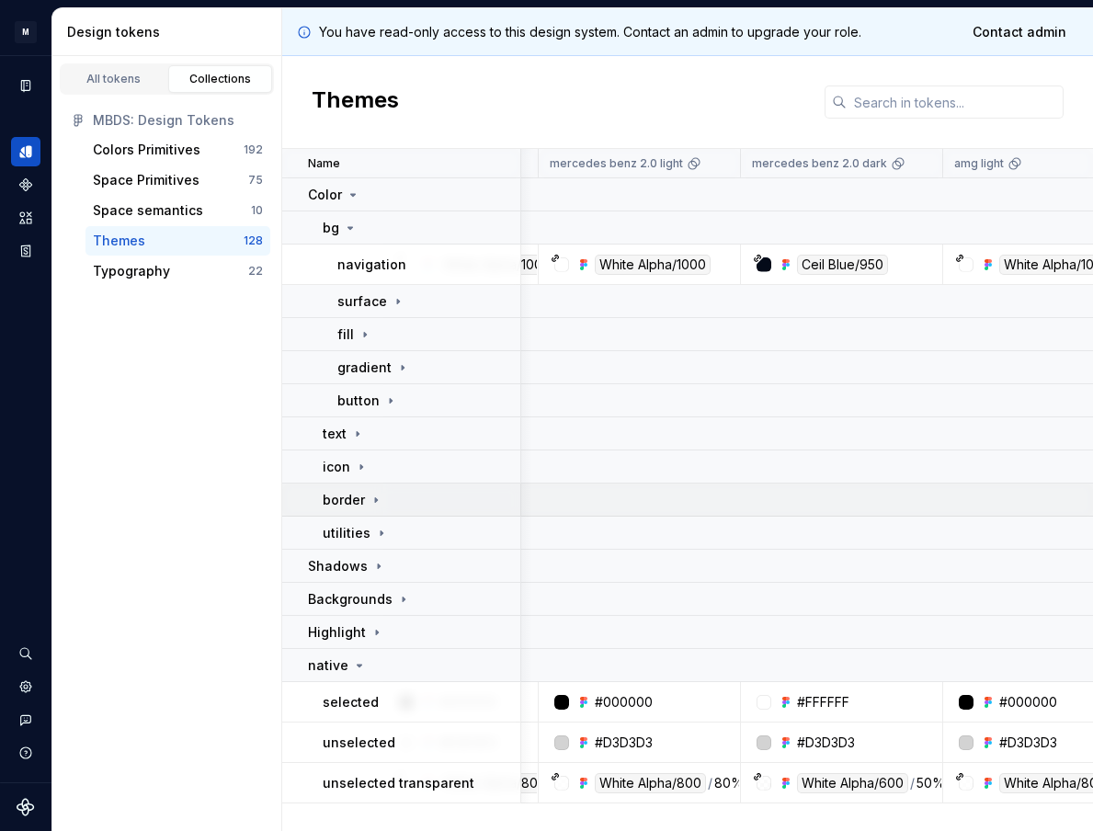
click at [365, 495] on div "border" at bounding box center [353, 500] width 61 height 18
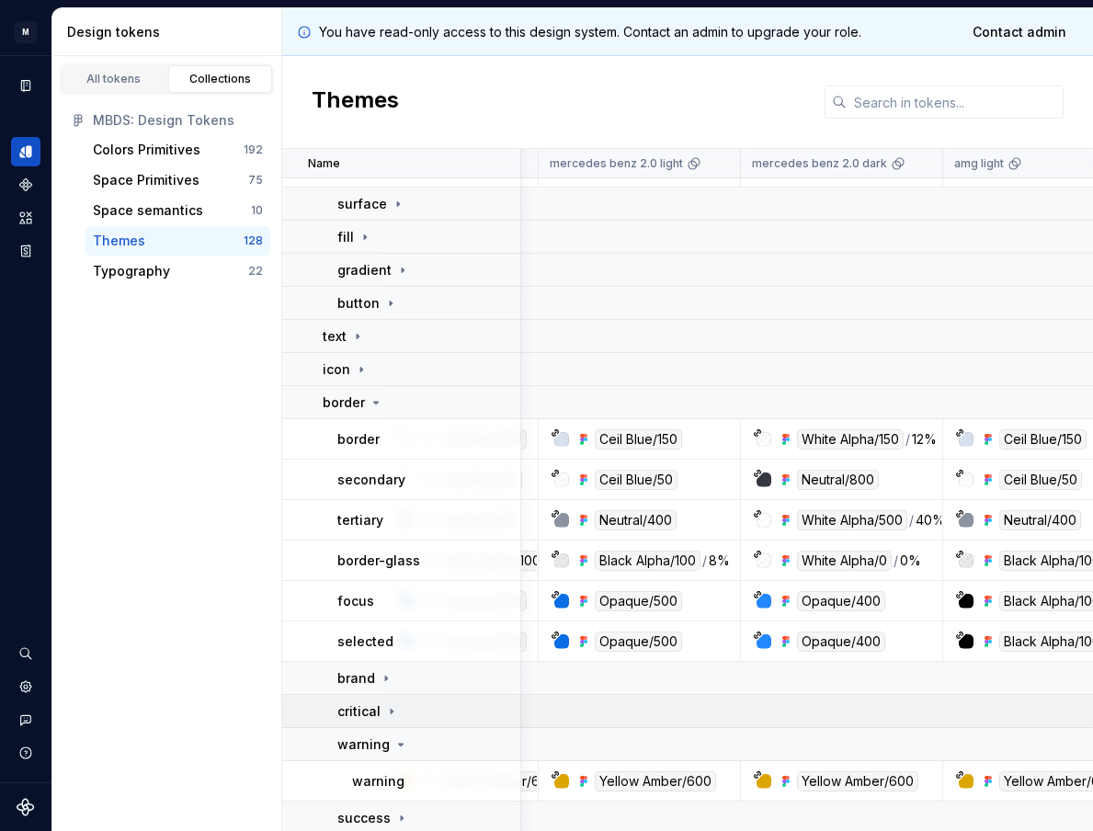
scroll to position [104, 138]
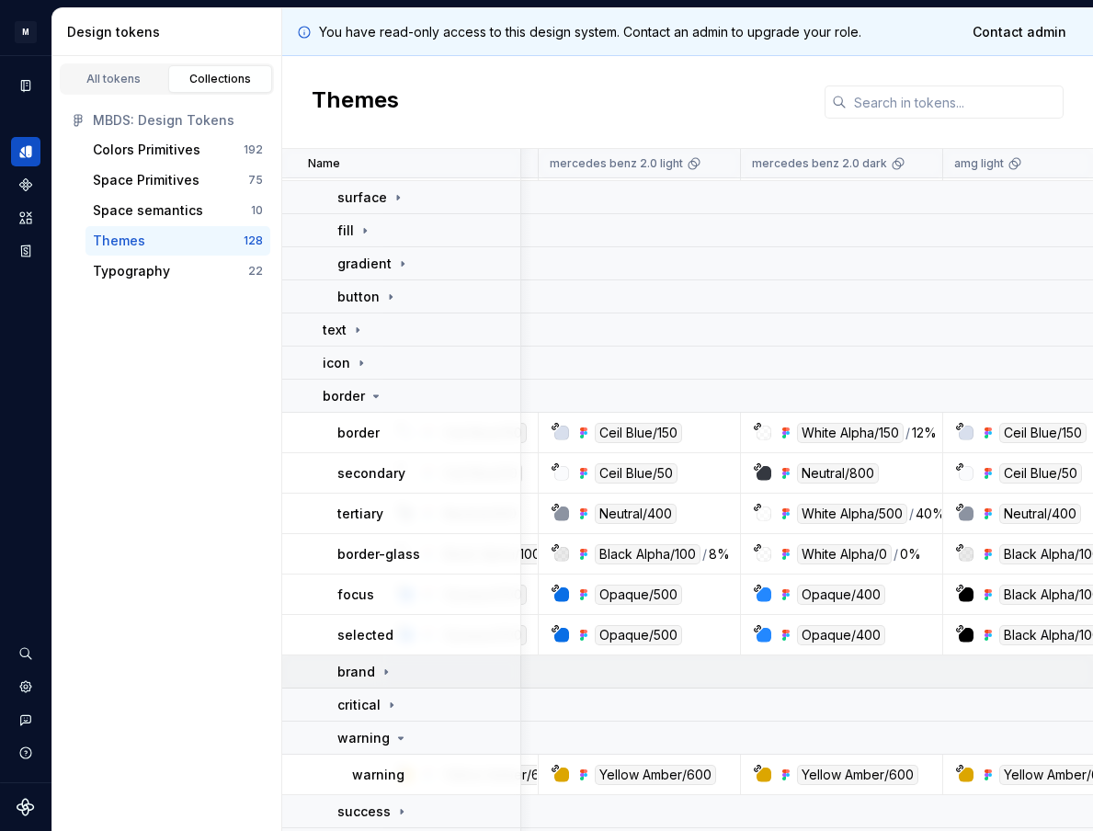
click at [385, 674] on icon at bounding box center [386, 671] width 2 height 5
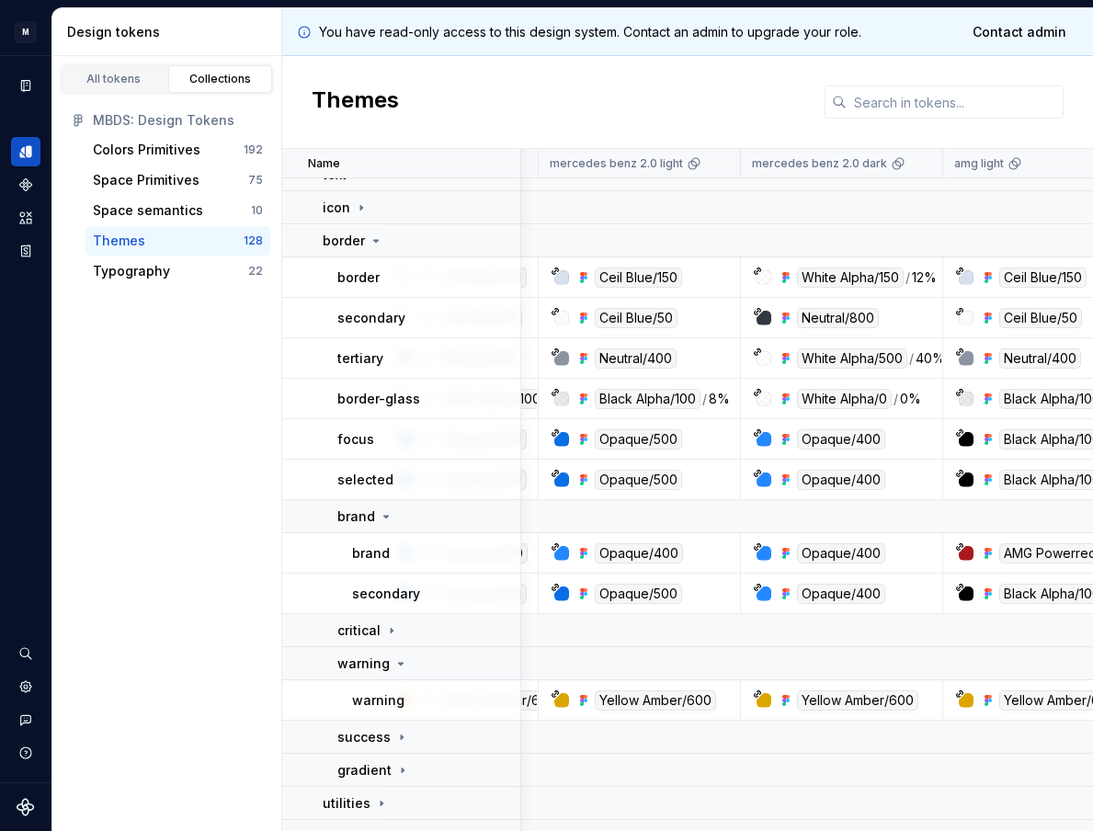
scroll to position [267, 138]
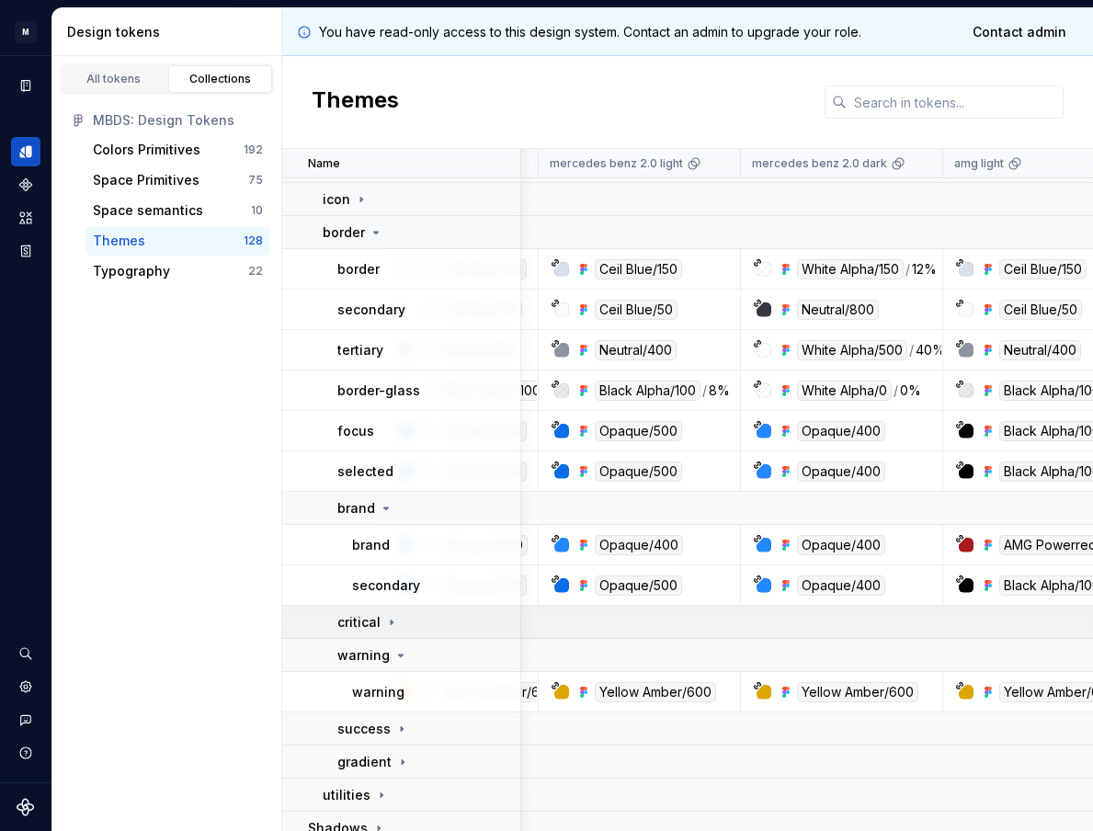
click at [388, 622] on icon at bounding box center [391, 622] width 15 height 15
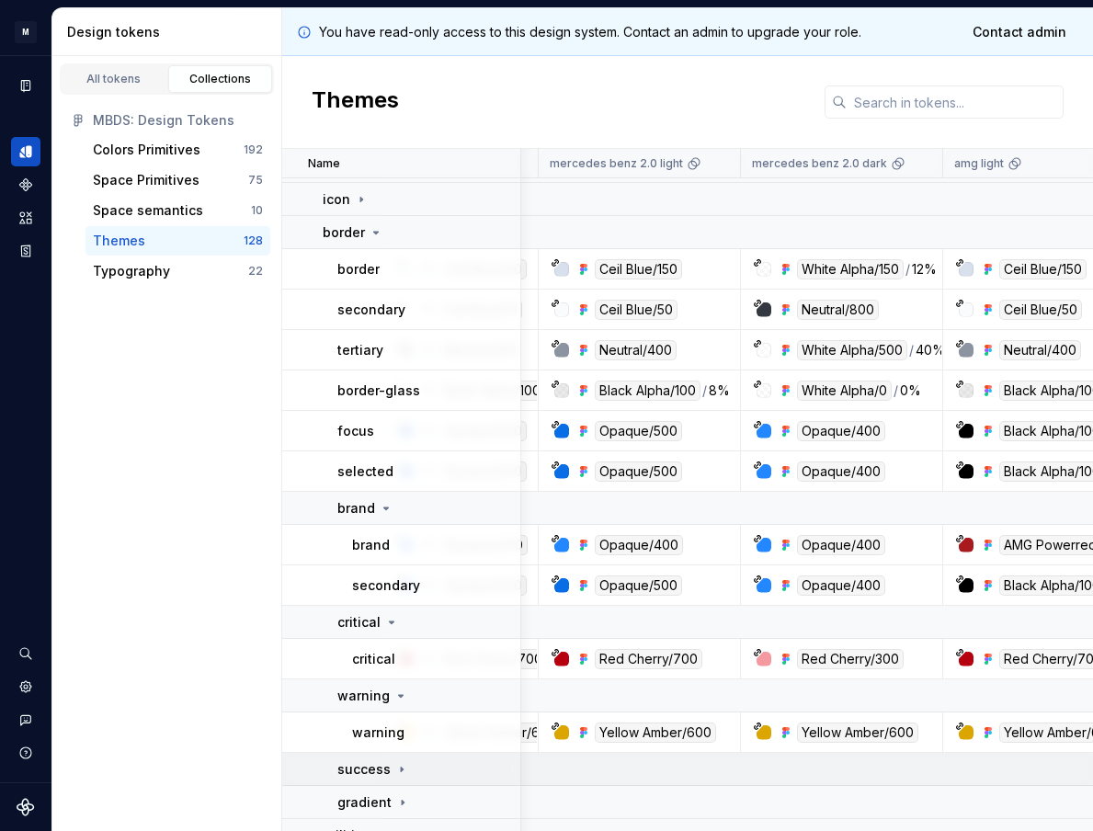
click at [405, 768] on icon at bounding box center [401, 769] width 15 height 15
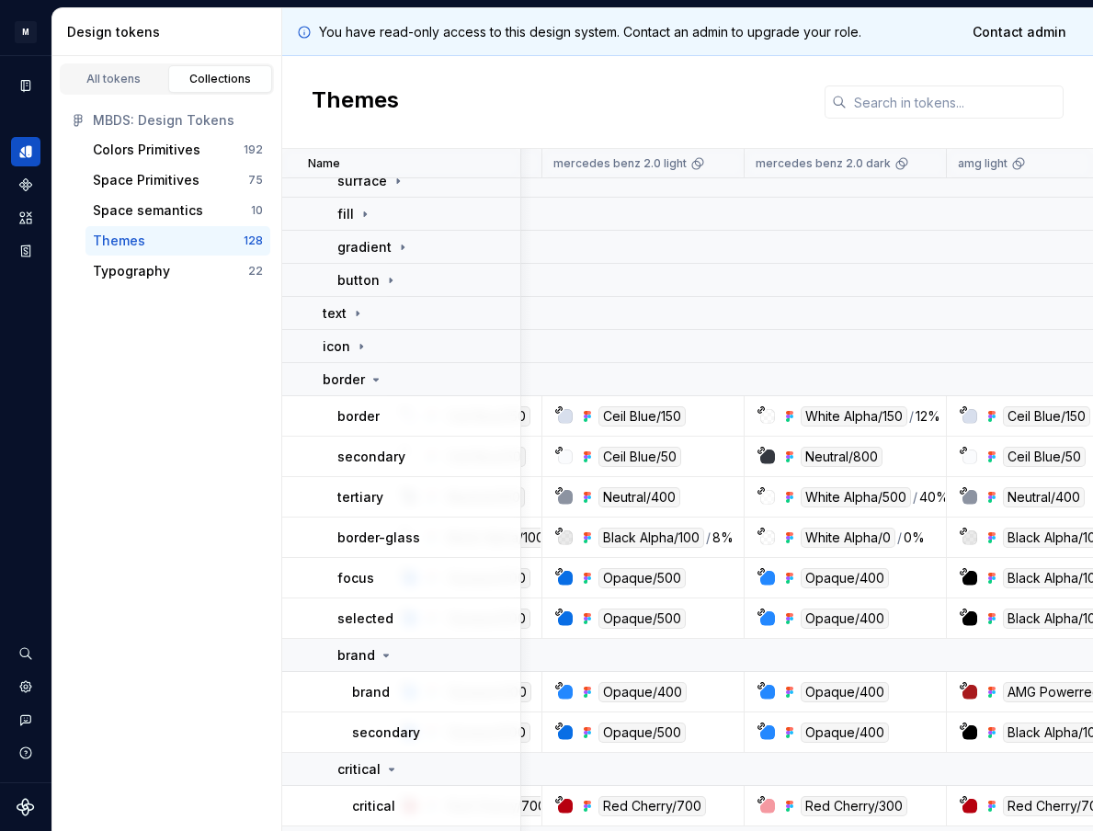
scroll to position [112, 134]
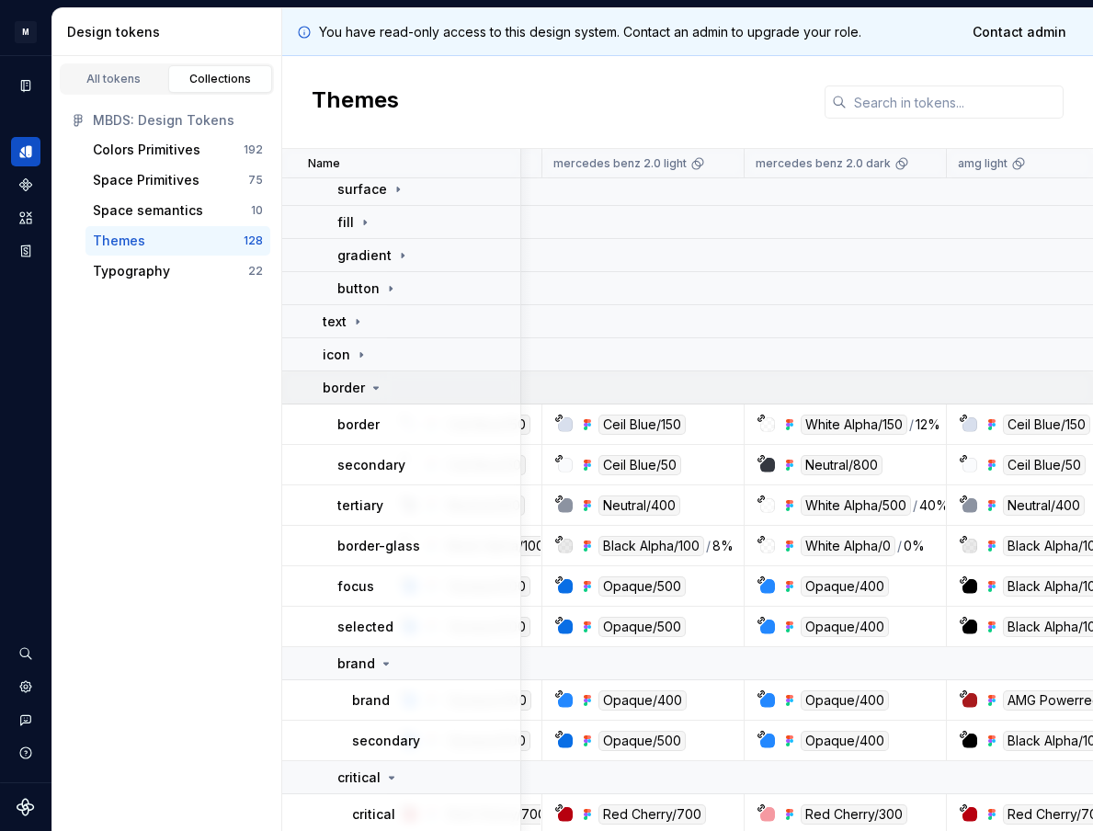
click at [377, 390] on icon at bounding box center [376, 387] width 15 height 15
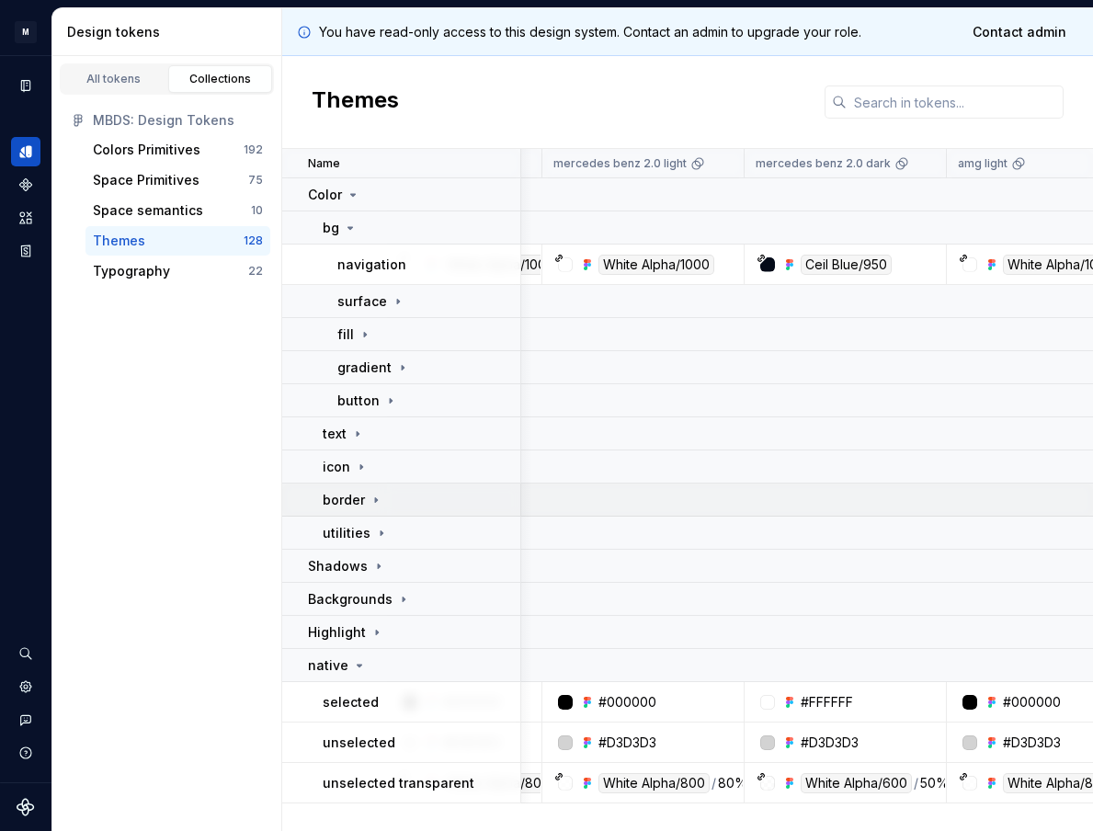
scroll to position [0, 134]
click at [375, 531] on icon at bounding box center [381, 533] width 15 height 15
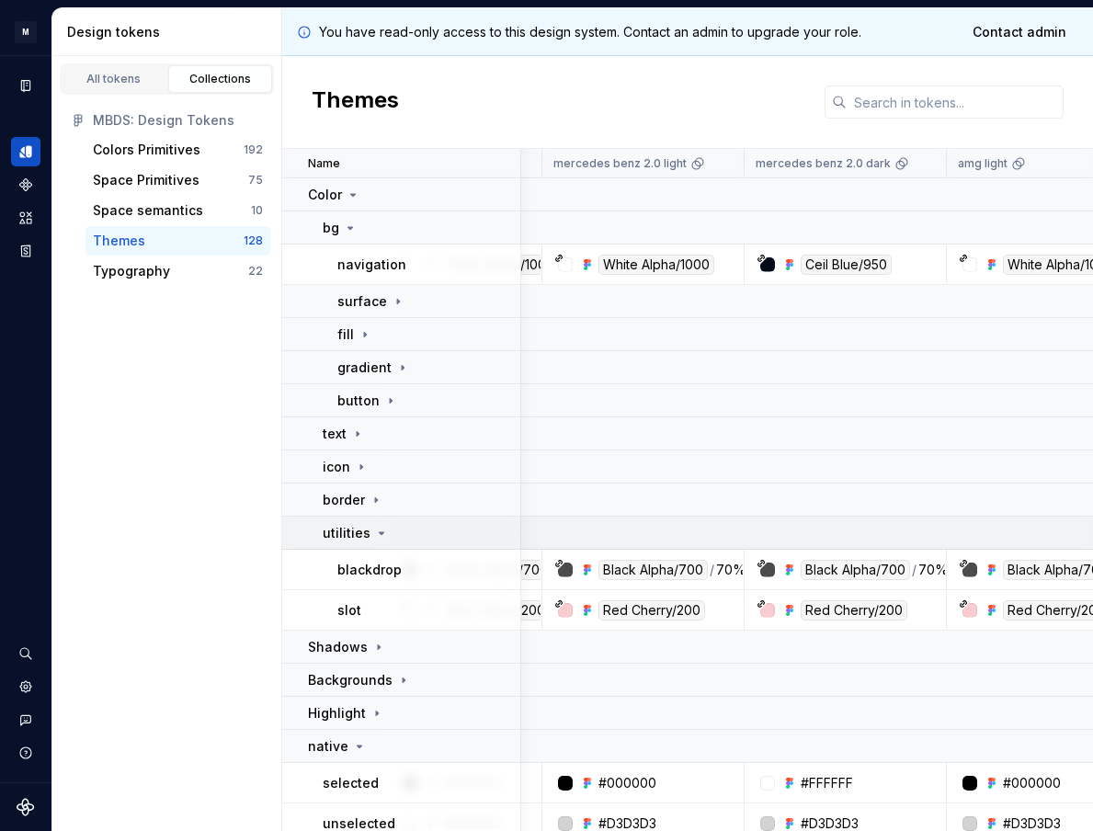
click at [382, 541] on div "utilities" at bounding box center [356, 533] width 66 height 18
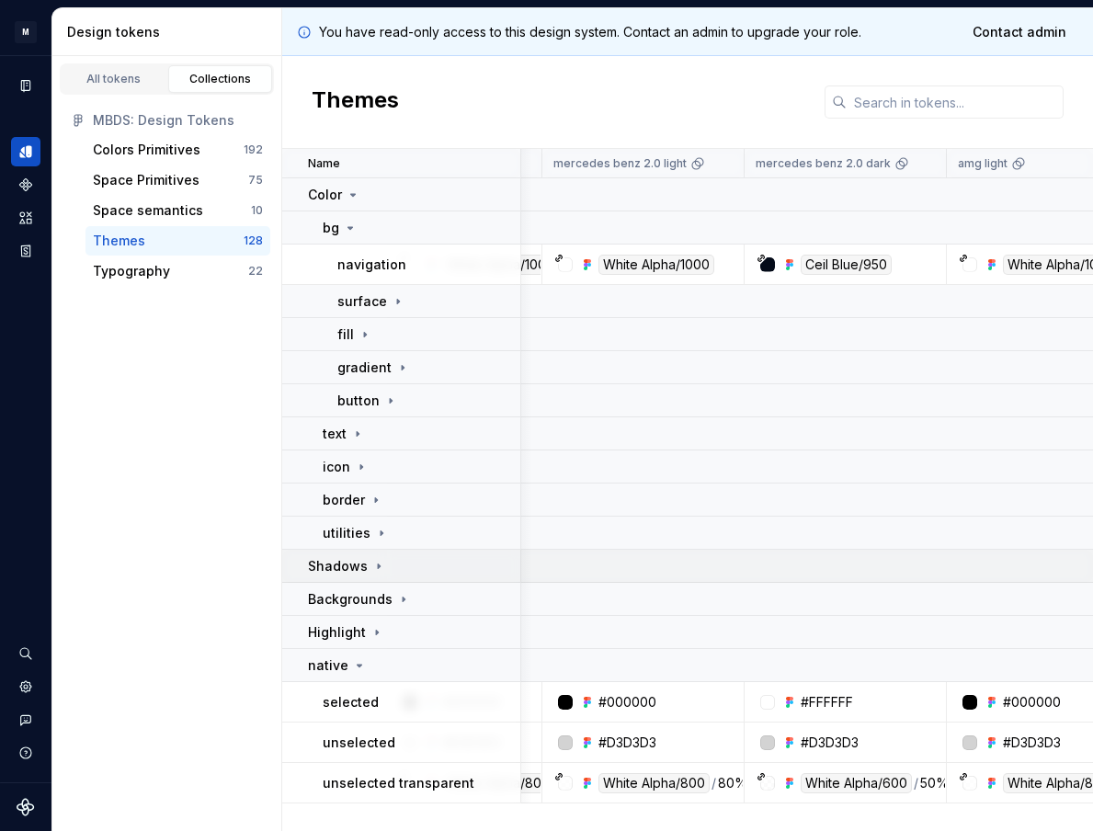
click at [374, 557] on div "Shadows" at bounding box center [347, 566] width 78 height 18
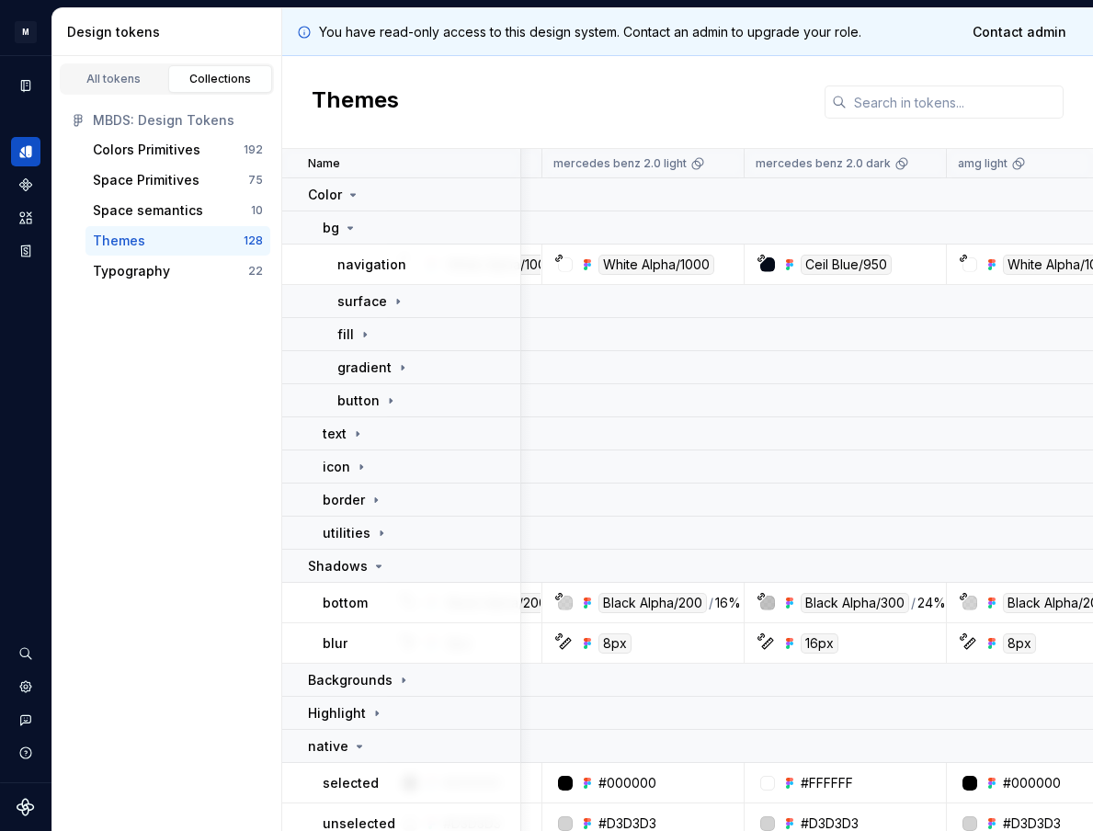
click at [377, 565] on icon at bounding box center [379, 566] width 5 height 2
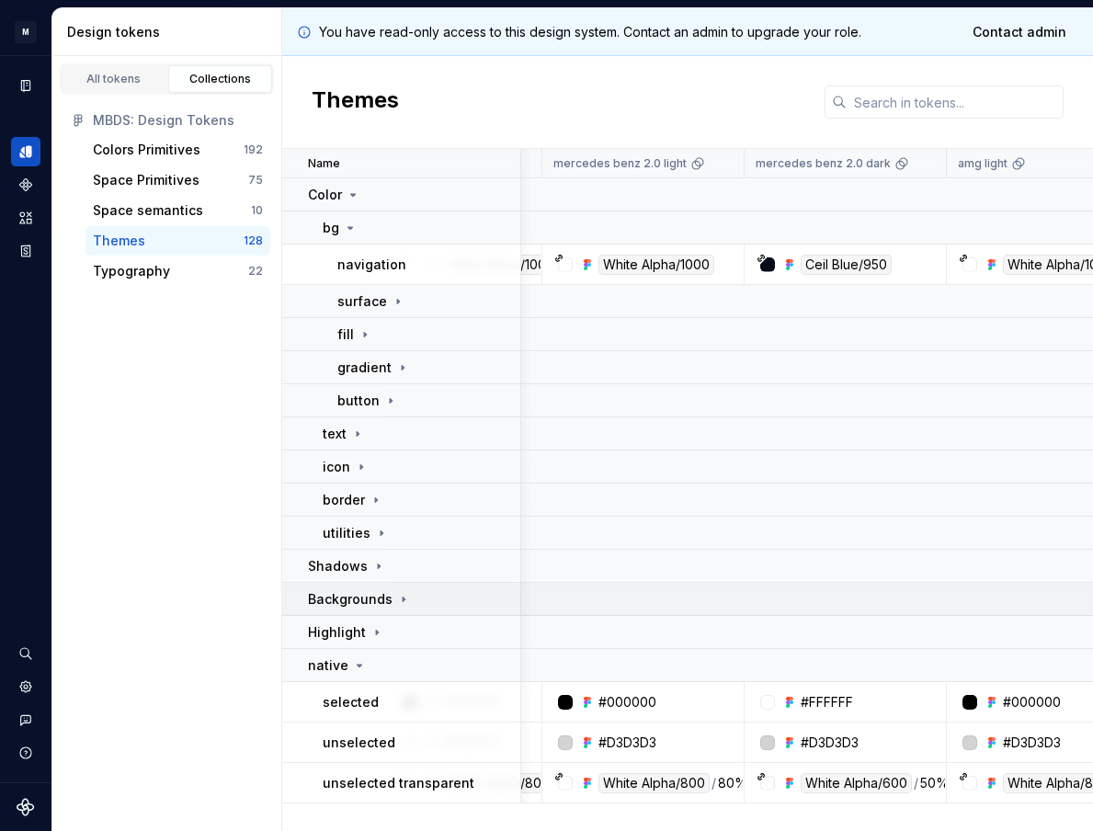
click at [377, 599] on p "Backgrounds" at bounding box center [350, 599] width 85 height 18
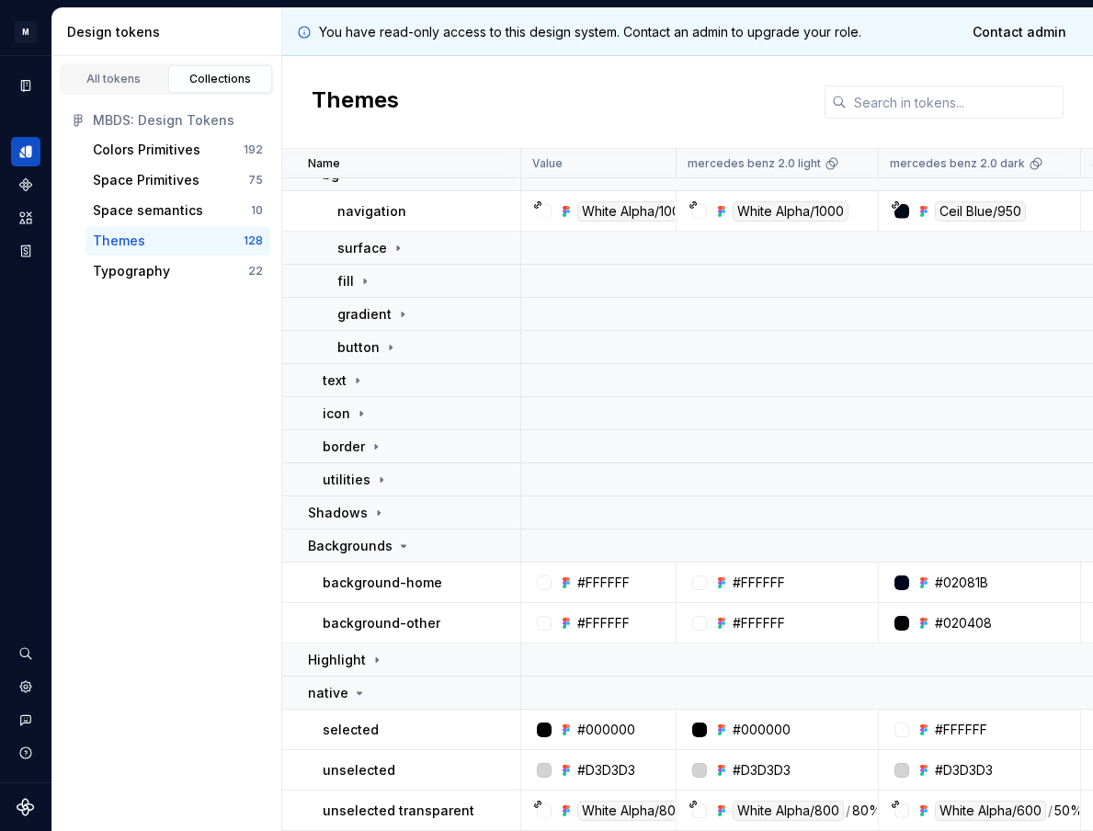
scroll to position [53, 0]
